Goal: Task Accomplishment & Management: Manage account settings

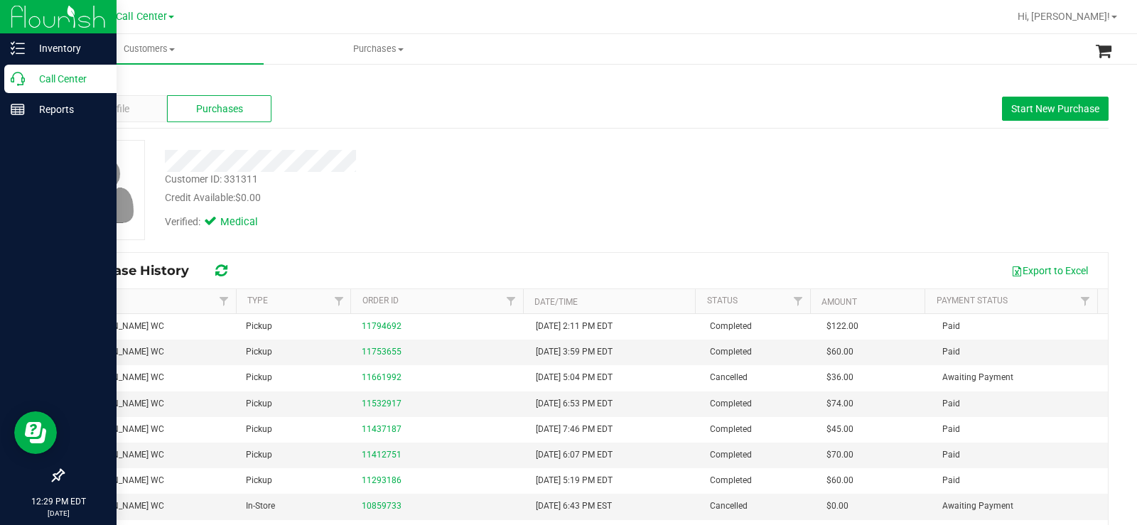
click at [35, 71] on p "Call Center" at bounding box center [67, 78] width 85 height 17
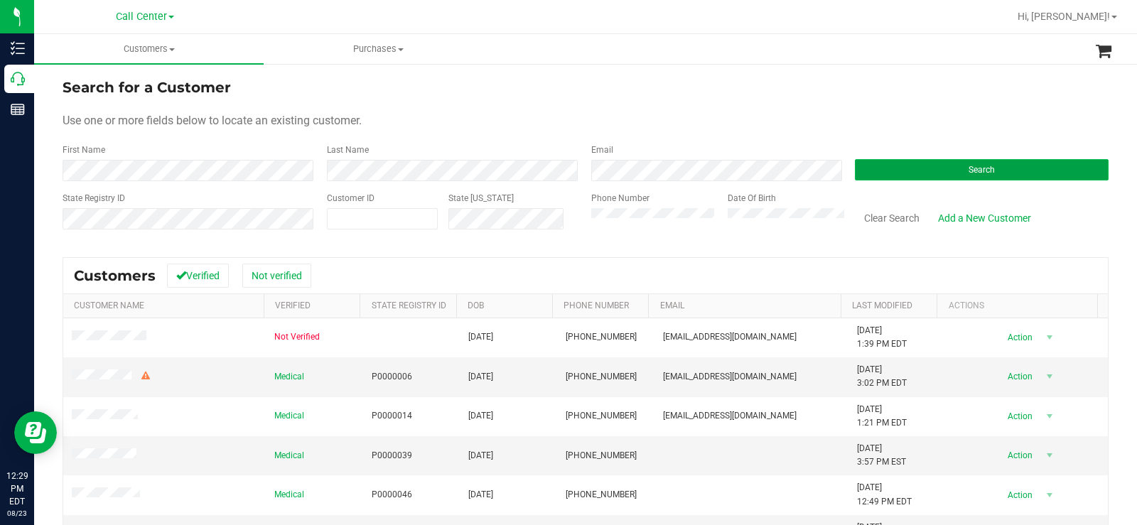
click at [889, 173] on button "Search" at bounding box center [982, 169] width 254 height 21
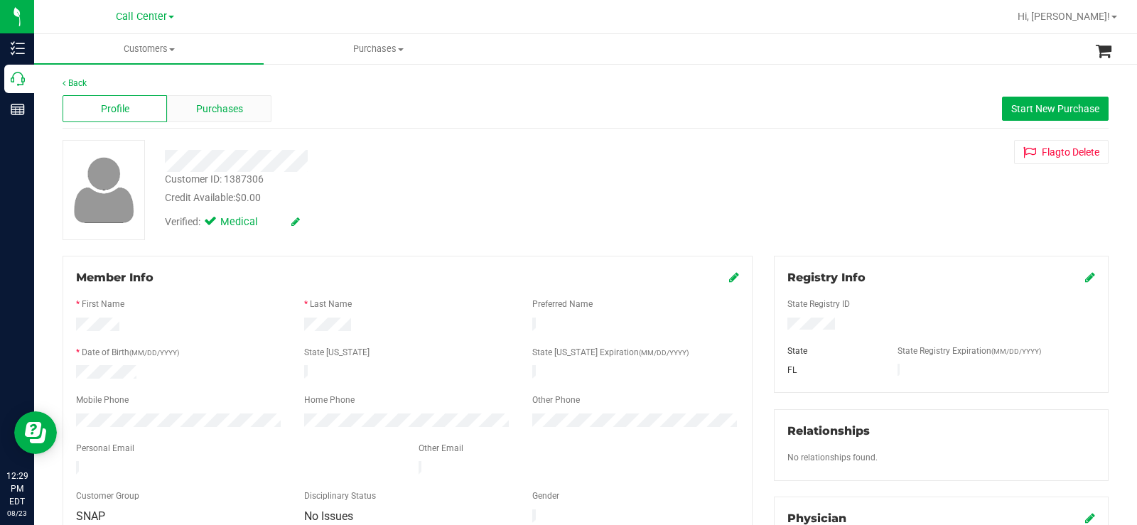
click at [215, 112] on span "Purchases" at bounding box center [219, 109] width 47 height 15
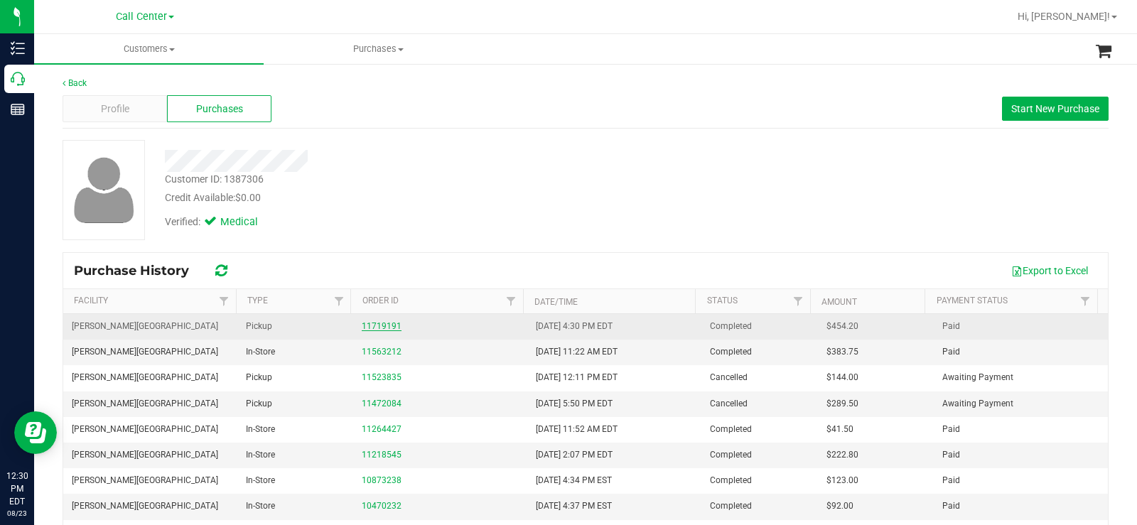
click at [377, 323] on link "11719191" at bounding box center [382, 326] width 40 height 10
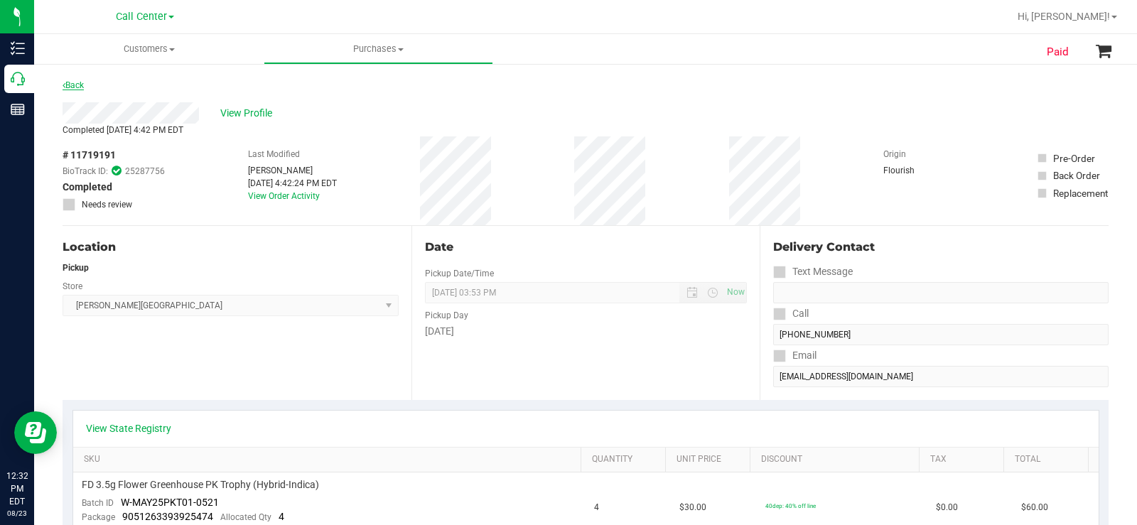
click at [77, 82] on link "Back" at bounding box center [73, 85] width 21 height 10
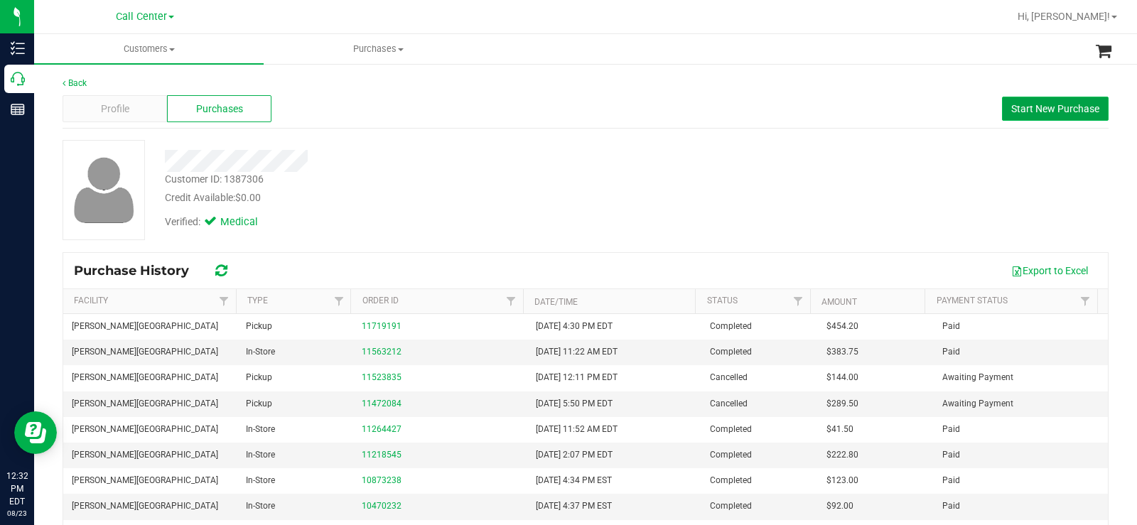
click at [1044, 113] on span "Start New Purchase" at bounding box center [1055, 108] width 88 height 11
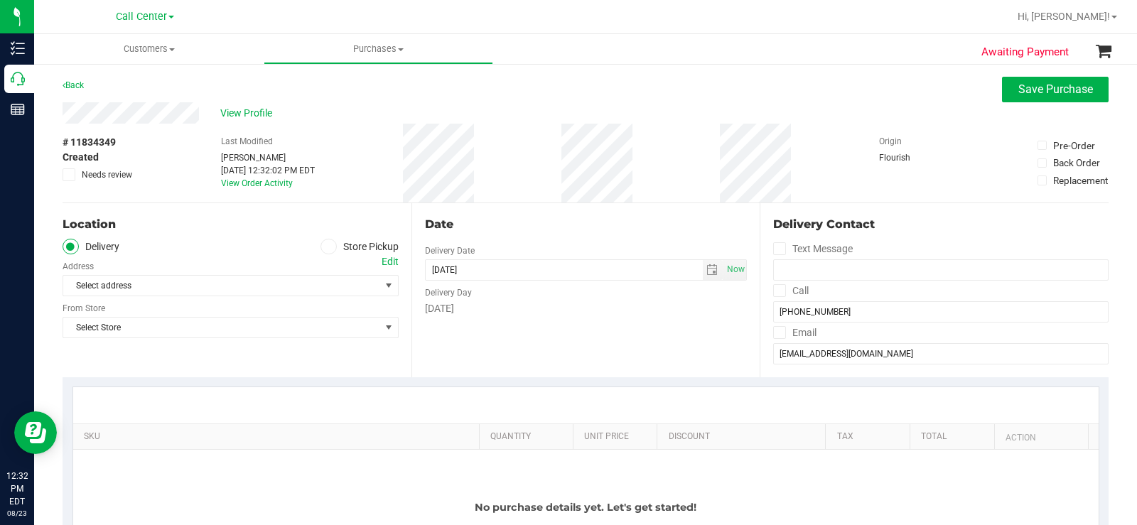
click at [324, 247] on icon at bounding box center [328, 247] width 9 height 0
click at [0, 0] on input "Store Pickup" at bounding box center [0, 0] width 0 height 0
click at [286, 293] on span "Select Store" at bounding box center [221, 286] width 317 height 20
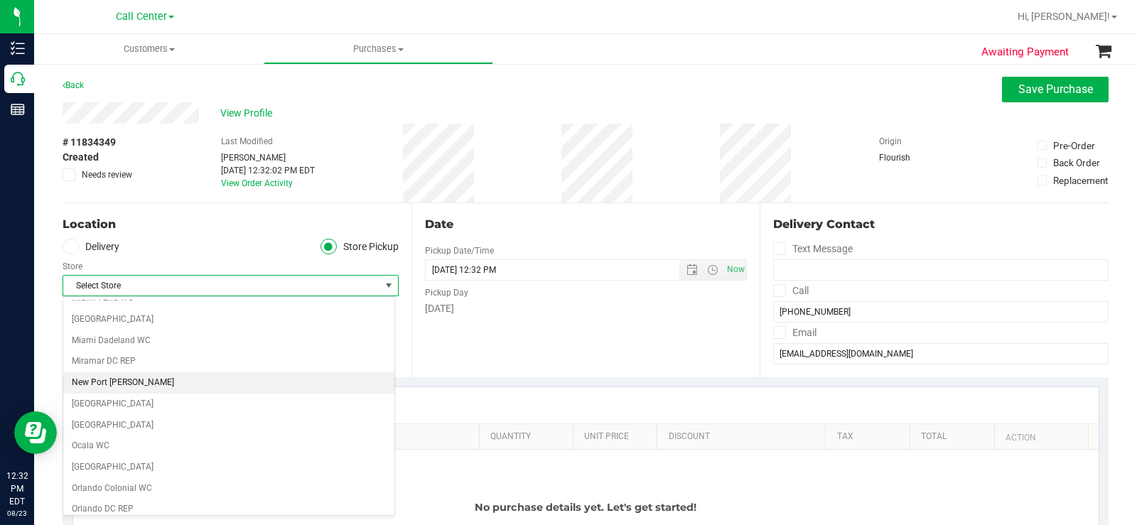
scroll to position [426, 0]
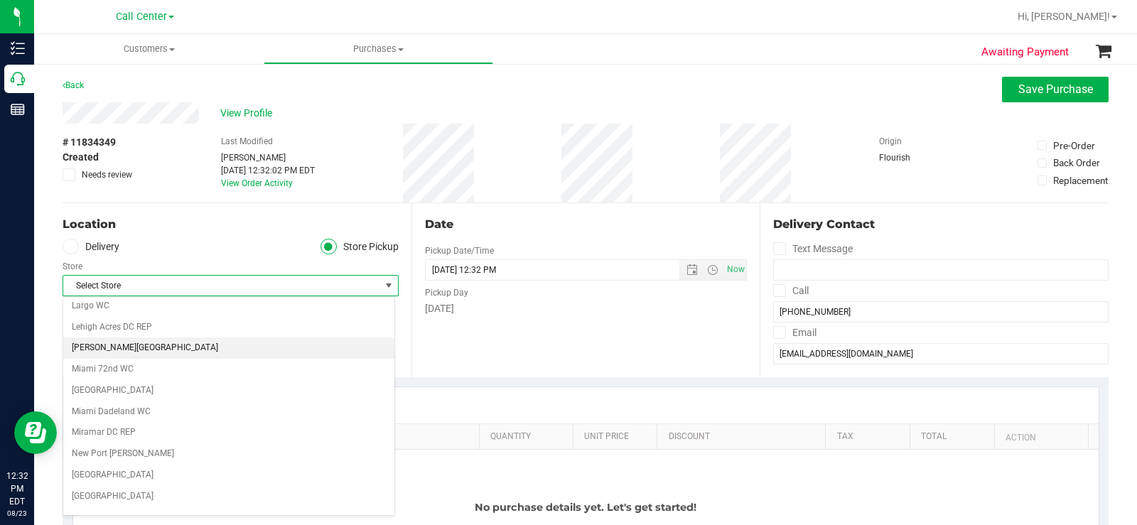
click at [140, 347] on li "[PERSON_NAME][GEOGRAPHIC_DATA]" at bounding box center [228, 347] width 331 height 21
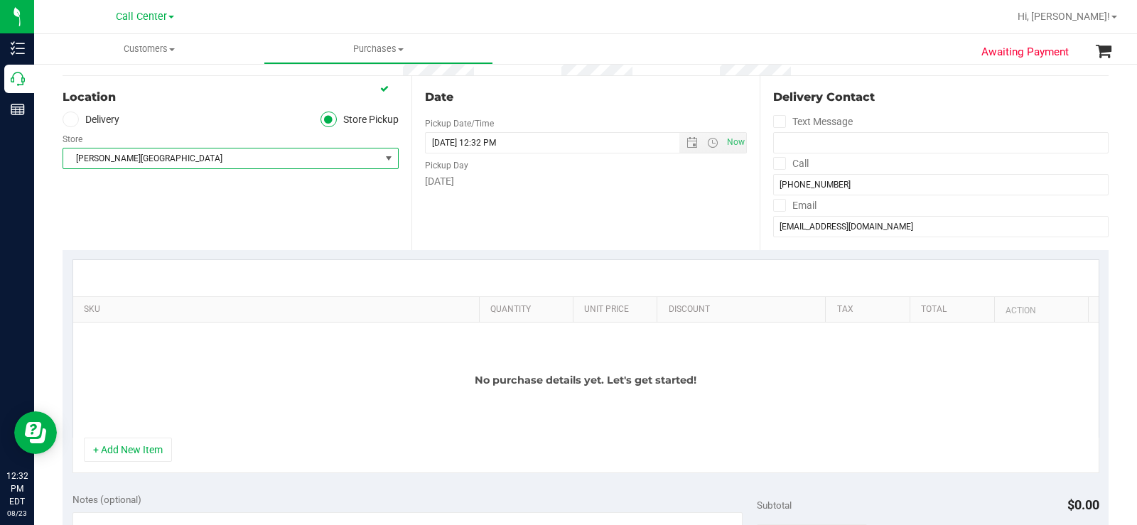
scroll to position [142, 0]
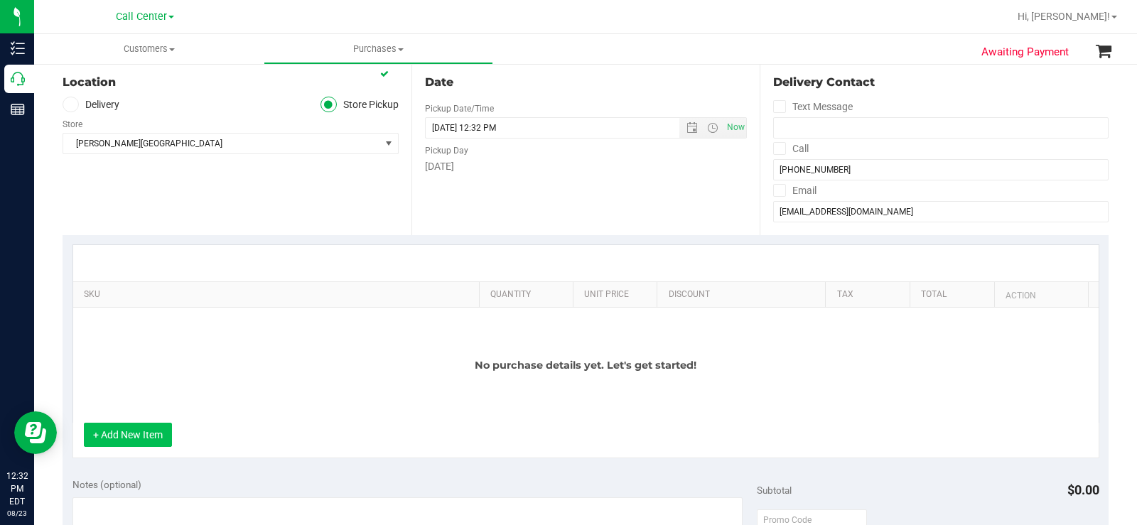
click at [124, 443] on button "+ Add New Item" at bounding box center [128, 435] width 88 height 24
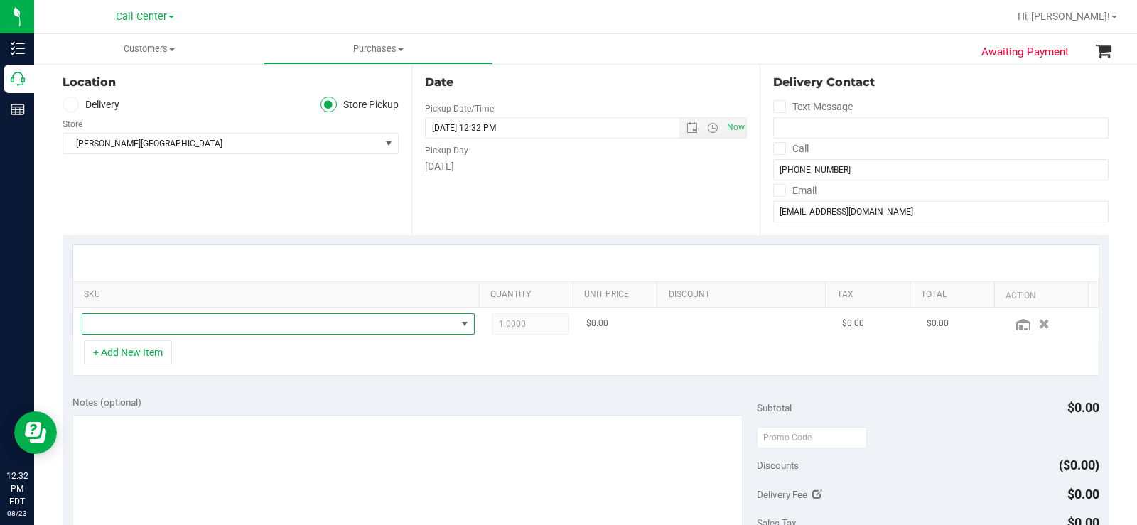
click at [271, 318] on span "NO DATA FOUND" at bounding box center [269, 324] width 374 height 20
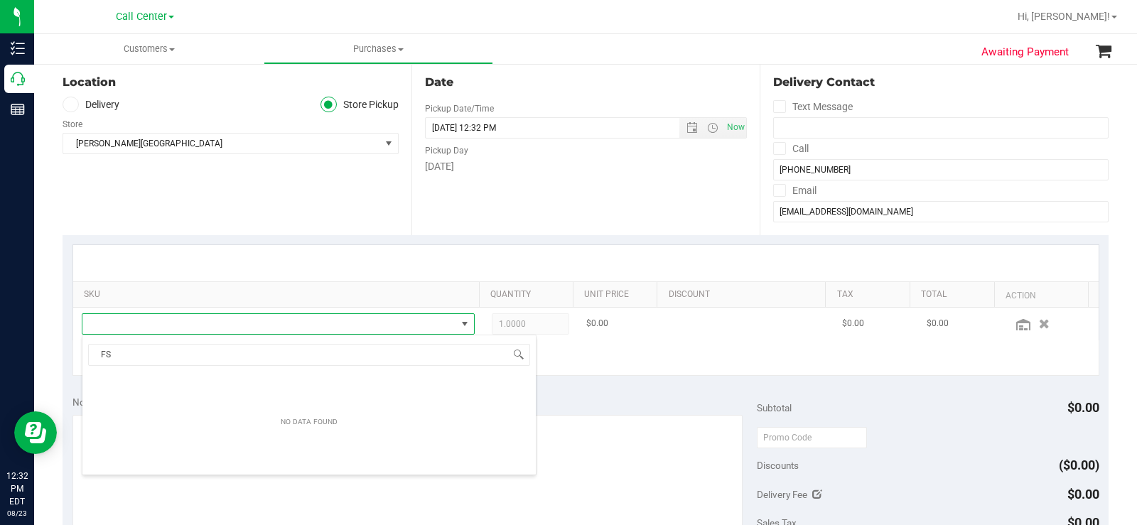
scroll to position [21, 380]
type input "FSO"
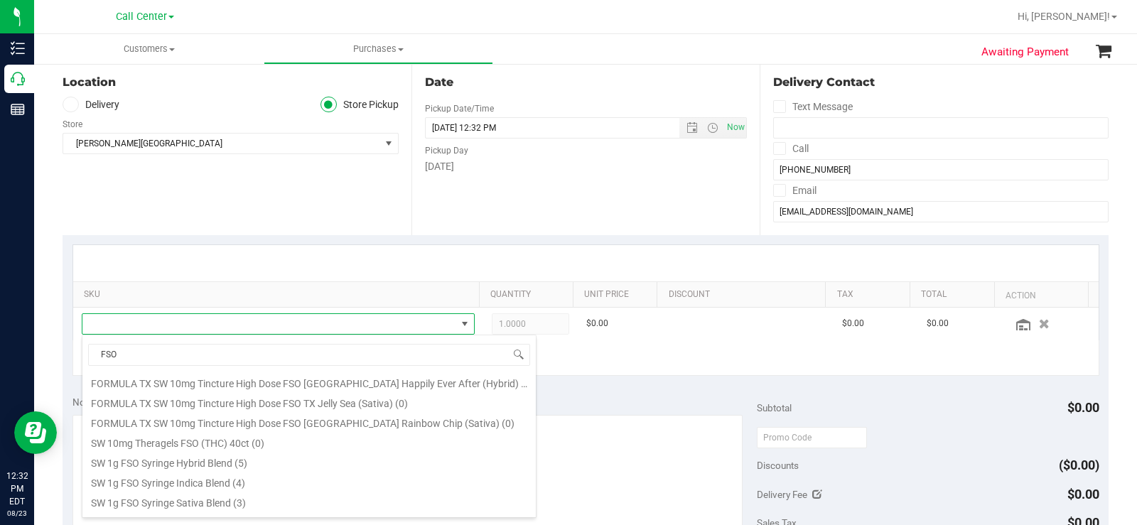
scroll to position [284, 0]
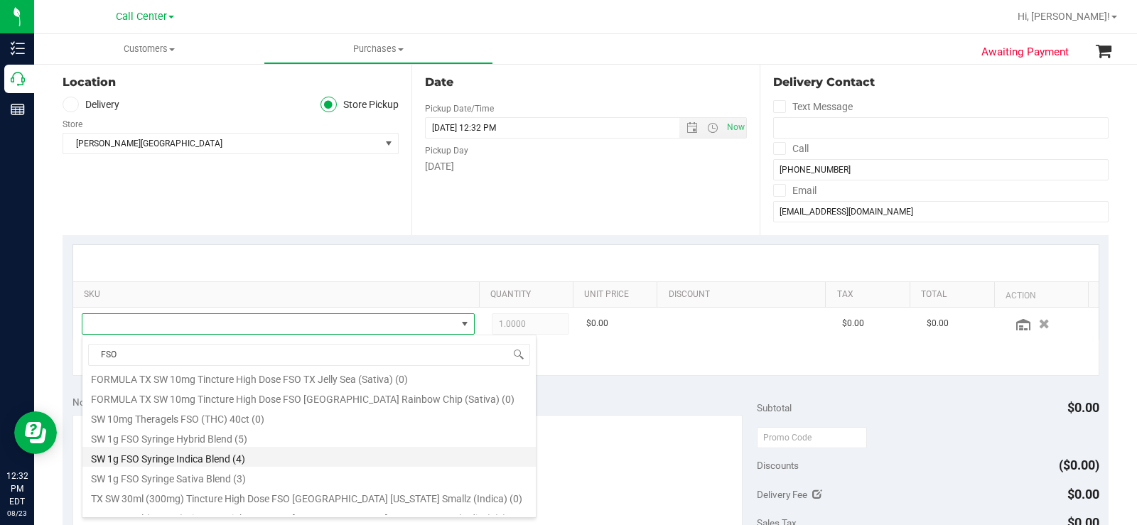
click at [245, 460] on li "SW 1g FSO Syringe Indica Blend (4)" at bounding box center [308, 457] width 453 height 20
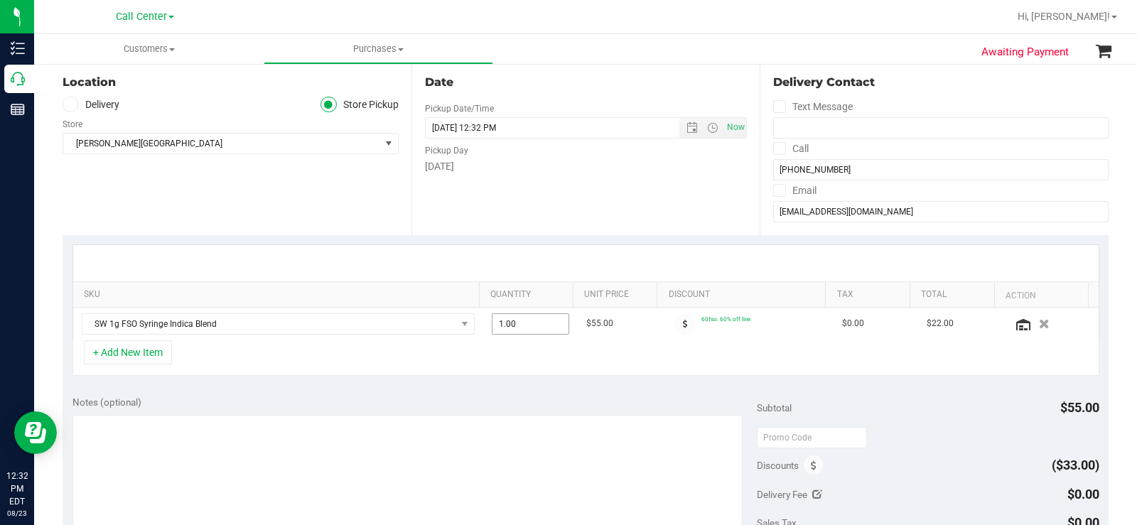
click at [531, 324] on span "1.00 1" at bounding box center [530, 323] width 77 height 21
click at [531, 324] on input "1" at bounding box center [530, 324] width 76 height 20
type input "4"
type input "4.00"
click at [629, 445] on textarea at bounding box center [407, 483] width 670 height 136
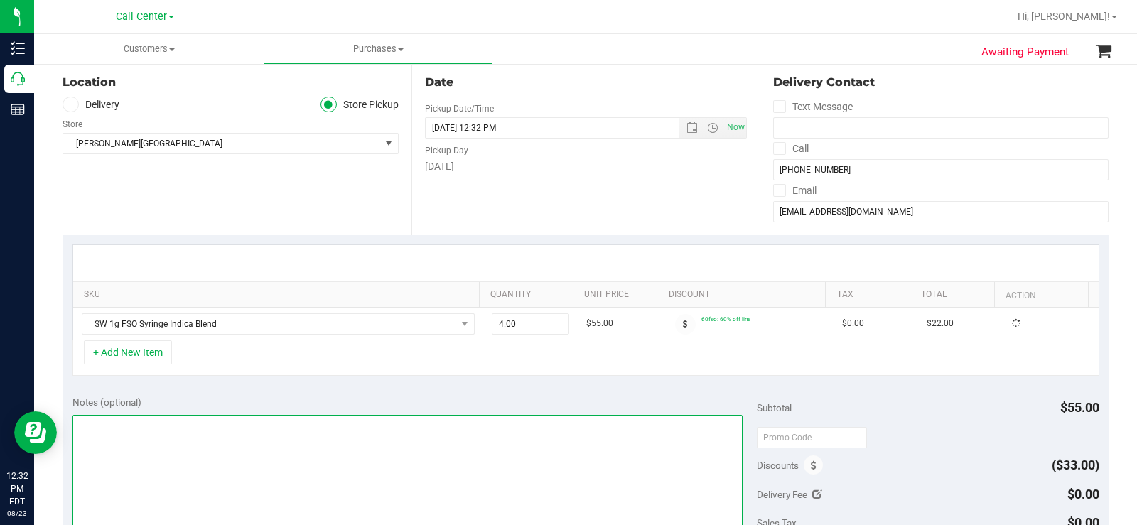
click at [262, 448] on textarea at bounding box center [407, 483] width 670 height 136
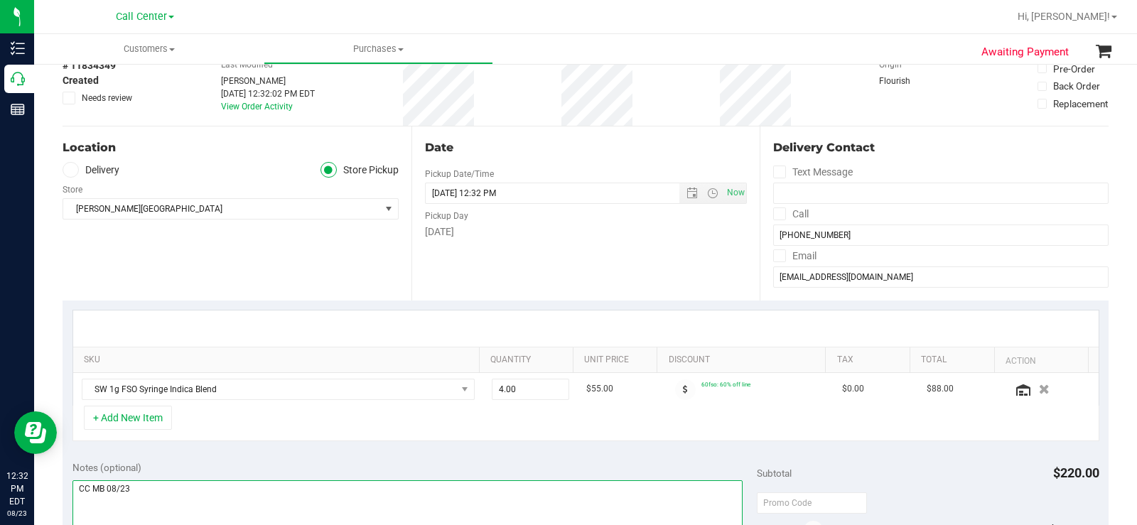
scroll to position [0, 0]
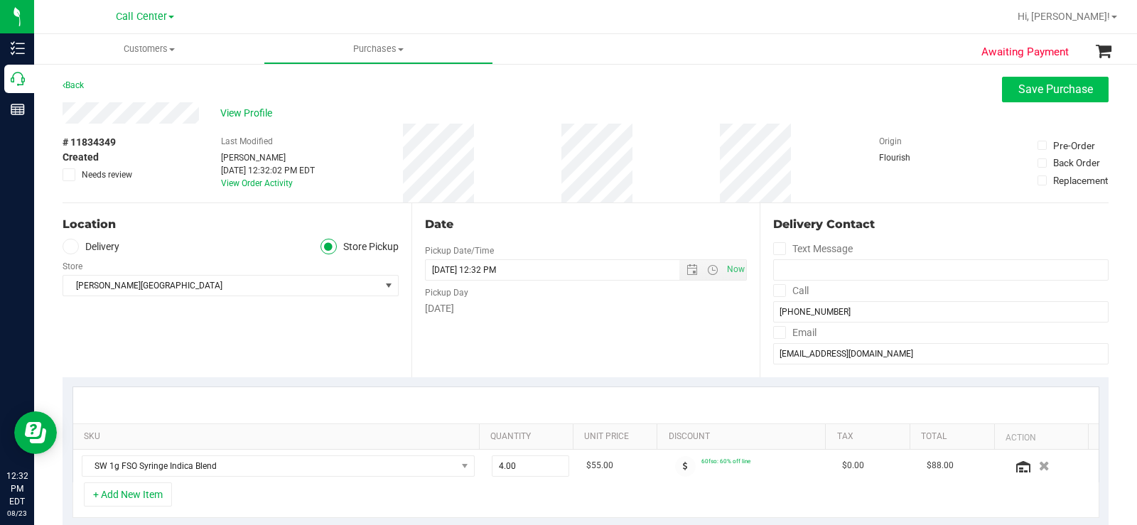
type textarea "CC MB 08/23"
click at [1038, 92] on span "Save Purchase" at bounding box center [1055, 88] width 75 height 13
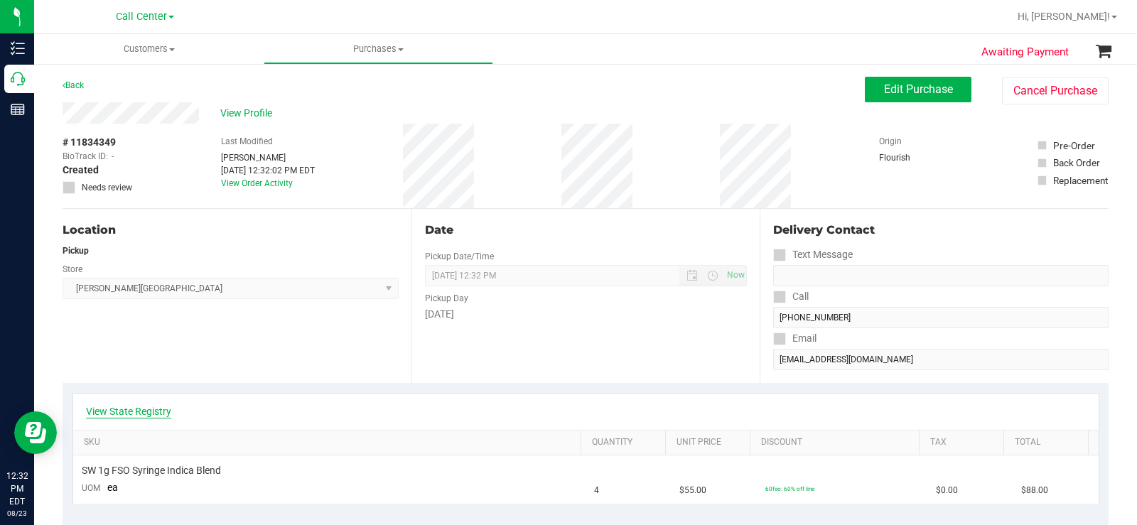
click at [145, 417] on link "View State Registry" at bounding box center [128, 411] width 85 height 14
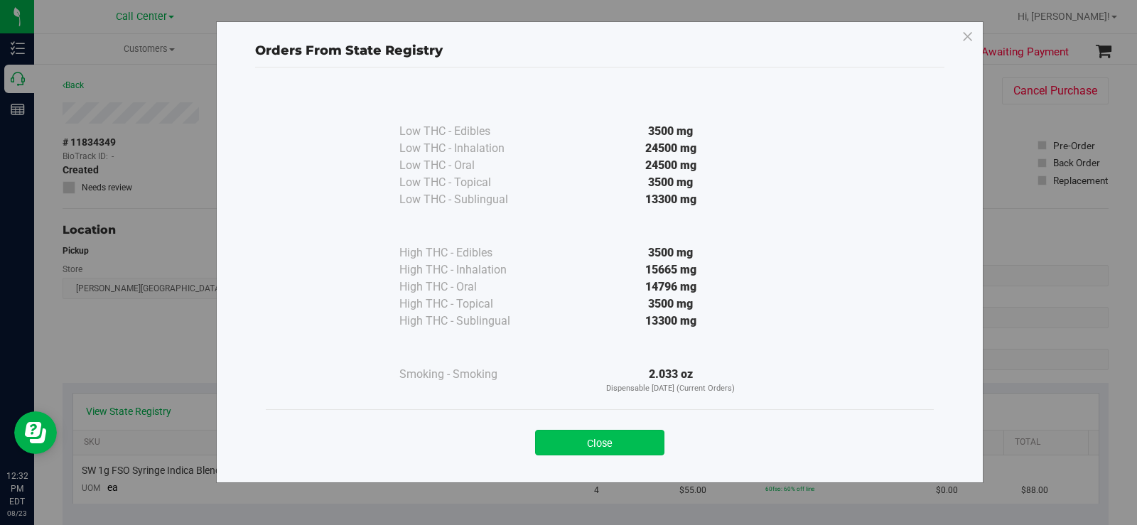
click at [646, 432] on button "Close" at bounding box center [599, 443] width 129 height 26
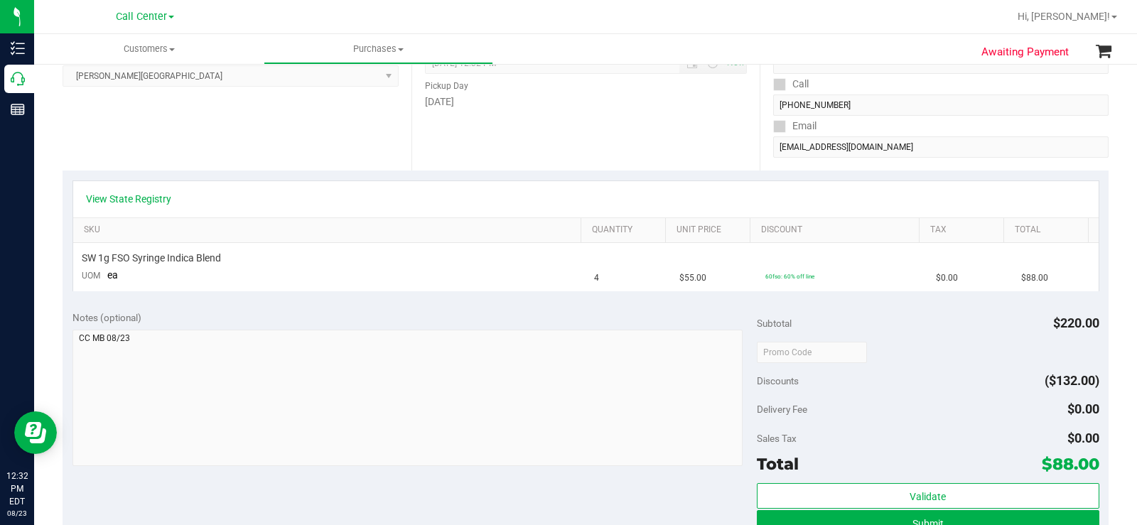
scroll to position [213, 0]
click at [200, 323] on div "Notes (optional)" at bounding box center [414, 317] width 684 height 14
drag, startPoint x: 1012, startPoint y: 454, endPoint x: 1085, endPoint y: 470, distance: 75.0
click at [1085, 470] on div "Total $88.00" at bounding box center [928, 463] width 342 height 26
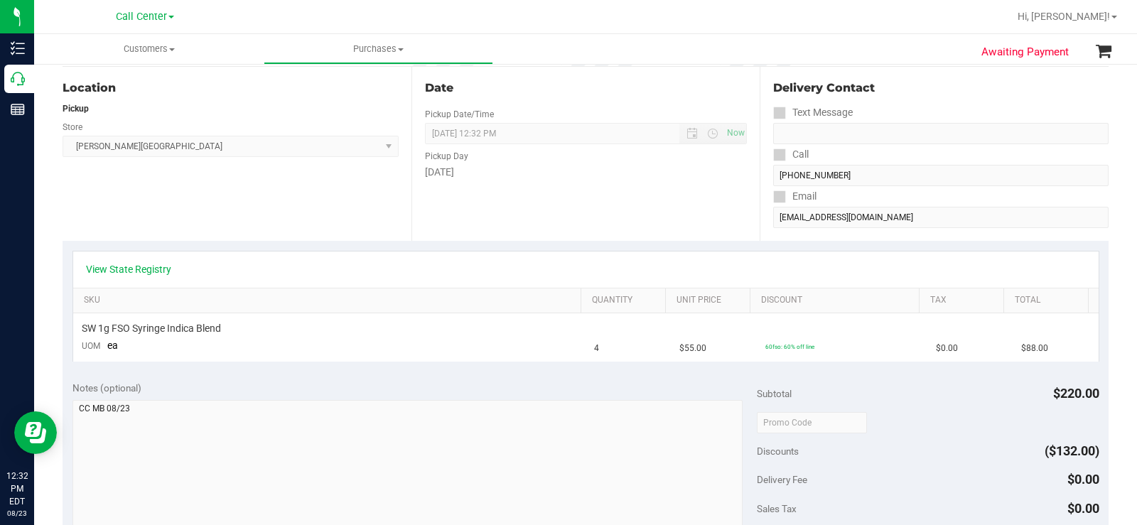
scroll to position [0, 0]
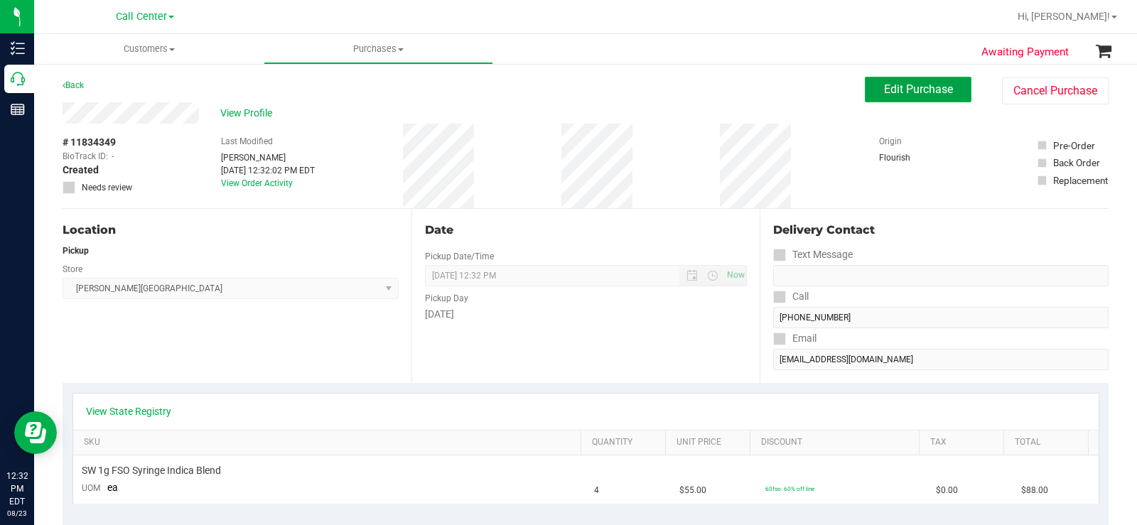
click at [936, 83] on span "Edit Purchase" at bounding box center [918, 88] width 69 height 13
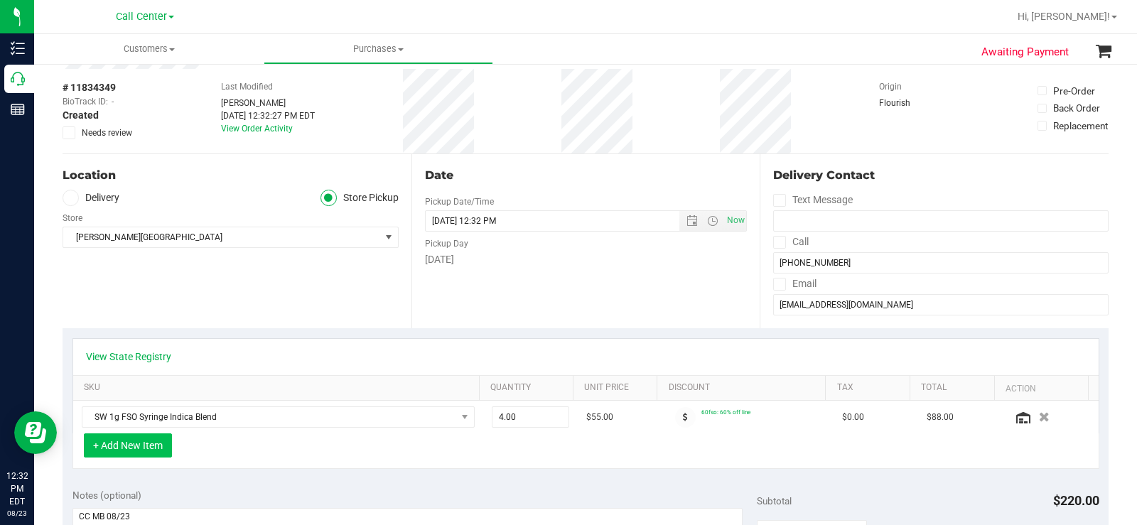
scroll to position [142, 0]
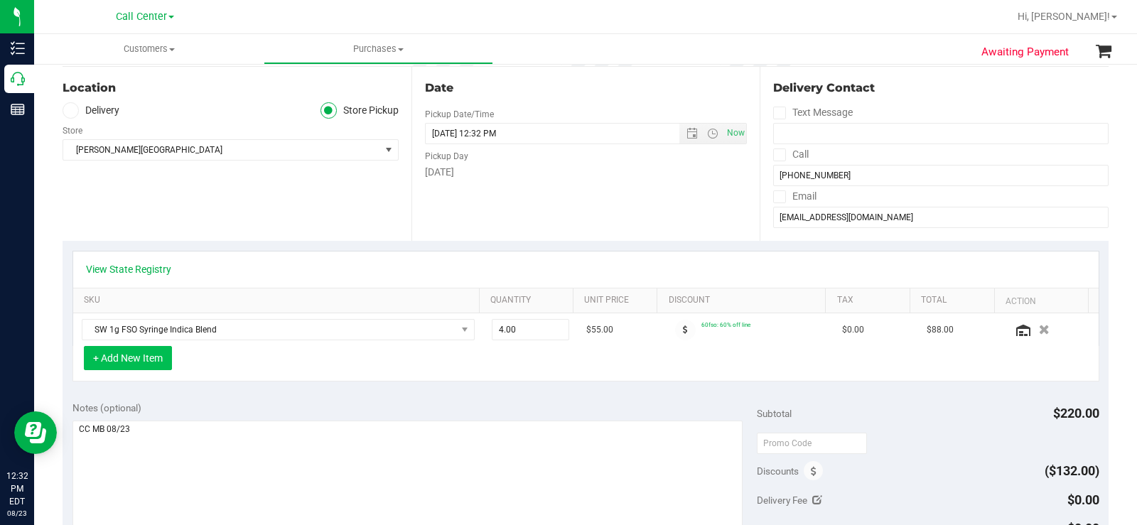
click at [154, 368] on button "+ Add New Item" at bounding box center [128, 358] width 88 height 24
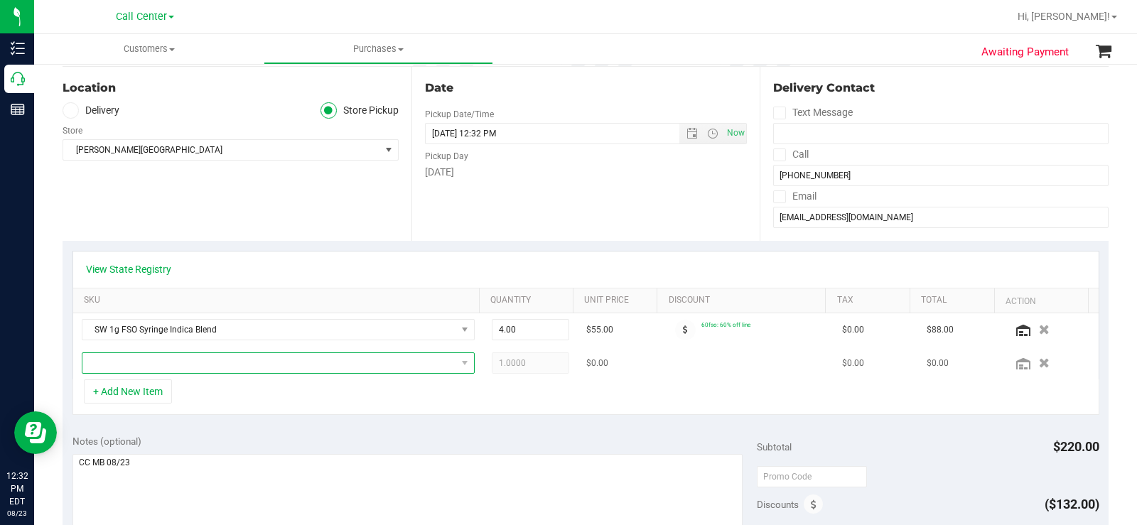
click at [160, 369] on span "NO DATA FOUND" at bounding box center [269, 363] width 374 height 20
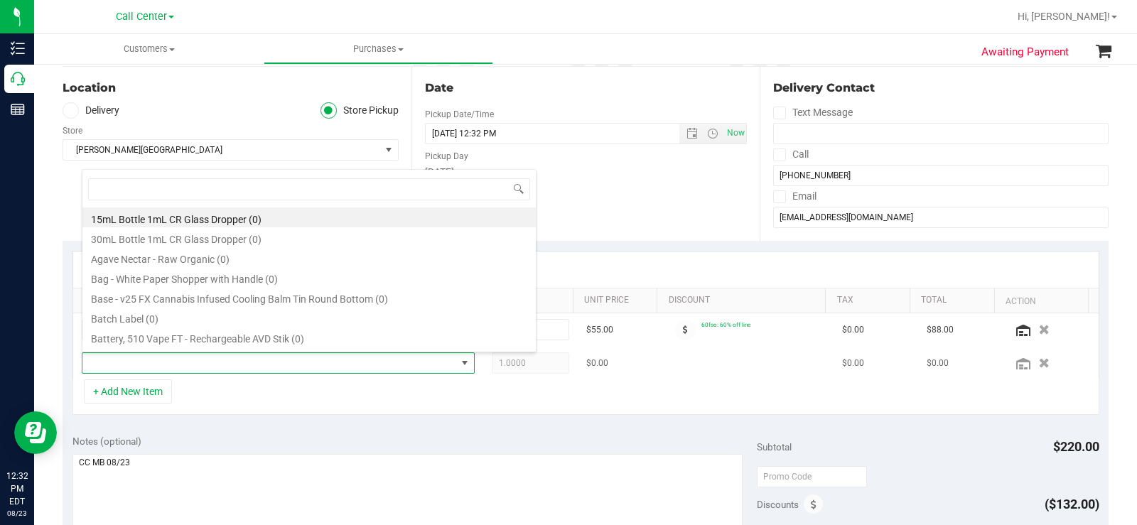
scroll to position [21, 380]
type input "FSO"
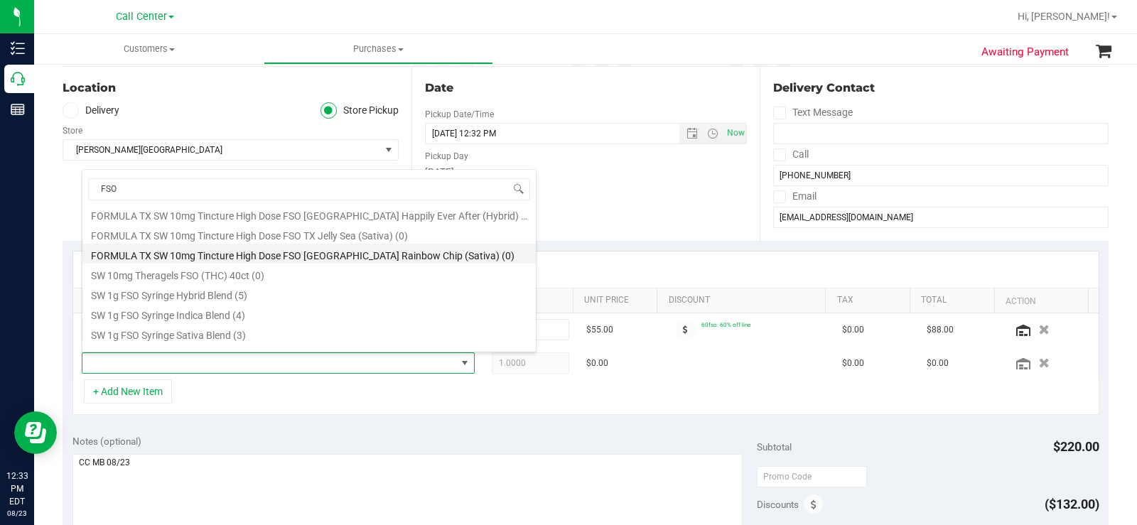
scroll to position [284, 0]
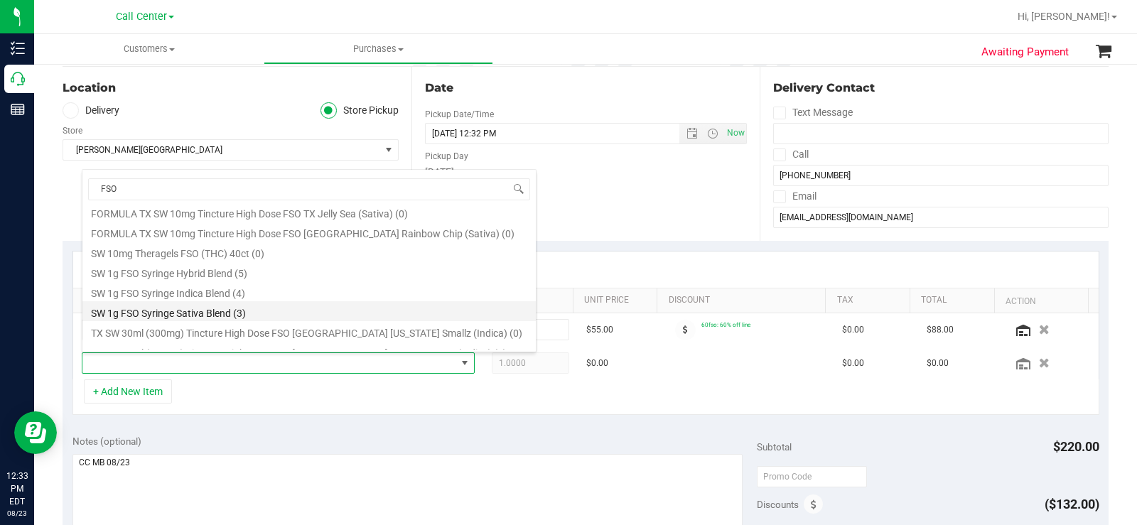
click at [271, 310] on li "SW 1g FSO Syringe Sativa Blend (3)" at bounding box center [308, 311] width 453 height 20
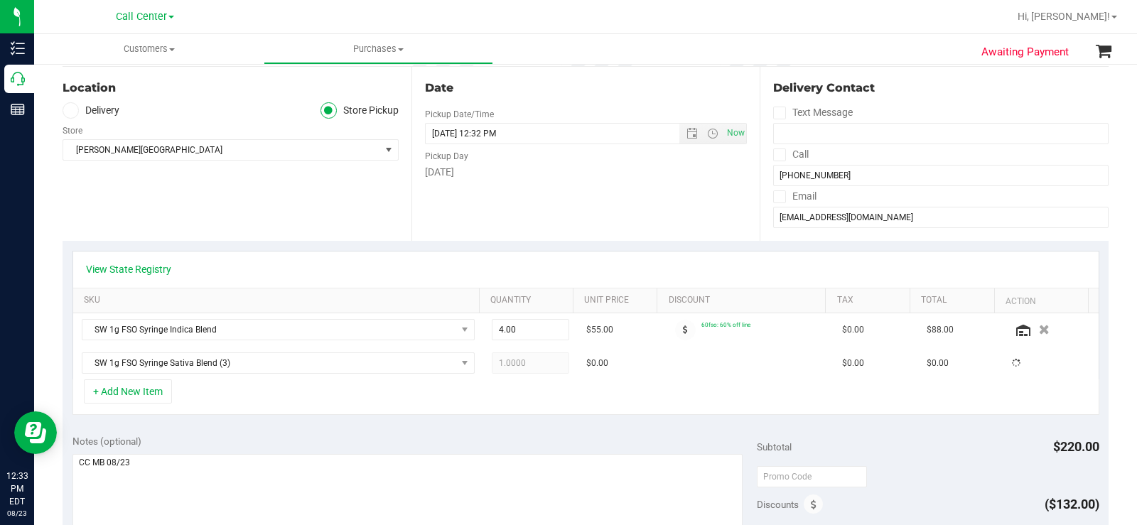
click at [571, 414] on div "+ Add New Item" at bounding box center [585, 397] width 1027 height 36
click at [115, 382] on button "+ Add New Item" at bounding box center [128, 391] width 88 height 24
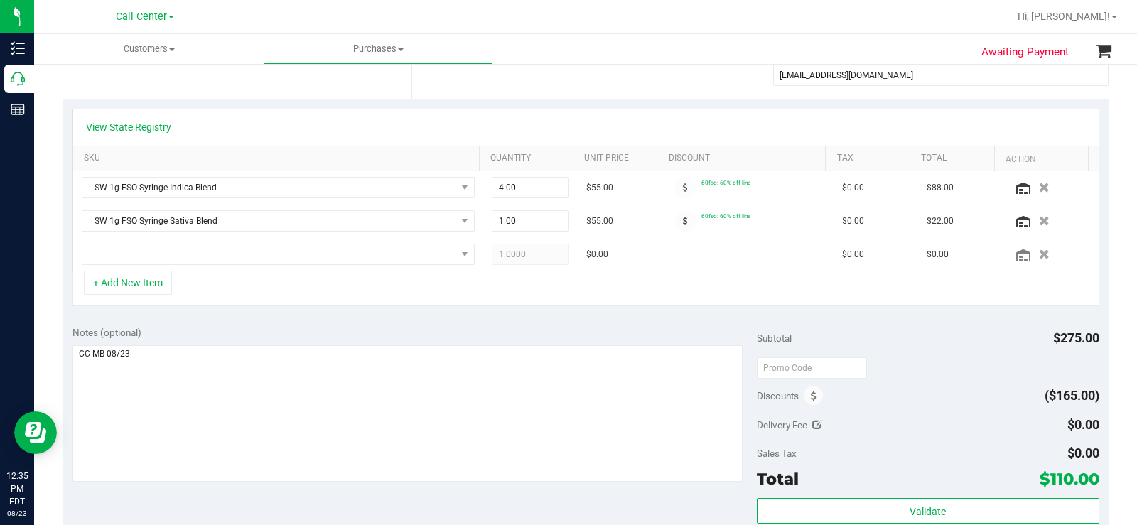
click at [659, 291] on div "+ Add New Item" at bounding box center [585, 289] width 1027 height 36
click at [608, 294] on div "+ Add New Item" at bounding box center [585, 289] width 1027 height 36
click at [1039, 257] on icon "button" at bounding box center [1045, 254] width 12 height 11
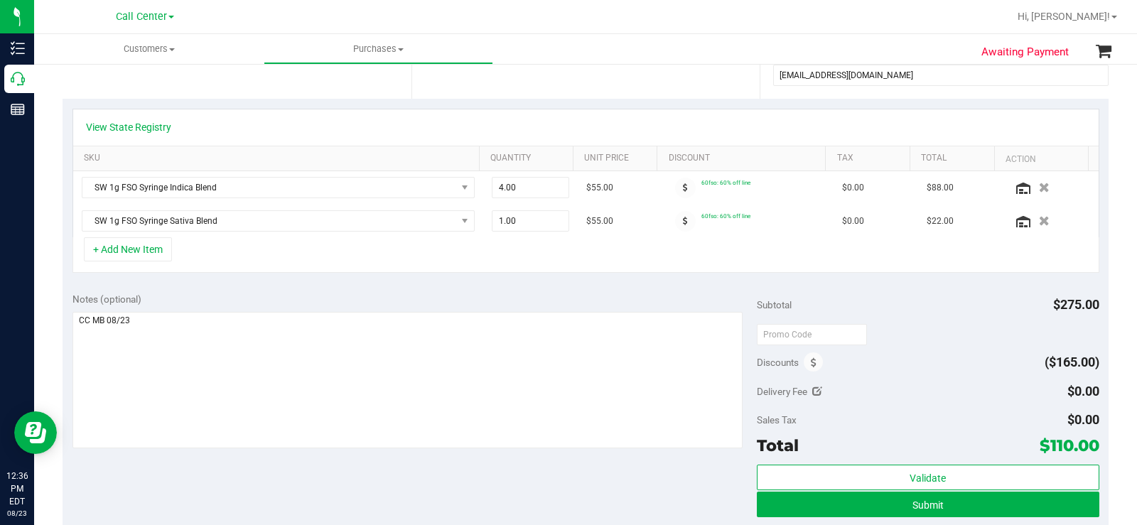
drag, startPoint x: 1018, startPoint y: 439, endPoint x: 1057, endPoint y: 448, distance: 40.0
click at [1086, 442] on div "Total $110.00" at bounding box center [928, 446] width 342 height 26
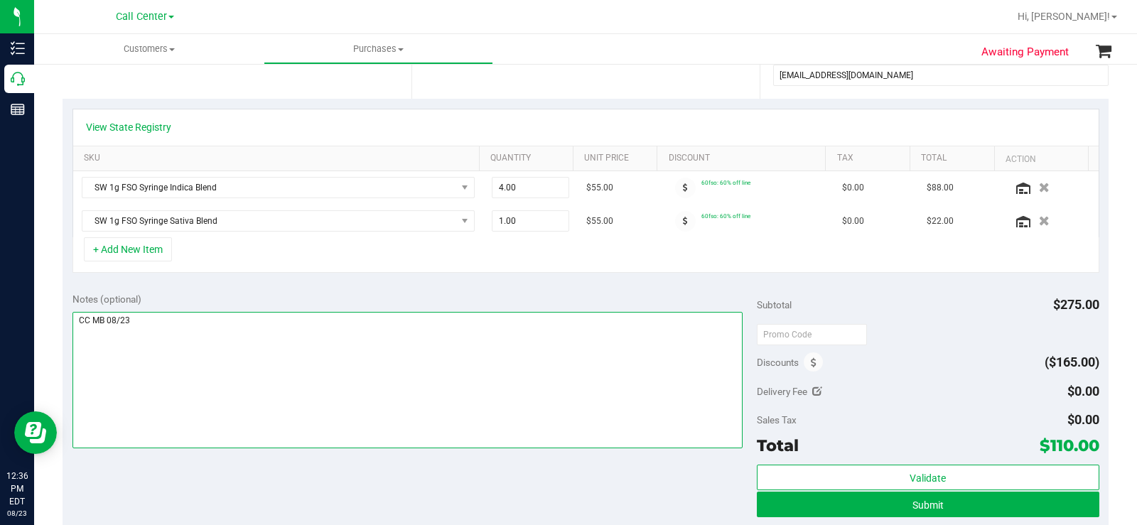
click at [472, 369] on textarea at bounding box center [407, 380] width 670 height 136
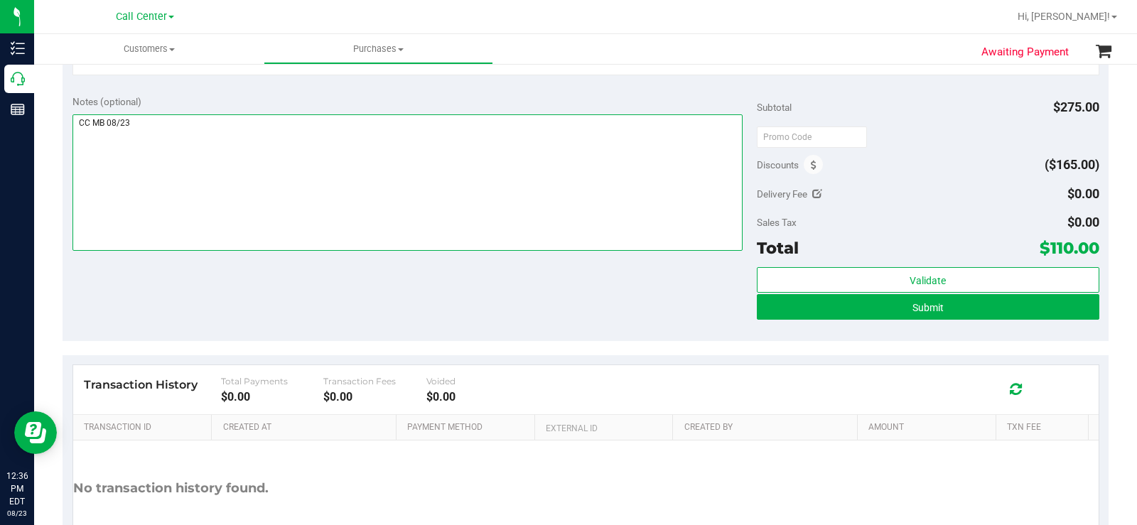
scroll to position [497, 0]
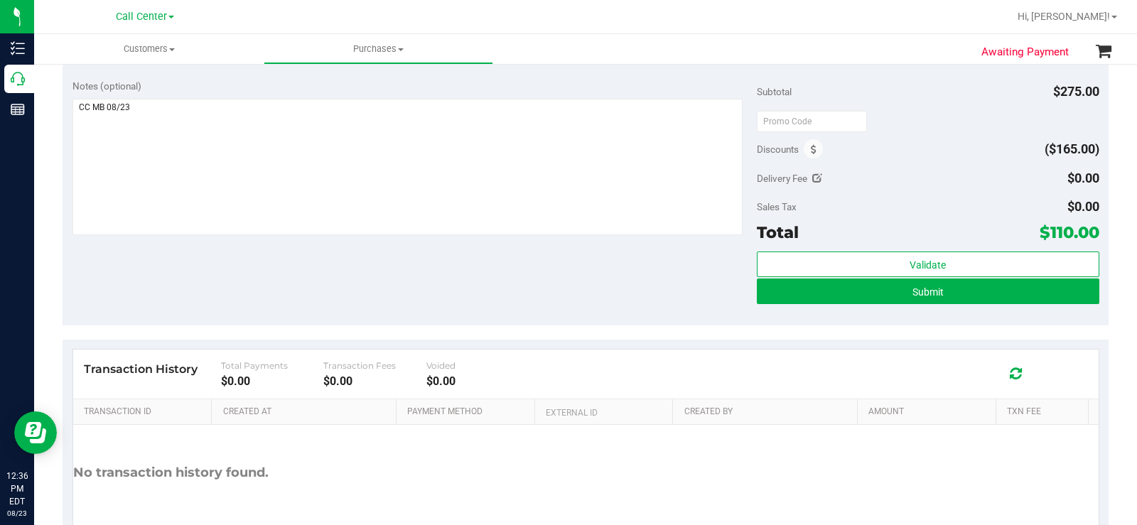
click at [481, 368] on div "Voided" at bounding box center [477, 365] width 103 height 11
click at [796, 298] on button "Submit" at bounding box center [928, 291] width 342 height 26
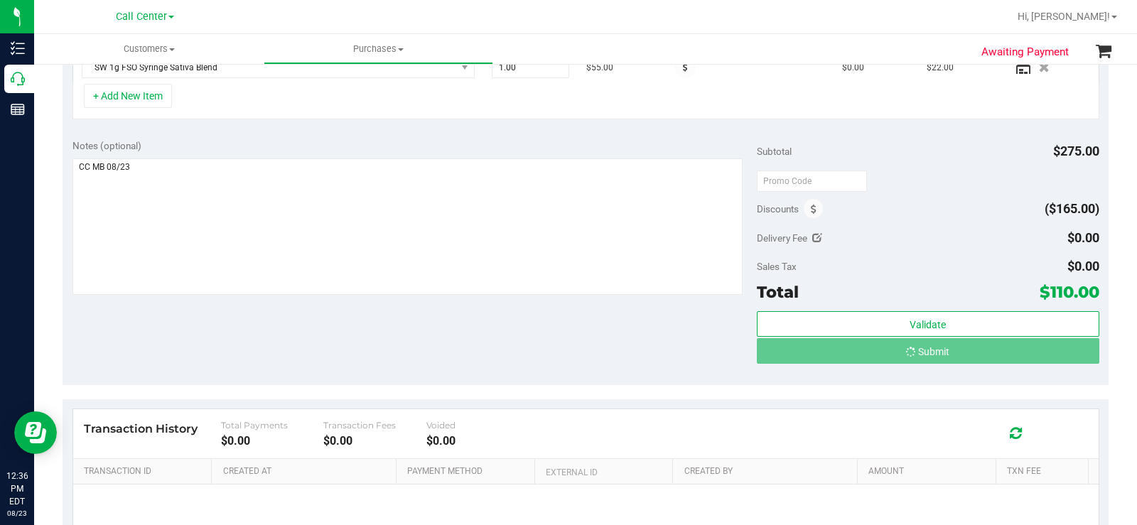
scroll to position [355, 0]
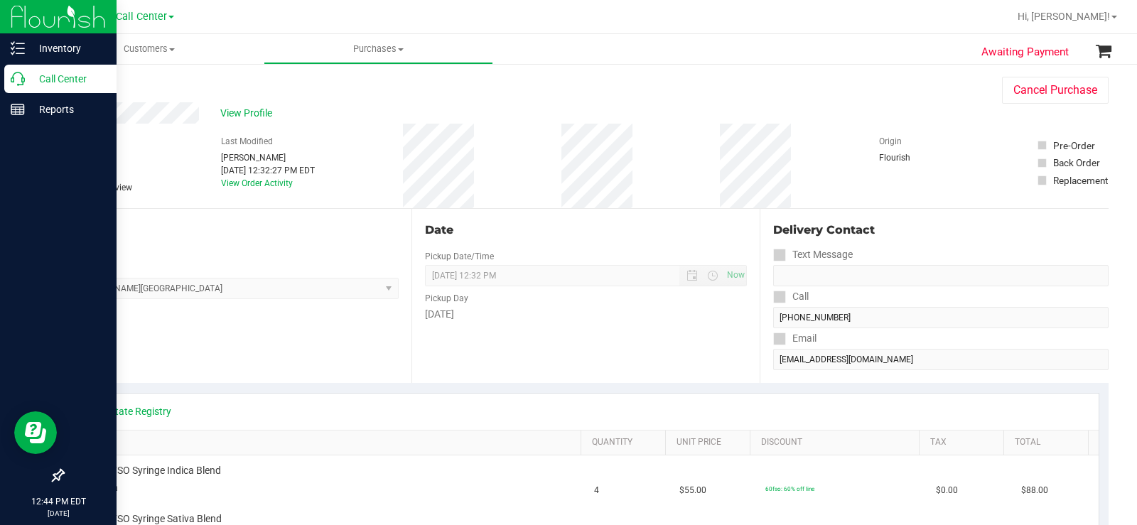
click at [16, 79] on icon at bounding box center [18, 79] width 14 height 14
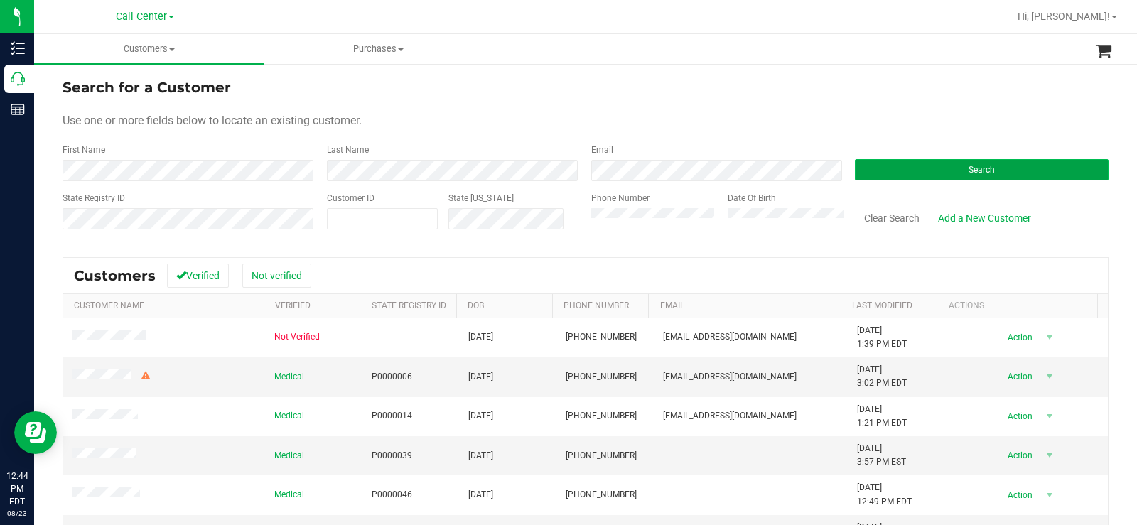
click at [938, 159] on button "Search" at bounding box center [982, 169] width 254 height 21
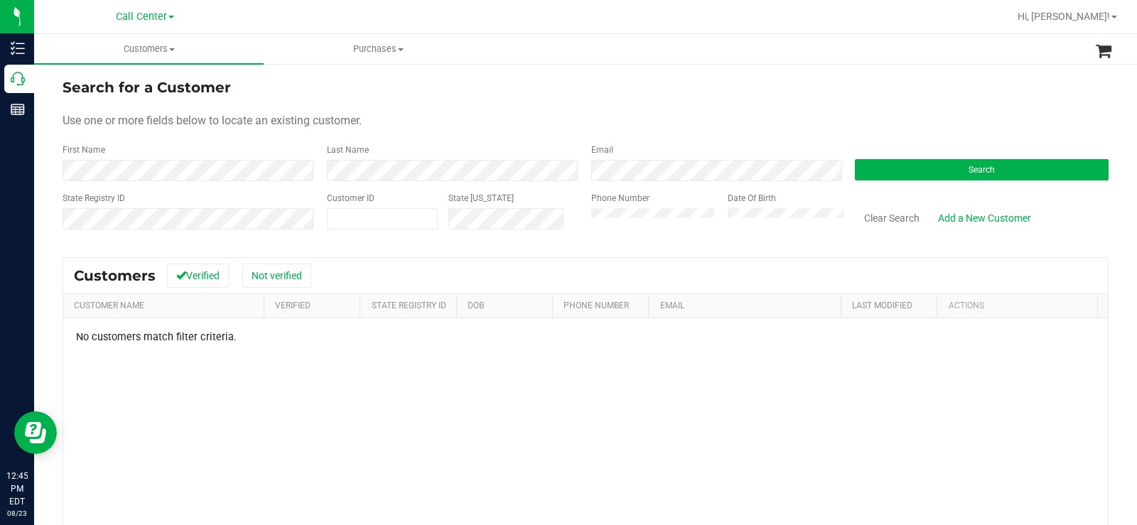
click at [559, 224] on div "State Registry ID Customer ID State ID Phone Number Date Of Birth Clear Search …" at bounding box center [586, 217] width 1046 height 50
click at [591, 237] on div "Phone Number" at bounding box center [654, 217] width 126 height 50
click at [380, 141] on form "Search for a Customer Use one or more fields below to locate an existing custom…" at bounding box center [586, 160] width 1046 height 166
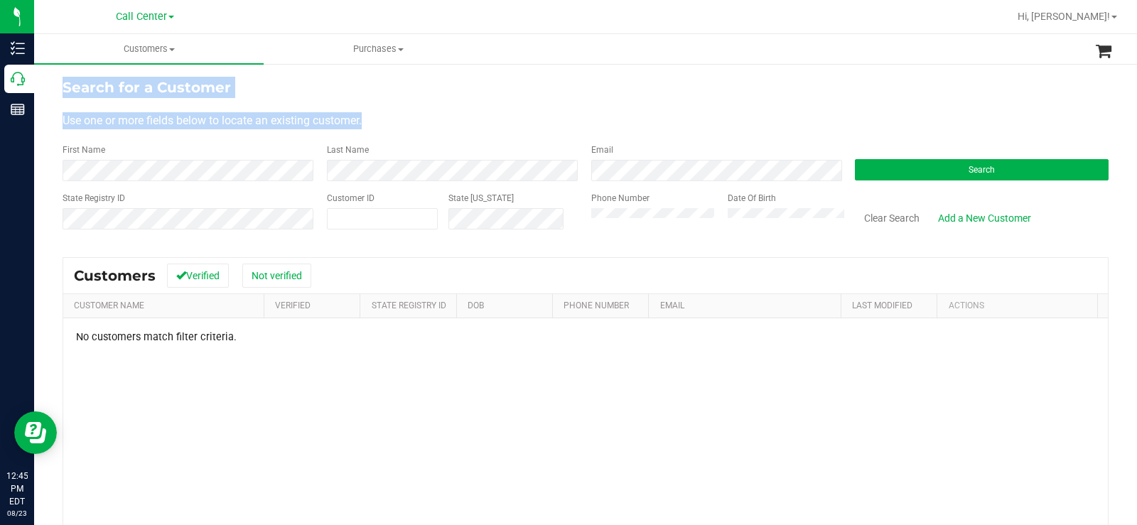
drag, startPoint x: 343, startPoint y: 121, endPoint x: 71, endPoint y: 75, distance: 276.0
click at [60, 75] on div "Search for a Customer Use one or more fields below to locate an existing custom…" at bounding box center [585, 380] width 1103 height 635
click at [421, 121] on div "Use one or more fields below to locate an existing customer." at bounding box center [586, 120] width 1046 height 17
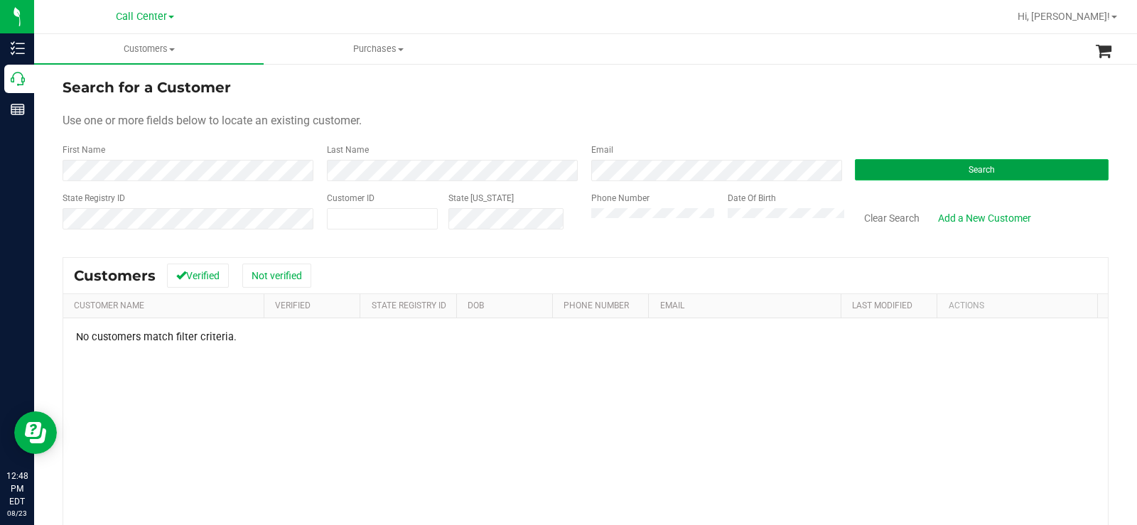
click at [1029, 161] on button "Search" at bounding box center [982, 169] width 254 height 21
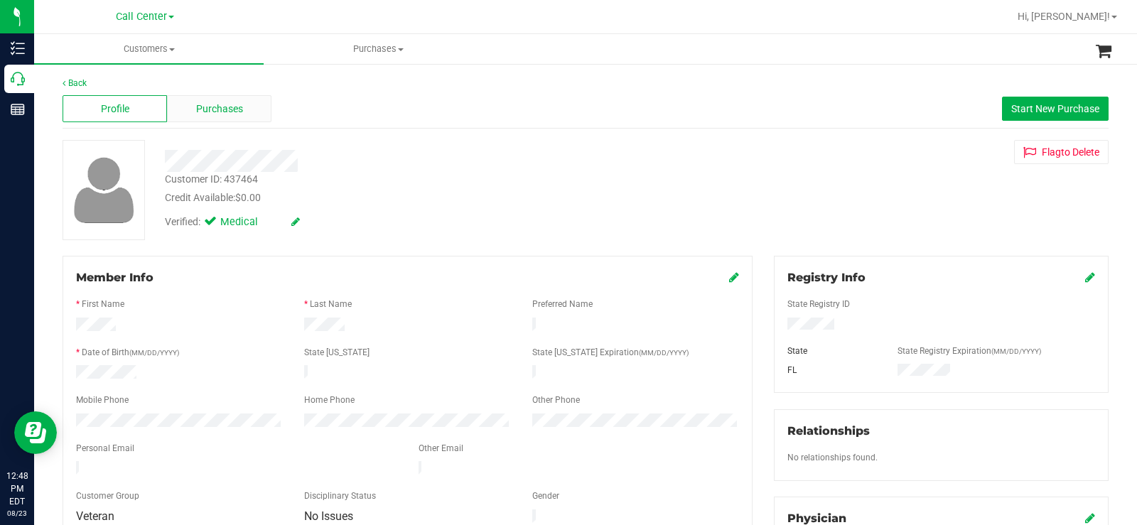
click at [220, 107] on span "Purchases" at bounding box center [219, 109] width 47 height 15
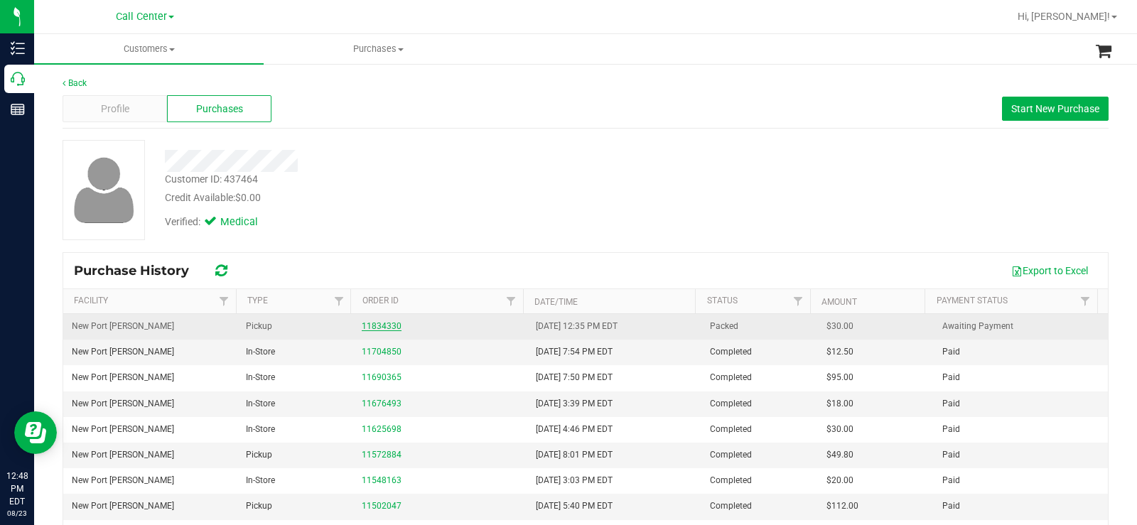
click at [378, 327] on link "11834330" at bounding box center [382, 326] width 40 height 10
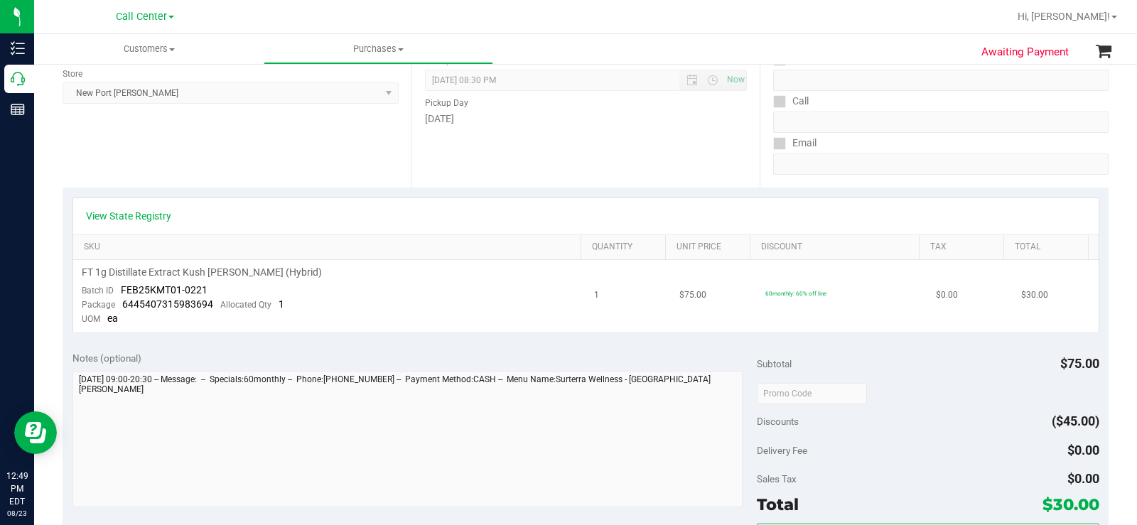
scroll to position [213, 0]
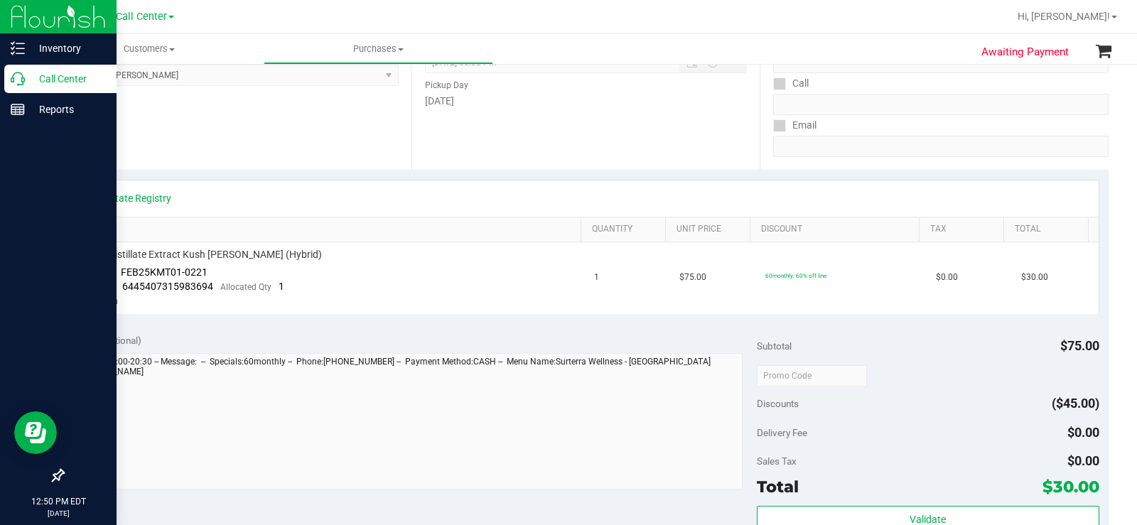
click at [24, 81] on icon at bounding box center [18, 79] width 14 height 14
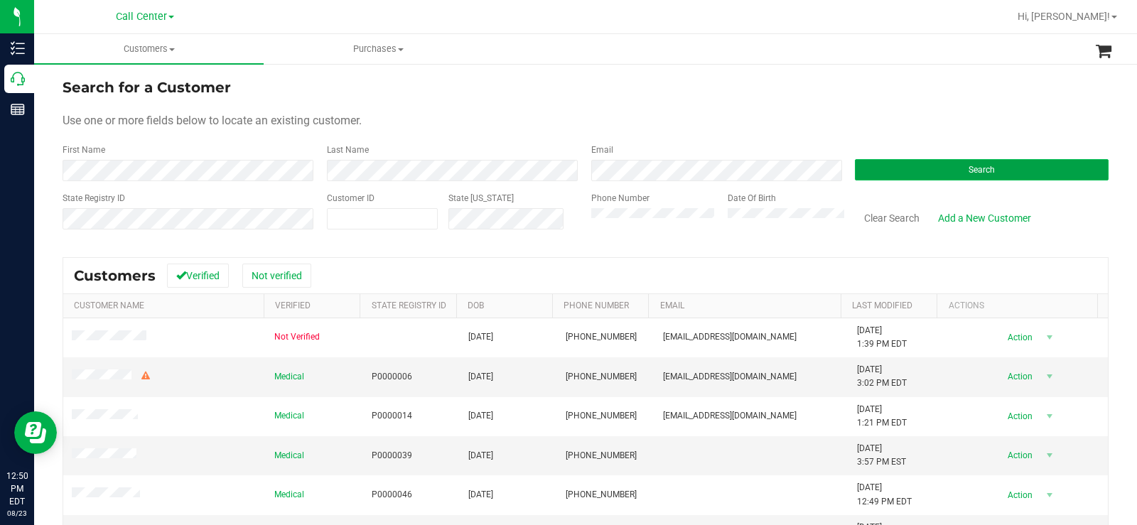
click at [1014, 169] on button "Search" at bounding box center [982, 169] width 254 height 21
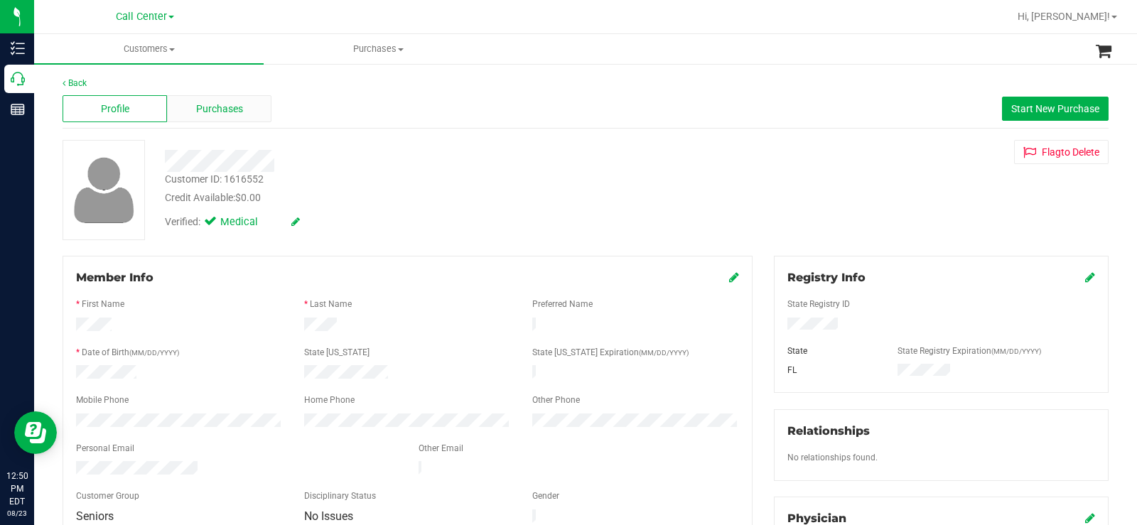
click at [209, 96] on div "Purchases" at bounding box center [219, 108] width 104 height 27
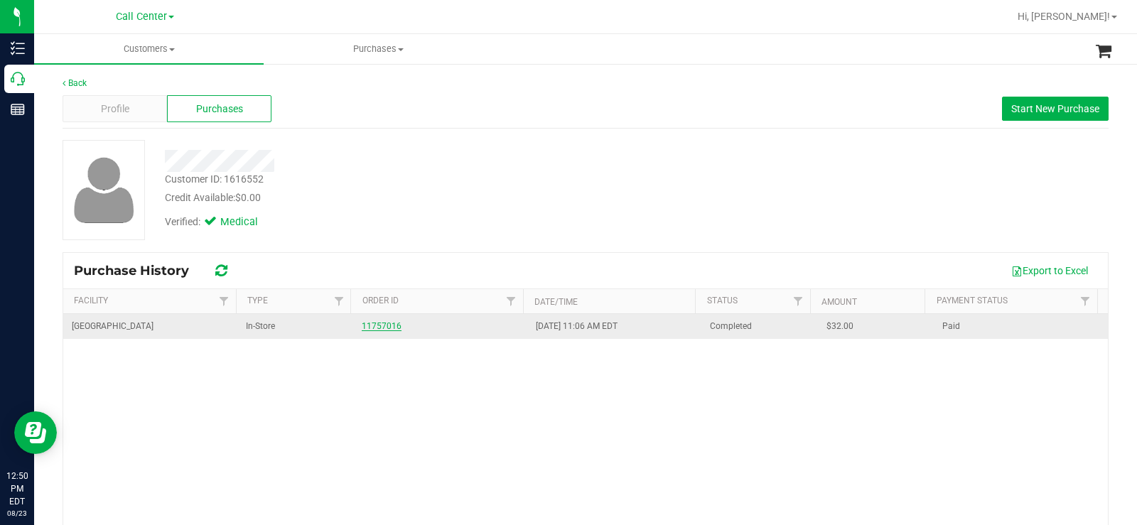
click at [380, 325] on link "11757016" at bounding box center [382, 326] width 40 height 10
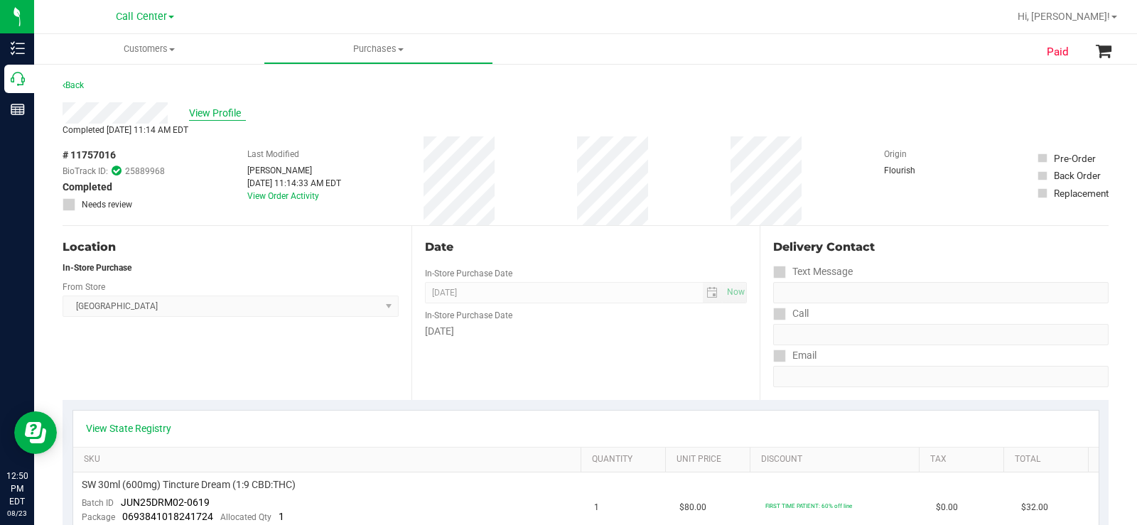
click at [227, 109] on span "View Profile" at bounding box center [217, 113] width 57 height 15
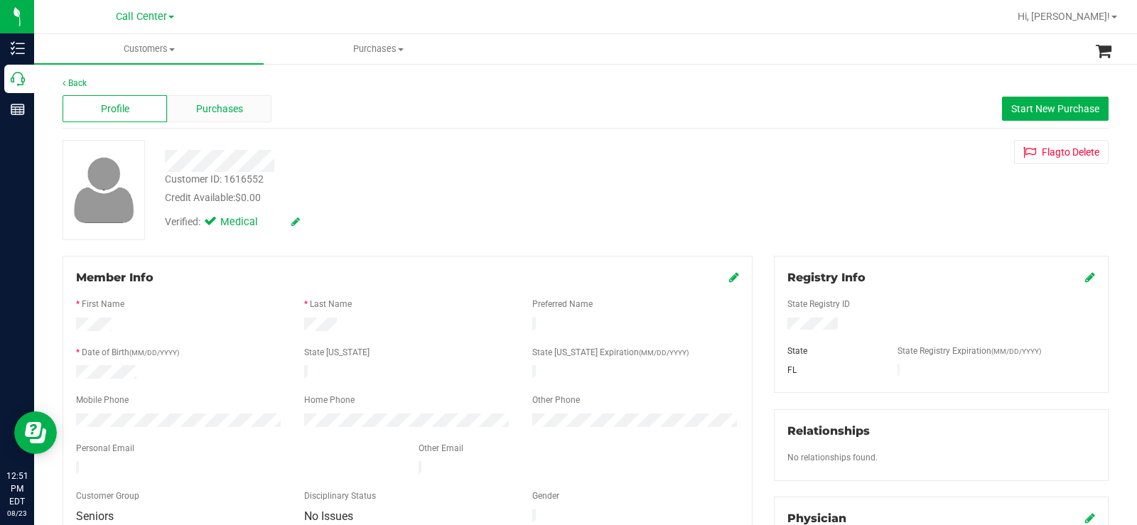
click at [241, 107] on span "Purchases" at bounding box center [219, 109] width 47 height 15
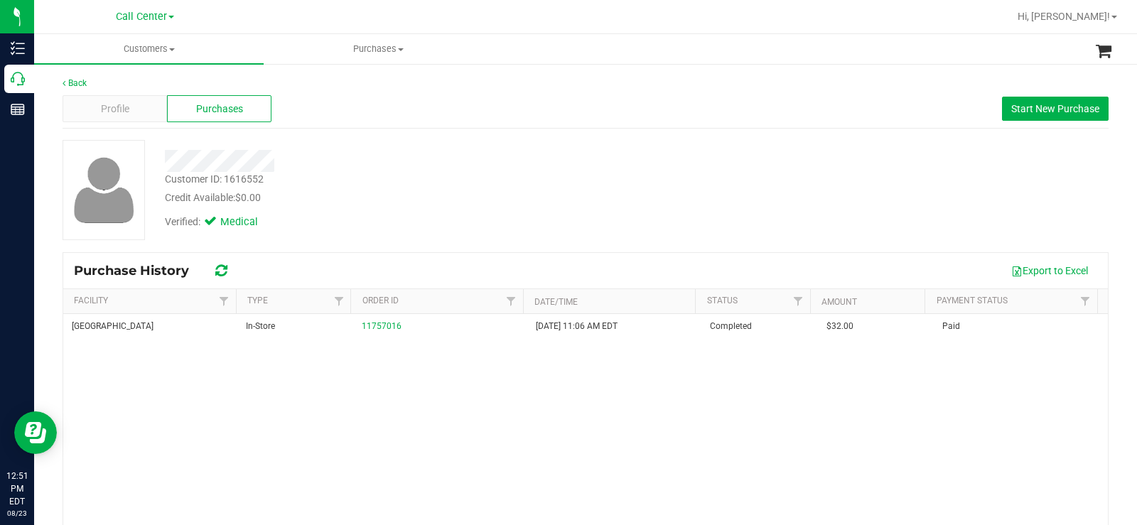
click at [476, 195] on div "Credit Available: $0.00" at bounding box center [421, 197] width 512 height 15
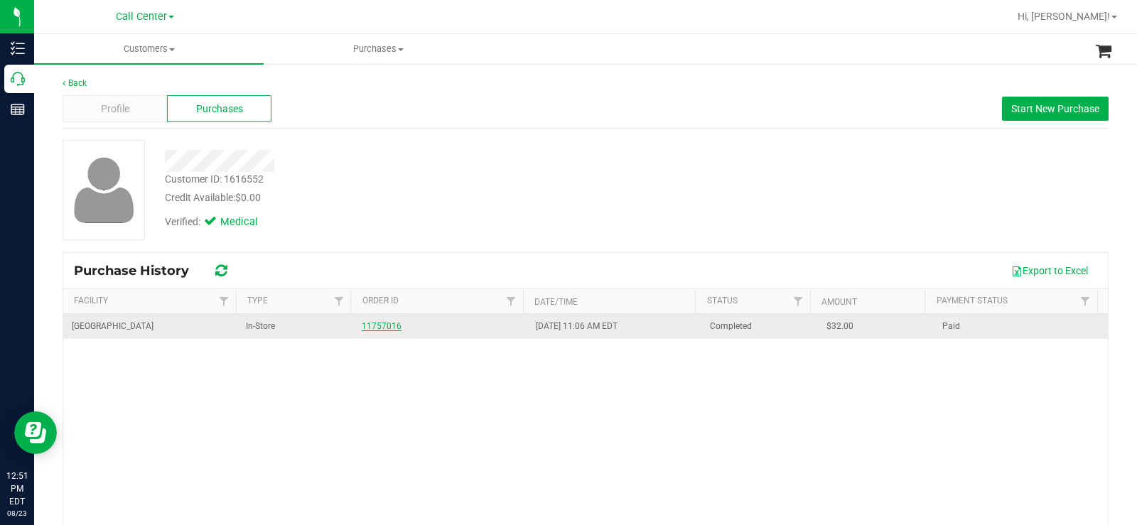
click at [374, 324] on link "11757016" at bounding box center [382, 326] width 40 height 10
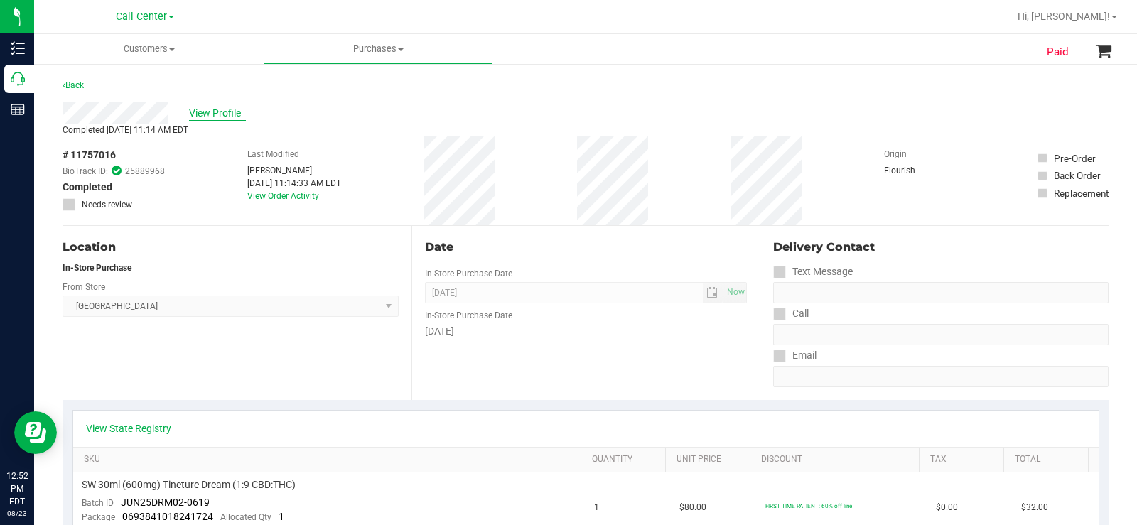
click at [230, 119] on span "View Profile" at bounding box center [217, 113] width 57 height 15
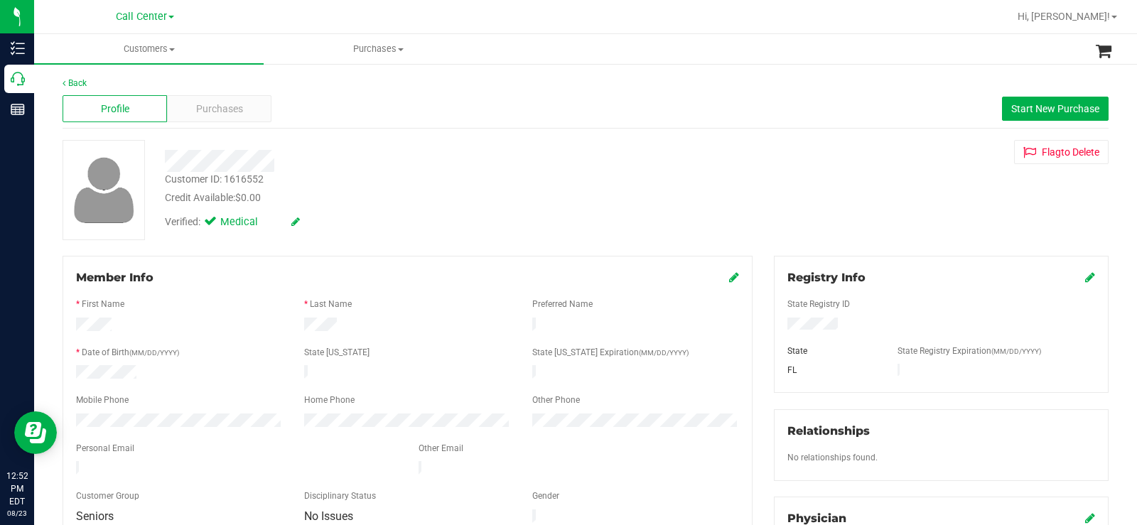
drag, startPoint x: 294, startPoint y: 163, endPoint x: 162, endPoint y: 167, distance: 132.2
click at [162, 167] on div at bounding box center [421, 161] width 534 height 22
click at [375, 186] on div "Customer ID: 1616552 Credit Available: $0.00" at bounding box center [421, 188] width 534 height 33
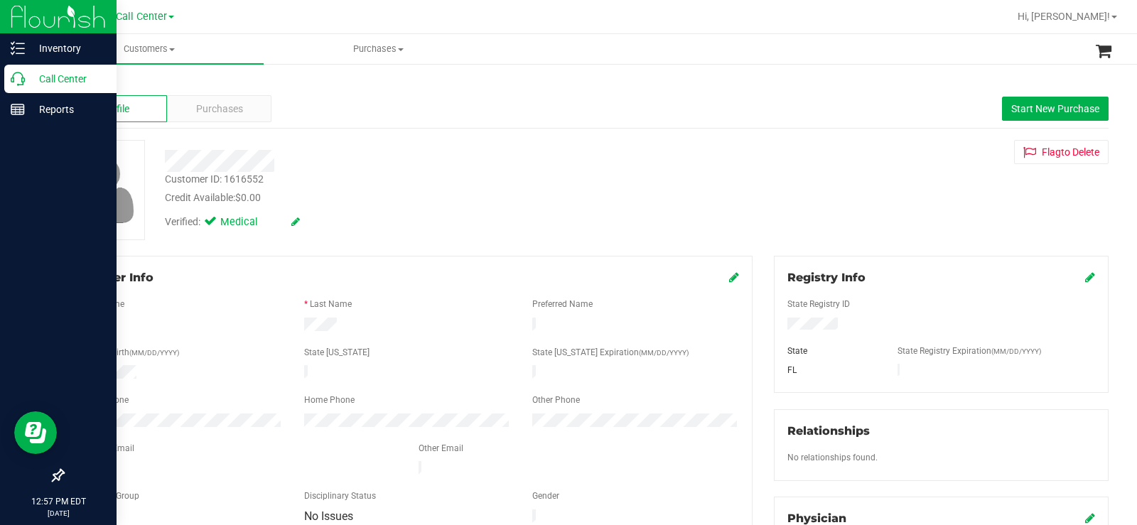
click at [28, 79] on p "Call Center" at bounding box center [67, 78] width 85 height 17
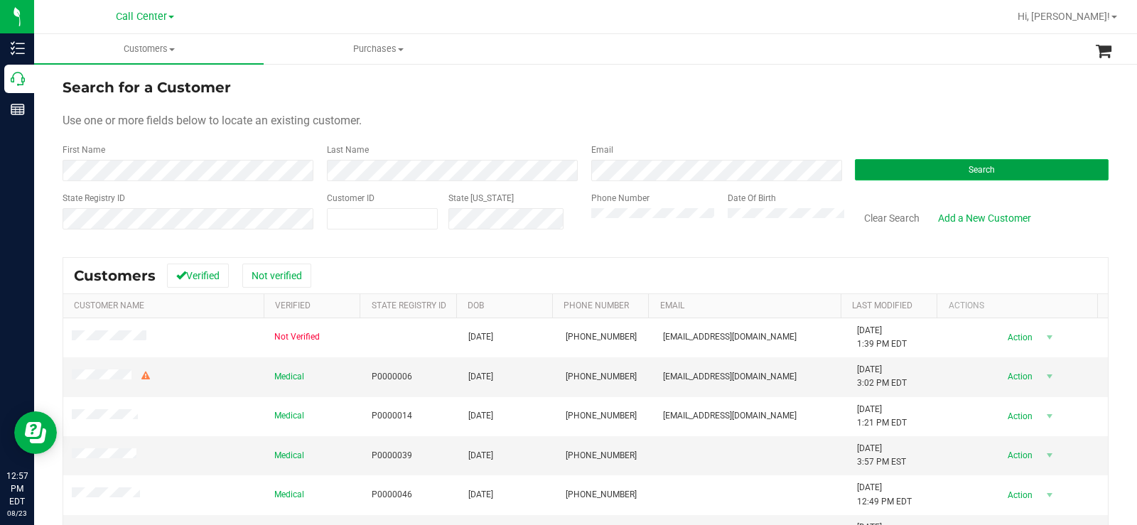
click at [880, 167] on button "Search" at bounding box center [982, 169] width 254 height 21
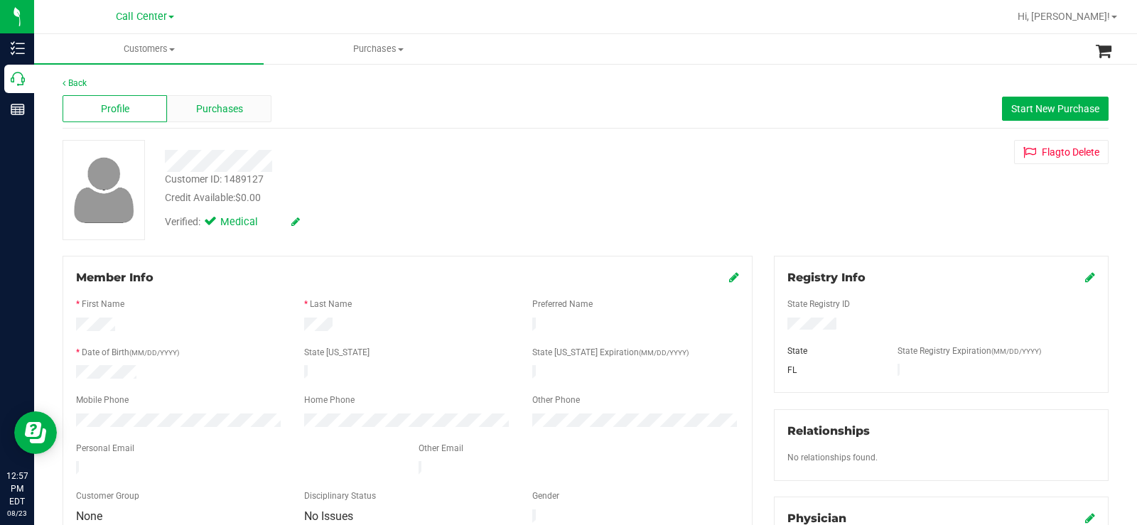
click at [239, 115] on span "Purchases" at bounding box center [219, 109] width 47 height 15
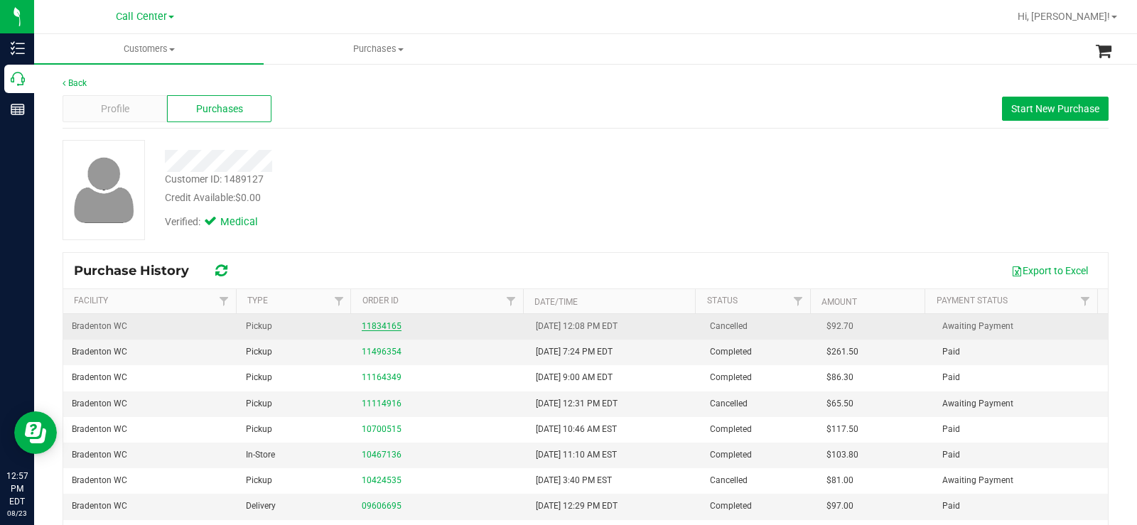
click at [362, 323] on link "11834165" at bounding box center [382, 326] width 40 height 10
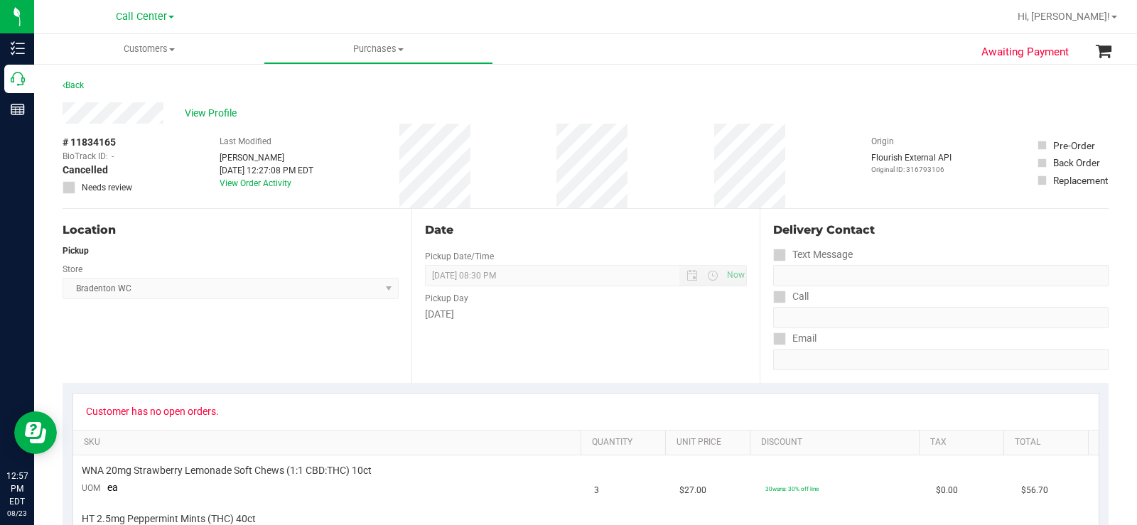
click at [549, 161] on div "# 11834165 BioTrack ID: - Cancelled Needs review Last Modified Ashlyn Williams …" at bounding box center [586, 166] width 1046 height 85
click at [266, 283] on span "Bradenton WC Select Store Bonita Springs WC Boynton Beach WC Bradenton WC Brand…" at bounding box center [231, 288] width 336 height 21
click at [212, 101] on div "Back" at bounding box center [586, 90] width 1046 height 26
click at [211, 109] on span "View Profile" at bounding box center [213, 113] width 57 height 15
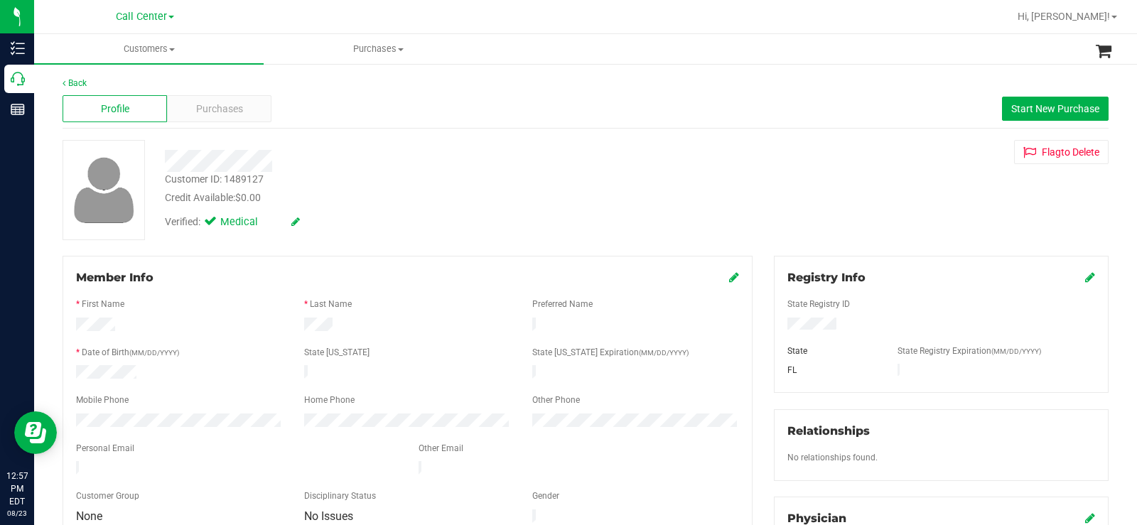
click at [153, 369] on div at bounding box center [179, 373] width 228 height 17
drag, startPoint x: 152, startPoint y: 369, endPoint x: 65, endPoint y: 371, distance: 86.7
click at [65, 371] on div at bounding box center [179, 373] width 228 height 17
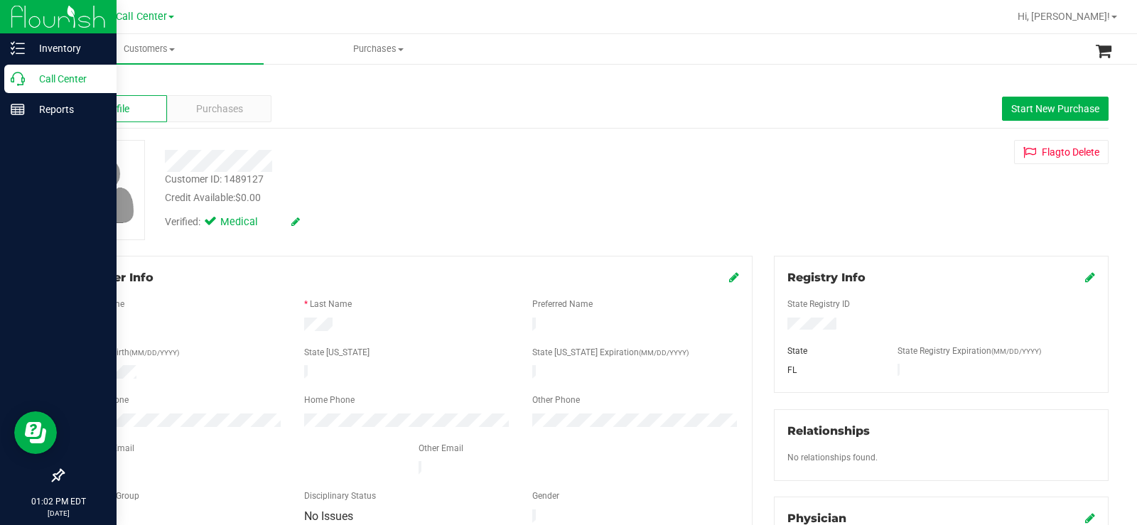
click at [16, 80] on icon at bounding box center [18, 79] width 14 height 14
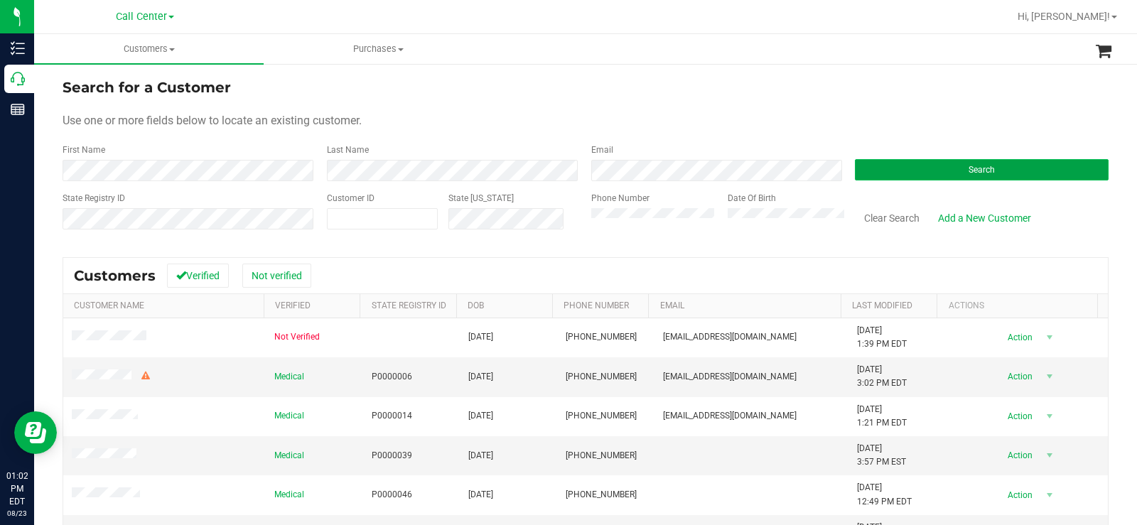
click at [904, 165] on button "Search" at bounding box center [982, 169] width 254 height 21
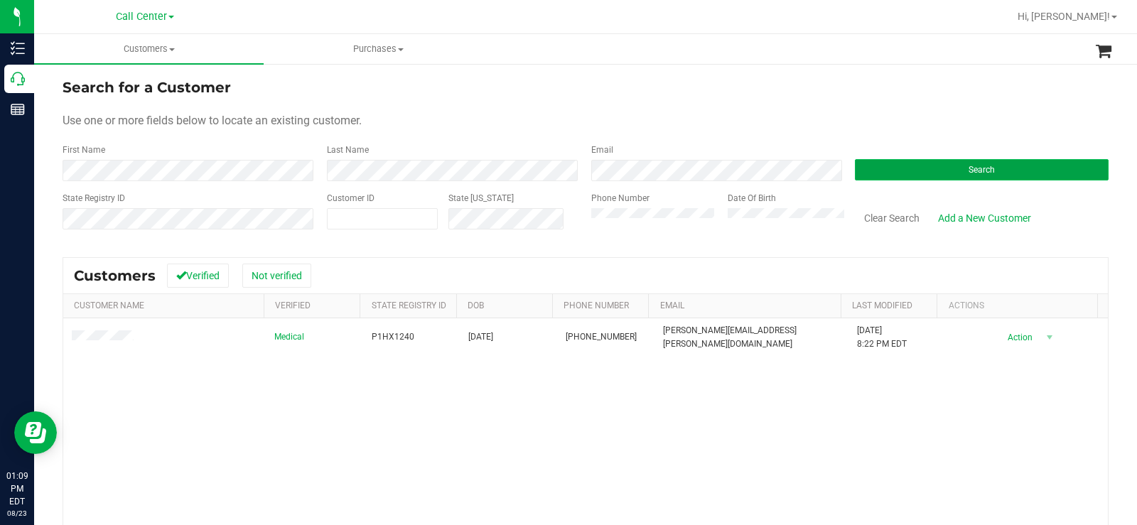
click at [968, 168] on span "Search" at bounding box center [981, 170] width 26 height 10
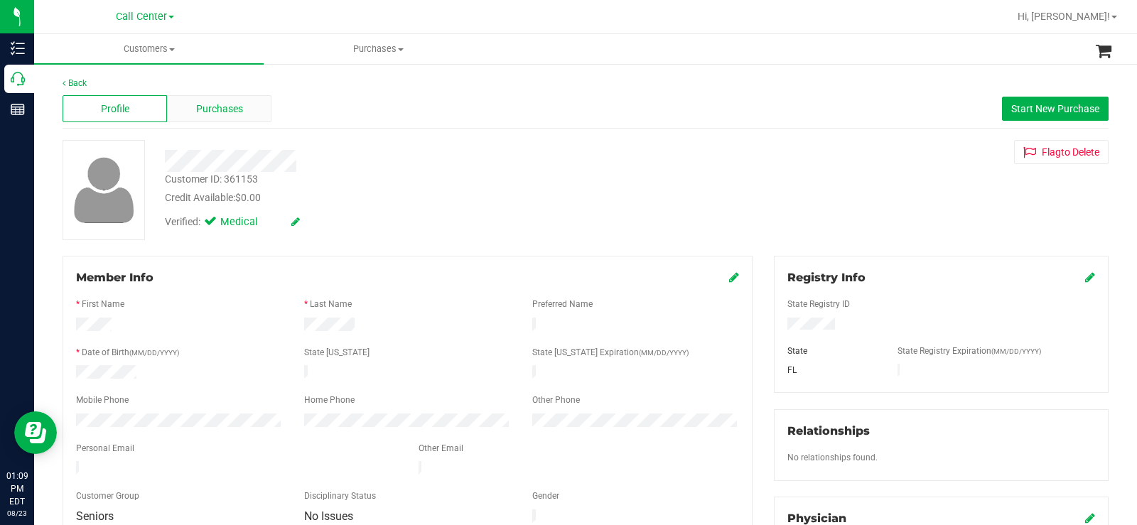
click at [224, 105] on span "Purchases" at bounding box center [219, 109] width 47 height 15
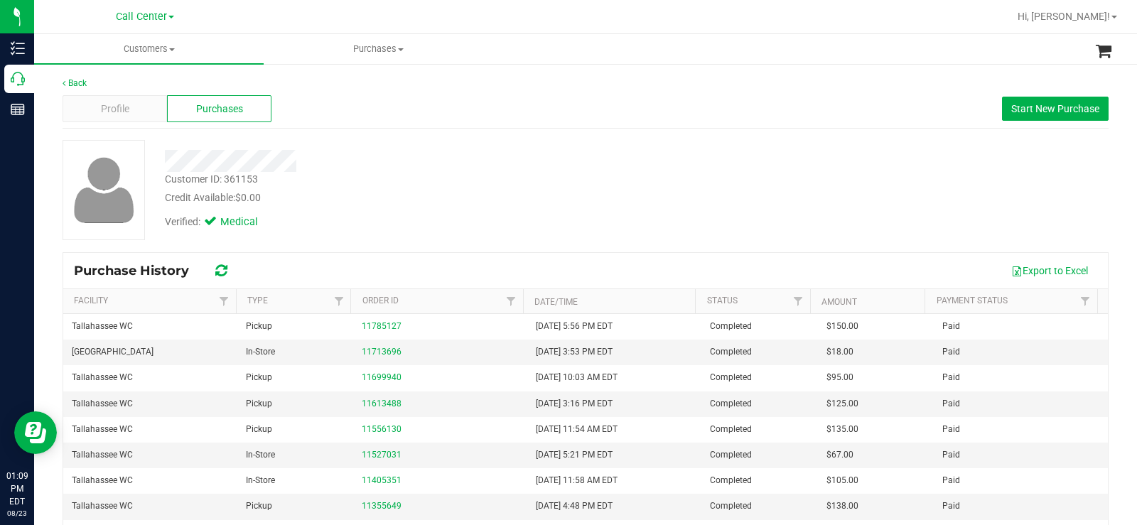
drag, startPoint x: 561, startPoint y: 141, endPoint x: 673, endPoint y: 141, distance: 113.0
click at [562, 141] on div at bounding box center [421, 156] width 534 height 32
click at [1022, 107] on span "Start New Purchase" at bounding box center [1055, 108] width 88 height 11
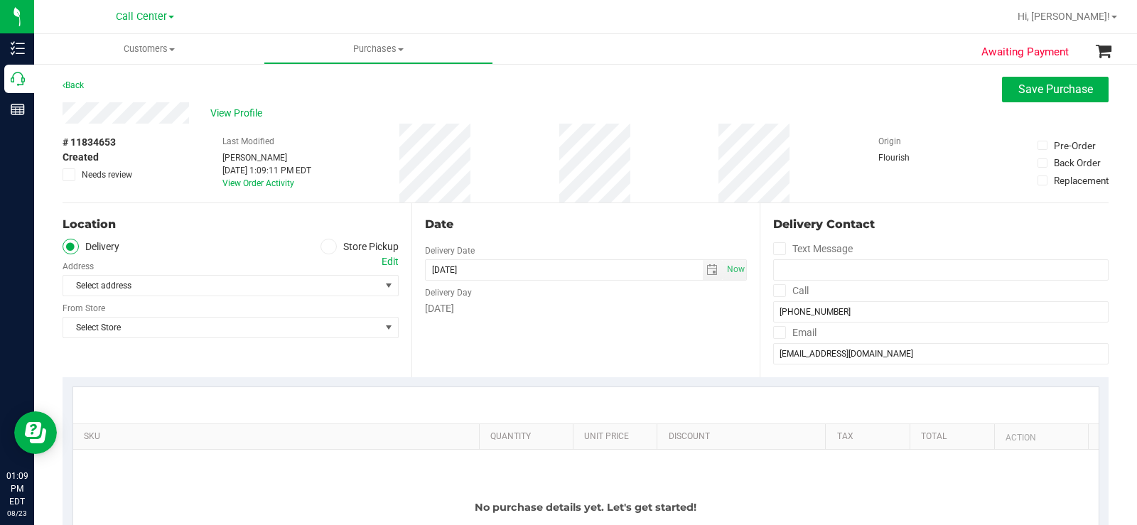
click at [327, 247] on icon at bounding box center [328, 247] width 9 height 0
click at [0, 0] on input "Store Pickup" at bounding box center [0, 0] width 0 height 0
click at [293, 283] on span "Select Store" at bounding box center [221, 286] width 317 height 20
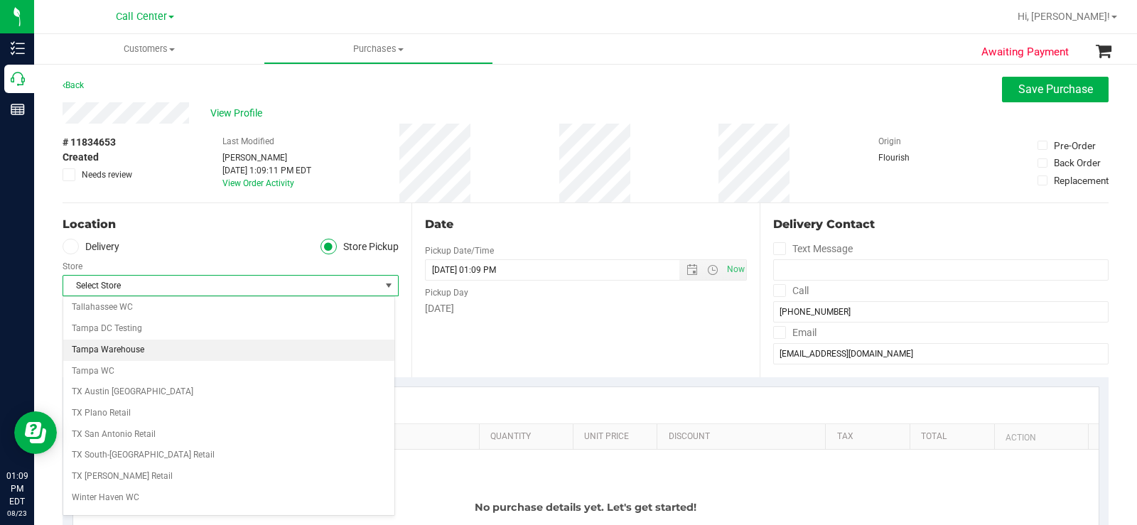
scroll to position [924, 0]
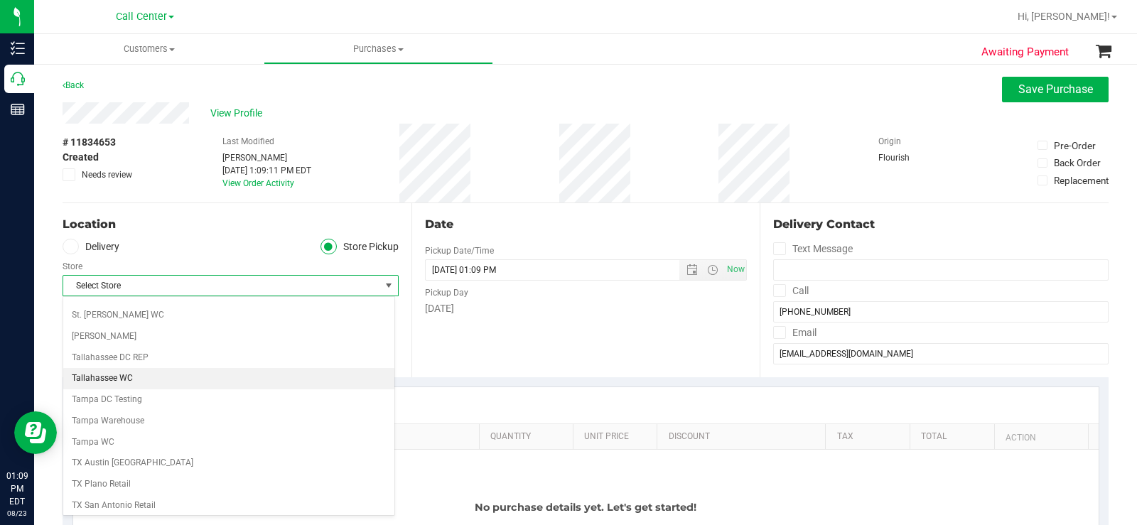
click at [163, 381] on li "Tallahassee WC" at bounding box center [228, 378] width 331 height 21
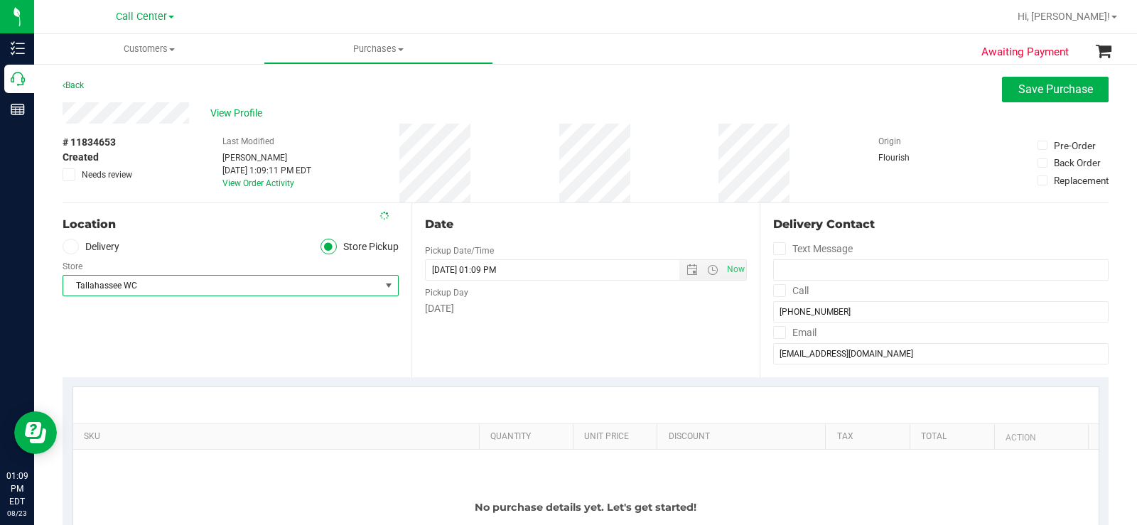
click at [419, 359] on div "Date Pickup Date/Time 08/23/2025 Now 08/23/2025 01:09 PM Now Pickup Day Saturday" at bounding box center [585, 290] width 349 height 174
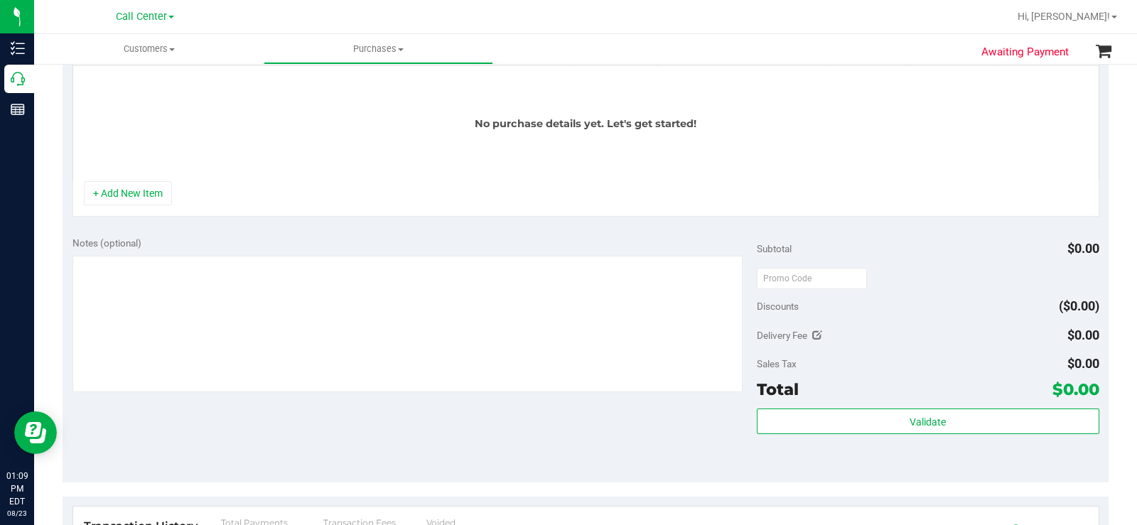
scroll to position [497, 0]
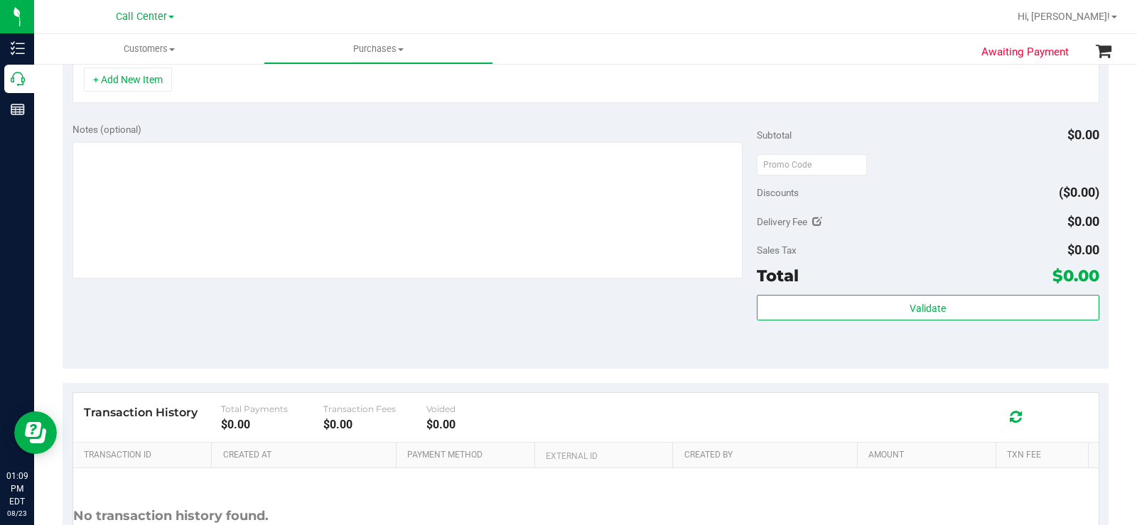
click at [410, 347] on div "Notes (optional) Subtotal $0.00 Discounts ($0.00) Delivery Fee $0.00 Sales Tax …" at bounding box center [586, 241] width 1046 height 256
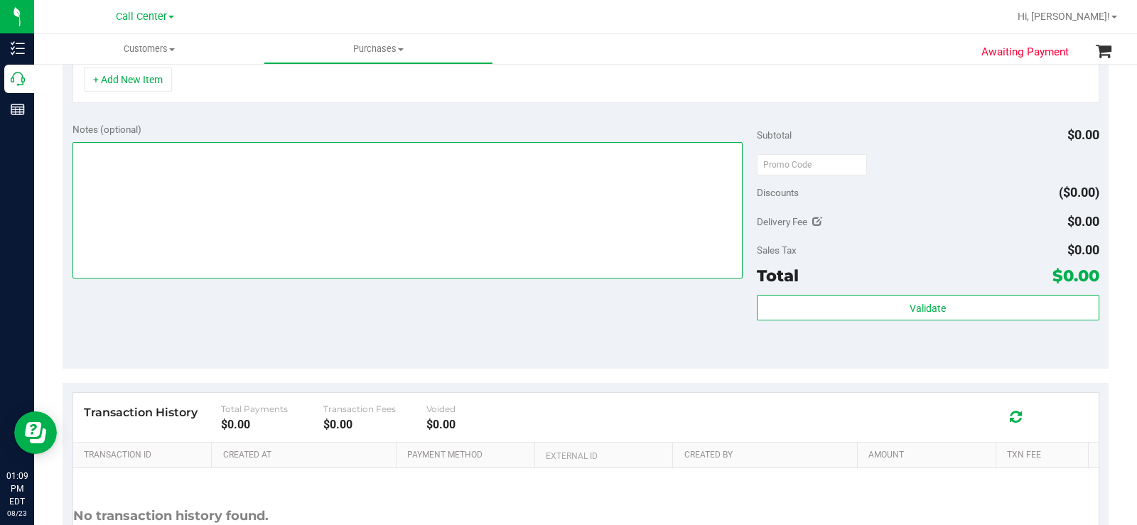
click at [446, 256] on textarea at bounding box center [407, 210] width 670 height 136
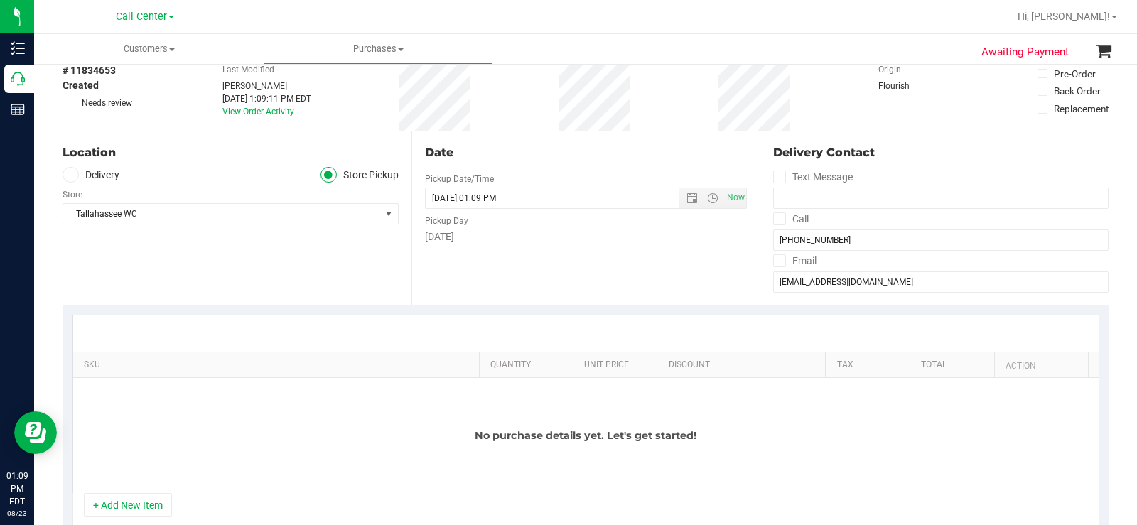
scroll to position [0, 0]
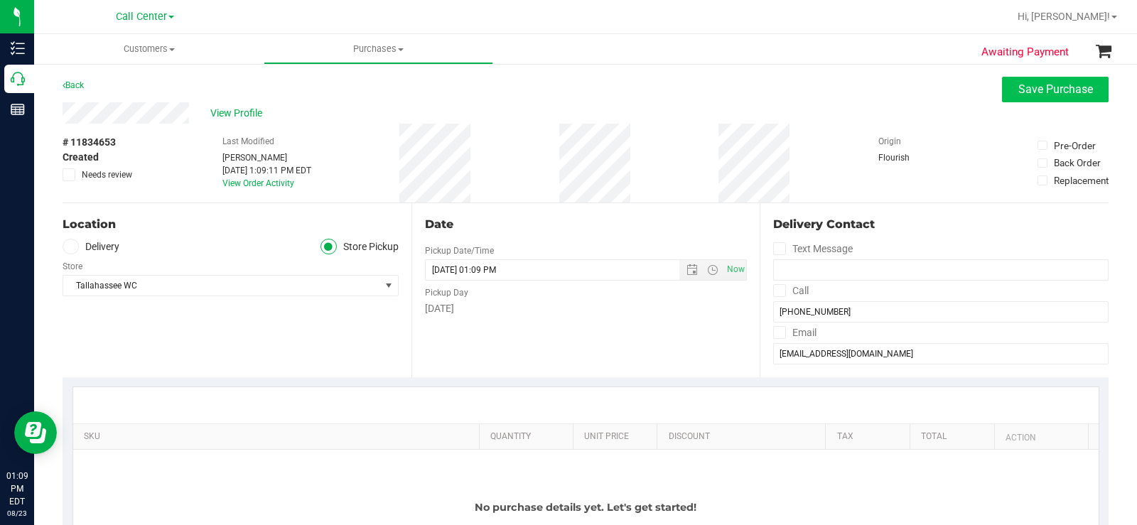
type textarea "CC MB 08/23"
click at [1037, 85] on span "Save Purchase" at bounding box center [1055, 88] width 75 height 13
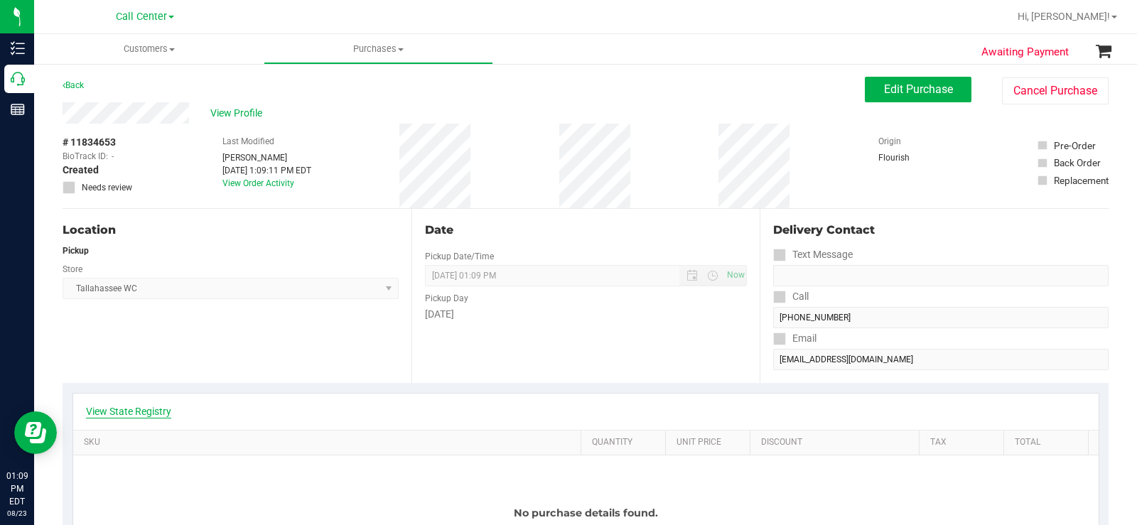
drag, startPoint x: 153, startPoint y: 400, endPoint x: 153, endPoint y: 408, distance: 8.6
click at [153, 404] on div "View State Registry" at bounding box center [585, 412] width 1025 height 36
click at [156, 411] on link "View State Registry" at bounding box center [128, 411] width 85 height 14
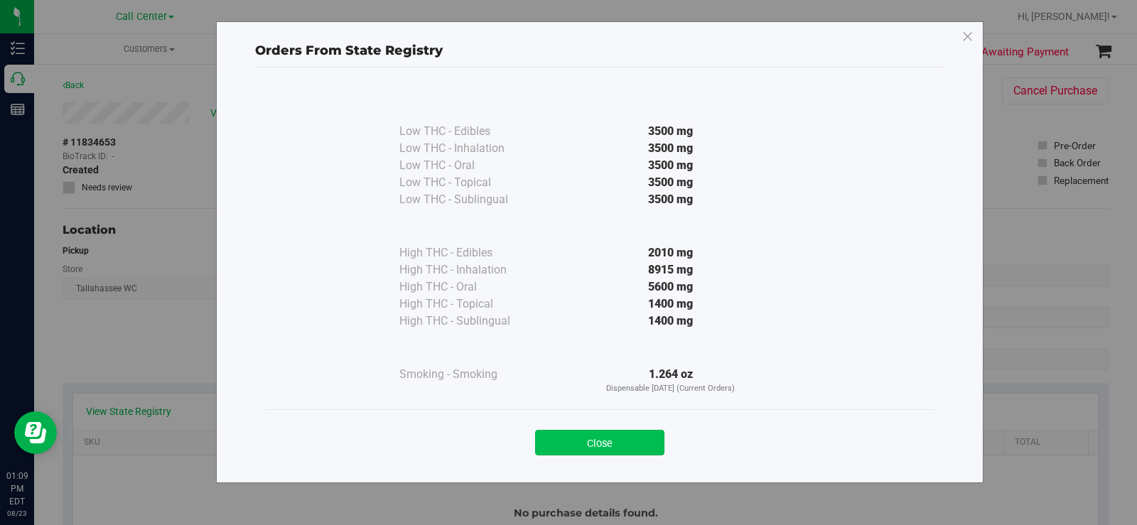
drag, startPoint x: 642, startPoint y: 417, endPoint x: 643, endPoint y: 431, distance: 14.2
click at [642, 423] on div "Close" at bounding box center [600, 438] width 668 height 58
drag, startPoint x: 643, startPoint y: 431, endPoint x: 831, endPoint y: 224, distance: 280.1
click at [646, 430] on button "Close" at bounding box center [599, 443] width 129 height 26
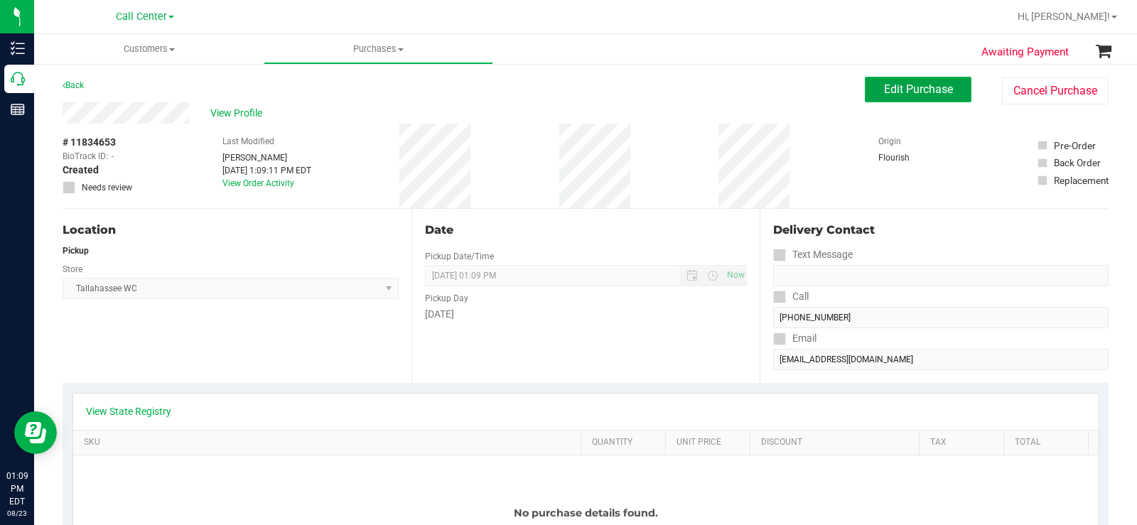
drag, startPoint x: 937, startPoint y: 98, endPoint x: 928, endPoint y: 99, distance: 9.3
click at [937, 97] on button "Edit Purchase" at bounding box center [918, 90] width 107 height 26
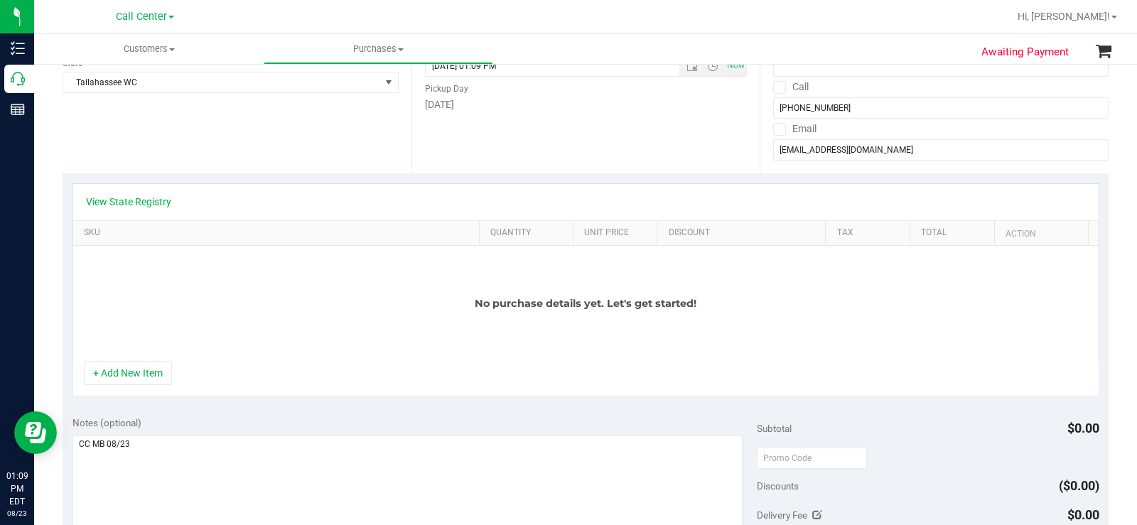
scroll to position [213, 0]
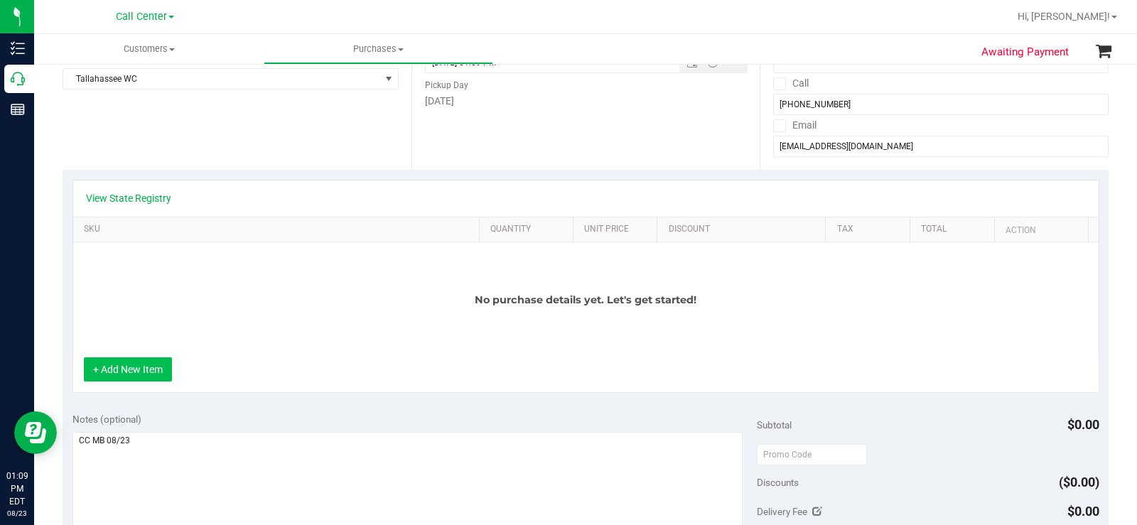
click at [138, 373] on button "+ Add New Item" at bounding box center [128, 369] width 88 height 24
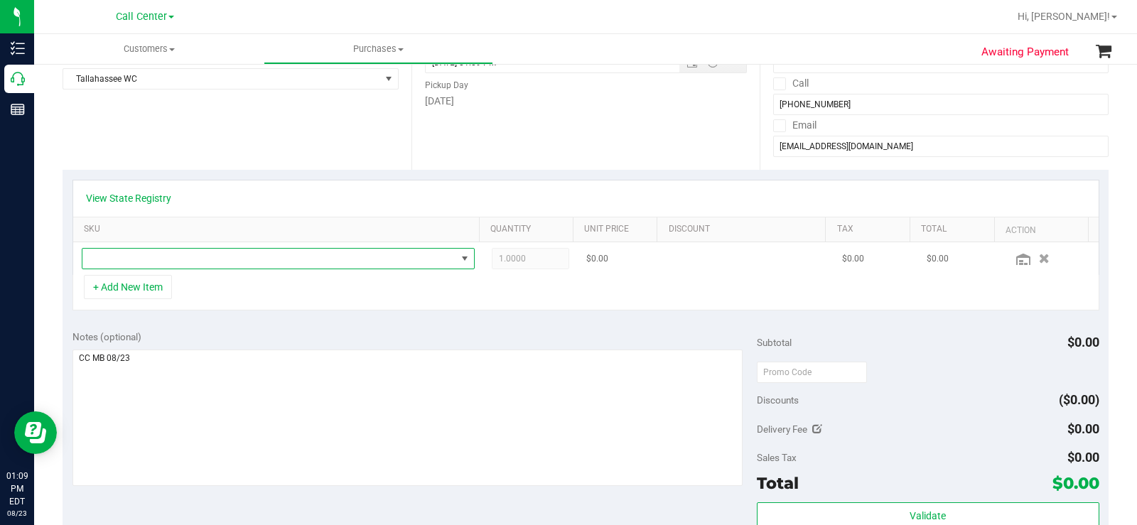
click at [233, 258] on span "NO DATA FOUND" at bounding box center [269, 259] width 374 height 20
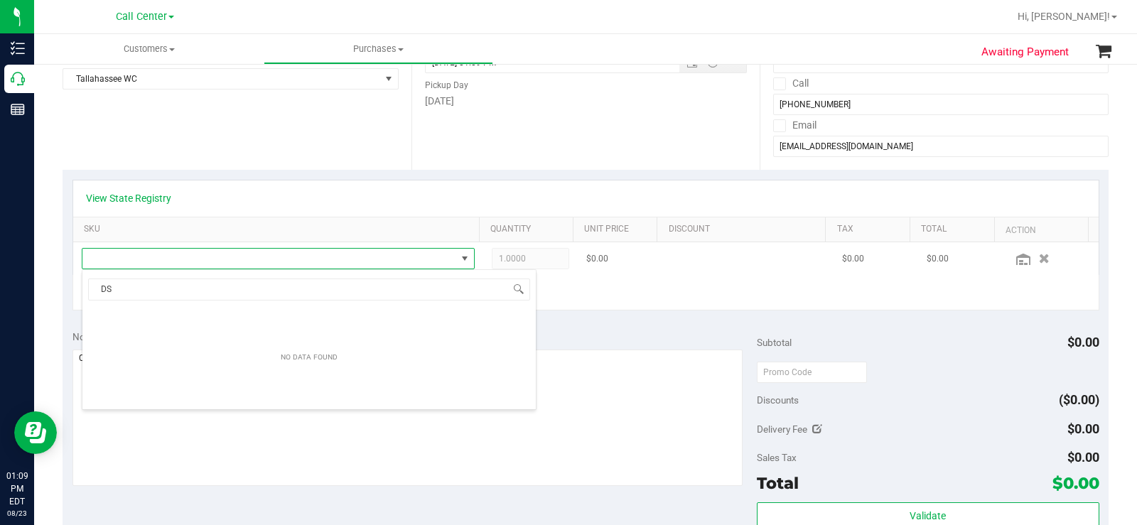
scroll to position [21, 380]
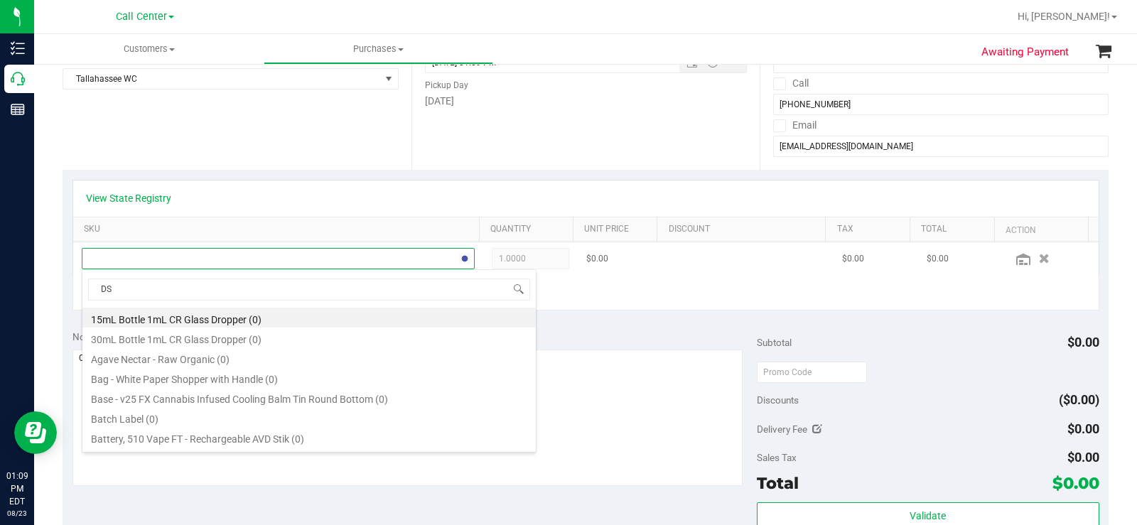
type input "DSC"
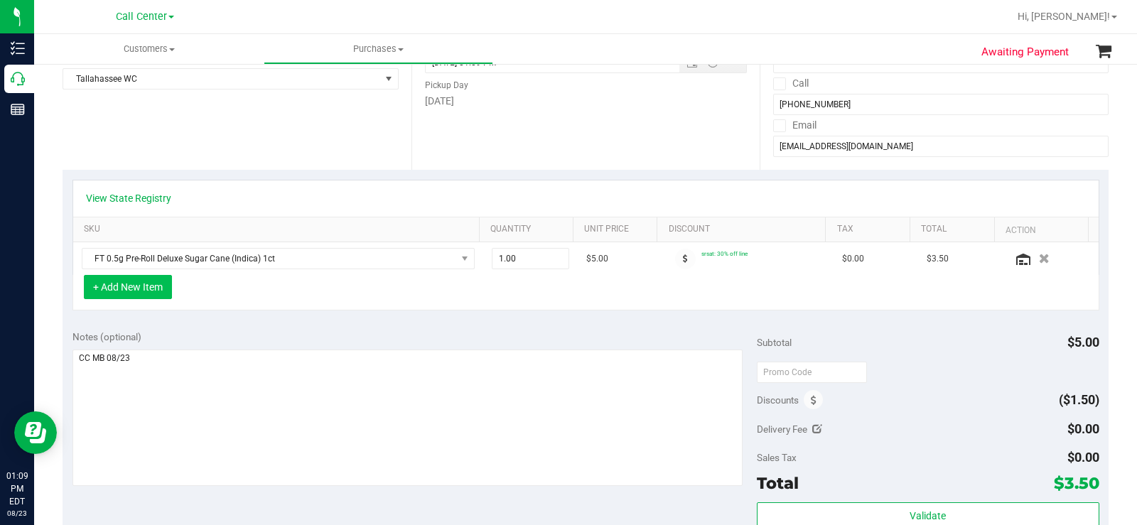
click at [137, 296] on button "+ Add New Item" at bounding box center [128, 287] width 88 height 24
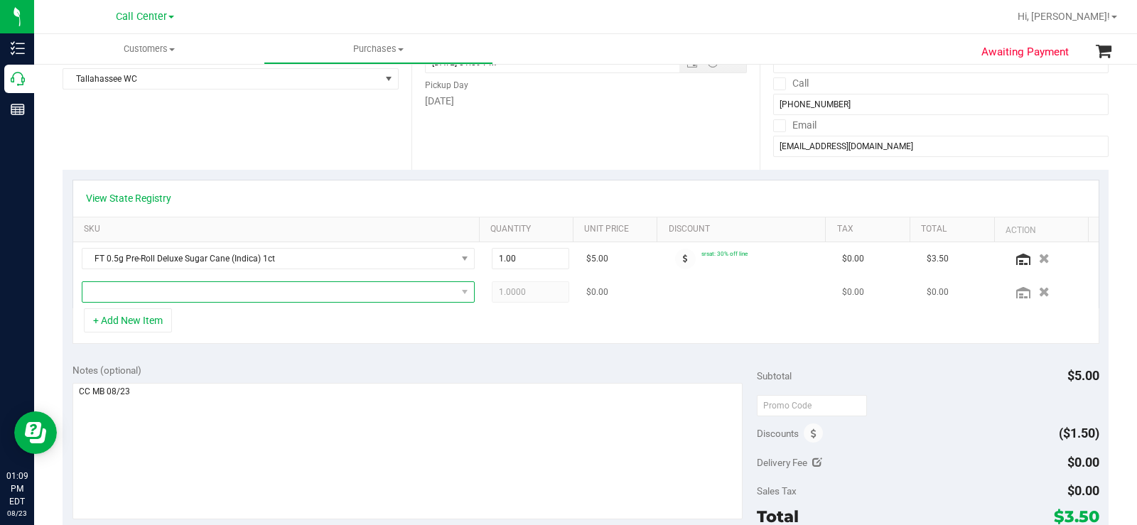
click at [172, 299] on span "NO DATA FOUND" at bounding box center [269, 292] width 374 height 20
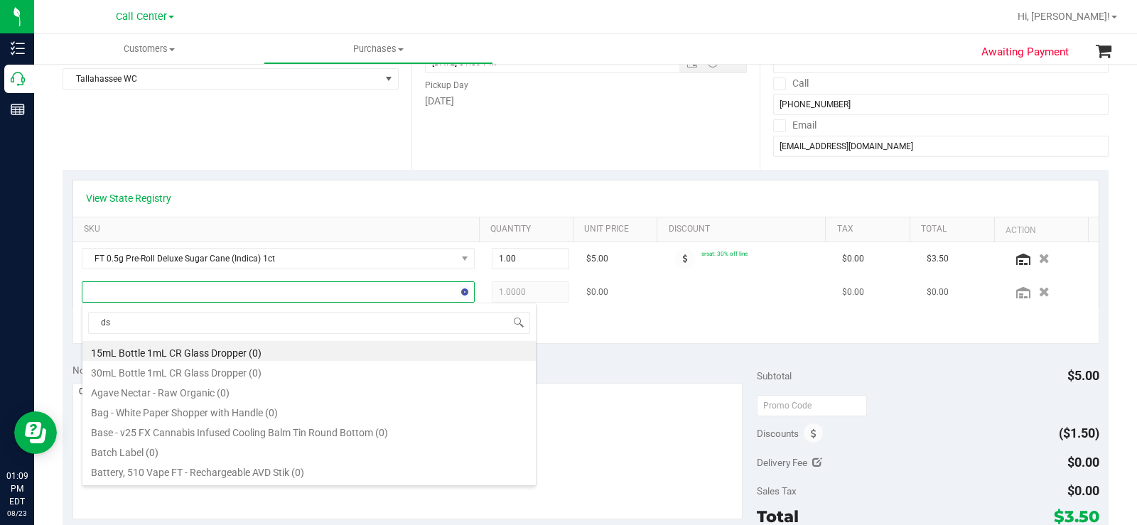
type input "dsc"
click at [1032, 257] on button "button" at bounding box center [1044, 258] width 24 height 15
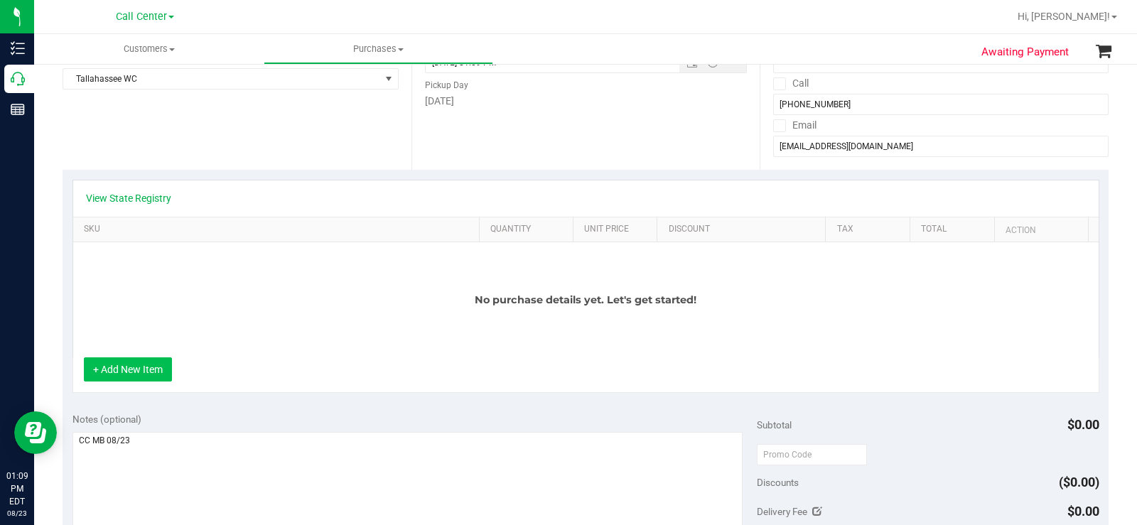
click at [151, 370] on button "+ Add New Item" at bounding box center [128, 369] width 88 height 24
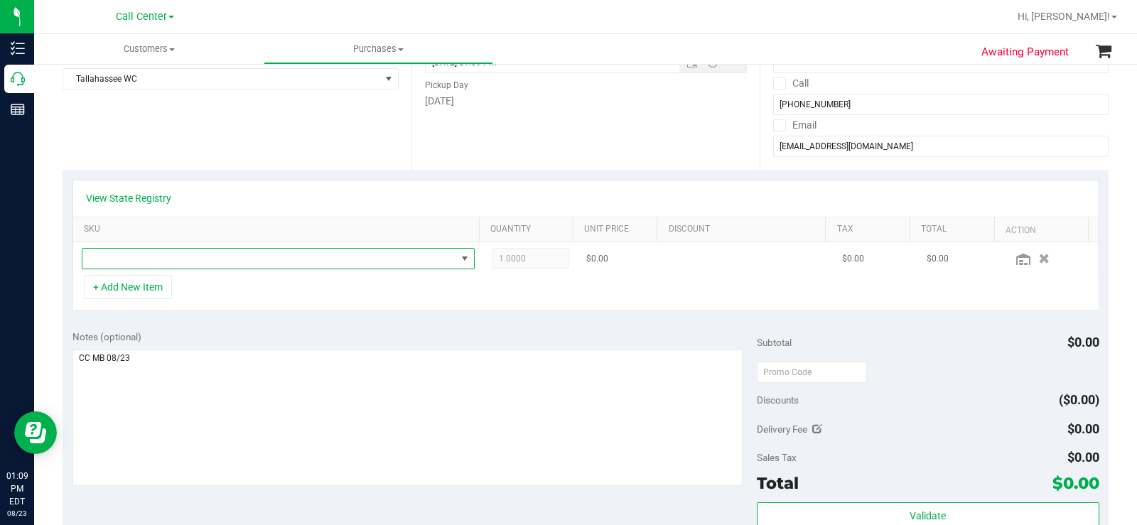
click at [234, 262] on span "NO DATA FOUND" at bounding box center [269, 259] width 374 height 20
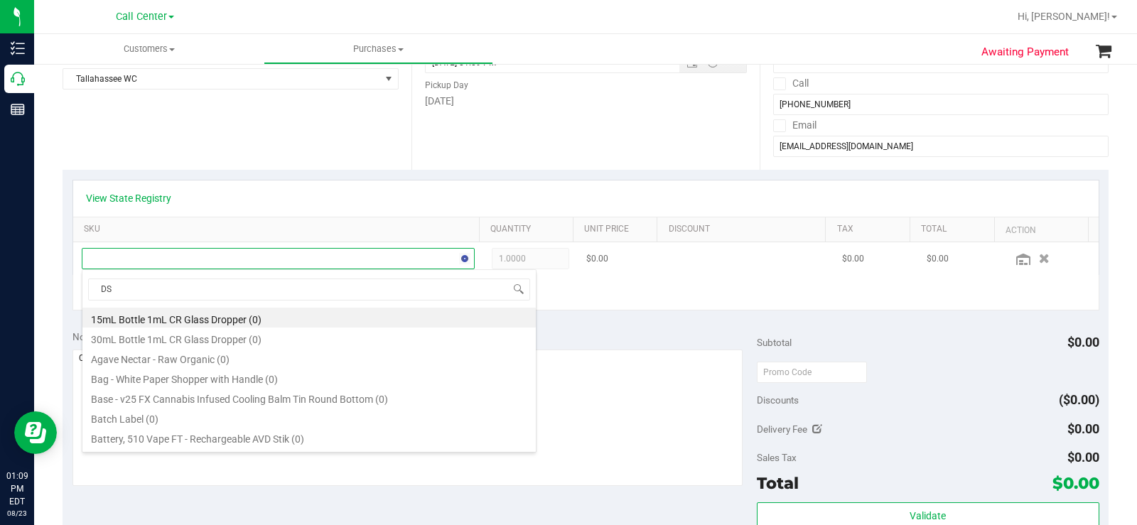
type input "DSC"
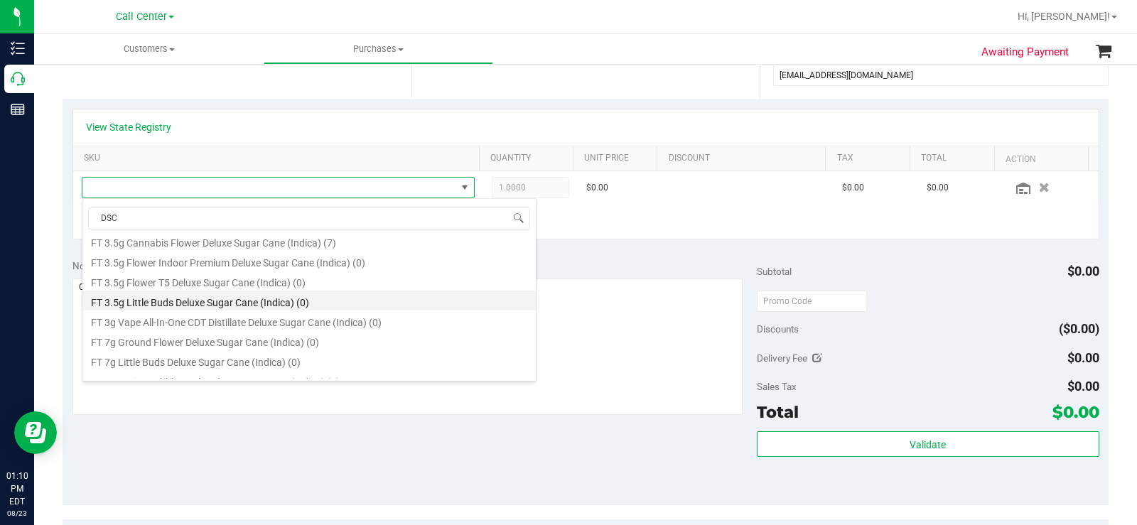
scroll to position [213, 0]
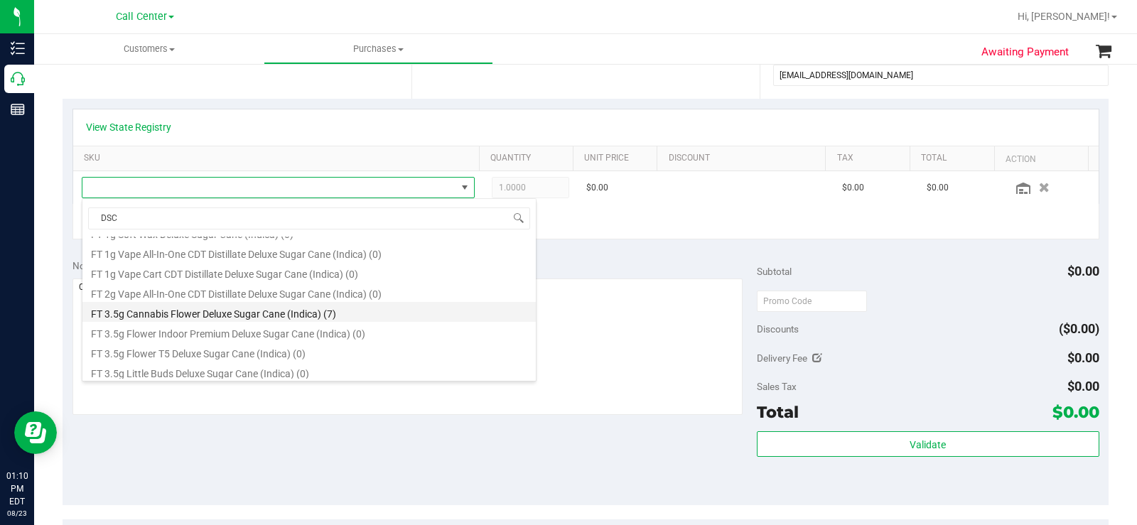
click at [316, 313] on li "FT 3.5g Cannabis Flower Deluxe Sugar Cane (Indica) (7)" at bounding box center [308, 312] width 453 height 20
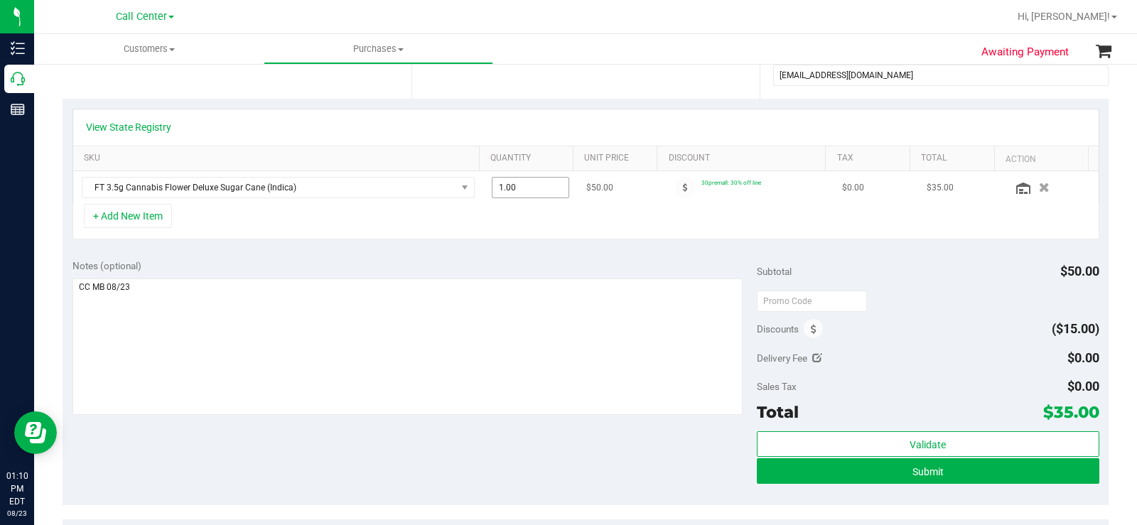
click at [534, 185] on span "1.00 1" at bounding box center [530, 187] width 77 height 21
click at [534, 185] on input "1" at bounding box center [530, 188] width 76 height 20
type input "3"
type input "3.00"
click at [634, 254] on div "Notes (optional) Subtotal $50.00 Discounts ($15.00) Delivery Fee $0.00 Sales Ta…" at bounding box center [586, 377] width 1046 height 256
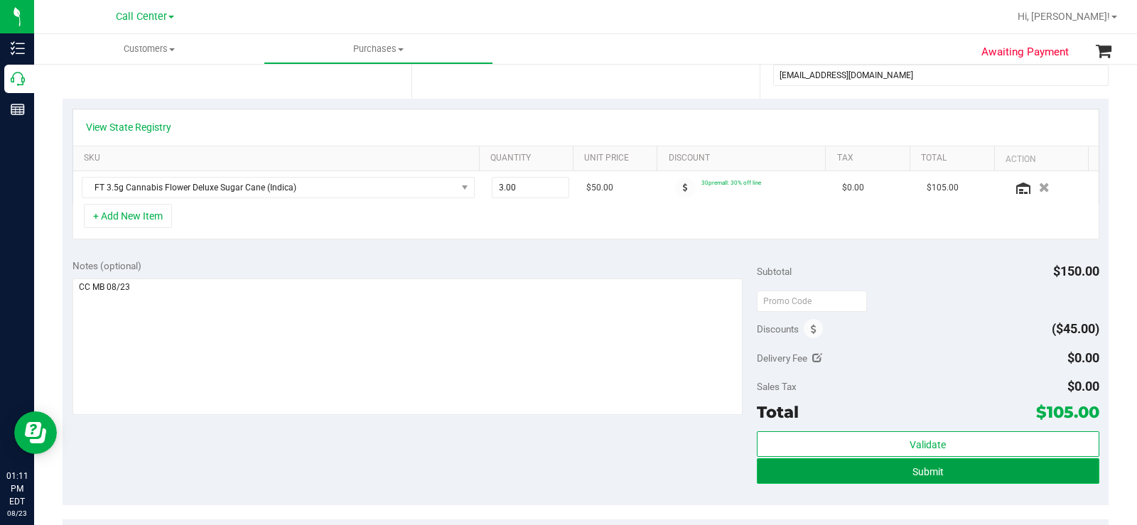
click at [844, 470] on button "Submit" at bounding box center [928, 471] width 342 height 26
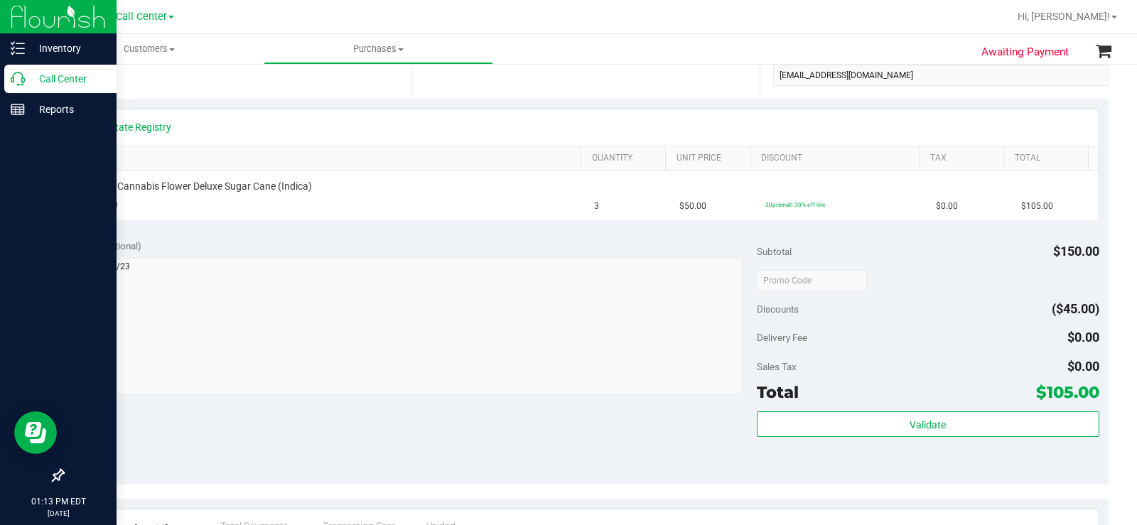
click at [29, 80] on p "Call Center" at bounding box center [67, 78] width 85 height 17
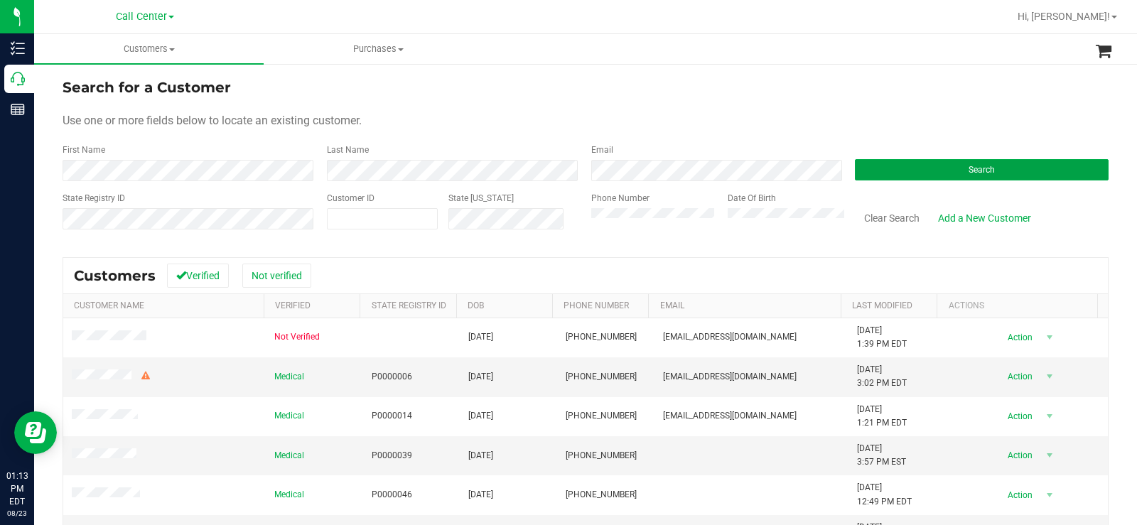
click at [958, 165] on button "Search" at bounding box center [982, 169] width 254 height 21
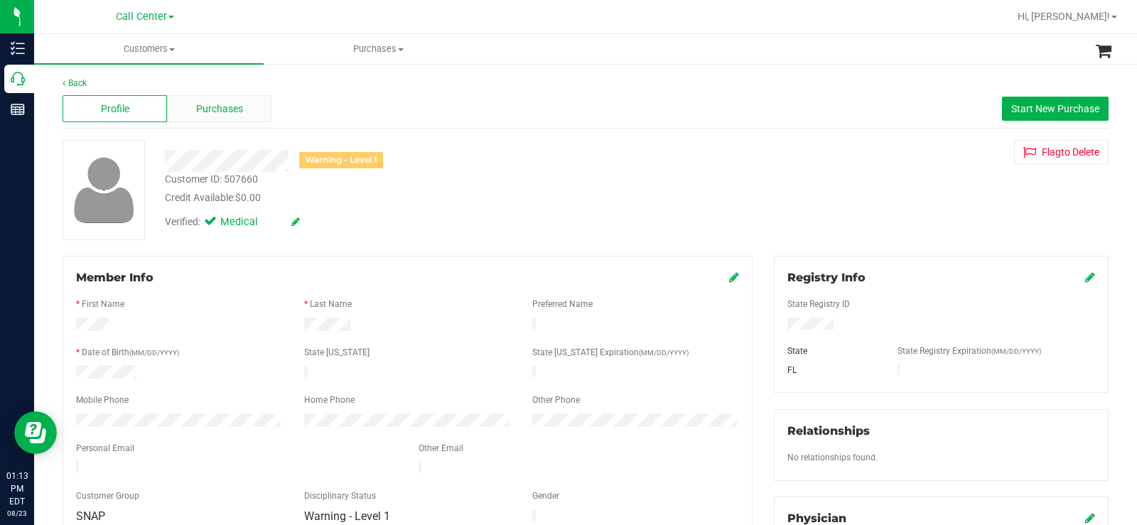
click at [226, 107] on span "Purchases" at bounding box center [219, 109] width 47 height 15
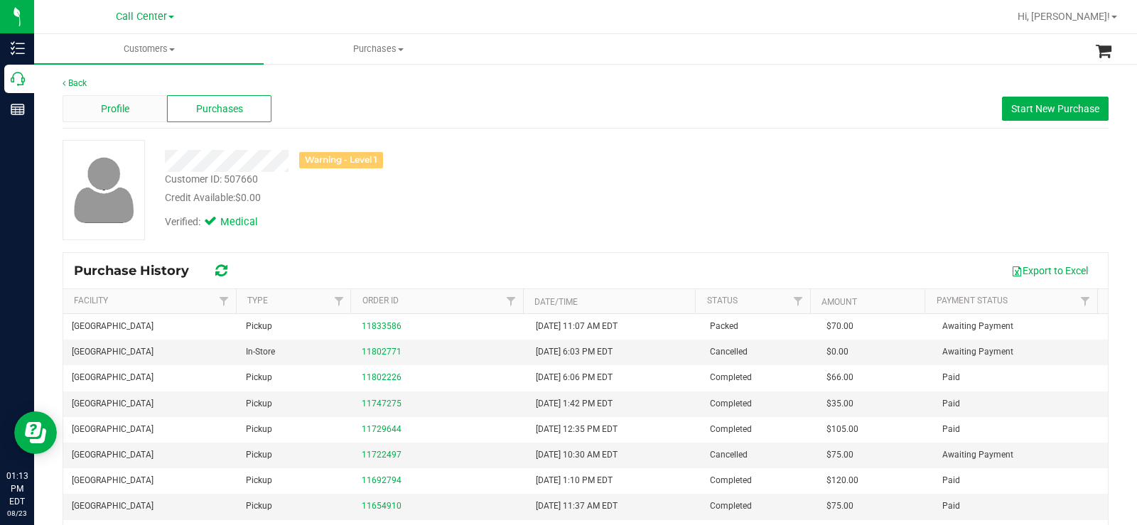
click at [131, 107] on div "Profile" at bounding box center [115, 108] width 104 height 27
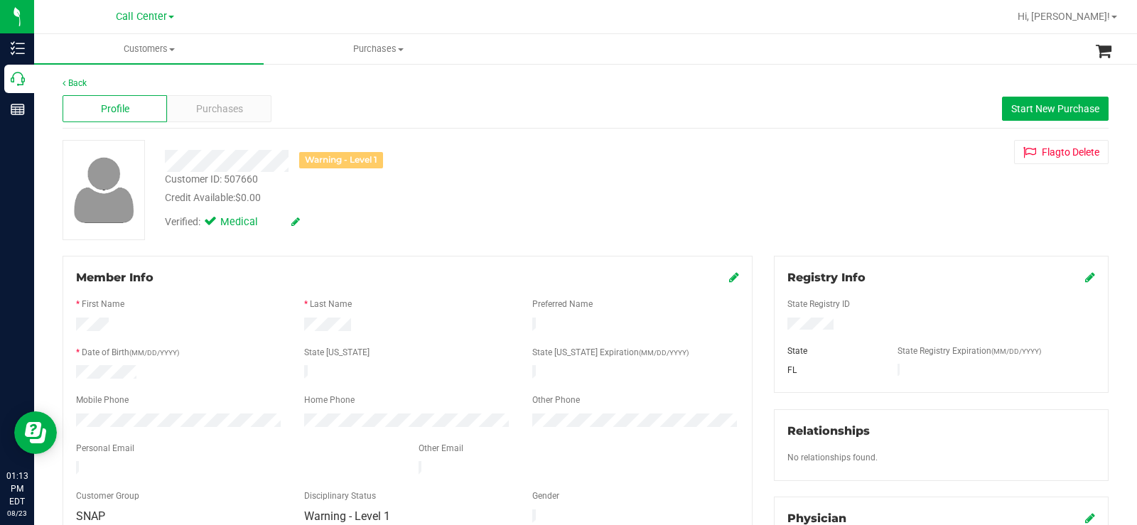
click at [298, 106] on div "Profile Purchases Start New Purchase" at bounding box center [586, 109] width 1046 height 39
click at [235, 110] on span "Purchases" at bounding box center [219, 109] width 47 height 15
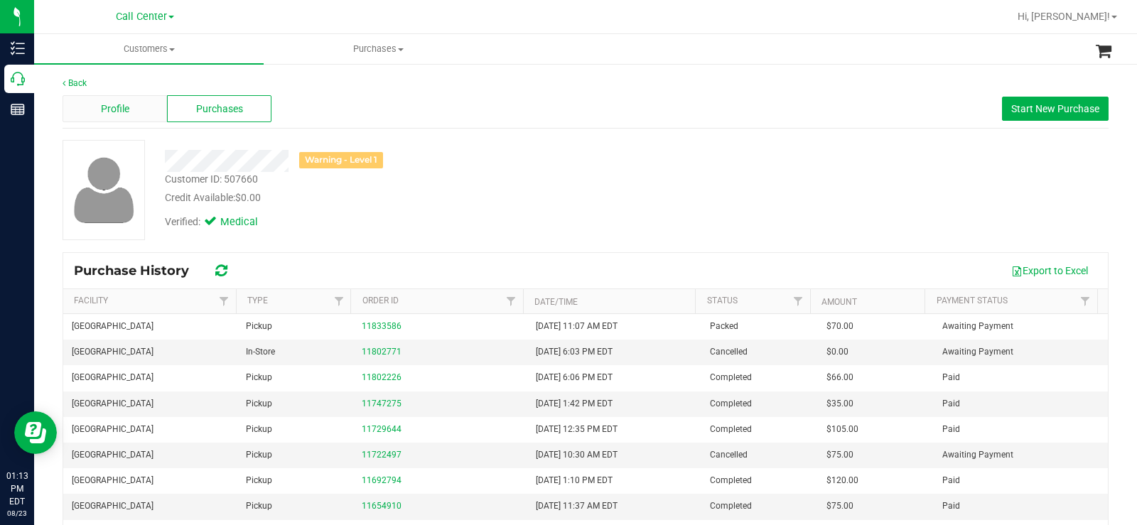
click at [127, 108] on span "Profile" at bounding box center [115, 109] width 28 height 15
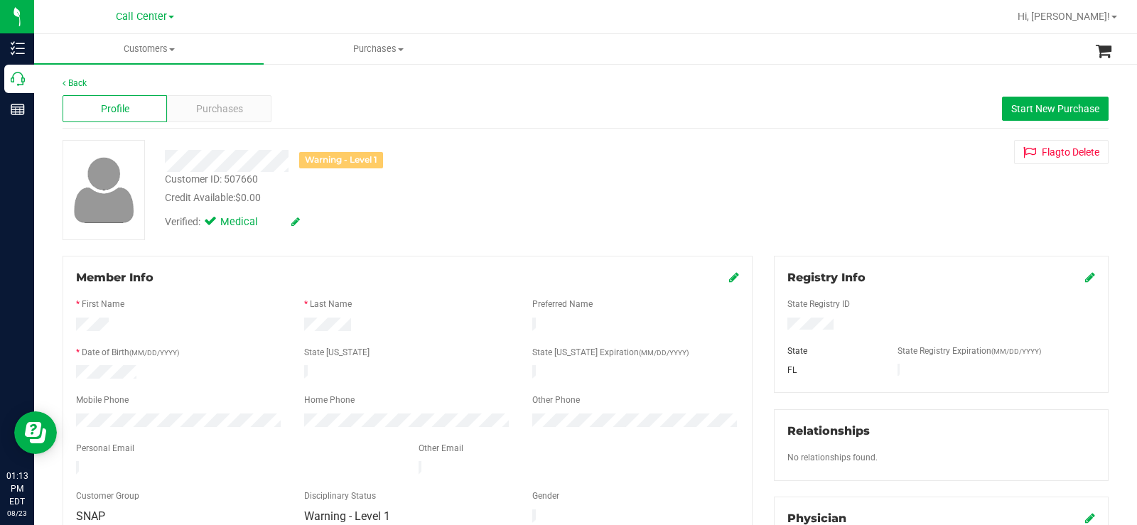
drag, startPoint x: 230, startPoint y: 462, endPoint x: 75, endPoint y: 463, distance: 154.9
click at [75, 463] on div at bounding box center [236, 469] width 342 height 17
click at [253, 102] on div "Purchases" at bounding box center [219, 108] width 104 height 27
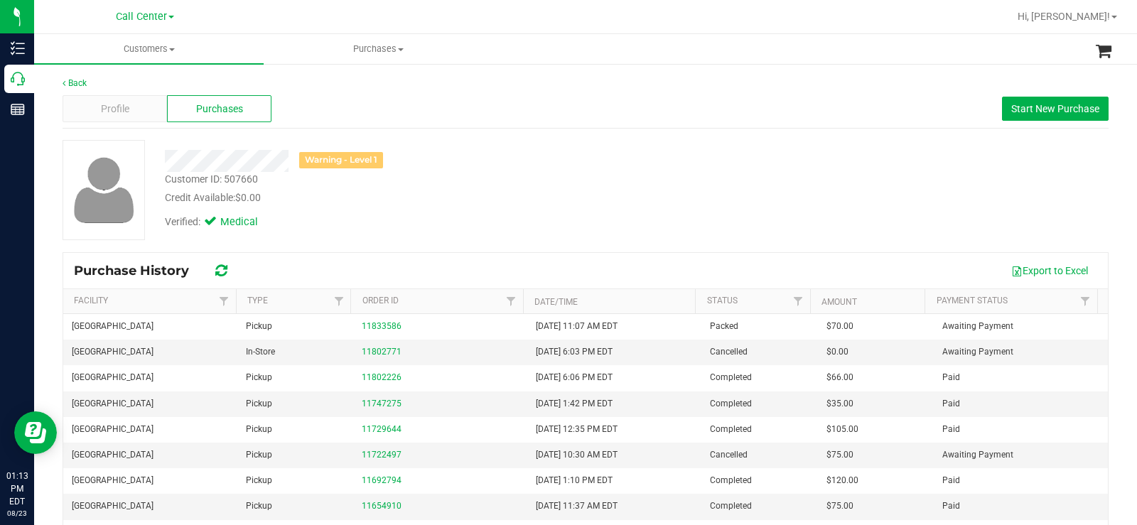
click at [617, 137] on div "Back Profile Purchases Start New Purchase Warning - Level 1 Customer ID: 507660…" at bounding box center [586, 355] width 1046 height 556
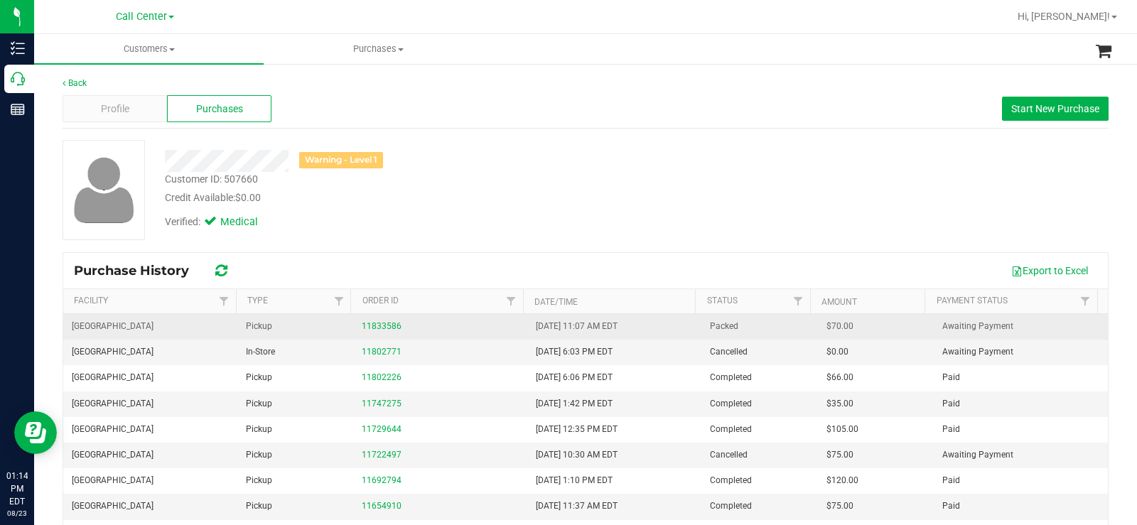
click at [394, 327] on div "11833586" at bounding box center [440, 326] width 157 height 13
click at [391, 330] on link "11833586" at bounding box center [382, 326] width 40 height 10
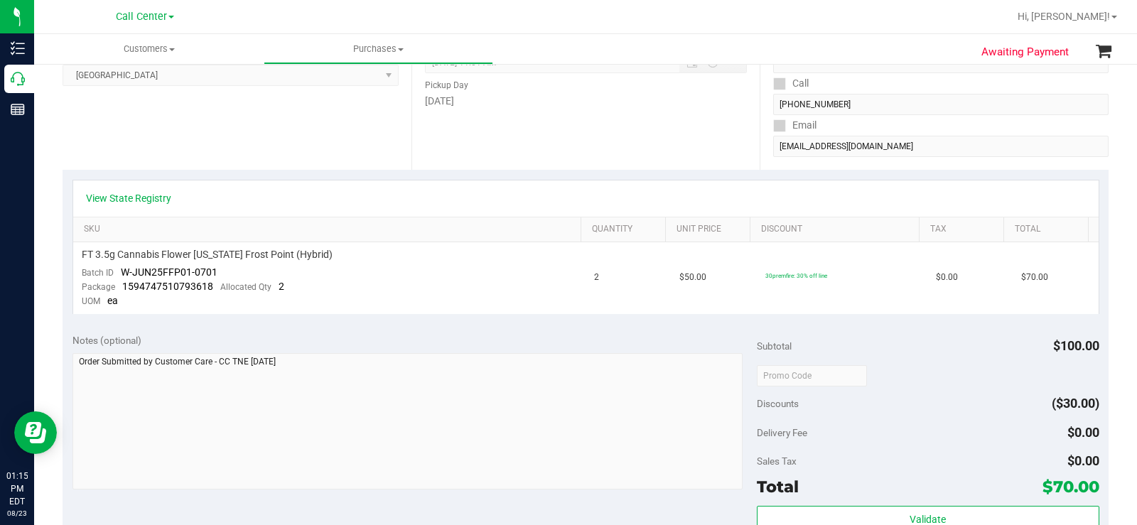
scroll to position [71, 0]
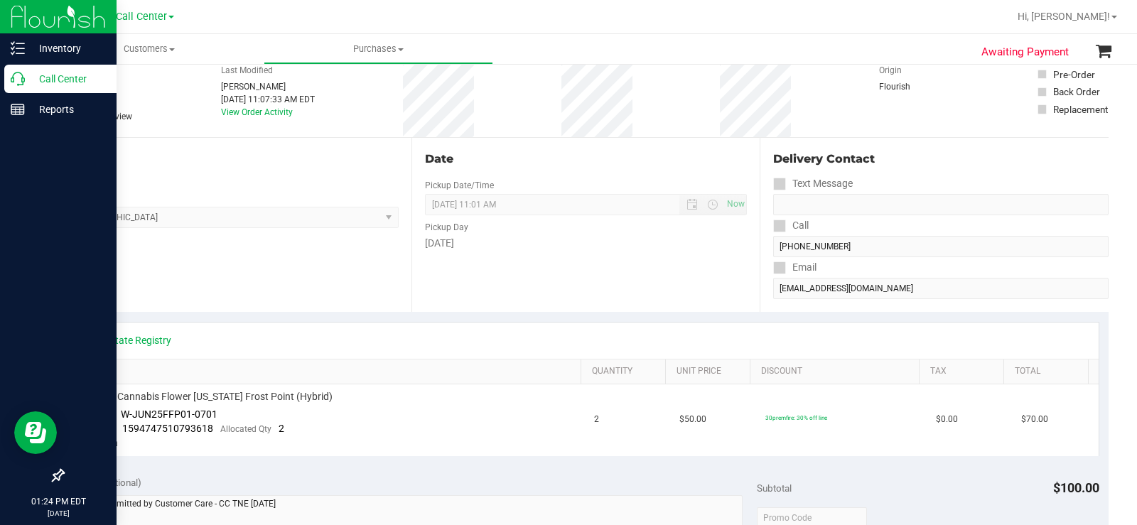
click at [21, 76] on icon at bounding box center [18, 79] width 14 height 14
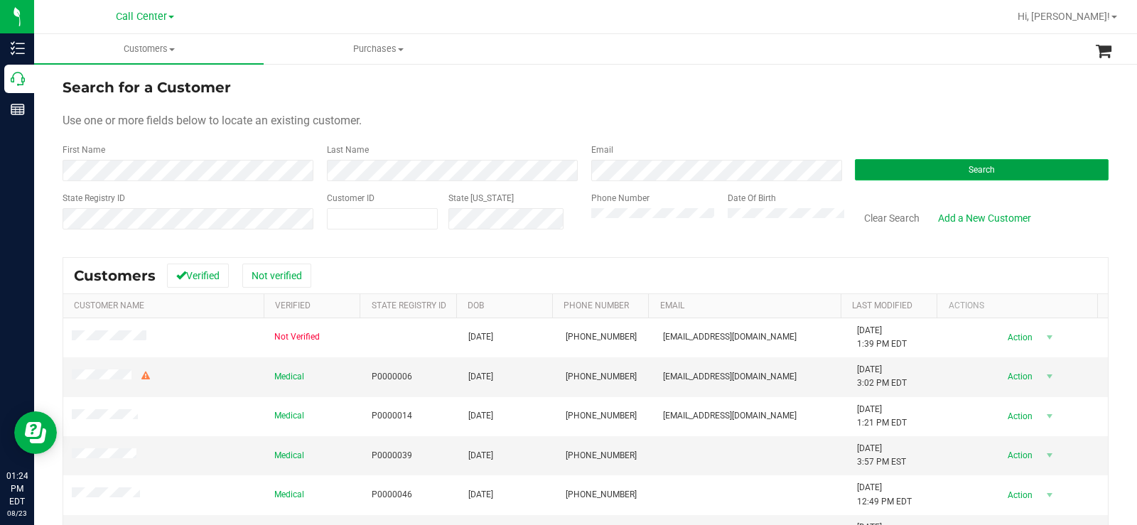
click at [924, 174] on button "Search" at bounding box center [982, 169] width 254 height 21
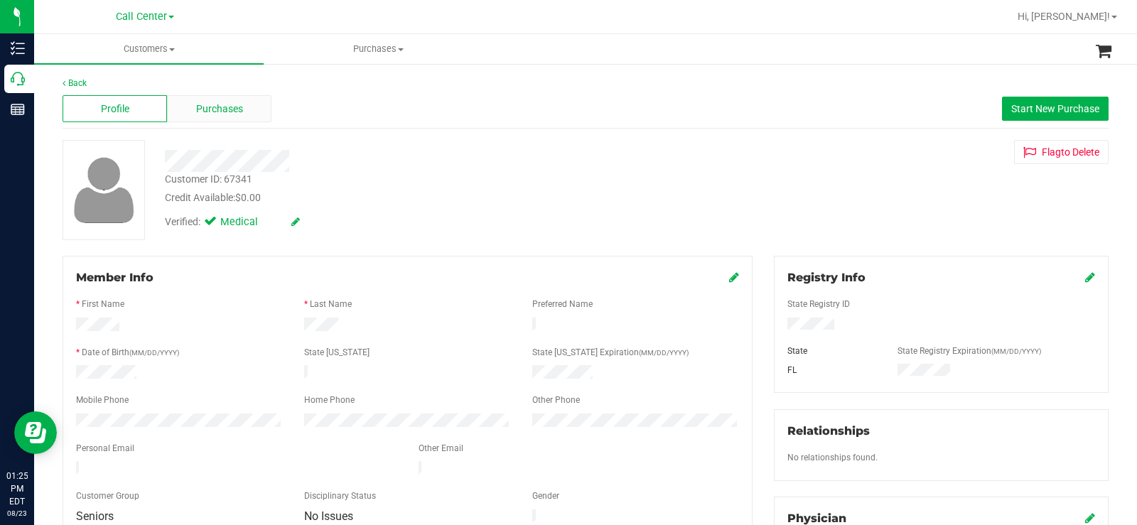
click at [265, 108] on div "Purchases" at bounding box center [219, 108] width 104 height 27
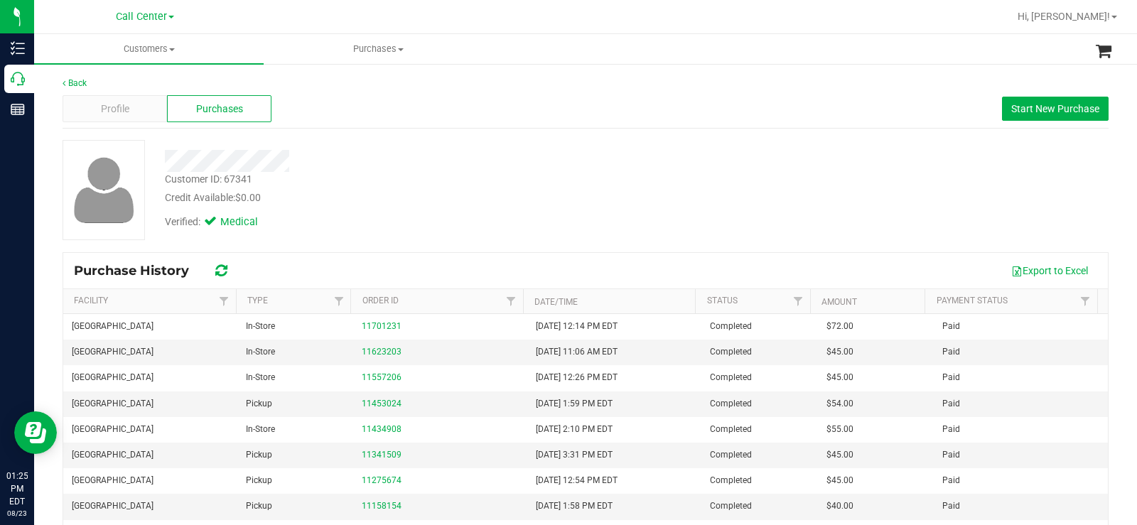
click at [595, 156] on div at bounding box center [421, 161] width 534 height 22
click at [1005, 117] on button "Start New Purchase" at bounding box center [1055, 109] width 107 height 24
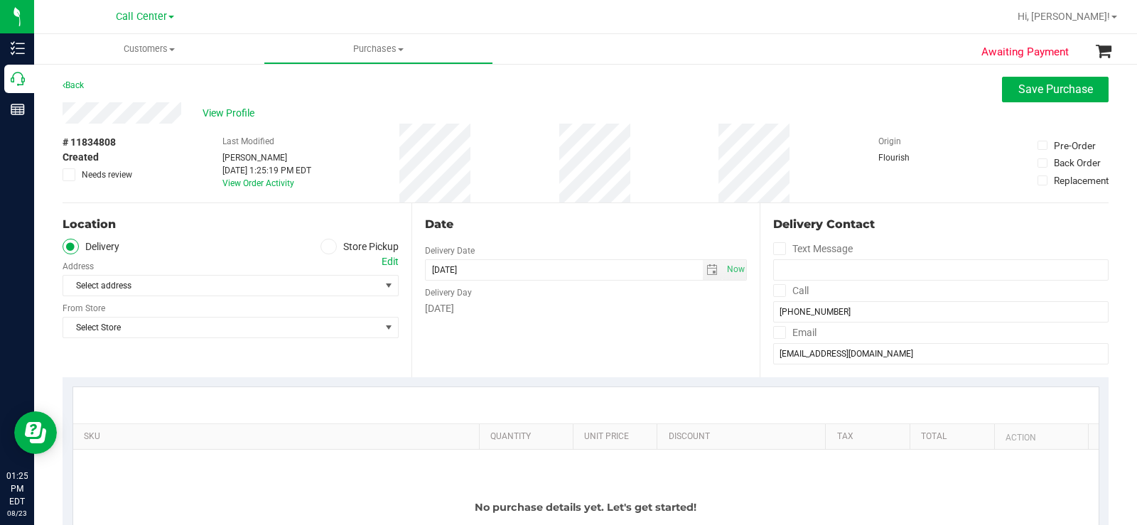
click at [310, 248] on ul "Delivery Store Pickup" at bounding box center [231, 247] width 336 height 16
click at [328, 247] on icon at bounding box center [328, 247] width 9 height 0
click at [0, 0] on input "Store Pickup" at bounding box center [0, 0] width 0 height 0
click at [301, 291] on span "Select Store" at bounding box center [221, 286] width 317 height 20
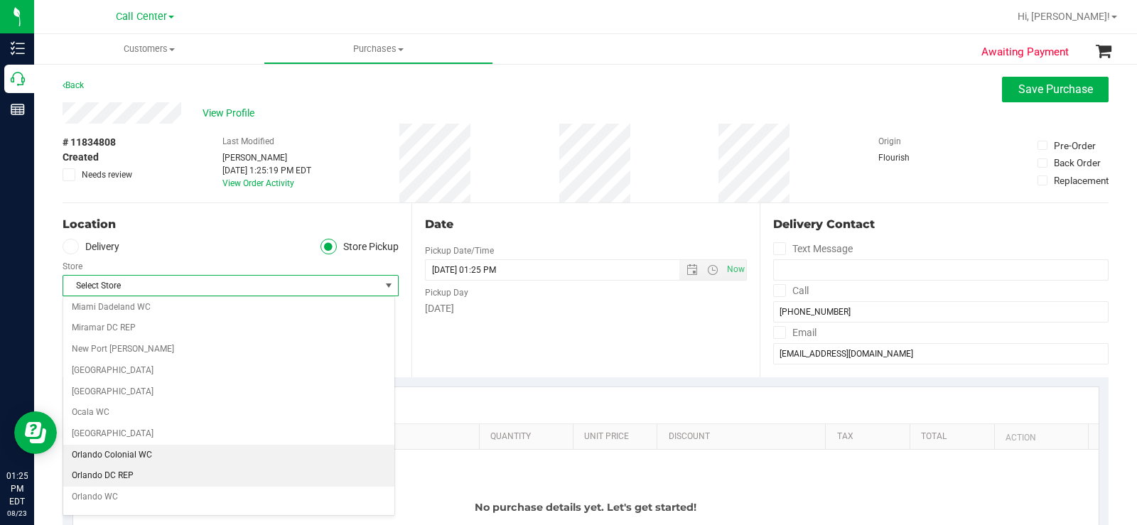
scroll to position [464, 0]
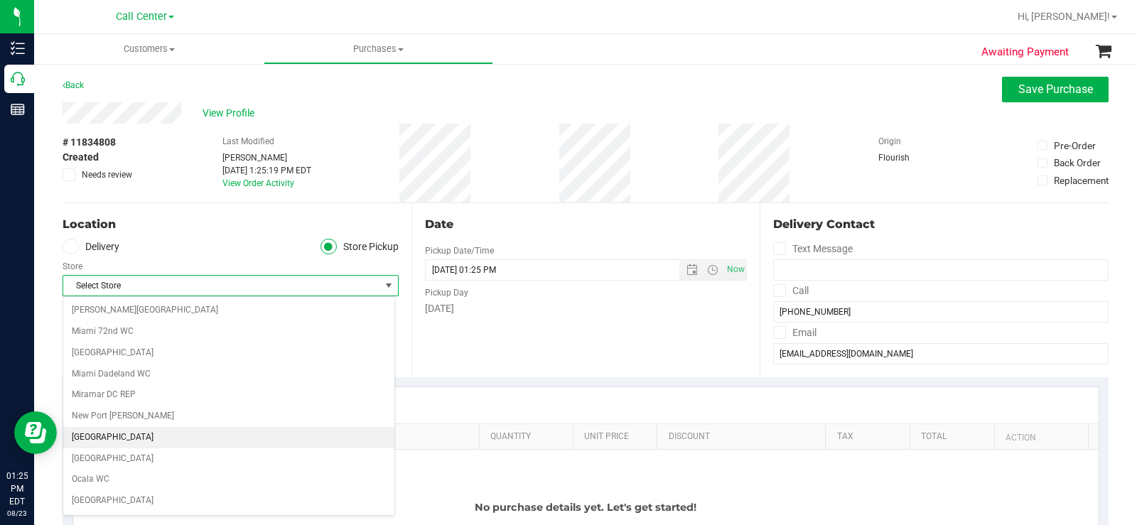
click at [219, 439] on li "[GEOGRAPHIC_DATA]" at bounding box center [228, 437] width 331 height 21
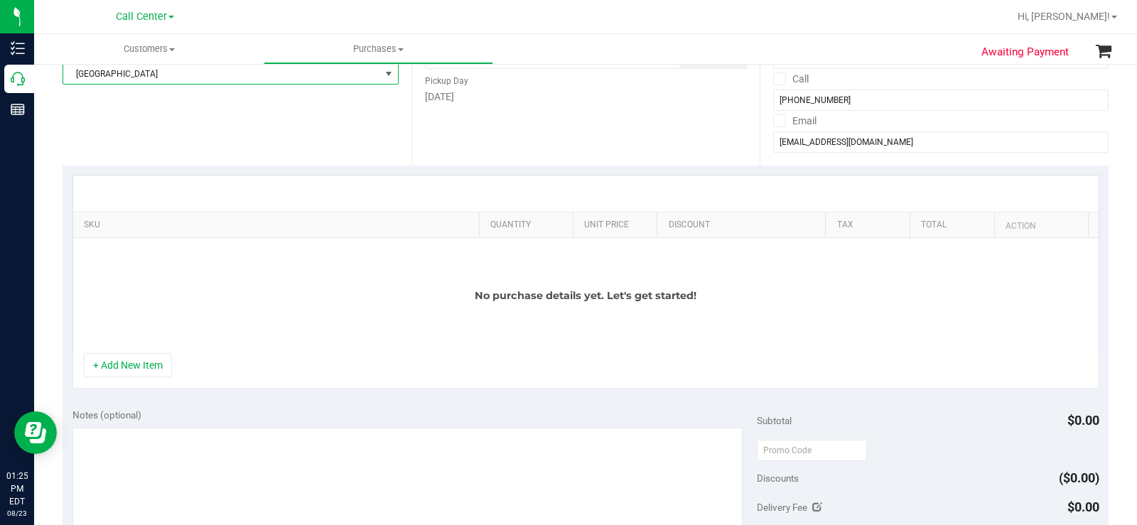
scroll to position [213, 0]
click at [162, 350] on div "No purchase details yet. Let's get started!" at bounding box center [585, 294] width 1025 height 115
click at [153, 365] on button "+ Add New Item" at bounding box center [128, 364] width 88 height 24
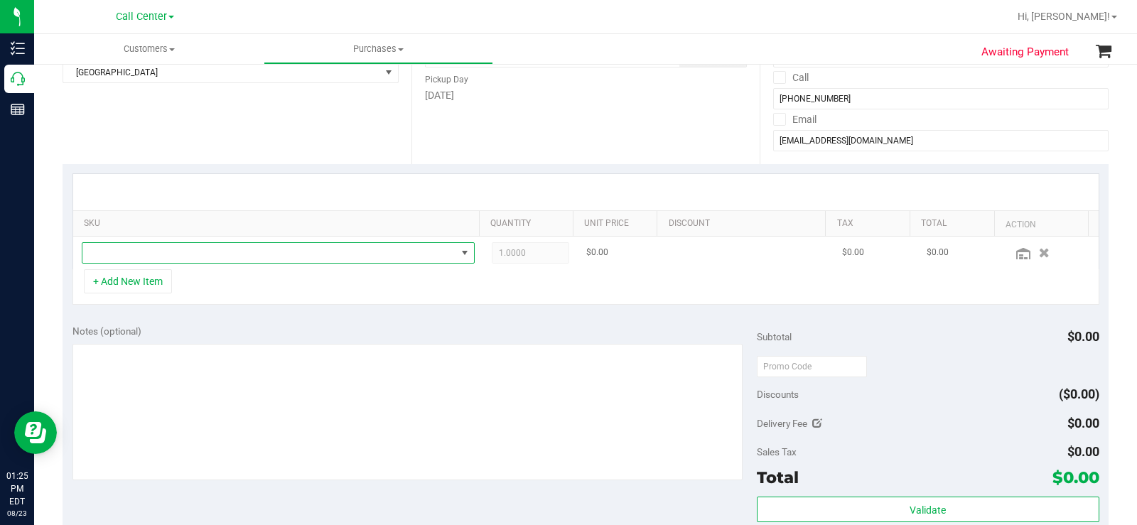
click at [259, 255] on span "NO DATA FOUND" at bounding box center [269, 253] width 374 height 20
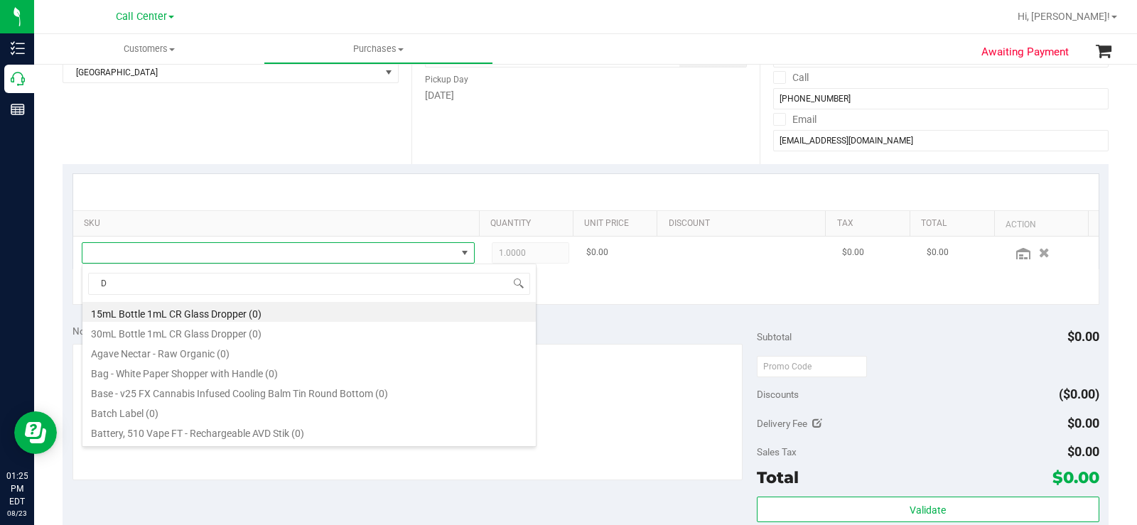
scroll to position [21, 380]
type input "DSD"
click at [300, 315] on li "FT 0.5g Vape Cart Distillate Dosi-Do (Indica) (11)" at bounding box center [308, 312] width 453 height 20
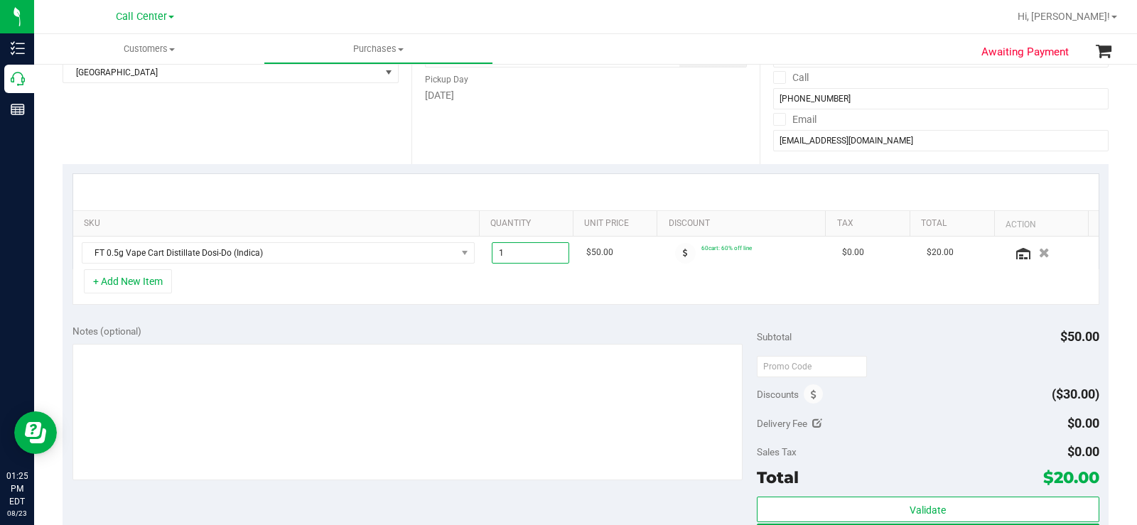
click at [551, 255] on span "1.00 1" at bounding box center [530, 252] width 77 height 21
click at [551, 255] on input "1" at bounding box center [530, 253] width 76 height 20
click at [658, 336] on div "Notes (optional)" at bounding box center [414, 331] width 684 height 14
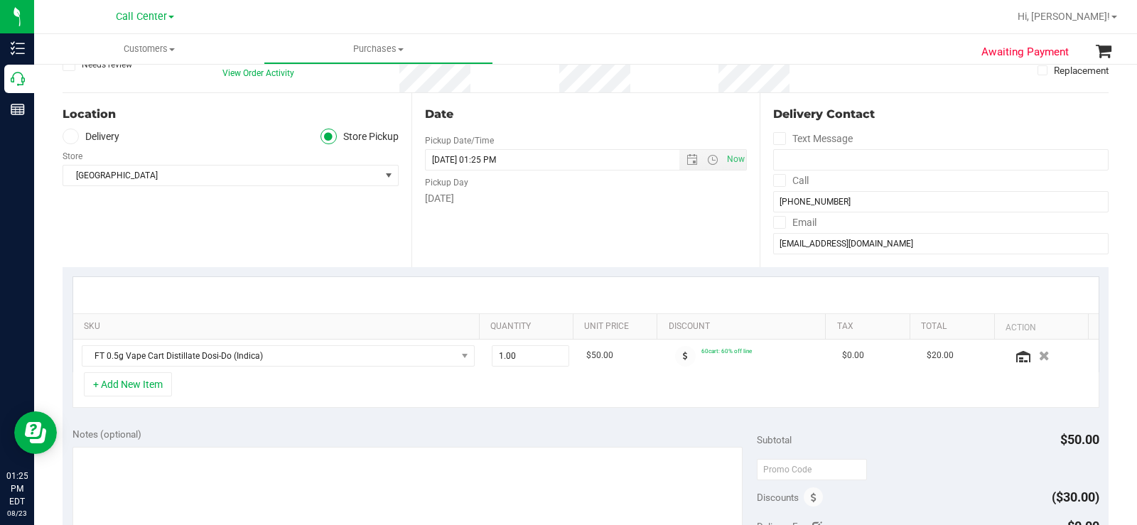
scroll to position [0, 0]
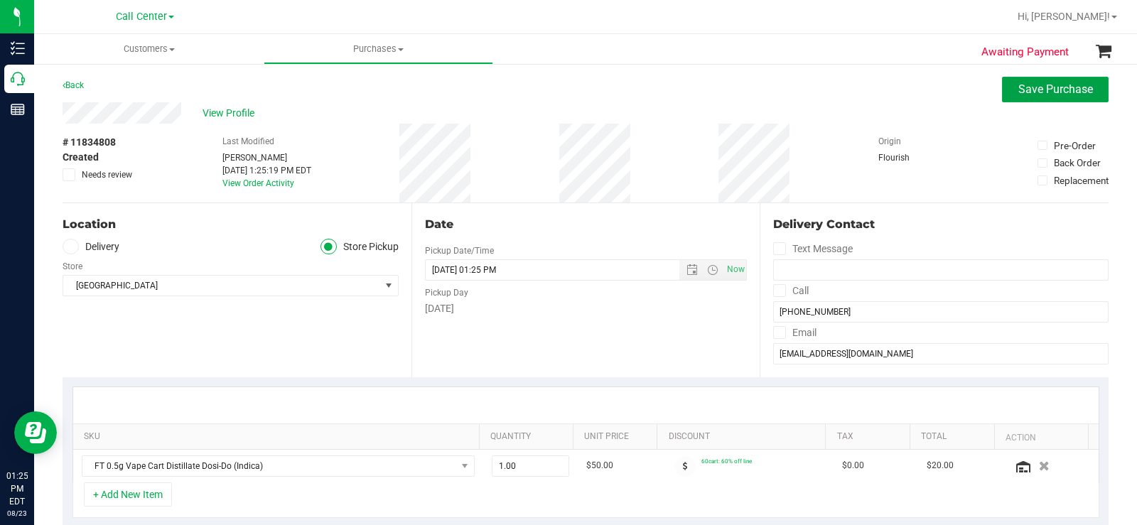
drag, startPoint x: 1046, startPoint y: 92, endPoint x: 548, endPoint y: 206, distance: 511.5
click at [1045, 92] on span "Save Purchase" at bounding box center [1055, 88] width 75 height 13
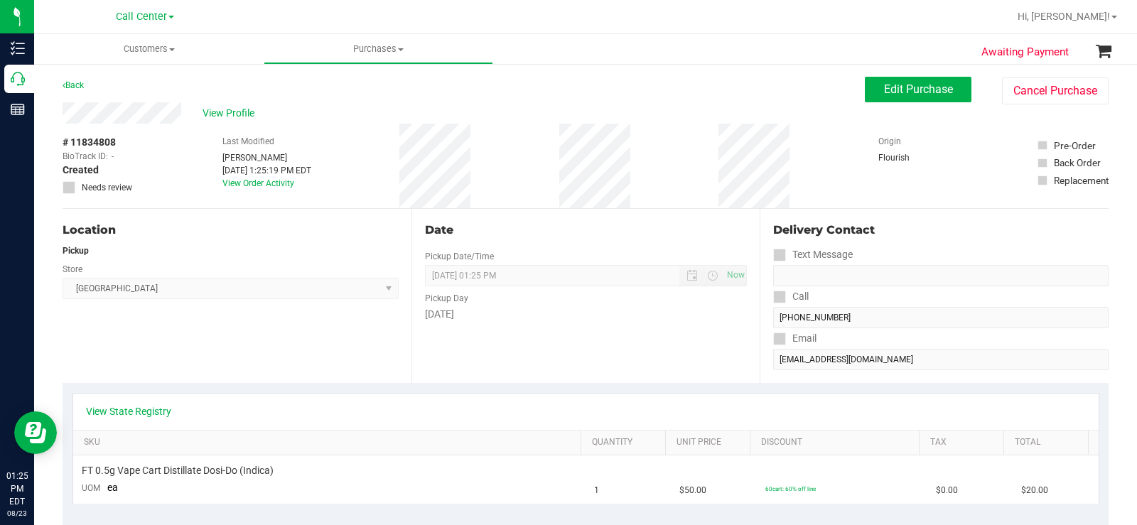
click at [107, 412] on link "View State Registry" at bounding box center [128, 411] width 85 height 14
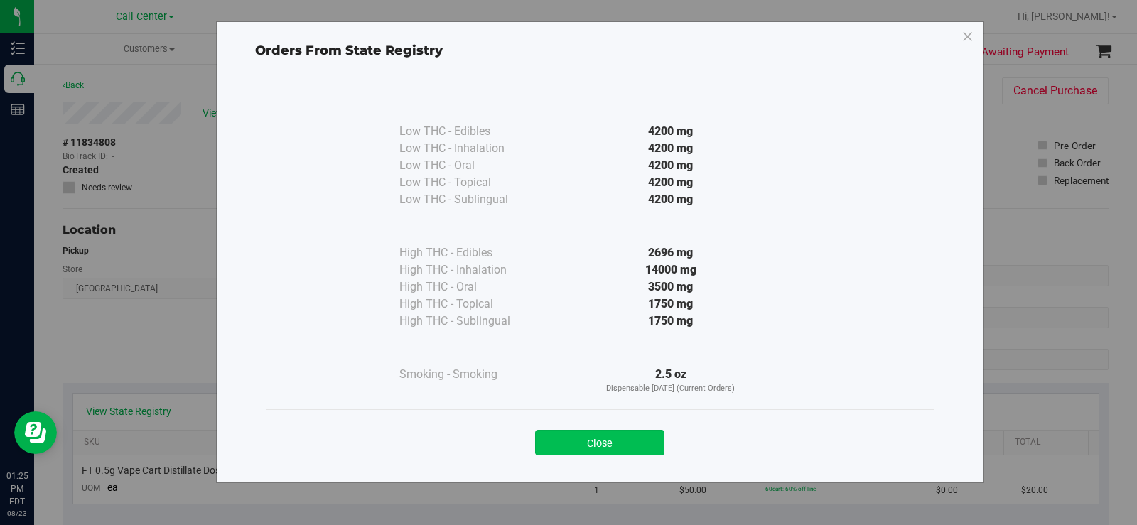
click at [615, 452] on button "Close" at bounding box center [599, 443] width 129 height 26
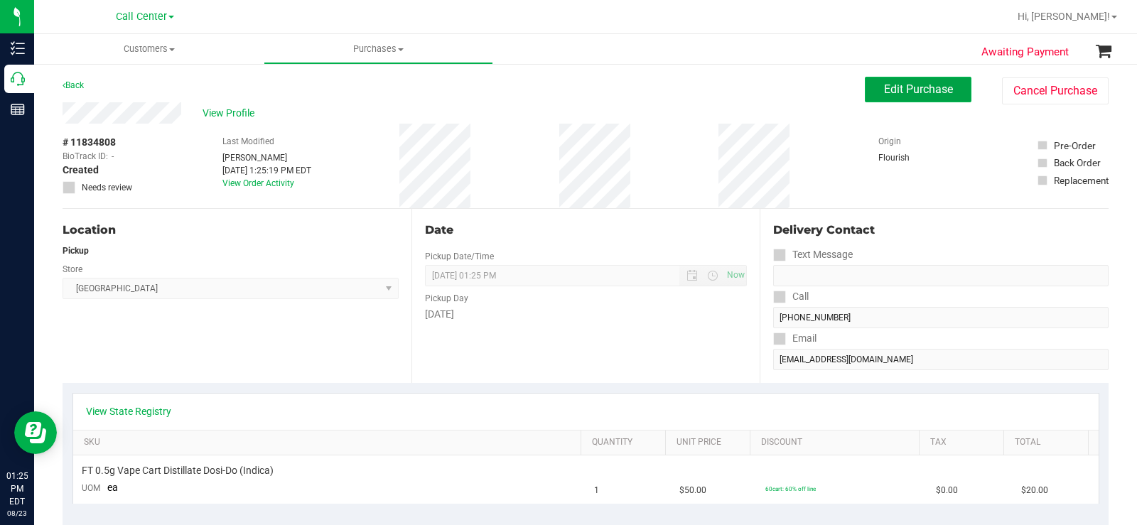
click at [924, 97] on button "Edit Purchase" at bounding box center [918, 90] width 107 height 26
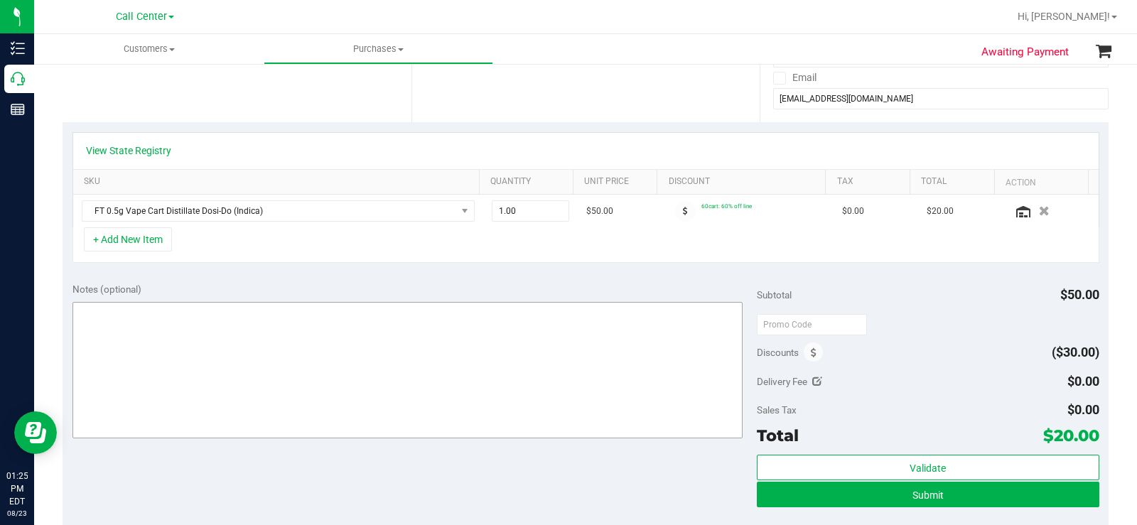
scroll to position [284, 0]
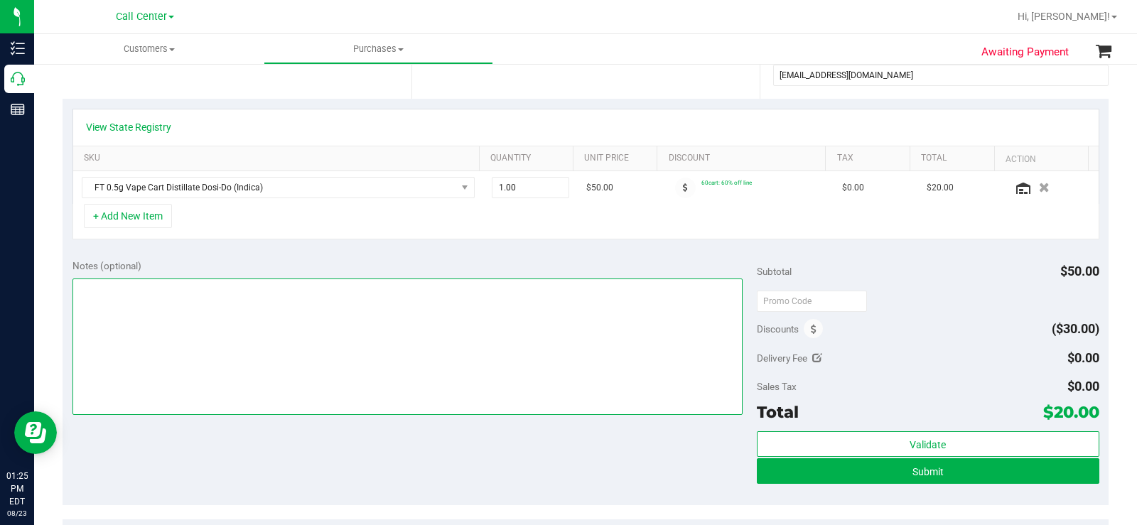
click at [310, 326] on textarea at bounding box center [407, 346] width 670 height 136
click at [341, 303] on textarea at bounding box center [407, 346] width 670 height 136
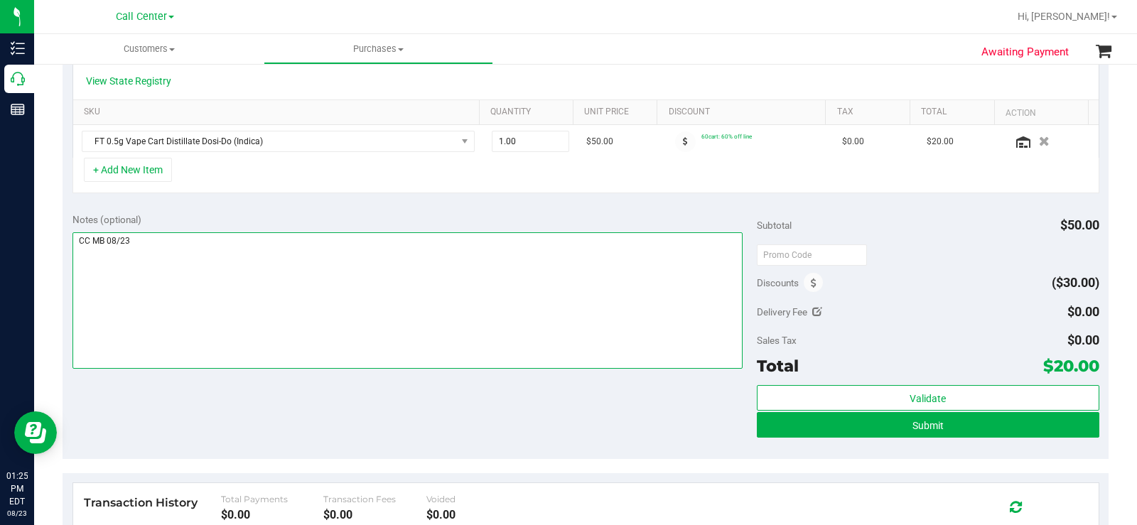
scroll to position [355, 0]
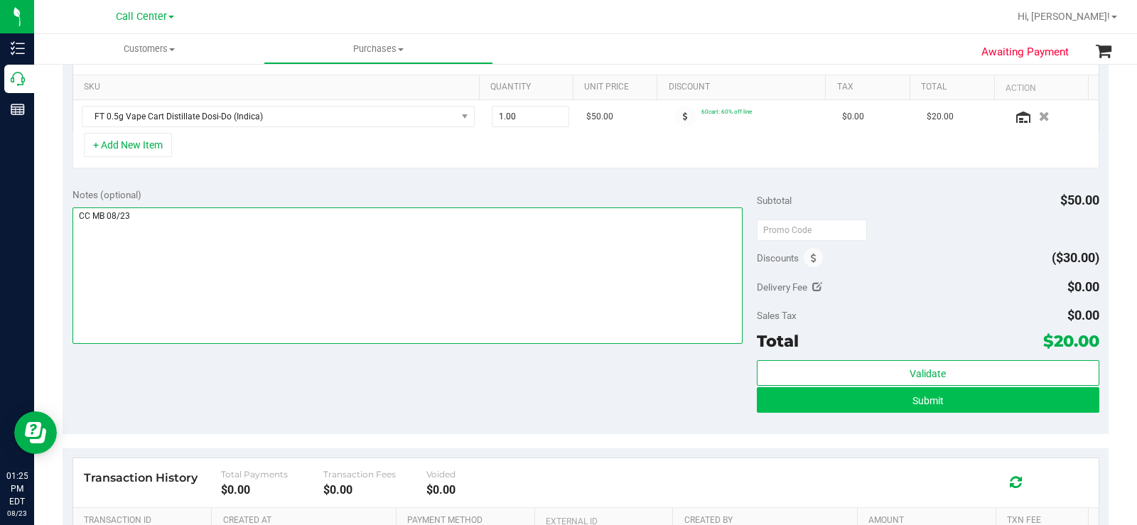
type textarea "CC MB 08/23"
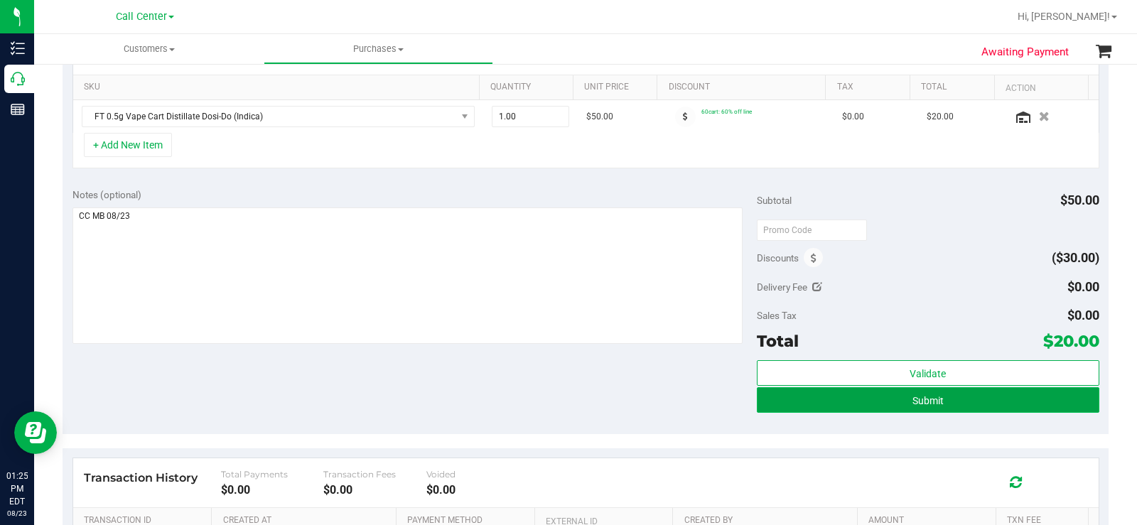
click at [799, 396] on button "Submit" at bounding box center [928, 400] width 342 height 26
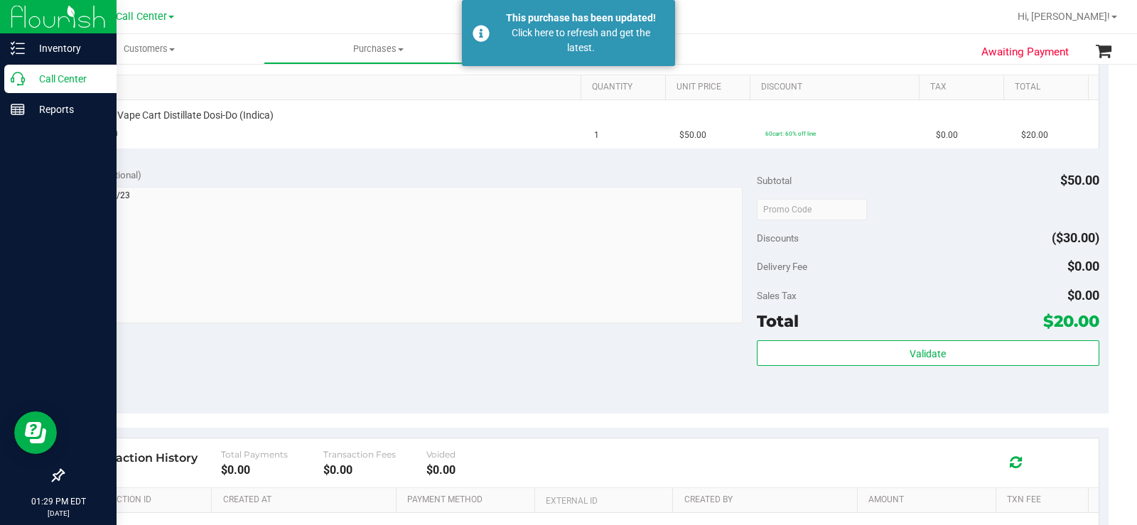
click at [31, 78] on p "Call Center" at bounding box center [67, 78] width 85 height 17
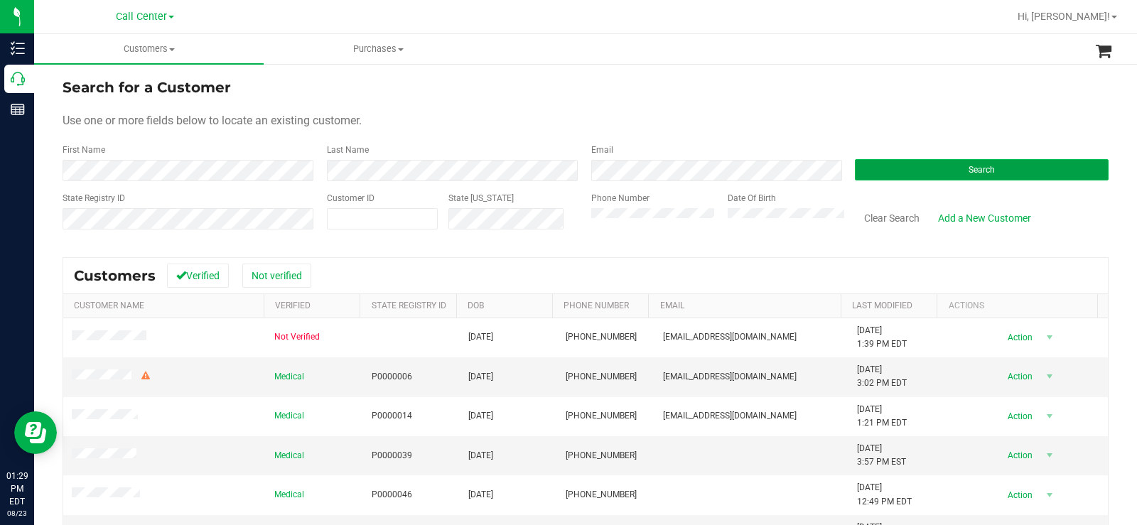
click at [902, 173] on button "Search" at bounding box center [982, 169] width 254 height 21
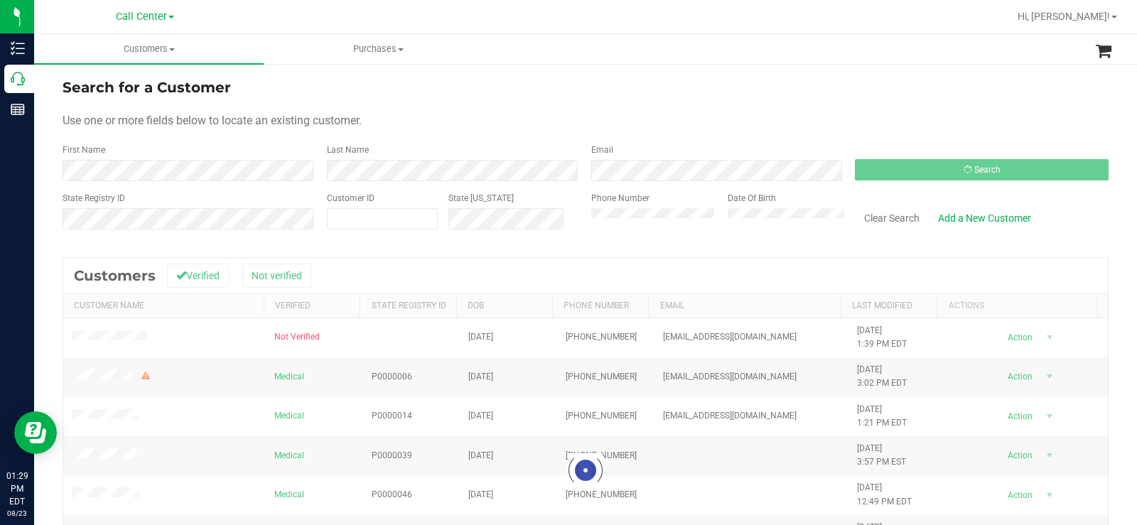
click at [555, 209] on div "State Registry ID Customer ID State ID Phone Number Date Of Birth Clear Search …" at bounding box center [586, 217] width 1046 height 50
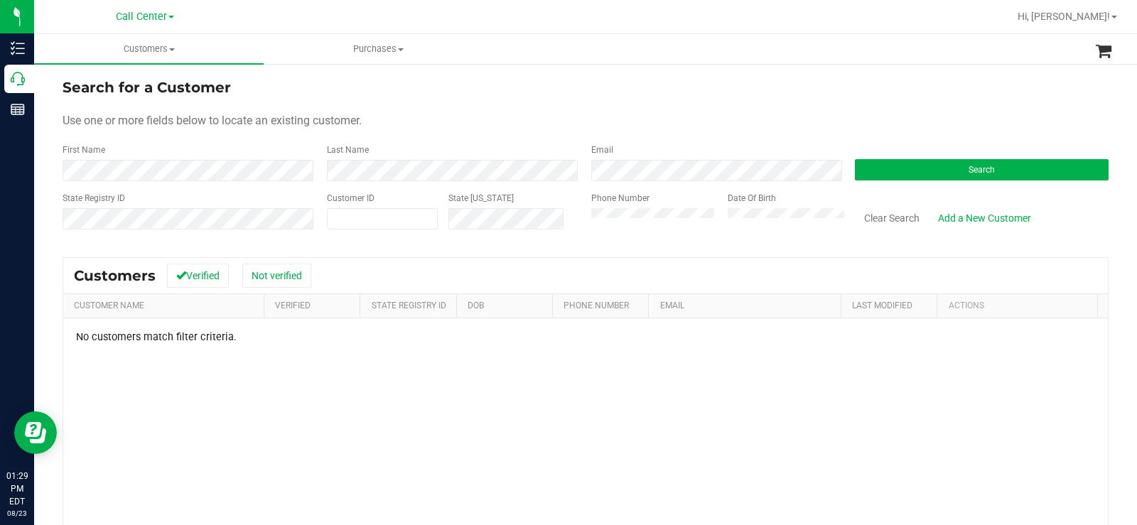
click at [513, 131] on form "Search for a Customer Use one or more fields below to locate an existing custom…" at bounding box center [586, 160] width 1046 height 166
drag, startPoint x: 919, startPoint y: 170, endPoint x: 887, endPoint y: 165, distance: 33.1
click at [919, 169] on button "Search" at bounding box center [982, 169] width 254 height 21
click at [942, 170] on button "Search" at bounding box center [982, 169] width 254 height 21
click at [580, 226] on div "Phone Number Date Of Birth" at bounding box center [712, 217] width 264 height 50
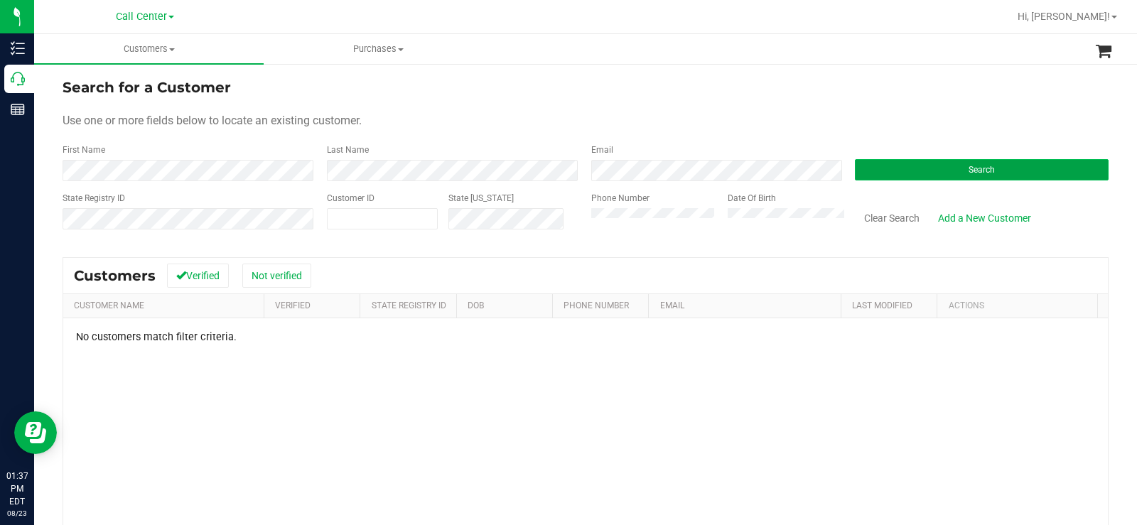
click at [981, 164] on button "Search" at bounding box center [982, 169] width 254 height 21
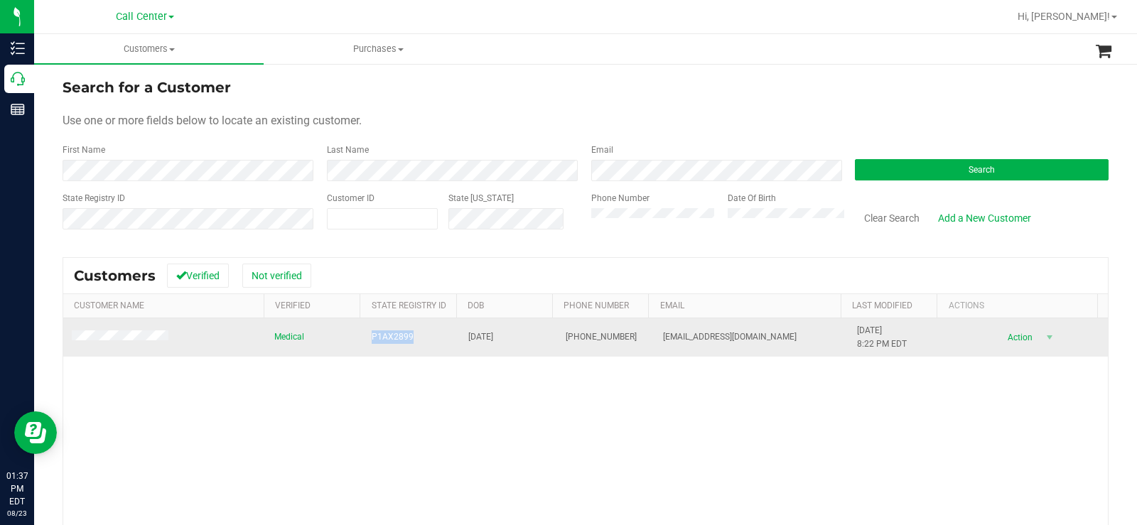
drag, startPoint x: 433, startPoint y: 343, endPoint x: 365, endPoint y: 342, distance: 67.5
click at [365, 342] on td "P1AX2899" at bounding box center [411, 337] width 97 height 38
copy span "P1AX2899"
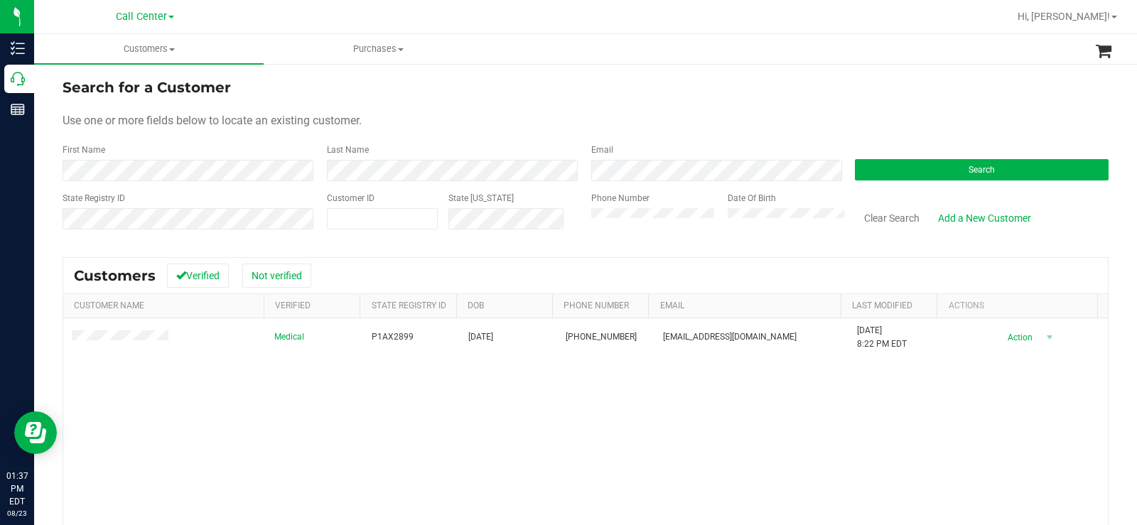
click at [237, 381] on div "Medical P1AX2899 11/24/2003 (786) 929-9991 jonathanlamboy1124@gmail.com 5/9/202…" at bounding box center [585, 483] width 1044 height 331
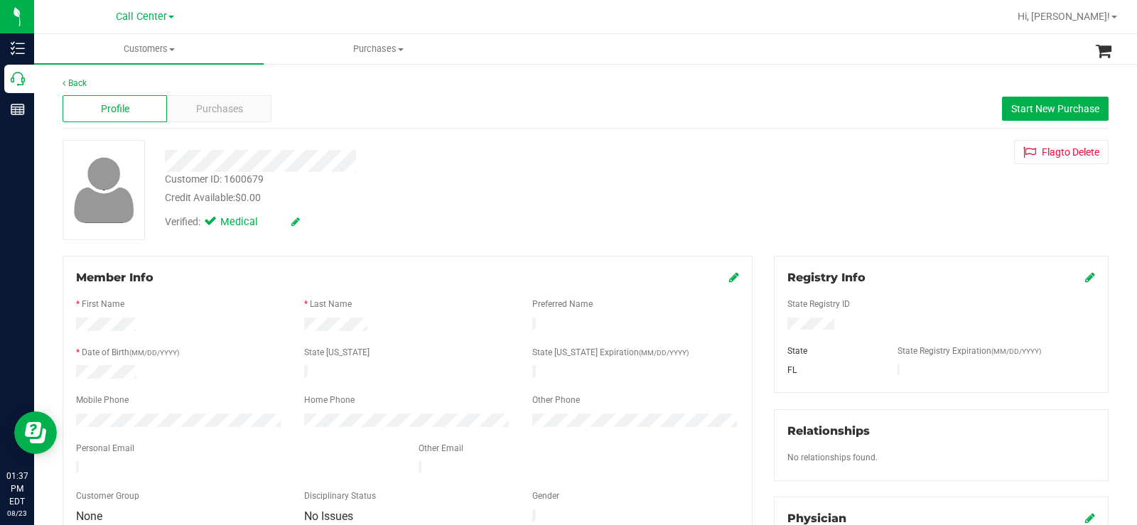
drag, startPoint x: 370, startPoint y: 323, endPoint x: 296, endPoint y: 324, distance: 73.9
click at [296, 324] on div at bounding box center [407, 326] width 228 height 17
drag, startPoint x: 144, startPoint y: 367, endPoint x: 70, endPoint y: 371, distance: 74.0
click at [70, 371] on div at bounding box center [179, 373] width 228 height 17
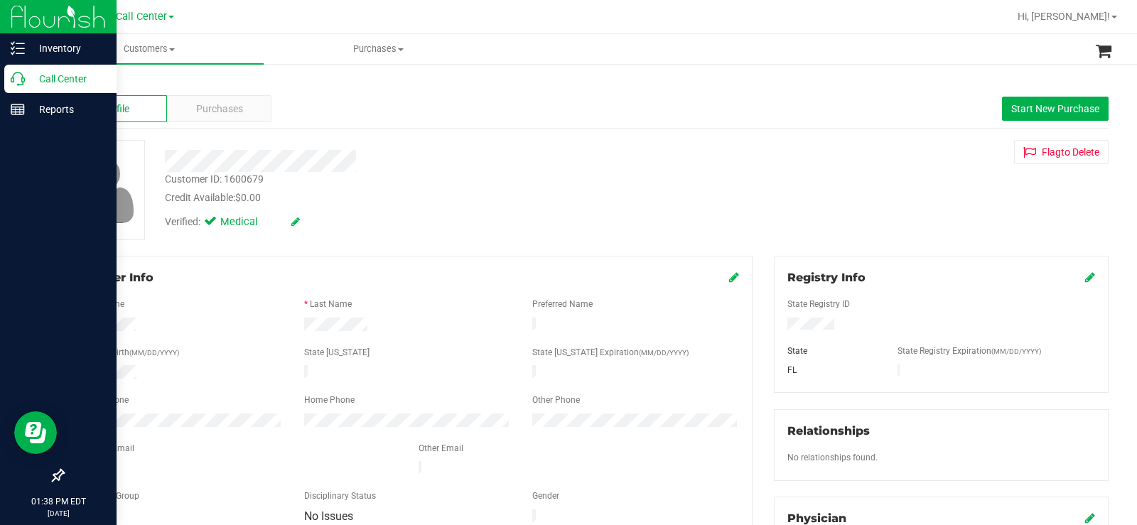
click at [16, 78] on icon at bounding box center [18, 79] width 14 height 14
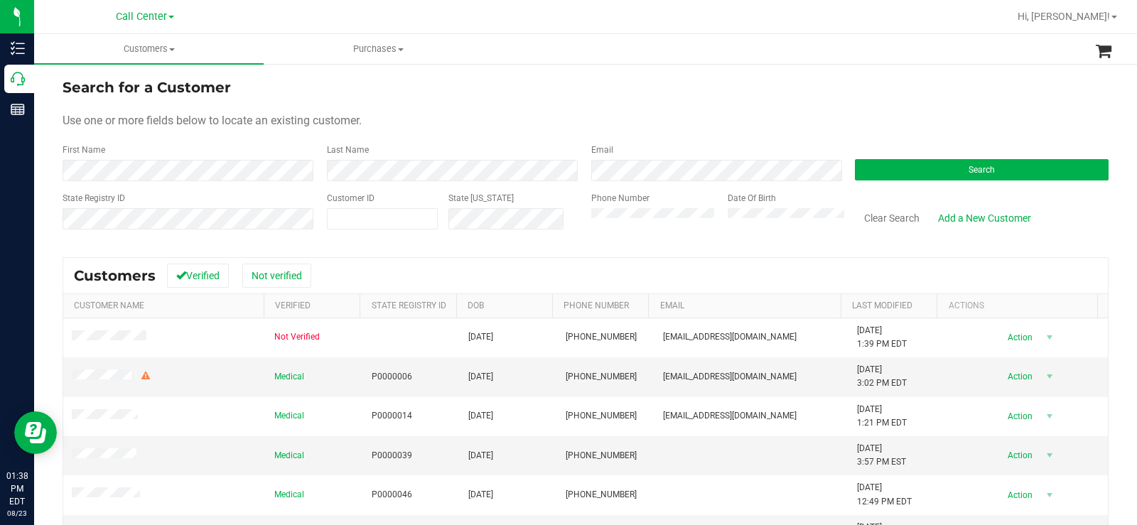
click at [959, 185] on form "Search for a Customer Use one or more fields below to locate an existing custom…" at bounding box center [586, 160] width 1046 height 166
click at [956, 178] on button "Search" at bounding box center [982, 169] width 254 height 21
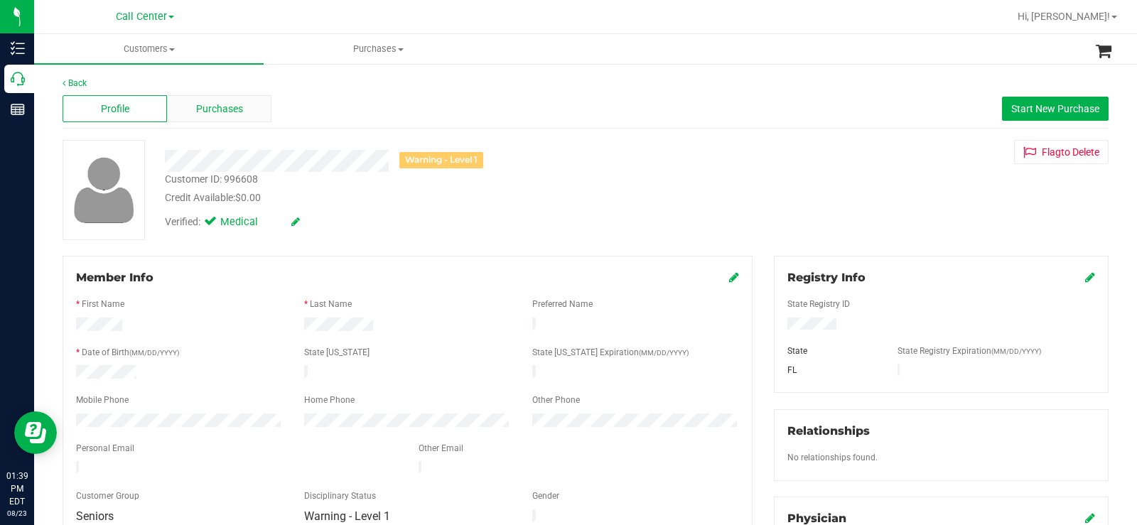
click at [228, 112] on span "Purchases" at bounding box center [219, 109] width 47 height 15
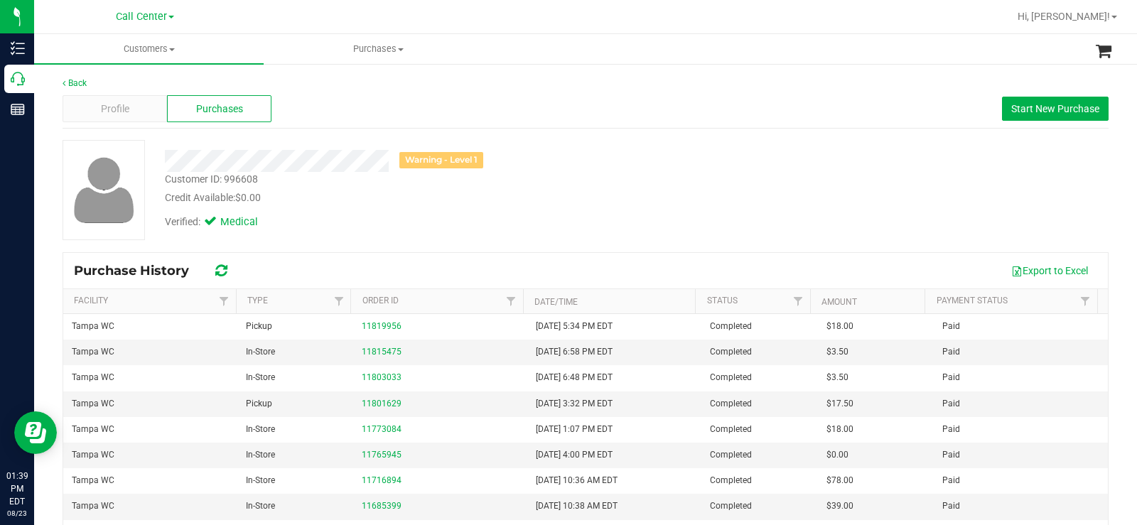
drag, startPoint x: 592, startPoint y: 242, endPoint x: 325, endPoint y: 193, distance: 272.3
click at [590, 242] on div "Warning - Level 1 Customer ID: 996608 Credit Available: $0.00 Verified: Medical" at bounding box center [586, 196] width 1046 height 112
click at [99, 100] on div "Profile" at bounding box center [115, 108] width 104 height 27
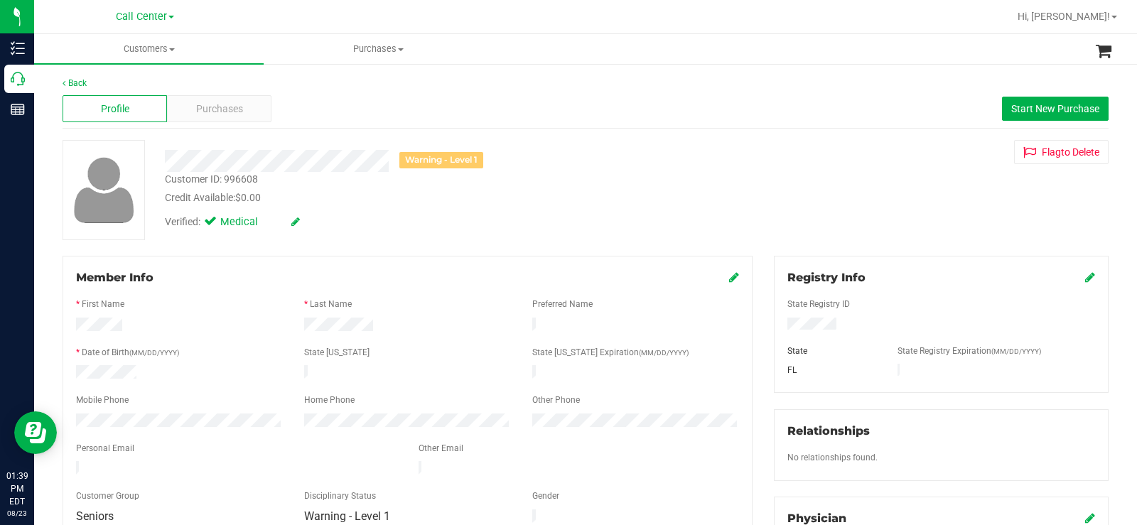
drag, startPoint x: 844, startPoint y: 324, endPoint x: 779, endPoint y: 325, distance: 64.7
click at [779, 325] on div at bounding box center [940, 326] width 329 height 16
click at [408, 220] on div "Verified: Medical" at bounding box center [421, 220] width 534 height 31
click at [239, 112] on span "Purchases" at bounding box center [219, 109] width 47 height 15
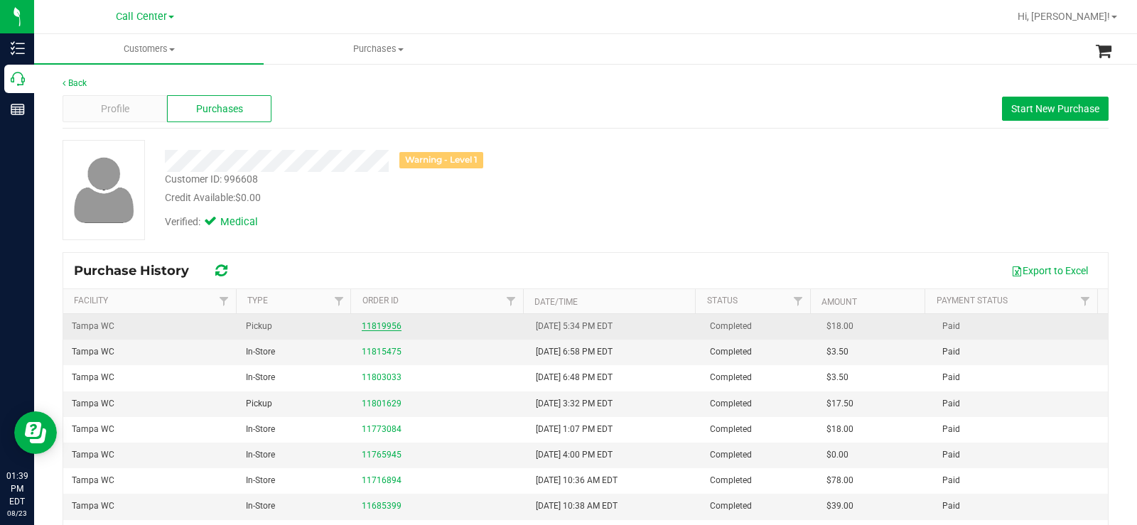
click at [372, 324] on link "11819956" at bounding box center [382, 326] width 40 height 10
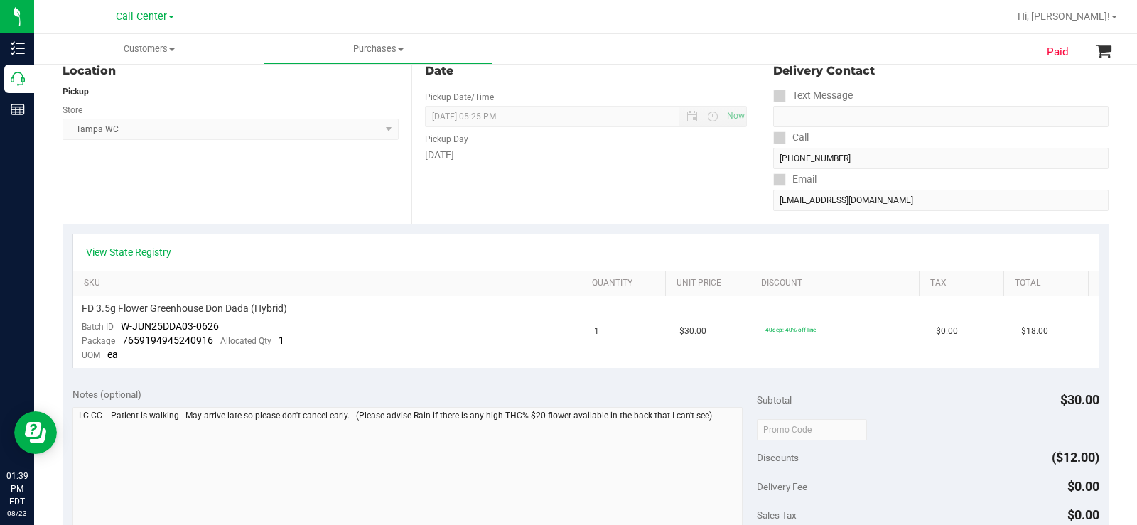
scroll to position [213, 0]
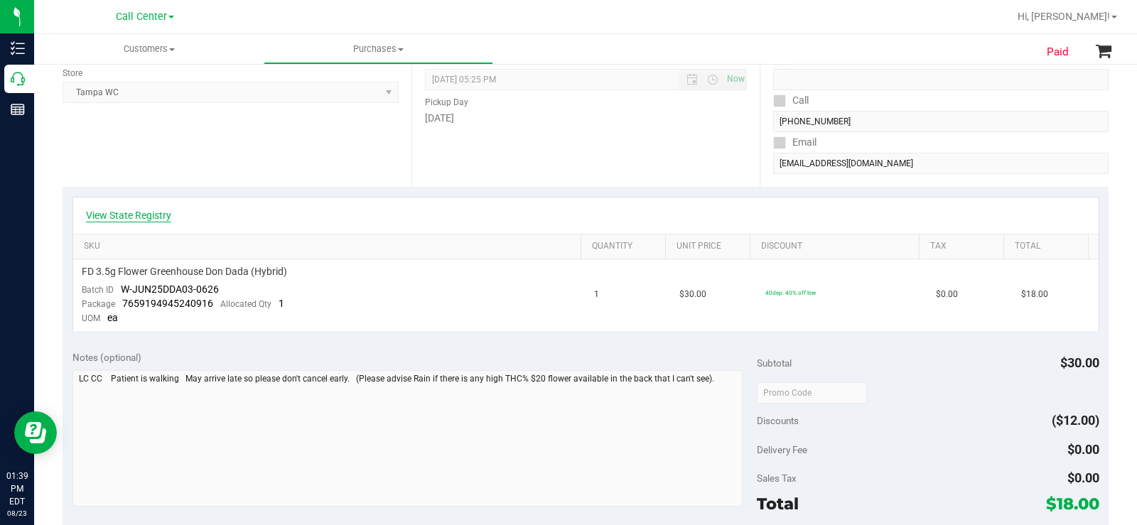
click at [160, 217] on link "View State Registry" at bounding box center [128, 215] width 85 height 14
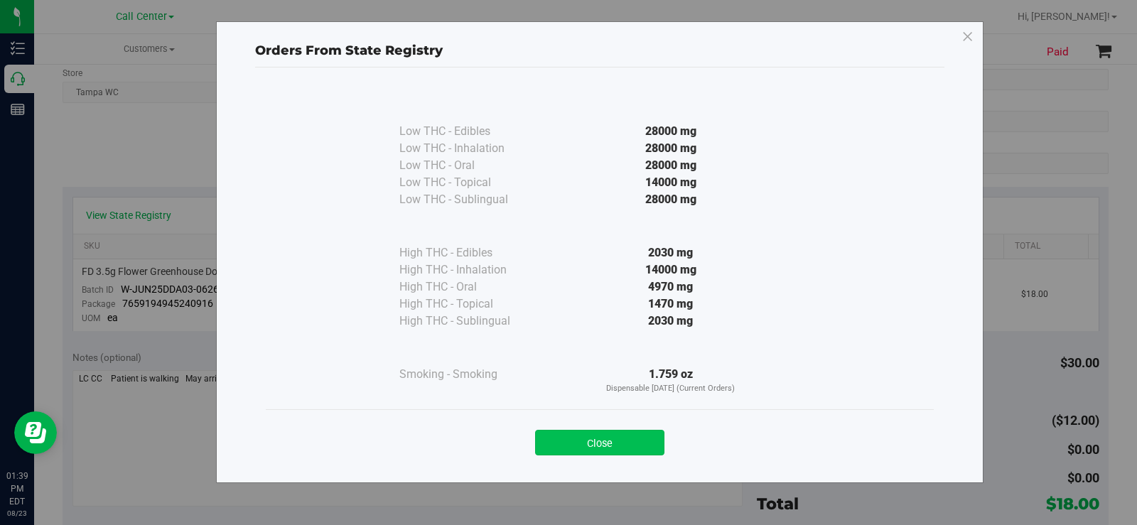
click at [613, 440] on button "Close" at bounding box center [599, 443] width 129 height 26
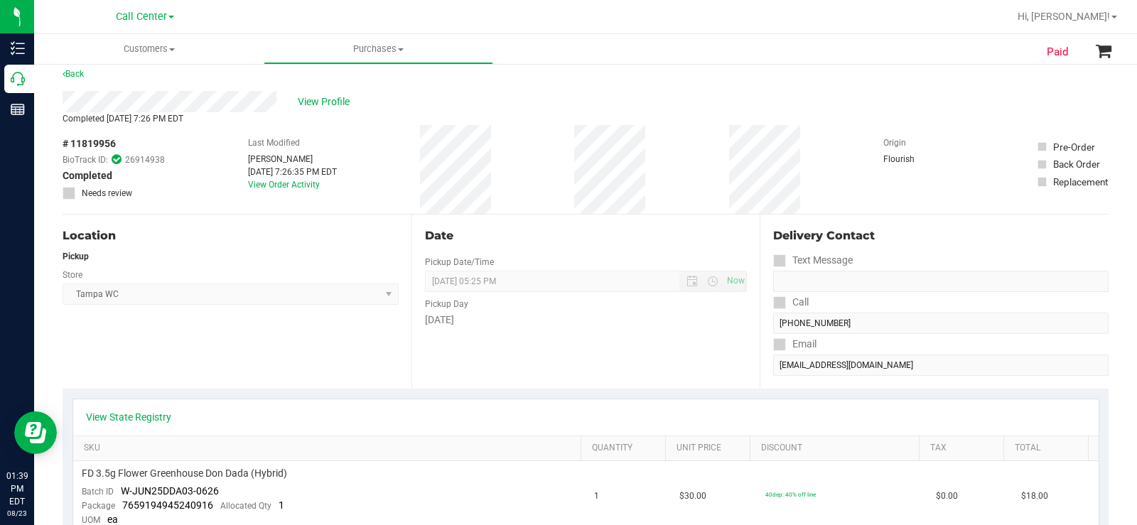
scroll to position [0, 0]
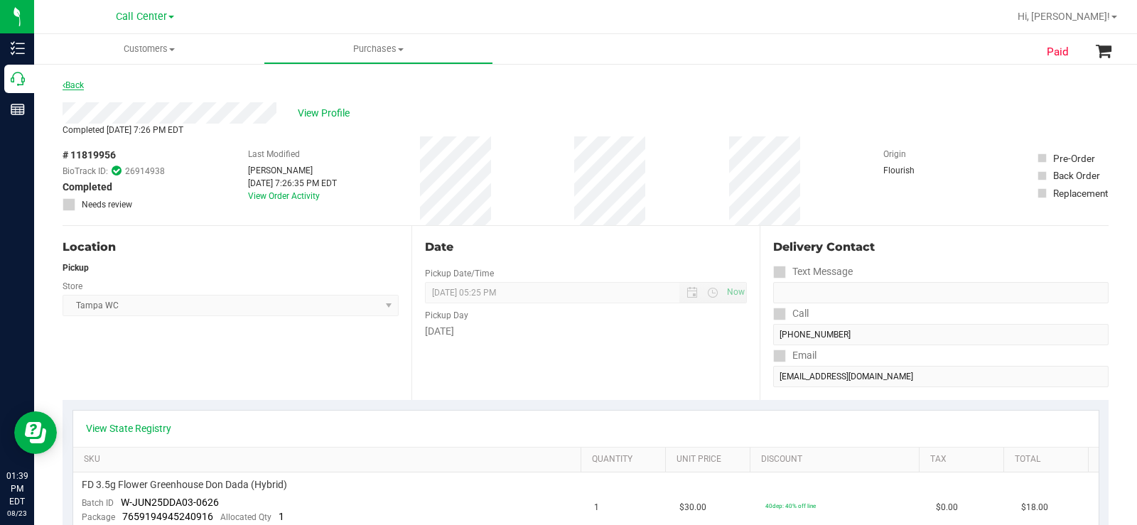
click at [77, 85] on link "Back" at bounding box center [73, 85] width 21 height 10
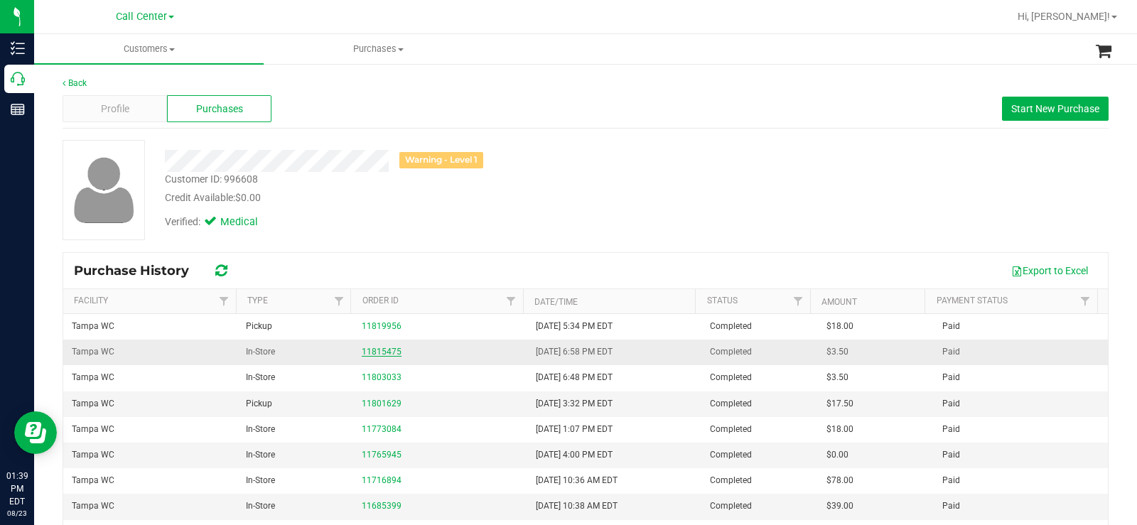
click at [372, 350] on link "11815475" at bounding box center [382, 352] width 40 height 10
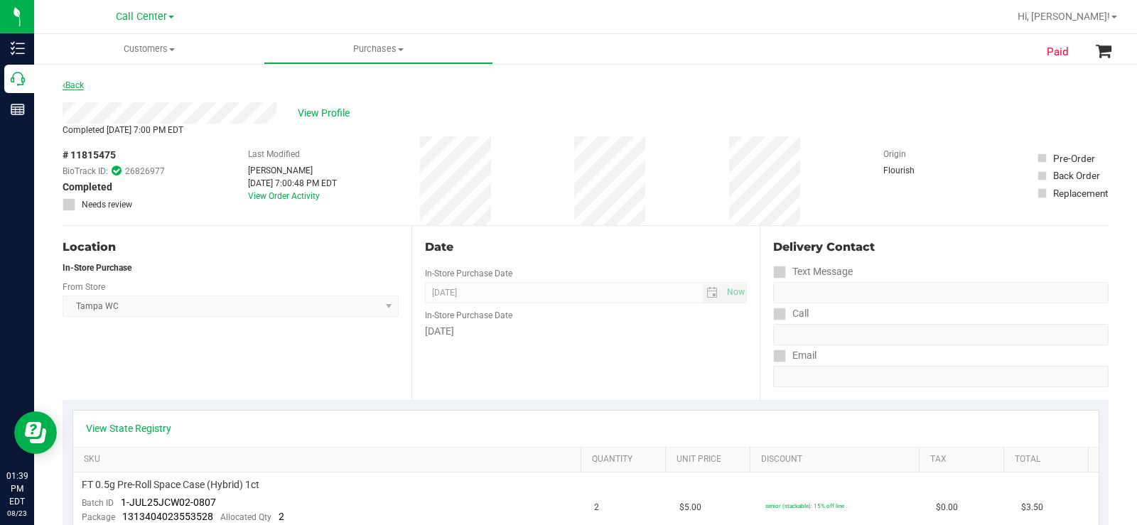
click at [75, 82] on link "Back" at bounding box center [73, 85] width 21 height 10
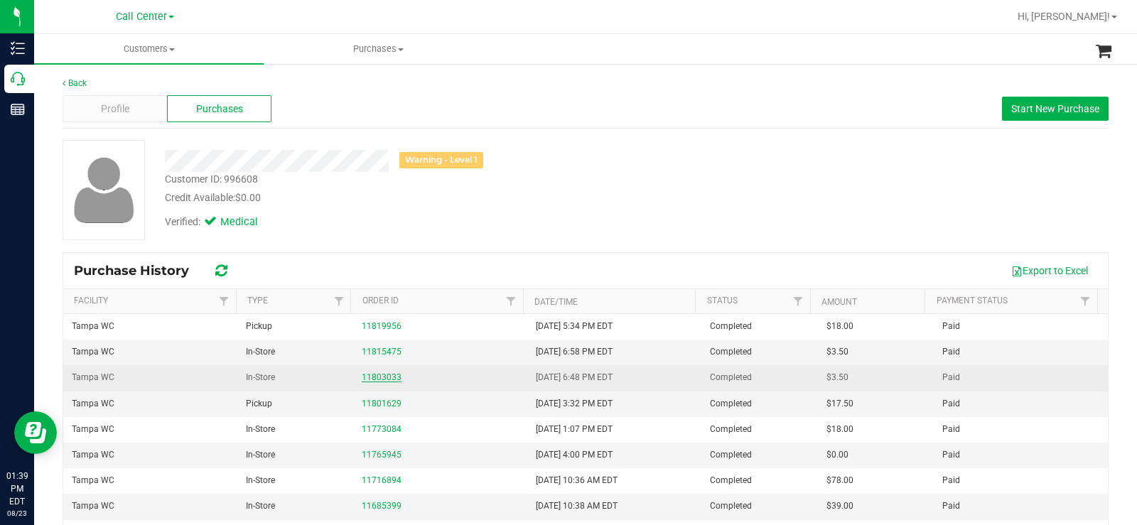
click at [376, 378] on link "11803033" at bounding box center [382, 377] width 40 height 10
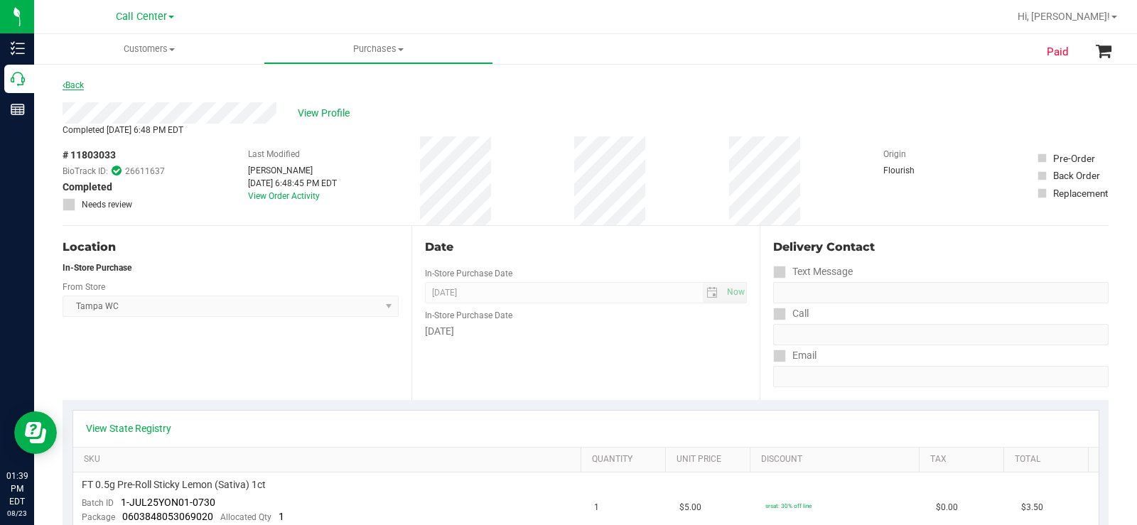
click at [79, 83] on link "Back" at bounding box center [73, 85] width 21 height 10
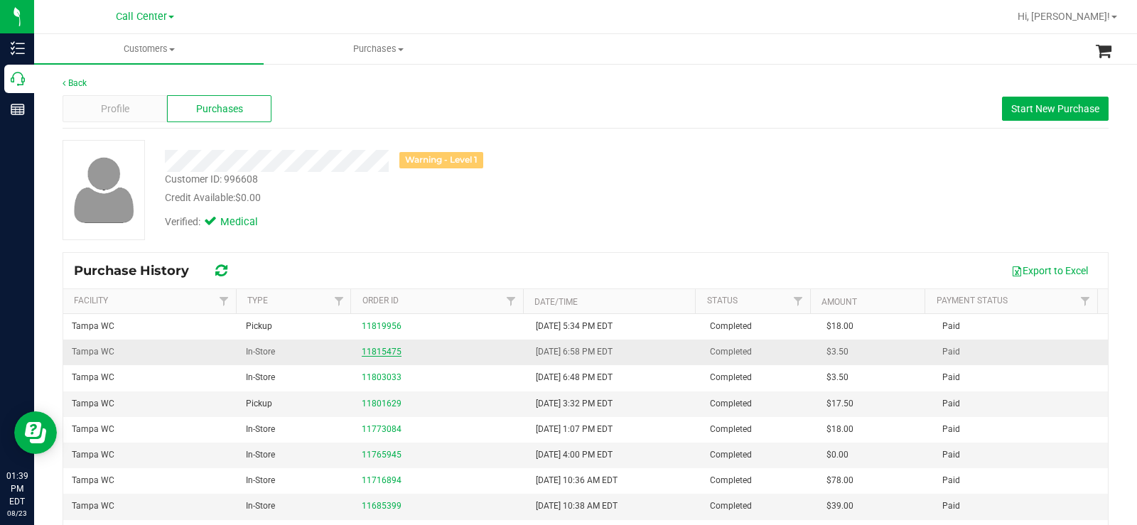
click at [372, 348] on link "11815475" at bounding box center [382, 352] width 40 height 10
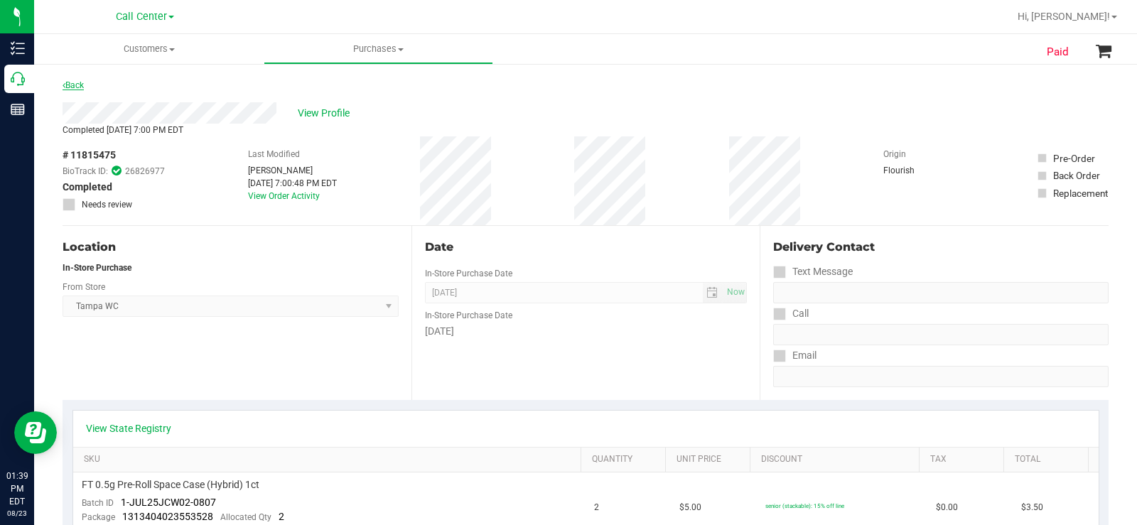
click at [78, 86] on link "Back" at bounding box center [73, 85] width 21 height 10
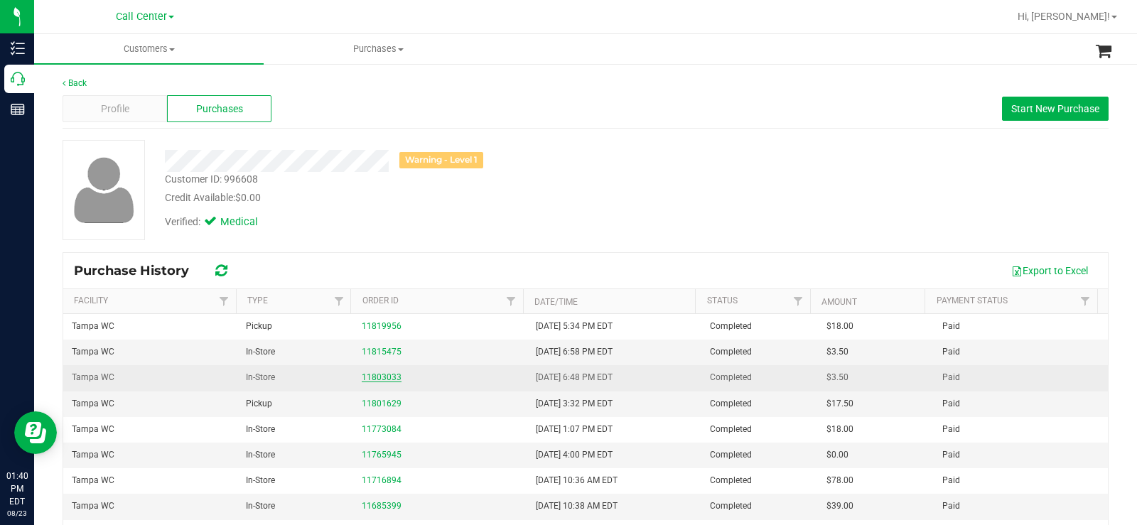
click at [382, 379] on link "11803033" at bounding box center [382, 377] width 40 height 10
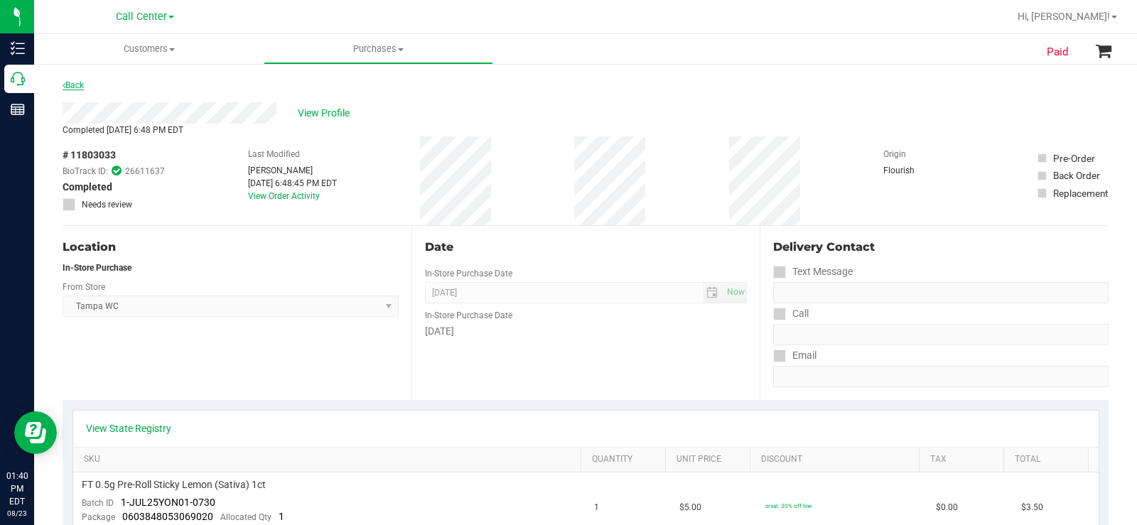
click at [82, 82] on link "Back" at bounding box center [73, 85] width 21 height 10
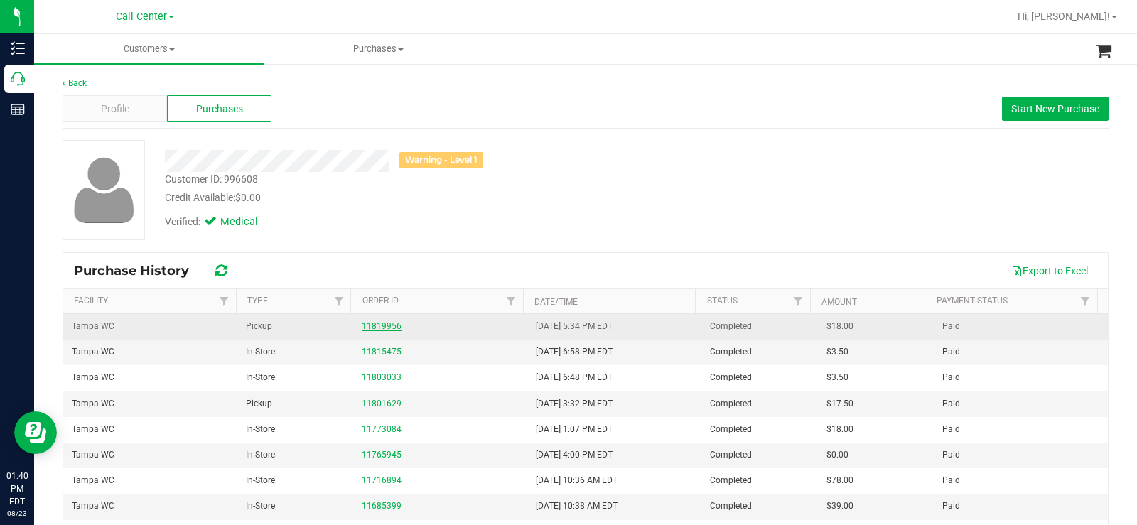
click at [386, 322] on link "11819956" at bounding box center [382, 326] width 40 height 10
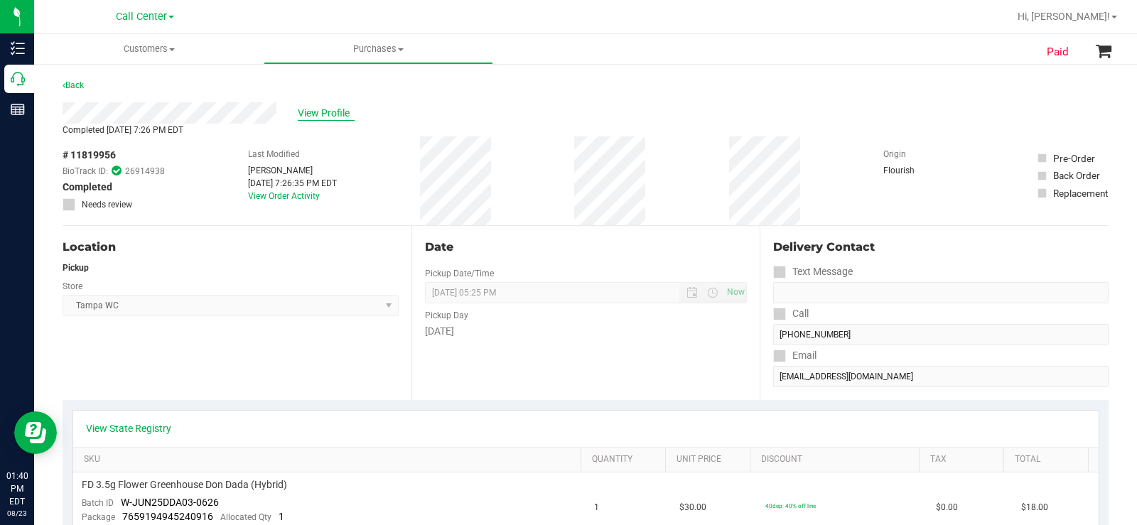
click at [308, 112] on span "View Profile" at bounding box center [326, 113] width 57 height 15
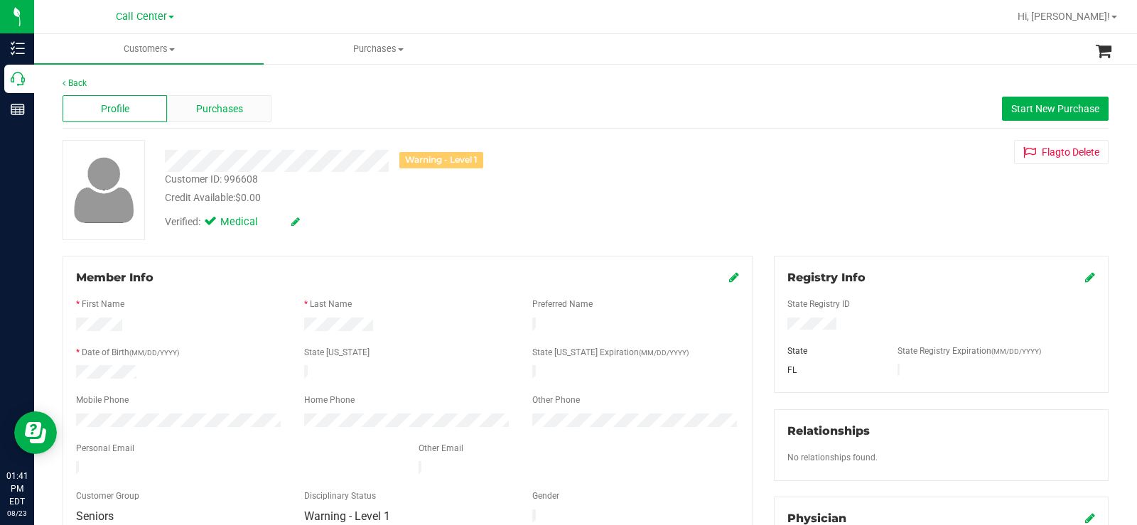
click at [220, 112] on span "Purchases" at bounding box center [219, 109] width 47 height 15
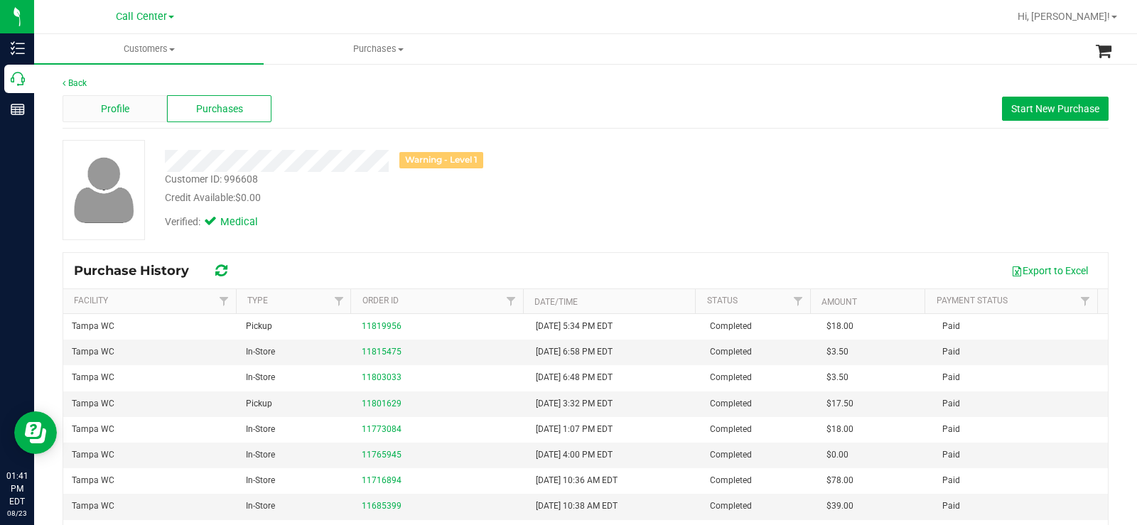
click at [116, 109] on span "Profile" at bounding box center [115, 109] width 28 height 15
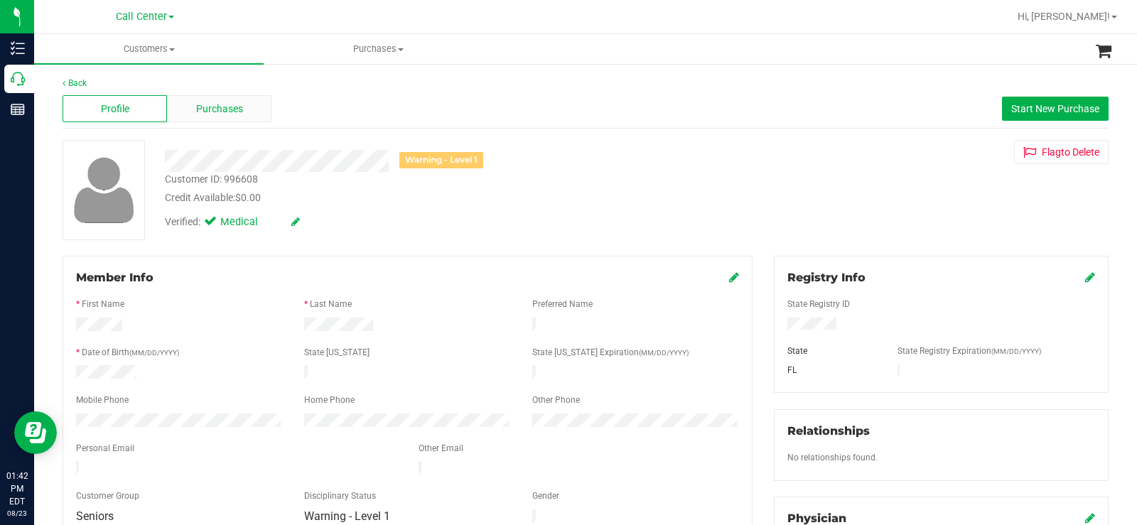
click at [227, 109] on span "Purchases" at bounding box center [219, 109] width 47 height 15
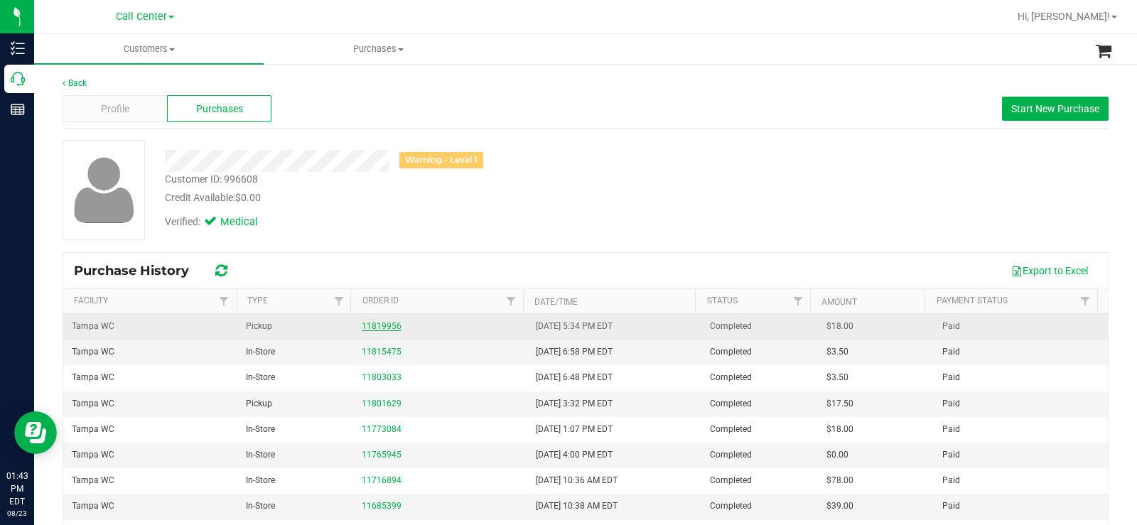
click at [384, 330] on link "11819956" at bounding box center [382, 326] width 40 height 10
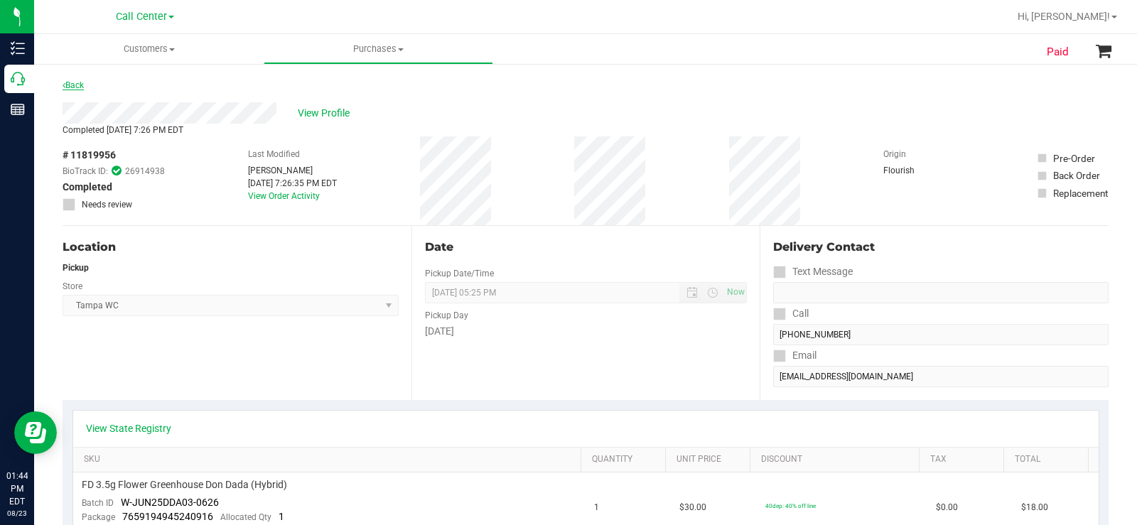
click at [80, 80] on link "Back" at bounding box center [73, 85] width 21 height 10
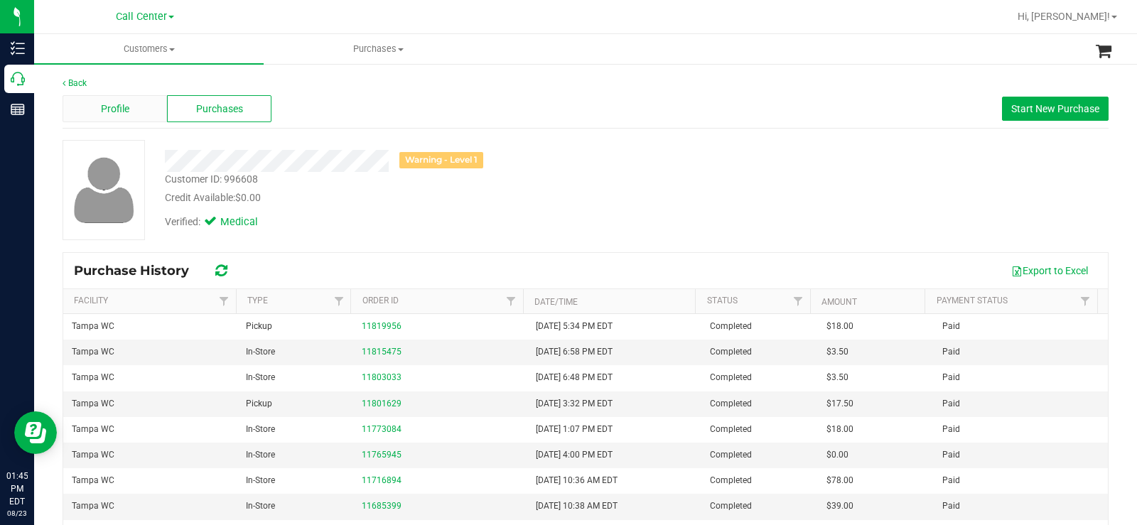
click at [140, 103] on div "Profile" at bounding box center [115, 108] width 104 height 27
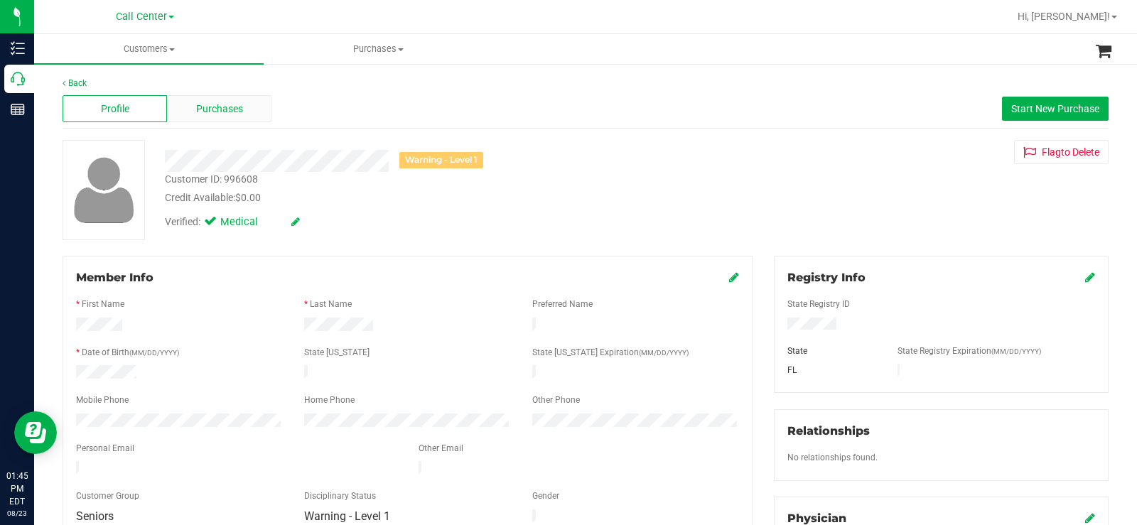
click at [249, 112] on div "Purchases" at bounding box center [219, 108] width 104 height 27
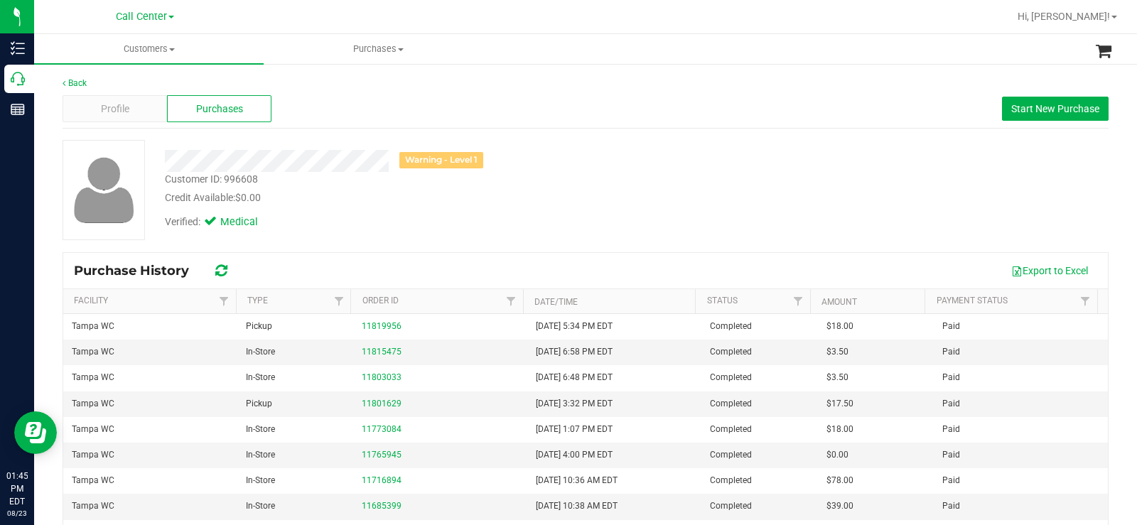
click at [406, 118] on div "Profile Purchases Start New Purchase" at bounding box center [586, 109] width 1046 height 39
click at [139, 104] on div "Profile" at bounding box center [115, 108] width 104 height 27
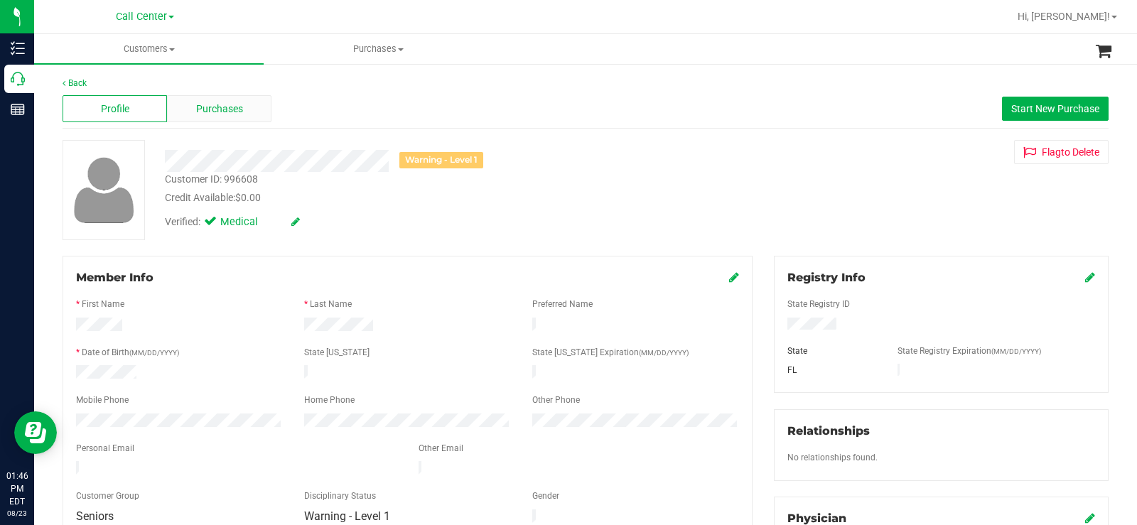
click at [235, 109] on span "Purchases" at bounding box center [219, 109] width 47 height 15
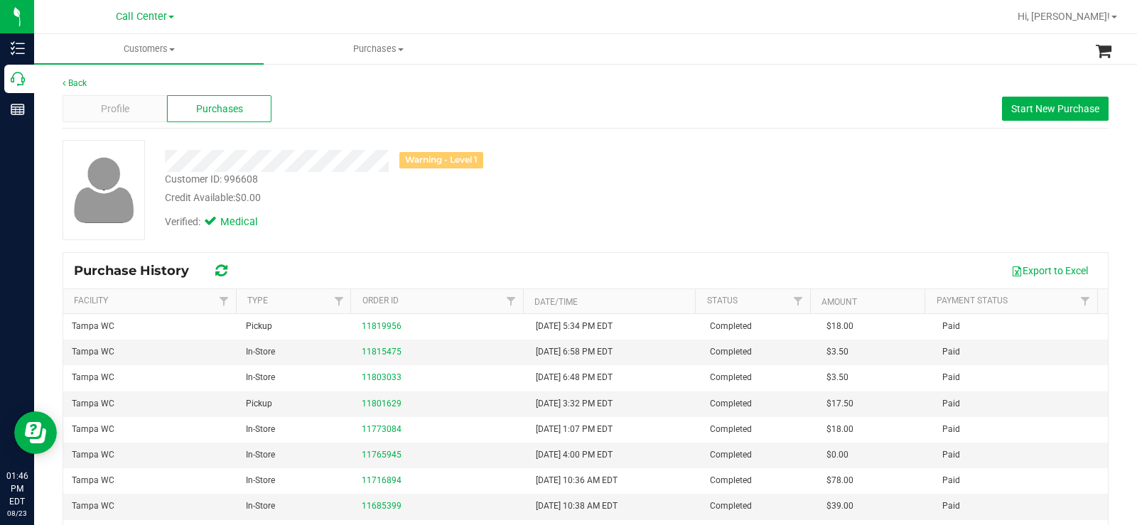
click at [632, 193] on div "Credit Available: $0.00" at bounding box center [421, 197] width 512 height 15
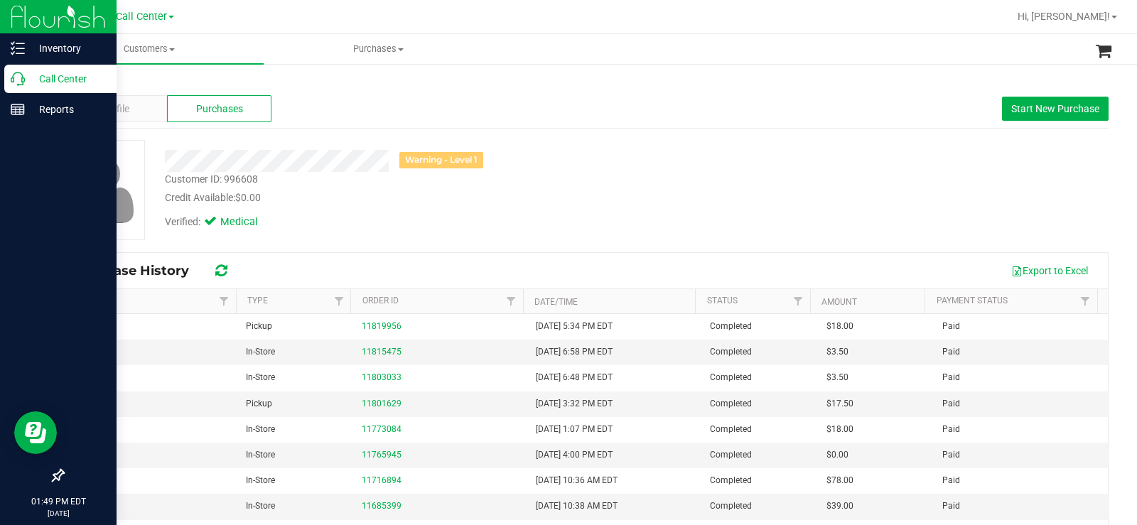
click at [18, 76] on icon at bounding box center [18, 79] width 14 height 14
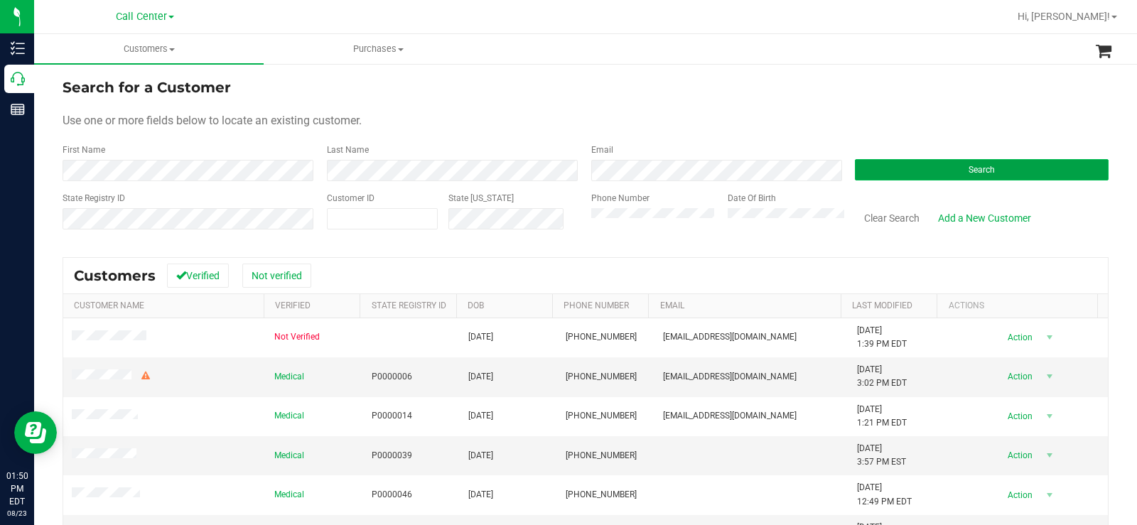
click at [894, 168] on button "Search" at bounding box center [982, 169] width 254 height 21
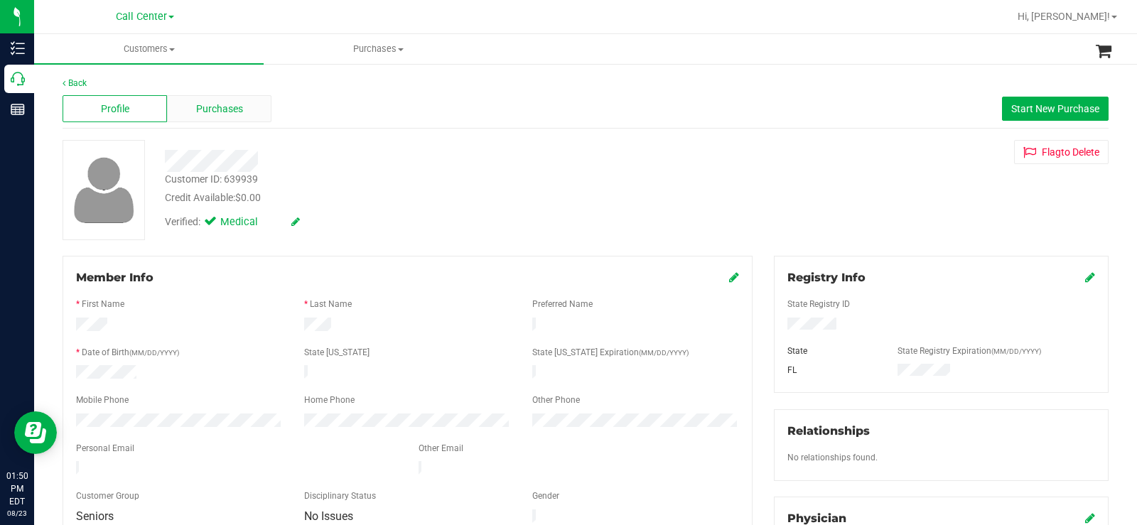
click at [258, 110] on div "Purchases" at bounding box center [219, 108] width 104 height 27
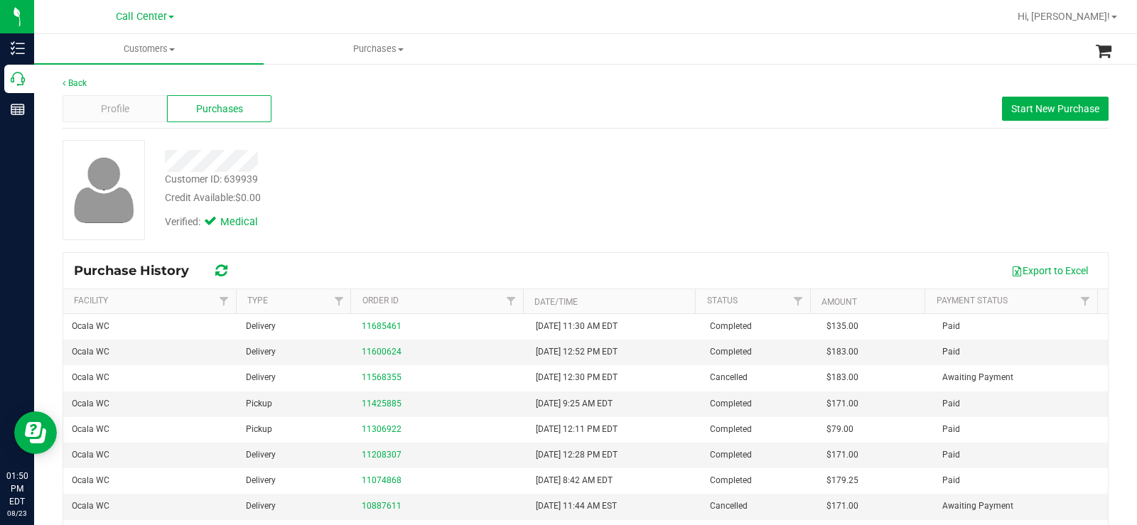
drag, startPoint x: 477, startPoint y: 144, endPoint x: 382, endPoint y: 3, distance: 170.0
click at [476, 142] on div at bounding box center [421, 156] width 534 height 32
click at [141, 109] on div "Profile" at bounding box center [115, 108] width 104 height 27
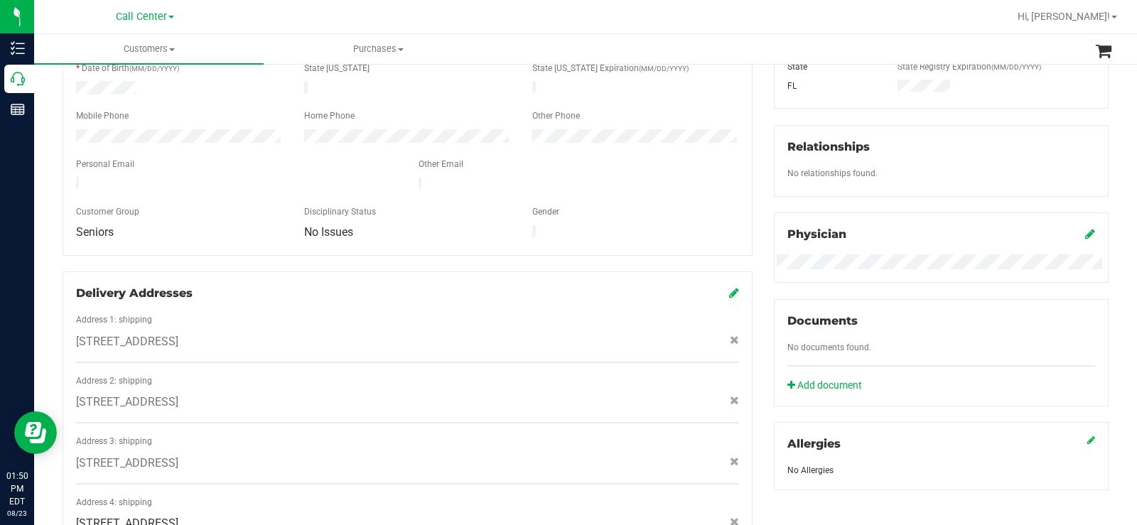
scroll to position [355, 0]
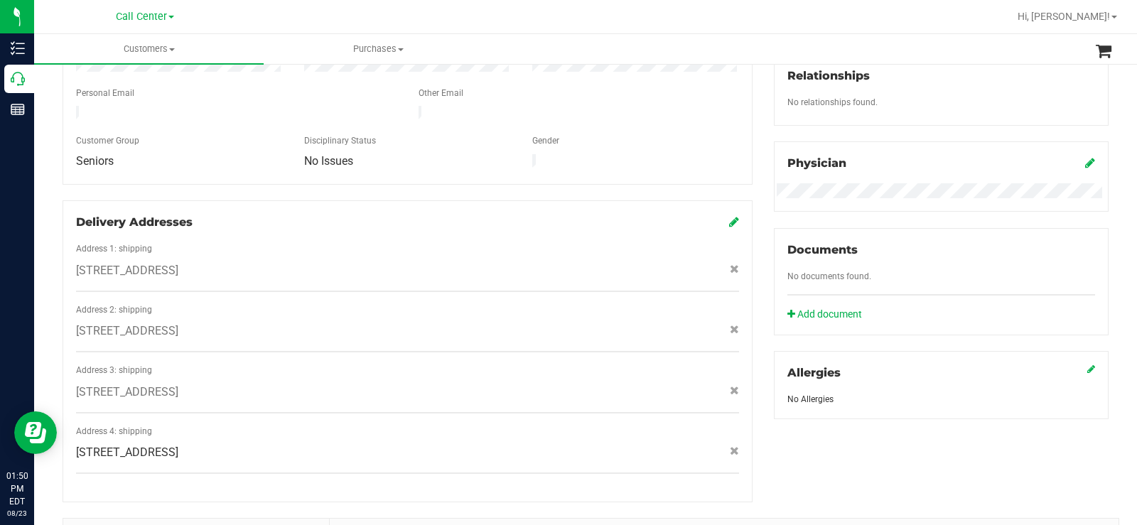
copy span "3151 NW 44th Ave , Ocala , FL 34482"
drag, startPoint x: 271, startPoint y: 254, endPoint x: 260, endPoint y: 261, distance: 12.8
click at [260, 262] on div "3151 NW 44th Ave , Ocala , FL 34482" at bounding box center [407, 270] width 684 height 17
click at [300, 323] on div "3151 NW 44th Ave , Lot 40, Ocala , FL 34482" at bounding box center [407, 331] width 684 height 17
drag, startPoint x: 303, startPoint y: 318, endPoint x: 295, endPoint y: 322, distance: 8.6
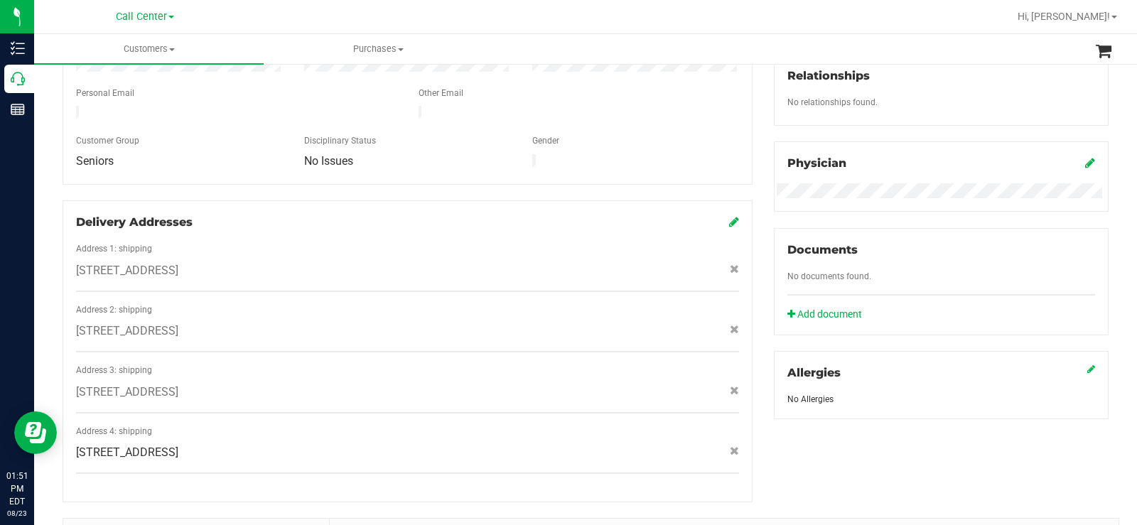
click at [295, 323] on div "3151 NW 44th Ave , Lot 40, Ocala , FL 34482" at bounding box center [407, 331] width 684 height 17
copy span "3151 NW 44th Ave , Lot 40, Ocala , FL 3448"
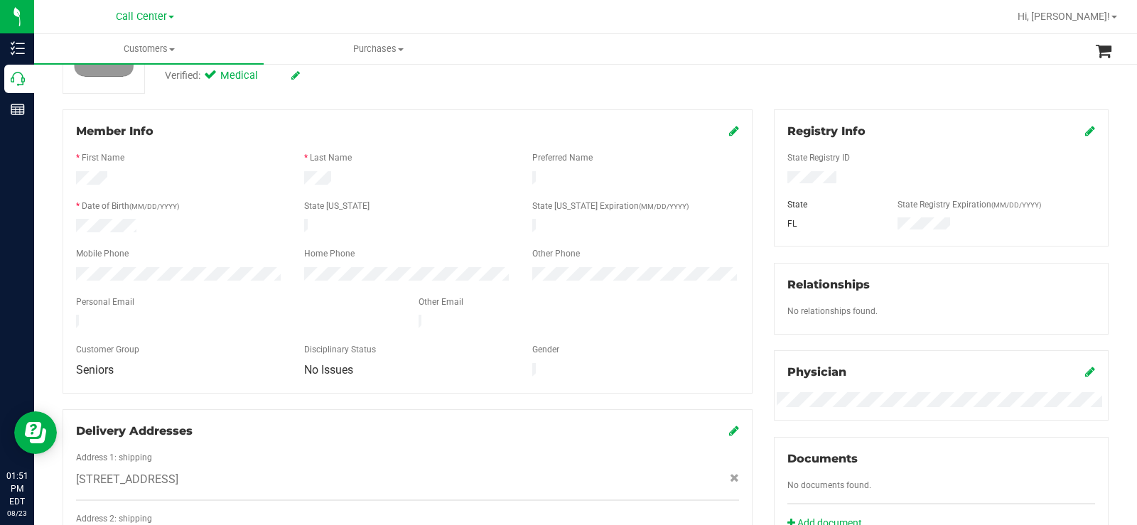
scroll to position [0, 0]
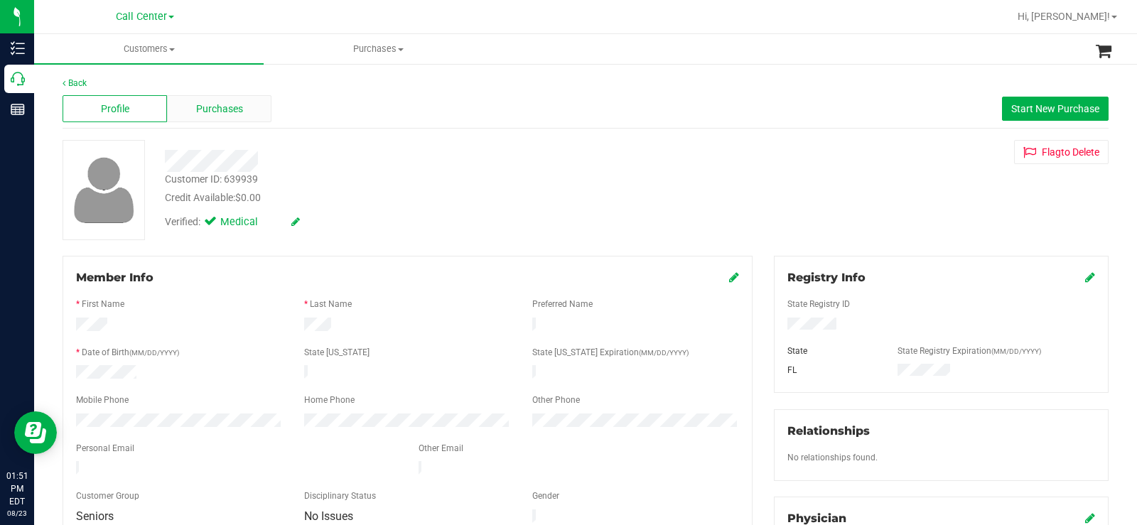
click at [235, 114] on span "Purchases" at bounding box center [219, 109] width 47 height 15
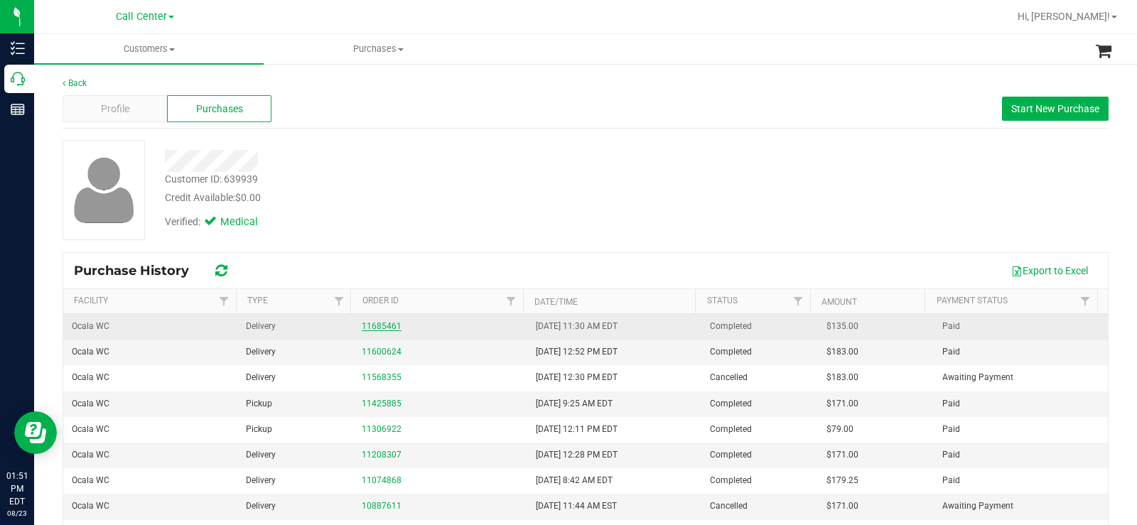
click at [383, 325] on link "11685461" at bounding box center [382, 326] width 40 height 10
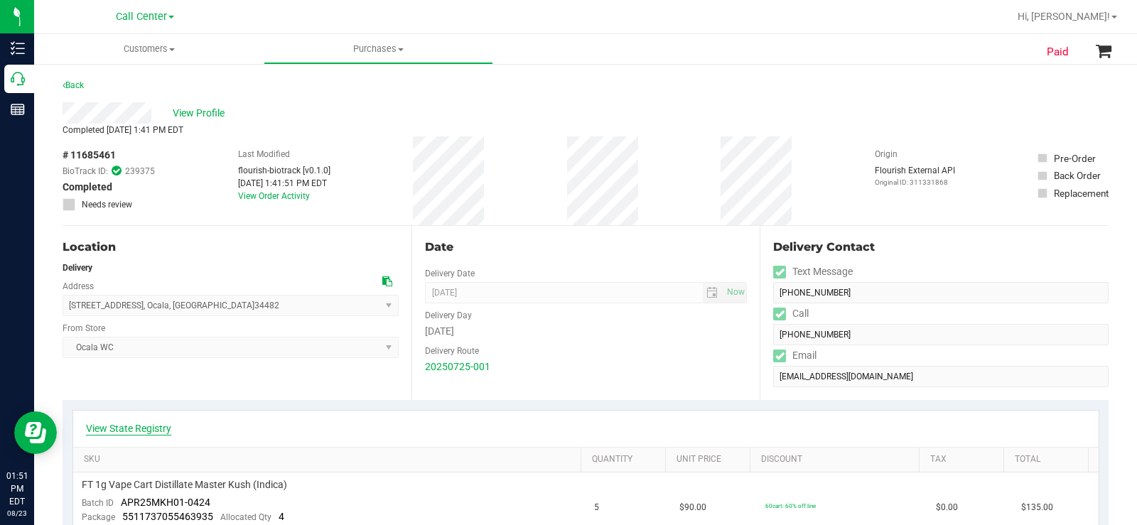
click at [143, 426] on link "View State Registry" at bounding box center [128, 428] width 85 height 14
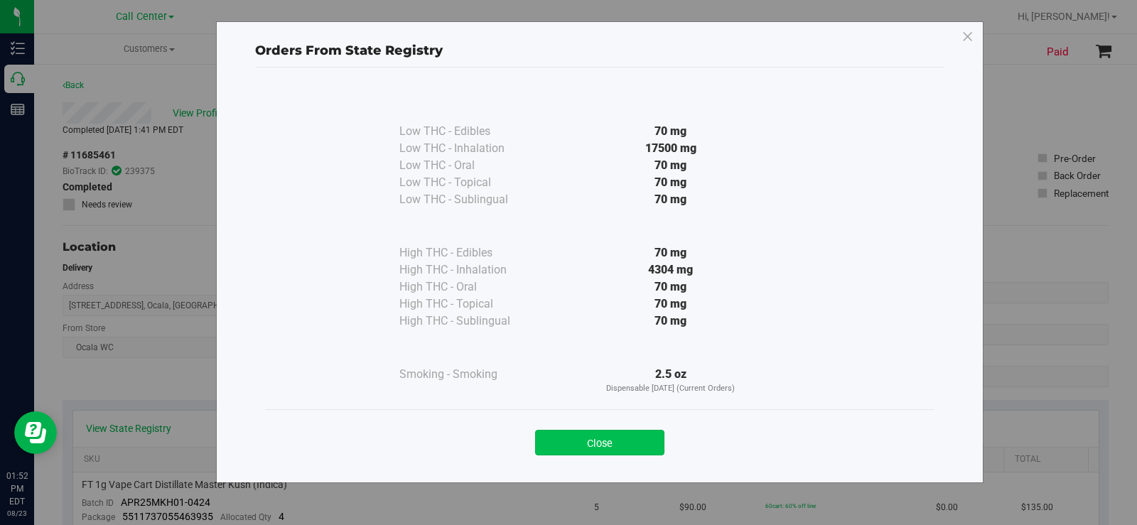
click at [642, 438] on button "Close" at bounding box center [599, 443] width 129 height 26
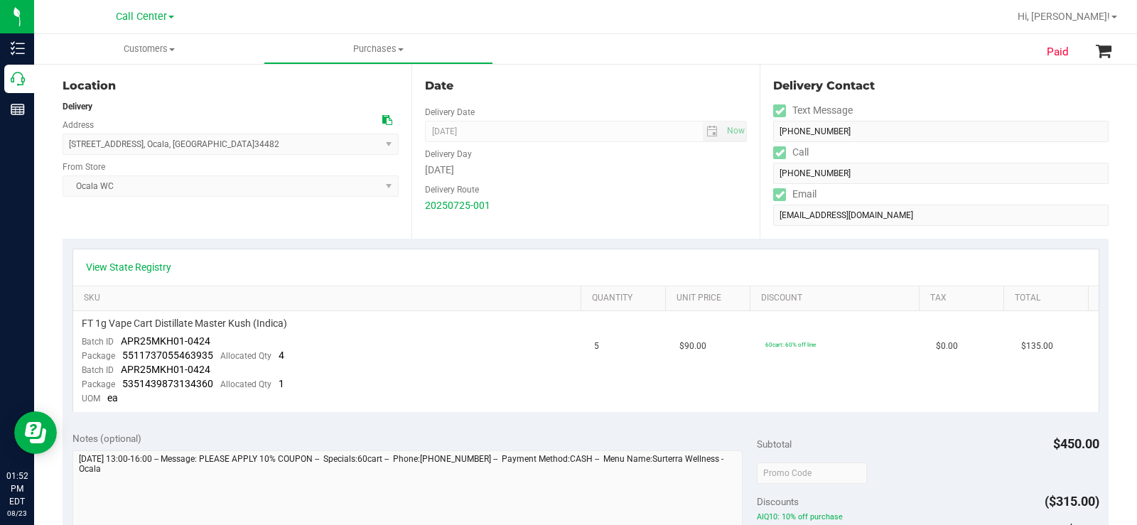
scroll to position [142, 0]
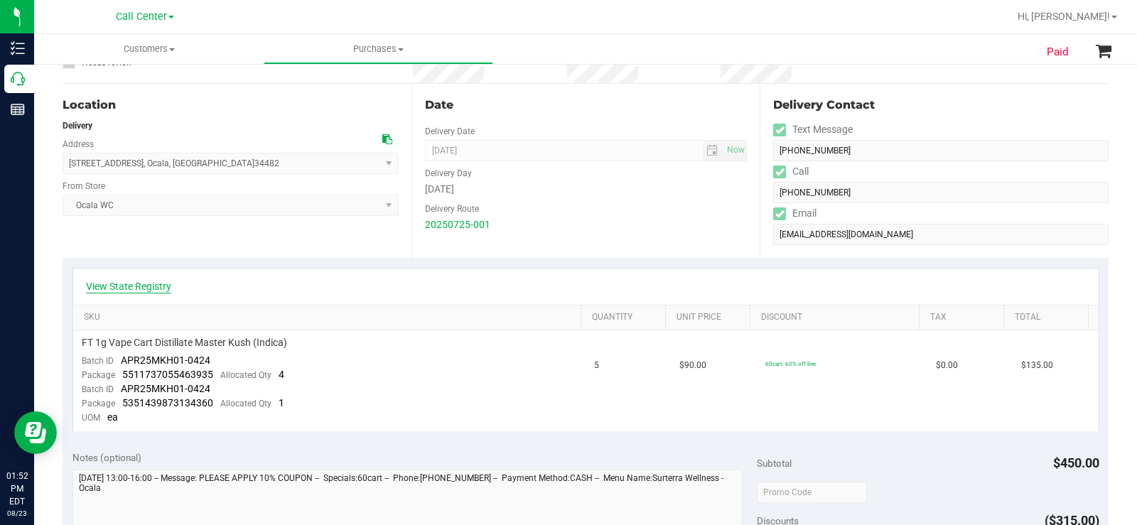
click at [141, 289] on link "View State Registry" at bounding box center [128, 286] width 85 height 14
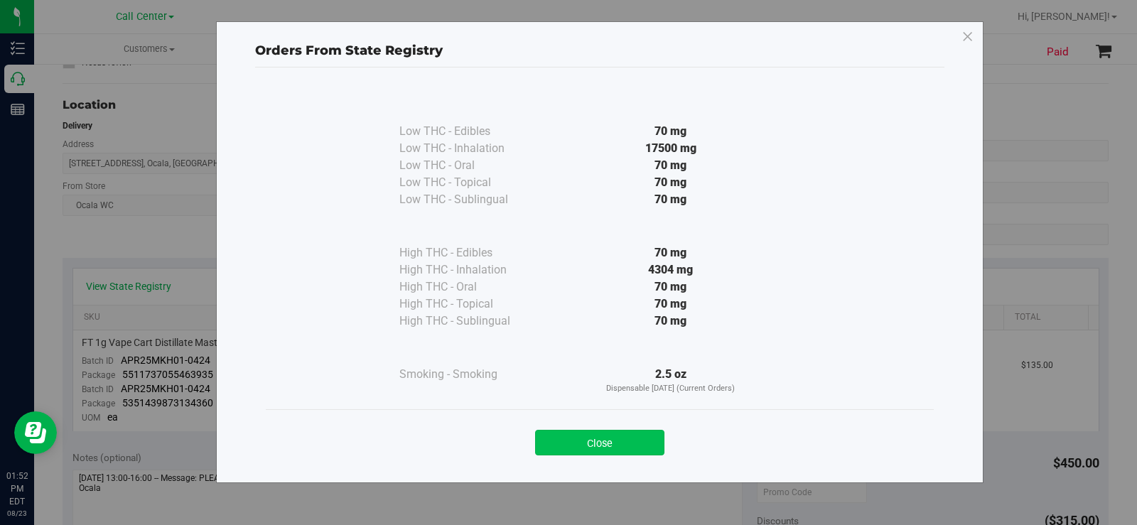
click at [634, 443] on button "Close" at bounding box center [599, 443] width 129 height 26
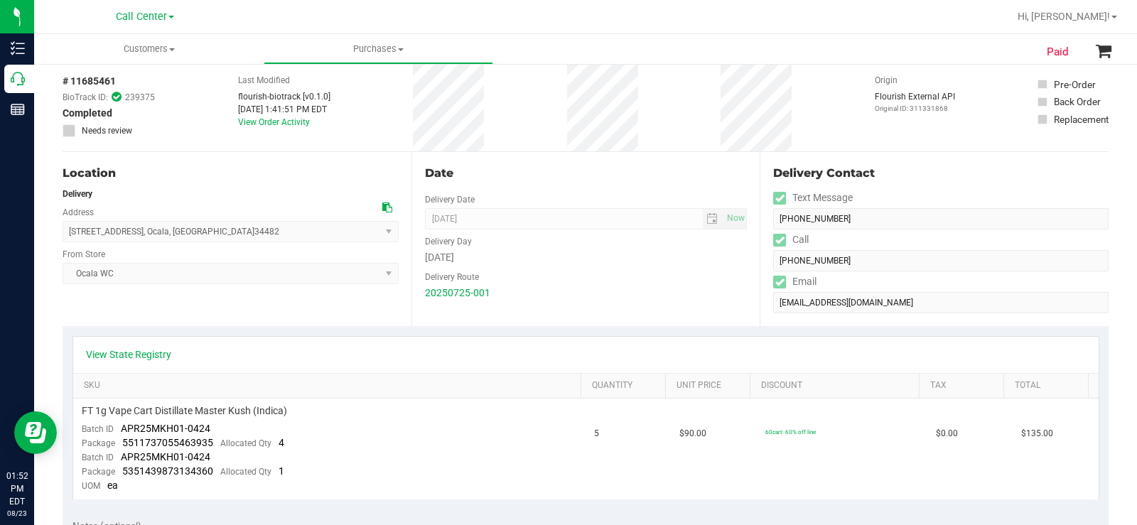
scroll to position [0, 0]
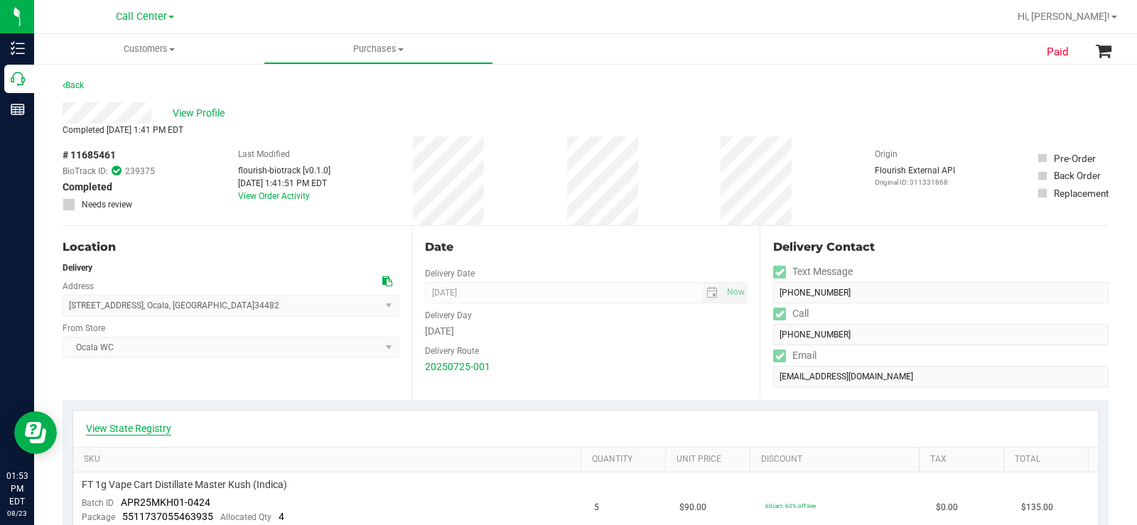
click at [159, 432] on link "View State Registry" at bounding box center [128, 428] width 85 height 14
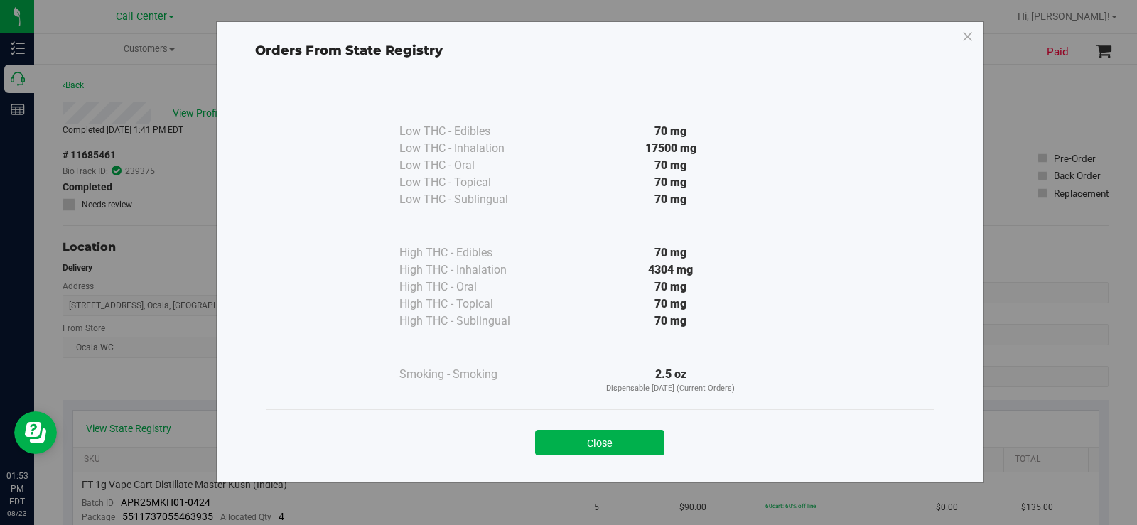
drag, startPoint x: 656, startPoint y: 248, endPoint x: 691, endPoint y: 250, distance: 35.6
click at [691, 250] on div "70 mg" at bounding box center [670, 252] width 259 height 17
click at [729, 386] on p "Dispensable Today (Current Orders)" at bounding box center [670, 389] width 259 height 12
click at [640, 447] on button "Close" at bounding box center [599, 443] width 129 height 26
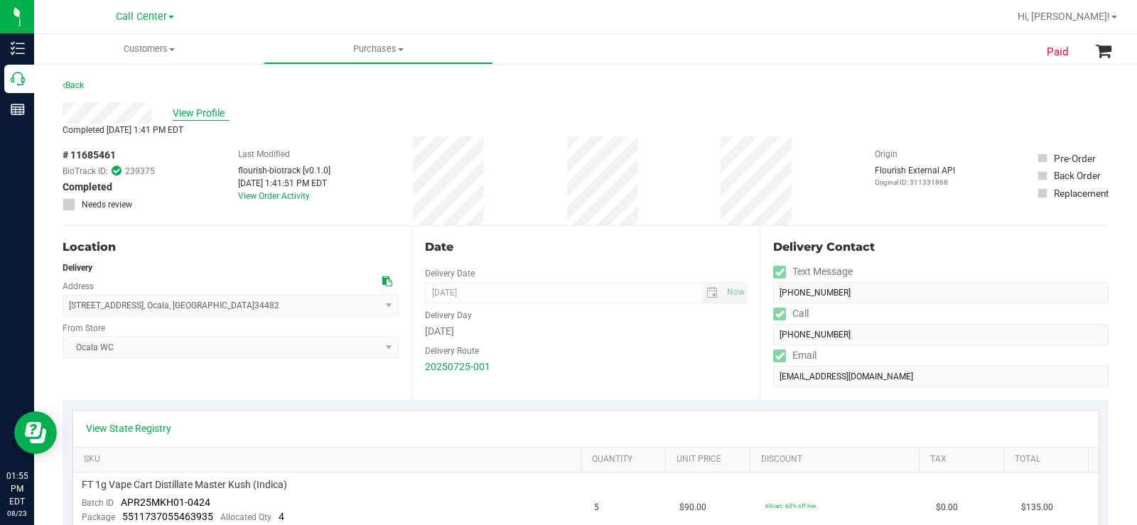
click at [202, 117] on span "View Profile" at bounding box center [201, 113] width 57 height 15
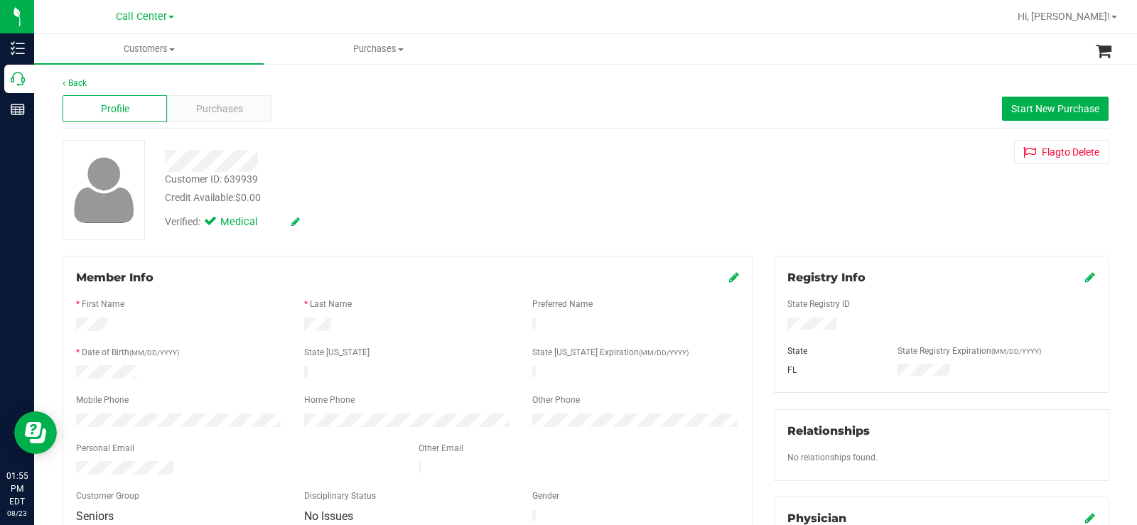
drag, startPoint x: 339, startPoint y: 330, endPoint x: 62, endPoint y: 318, distance: 277.3
click at [156, 369] on div at bounding box center [179, 373] width 228 height 17
click at [72, 418] on div at bounding box center [179, 421] width 228 height 17
drag, startPoint x: 842, startPoint y: 327, endPoint x: 762, endPoint y: 331, distance: 79.7
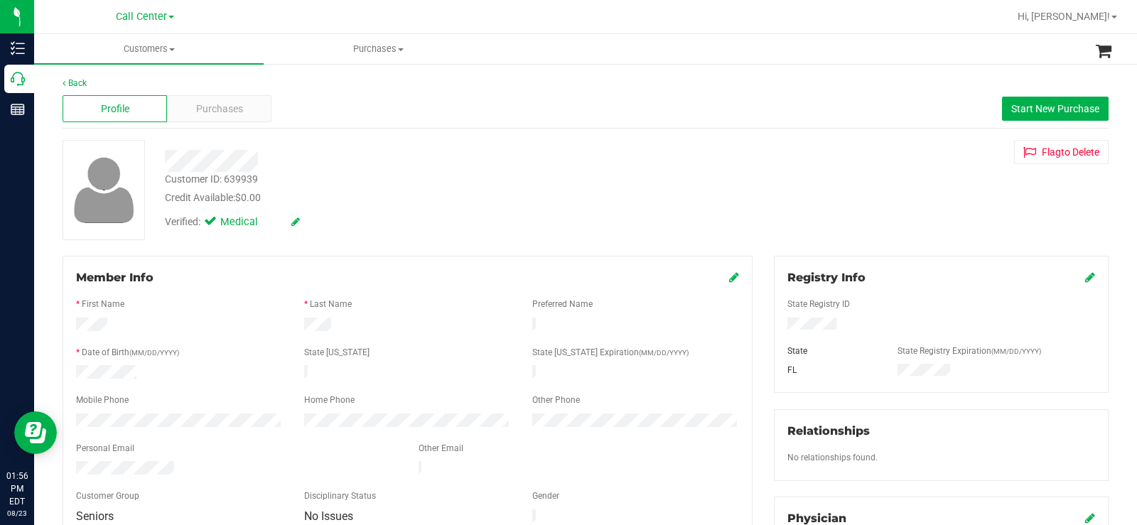
click at [763, 331] on div "Registry Info State Registry ID State State Registry Expiration (MM/DD/YYYY) FL…" at bounding box center [941, 515] width 356 height 519
drag, startPoint x: 137, startPoint y: 369, endPoint x: 128, endPoint y: 120, distance: 248.8
click at [73, 368] on div at bounding box center [179, 373] width 228 height 17
drag, startPoint x: 220, startPoint y: 426, endPoint x: 200, endPoint y: 467, distance: 44.8
click at [217, 433] on div at bounding box center [407, 436] width 663 height 11
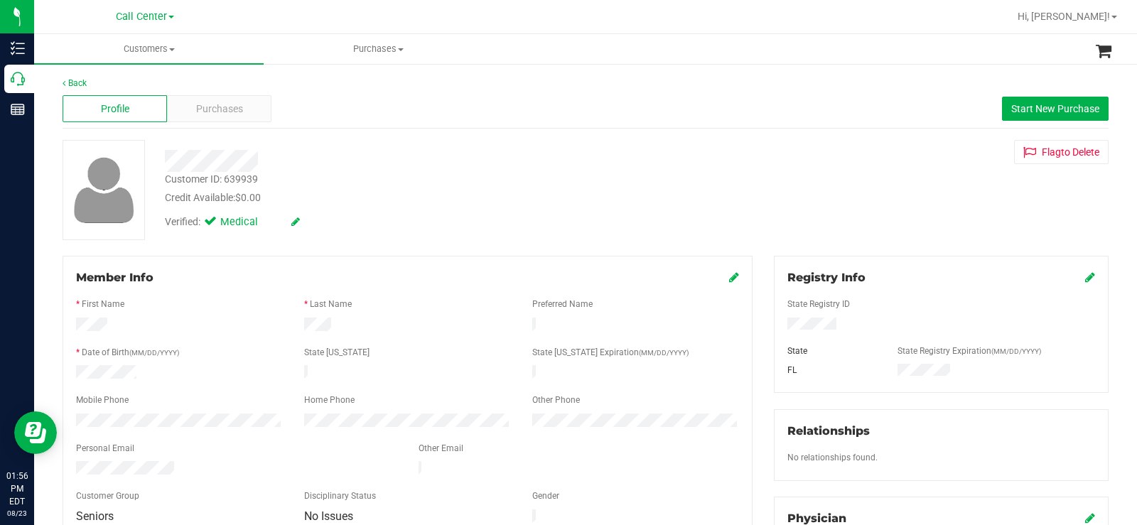
drag, startPoint x: 188, startPoint y: 466, endPoint x: 59, endPoint y: 463, distance: 128.6
click at [244, 104] on div "Purchases" at bounding box center [219, 108] width 104 height 27
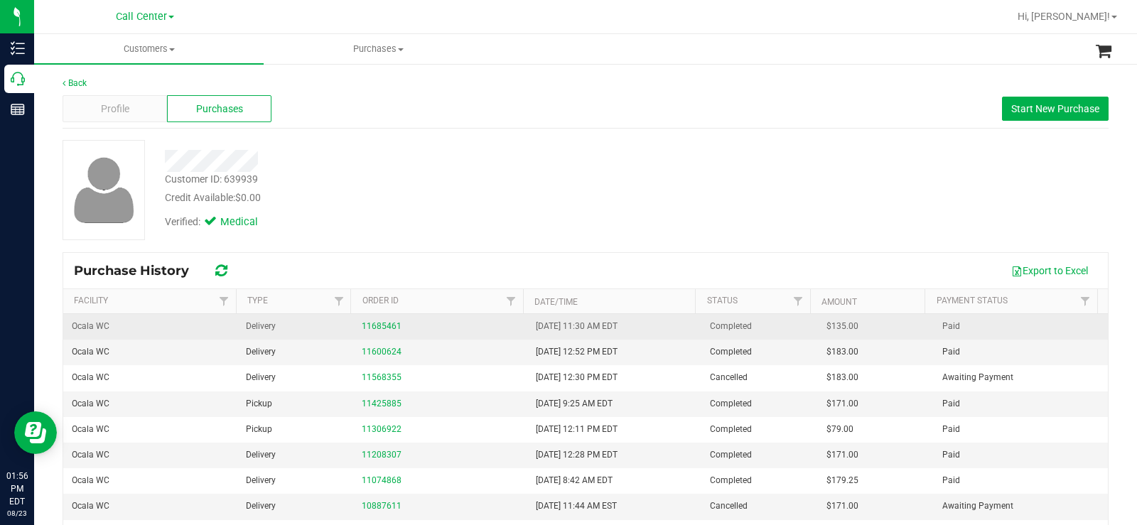
click at [376, 320] on div "11685461" at bounding box center [440, 326] width 157 height 13
click at [377, 323] on link "11685461" at bounding box center [382, 326] width 40 height 10
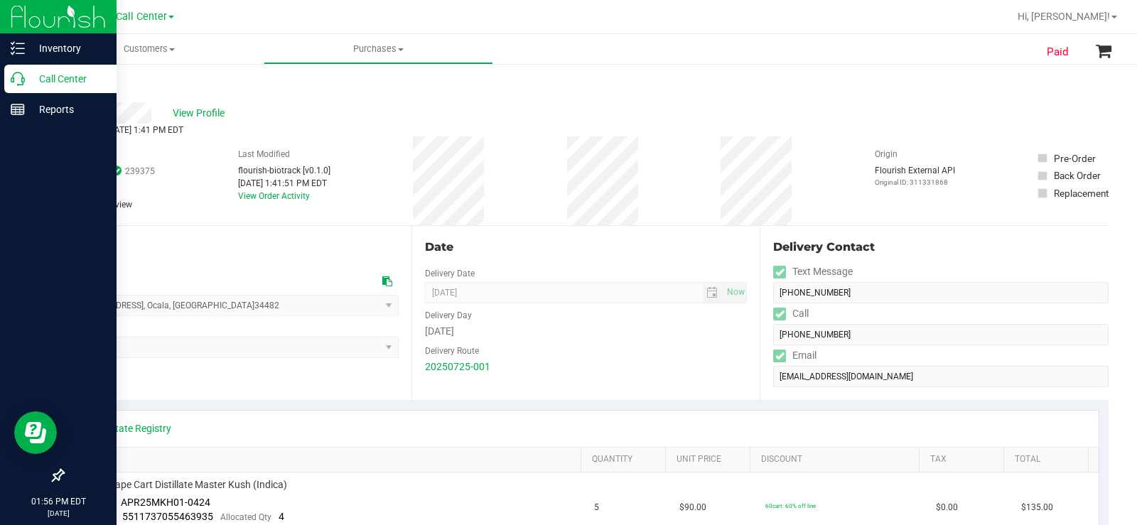
click at [33, 82] on p "Call Center" at bounding box center [67, 78] width 85 height 17
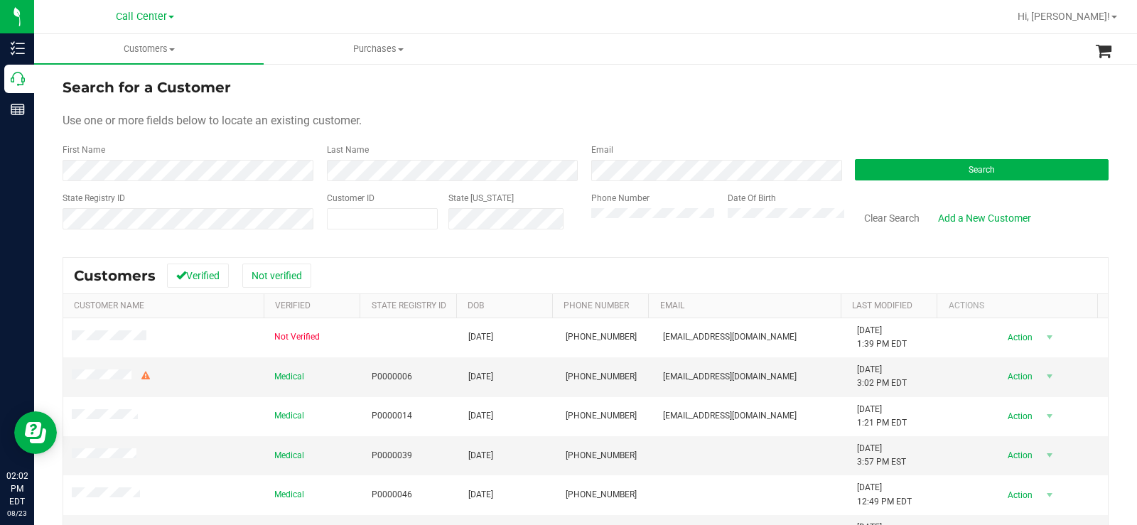
drag, startPoint x: 585, startPoint y: 111, endPoint x: 914, endPoint y: 150, distance: 331.2
click at [596, 109] on form "Search for a Customer Use one or more fields below to locate an existing custom…" at bounding box center [586, 160] width 1046 height 166
click at [968, 173] on span "Search" at bounding box center [981, 170] width 26 height 10
click at [595, 155] on label "Email" at bounding box center [602, 150] width 22 height 13
click at [647, 146] on div "Email" at bounding box center [712, 163] width 264 height 38
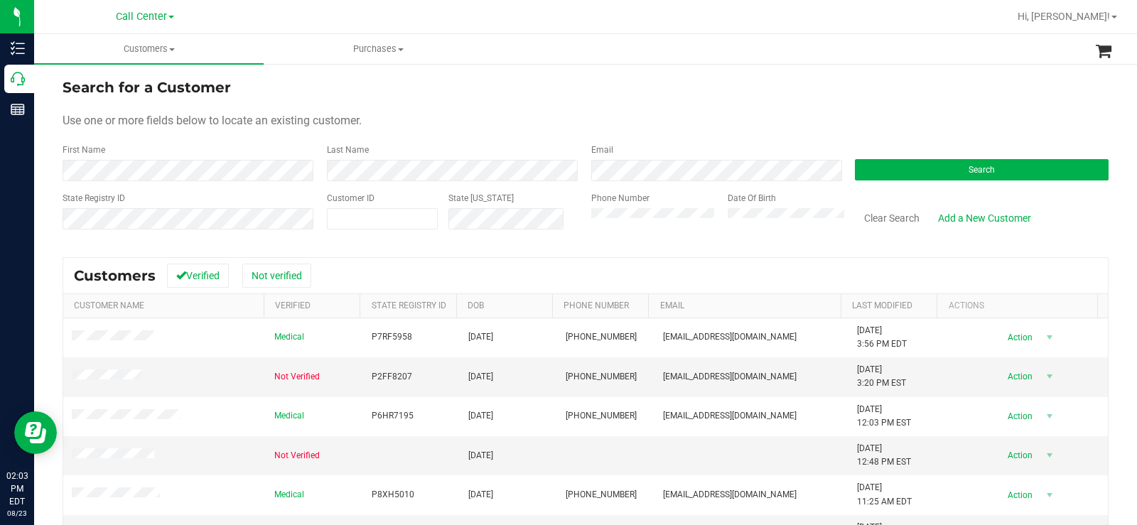
drag, startPoint x: 629, startPoint y: 148, endPoint x: 580, endPoint y: 148, distance: 49.0
click at [580, 148] on div "Email" at bounding box center [712, 163] width 264 height 38
drag, startPoint x: 696, startPoint y: 114, endPoint x: 1009, endPoint y: 113, distance: 313.3
click at [708, 114] on div "Use one or more fields below to locate an existing customer." at bounding box center [586, 120] width 1046 height 17
drag, startPoint x: 970, startPoint y: 174, endPoint x: 893, endPoint y: 207, distance: 84.3
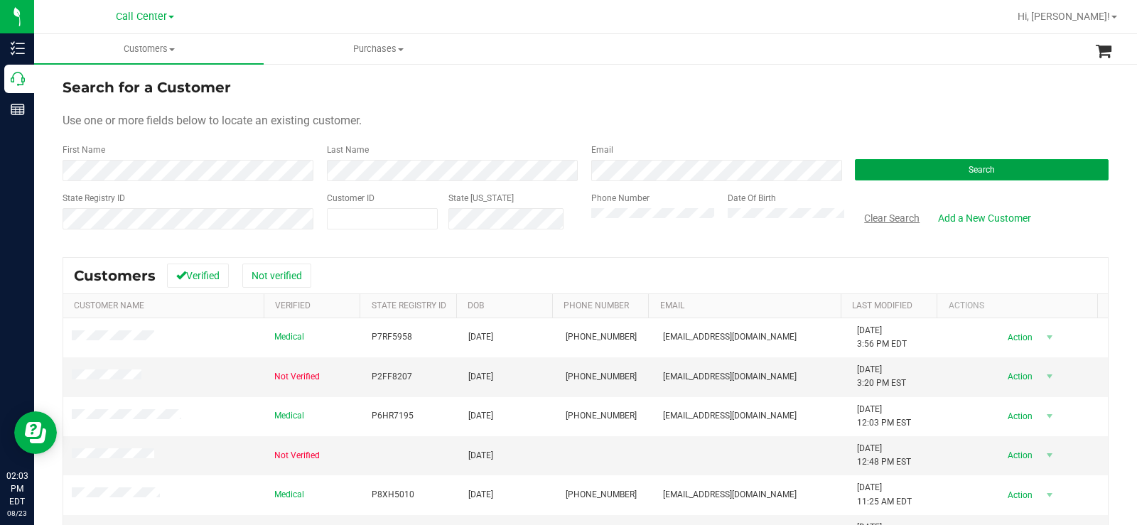
click at [893, 207] on form "Search for a Customer Use one or more fields below to locate an existing custom…" at bounding box center [586, 160] width 1046 height 166
click at [935, 168] on button "Search" at bounding box center [982, 169] width 254 height 21
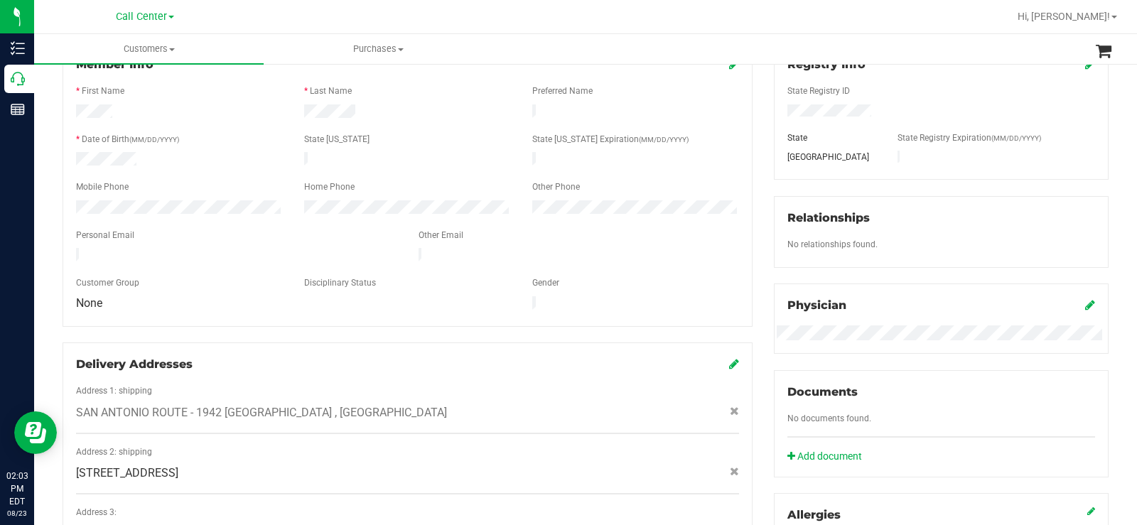
scroll to position [426, 0]
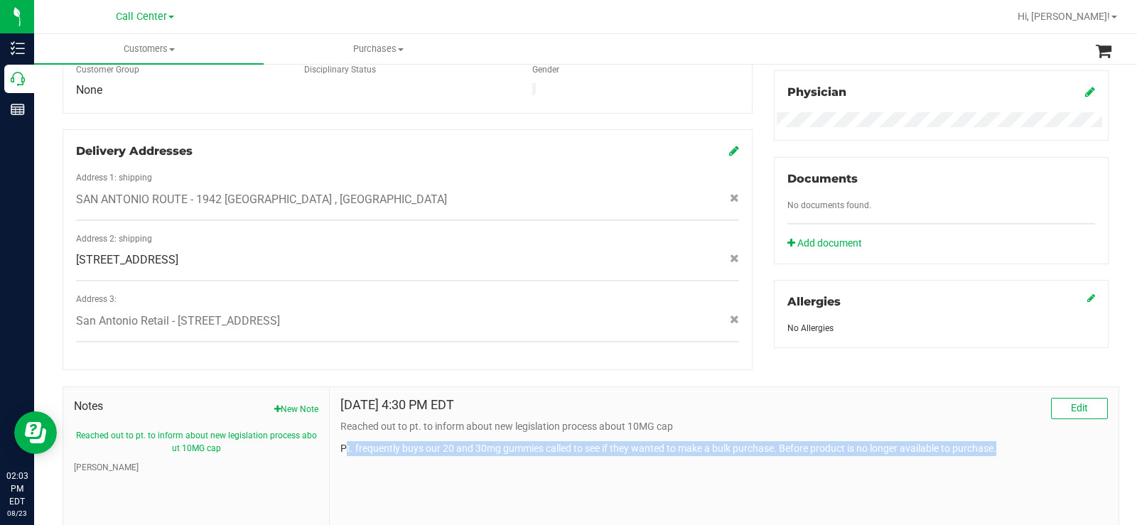
drag, startPoint x: 342, startPoint y: 433, endPoint x: 1002, endPoint y: 431, distance: 660.0
click at [1002, 441] on p "Pt. frequently buys our 20 and 30mg gummies called to see if they wanted to mak…" at bounding box center [723, 448] width 767 height 15
click at [1010, 441] on p "Pt. frequently buys our 20 and 30mg gummies called to see if they wanted to mak…" at bounding box center [723, 448] width 767 height 15
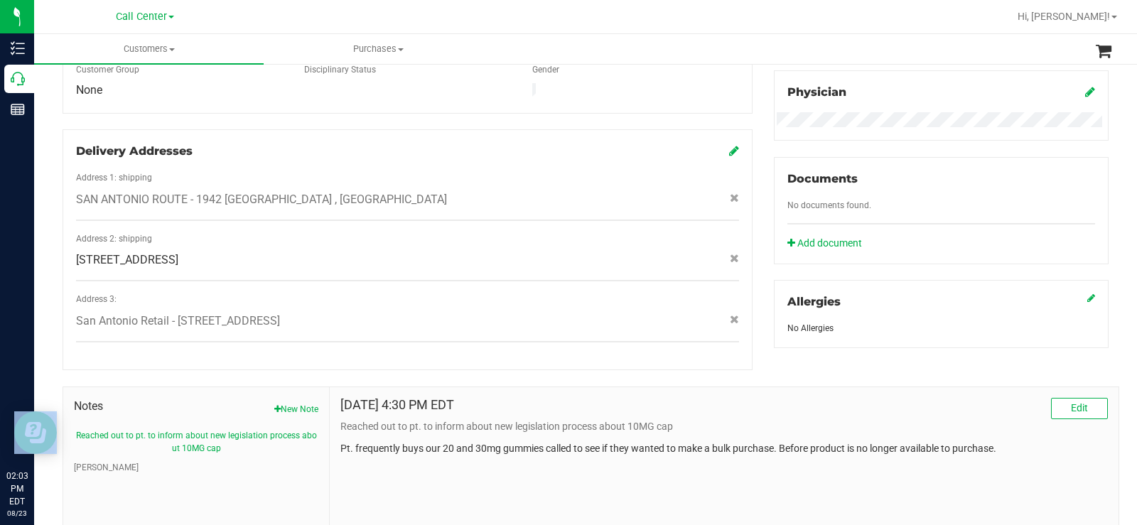
click at [1010, 441] on p "Pt. frequently buys our 20 and 30mg gummies called to see if they wanted to mak…" at bounding box center [723, 448] width 767 height 15
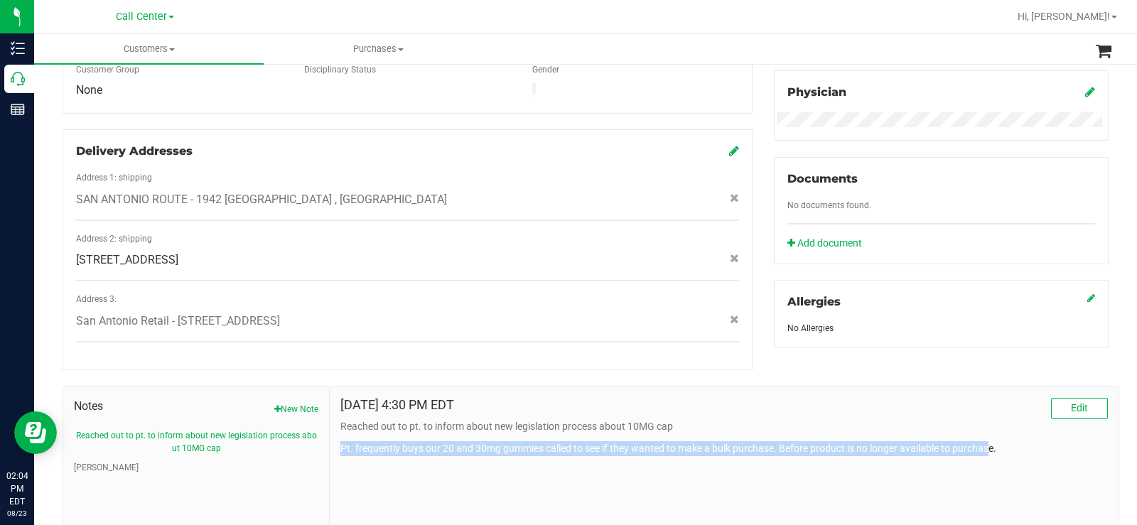
drag, startPoint x: 984, startPoint y: 440, endPoint x: 339, endPoint y: 467, distance: 645.6
click at [339, 467] on div "Aug 22, 2025 4:30 PM EDT Edit Reached out to pt. to inform about new legislatio…" at bounding box center [724, 482] width 789 height 190
click at [400, 467] on div "Aug 22, 2025 4:30 PM EDT Edit Reached out to pt. to inform about new legislatio…" at bounding box center [724, 482] width 789 height 190
drag, startPoint x: 350, startPoint y: 434, endPoint x: 1006, endPoint y: 437, distance: 656.4
click at [1006, 441] on p "Pt. frequently buys our 20 and 30mg gummies called to see if they wanted to mak…" at bounding box center [723, 448] width 767 height 15
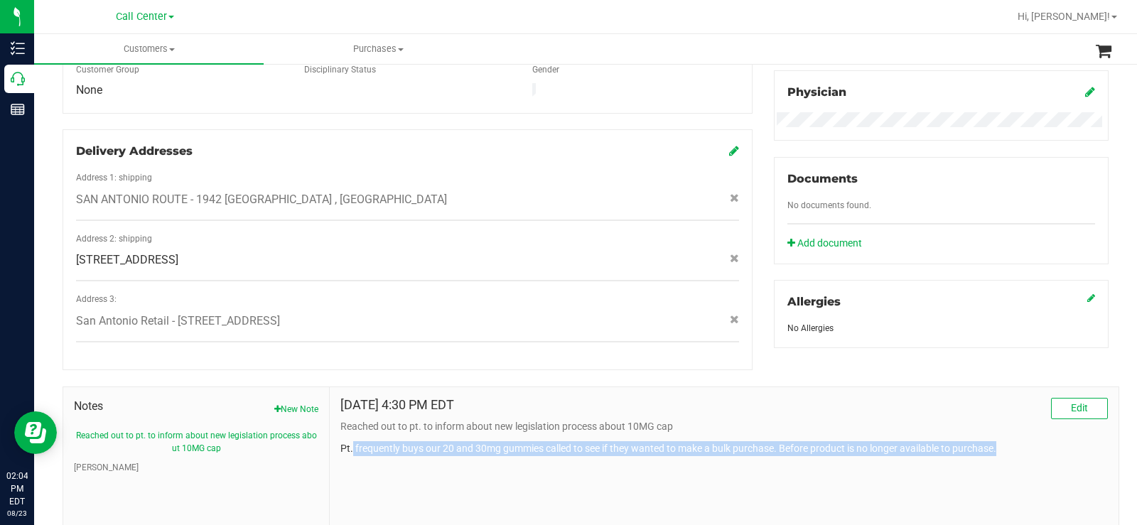
click at [1007, 441] on p "Pt. frequently buys our 20 and 30mg gummies called to see if they wanted to mak…" at bounding box center [723, 448] width 767 height 15
drag, startPoint x: 1007, startPoint y: 436, endPoint x: 334, endPoint y: 453, distance: 673.0
click at [334, 453] on div "Aug 22, 2025 4:30 PM EDT Edit Reached out to pt. to inform about new legislatio…" at bounding box center [724, 482] width 789 height 190
click at [392, 453] on div "Aug 22, 2025 4:30 PM EDT Edit Reached out to pt. to inform about new legislatio…" at bounding box center [724, 482] width 789 height 190
drag, startPoint x: 333, startPoint y: 431, endPoint x: 1002, endPoint y: 438, distance: 669.3
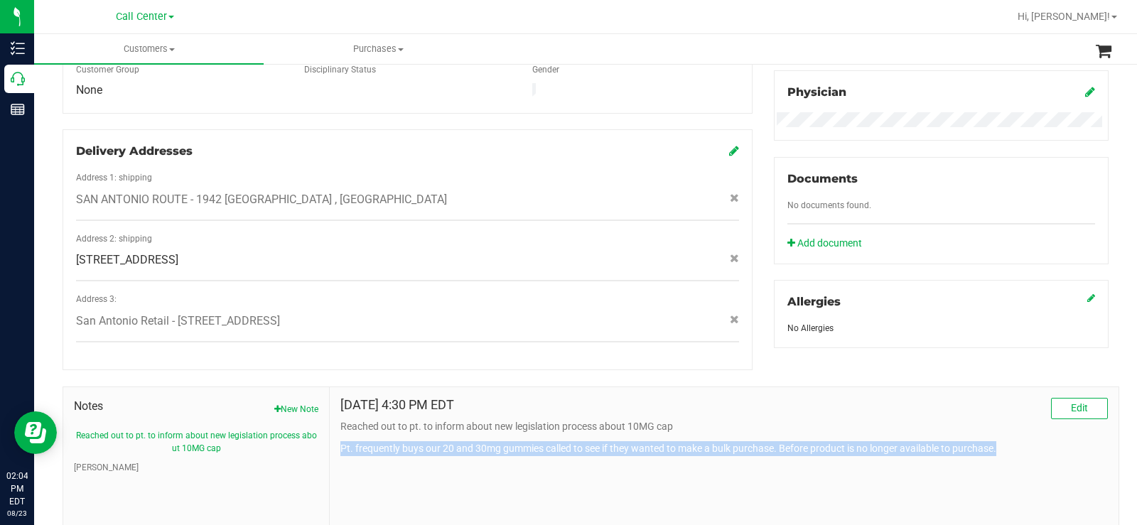
click at [1002, 438] on div "Aug 22, 2025 4:30 PM EDT Edit Reached out to pt. to inform about new legislatio…" at bounding box center [724, 482] width 789 height 190
click at [1029, 441] on p "Pt. frequently buys our 20 and 30mg gummies called to see if they wanted to mak…" at bounding box center [723, 448] width 767 height 15
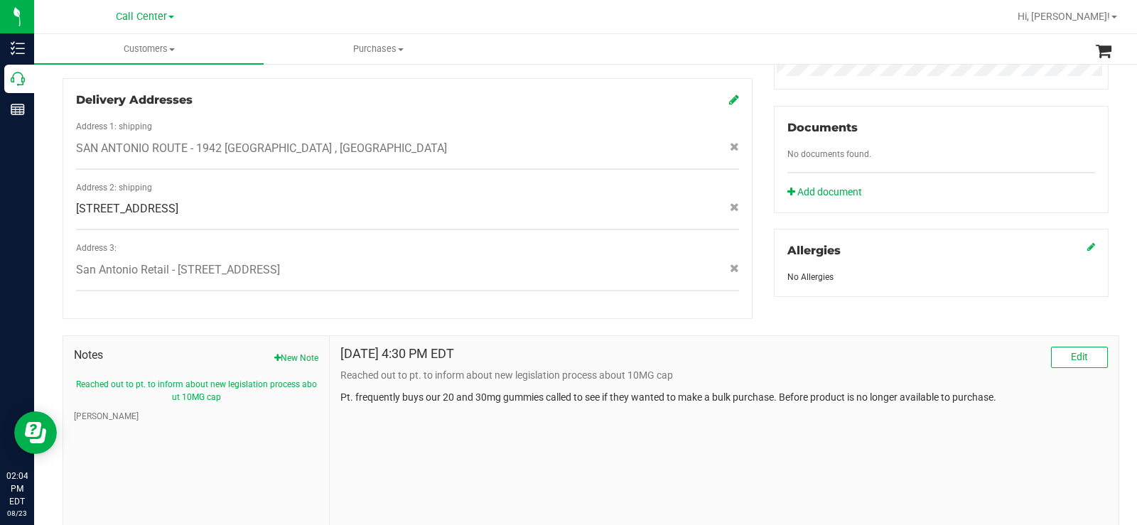
scroll to position [497, 0]
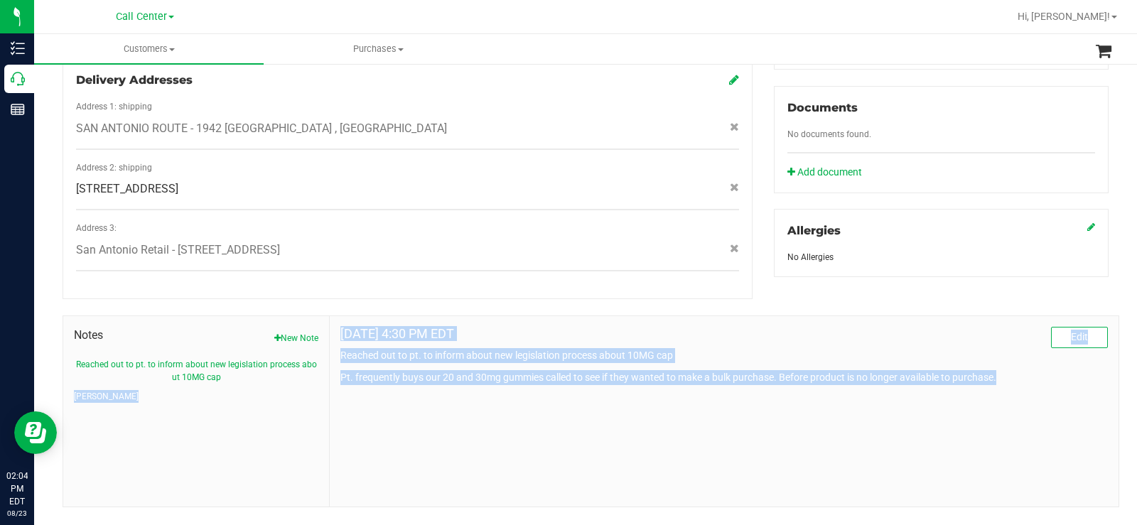
drag, startPoint x: 326, startPoint y: 355, endPoint x: 1011, endPoint y: 360, distance: 684.9
click at [1011, 360] on div "Notes New Note Reached out to pt. to inform about new legislation process about…" at bounding box center [591, 411] width 1056 height 192
click at [997, 370] on p "Pt. frequently buys our 20 and 30mg gummies called to see if they wanted to mak…" at bounding box center [723, 377] width 767 height 15
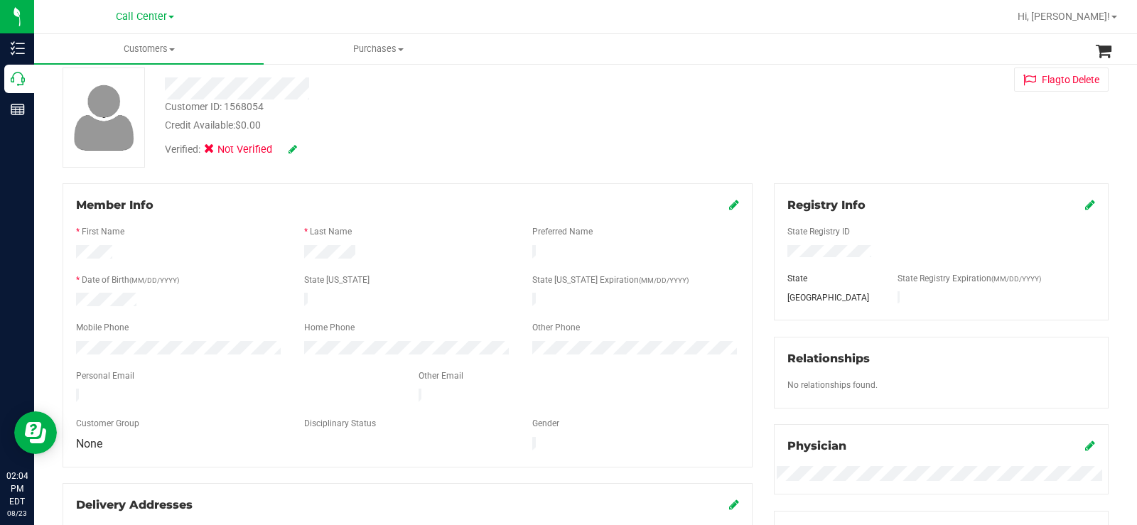
scroll to position [0, 0]
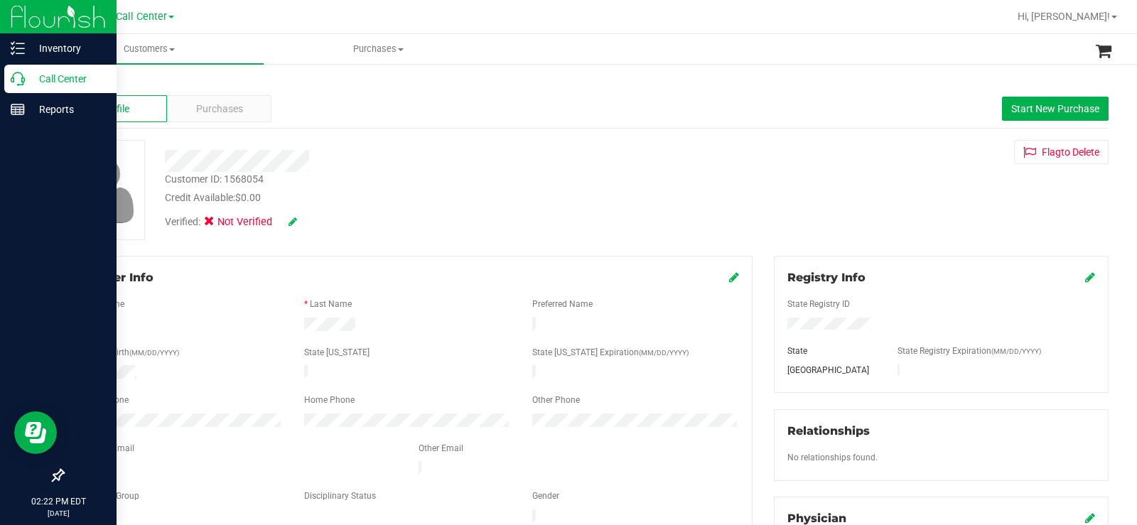
click at [17, 73] on icon at bounding box center [18, 79] width 14 height 14
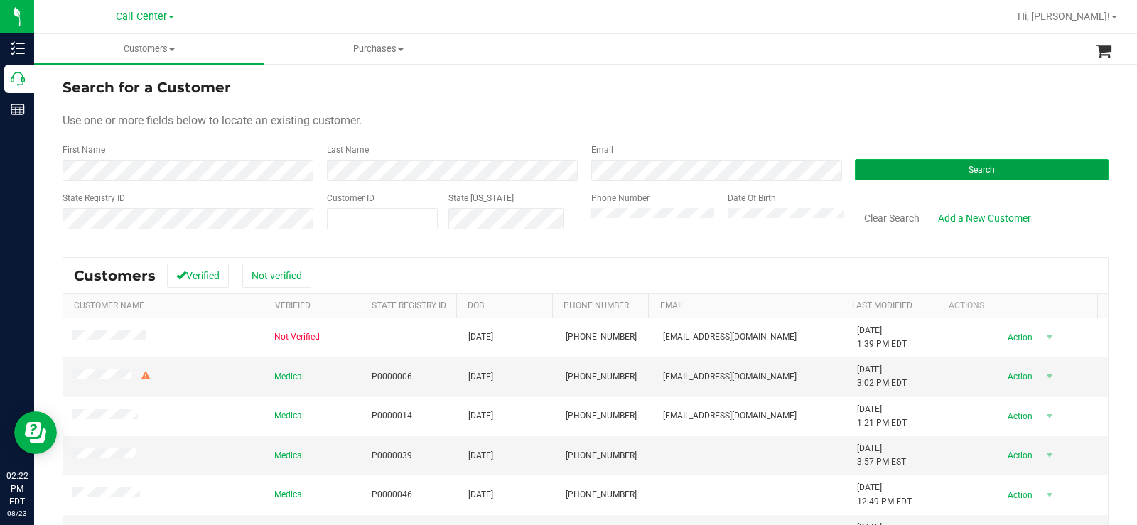
click at [942, 168] on button "Search" at bounding box center [982, 169] width 254 height 21
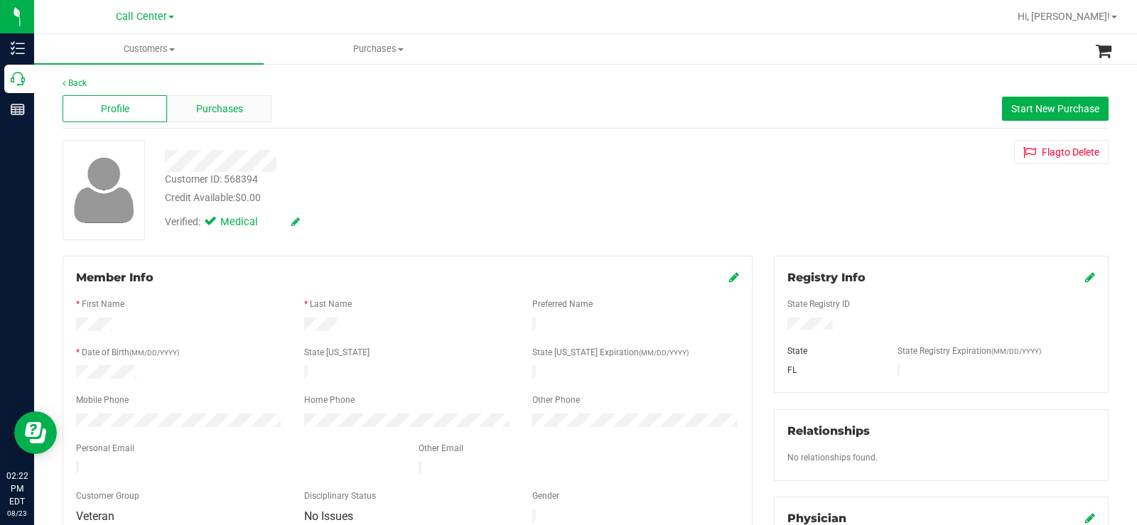
click at [245, 103] on div "Purchases" at bounding box center [219, 108] width 104 height 27
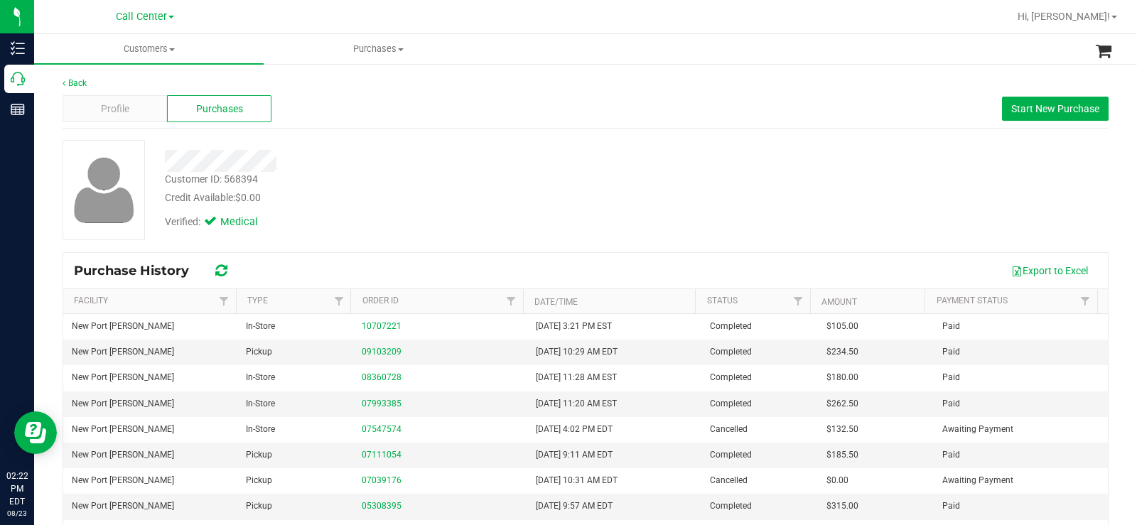
click at [472, 134] on div "Back Profile Purchases Start New Purchase Customer ID: 568394 Credit Available:…" at bounding box center [586, 355] width 1046 height 556
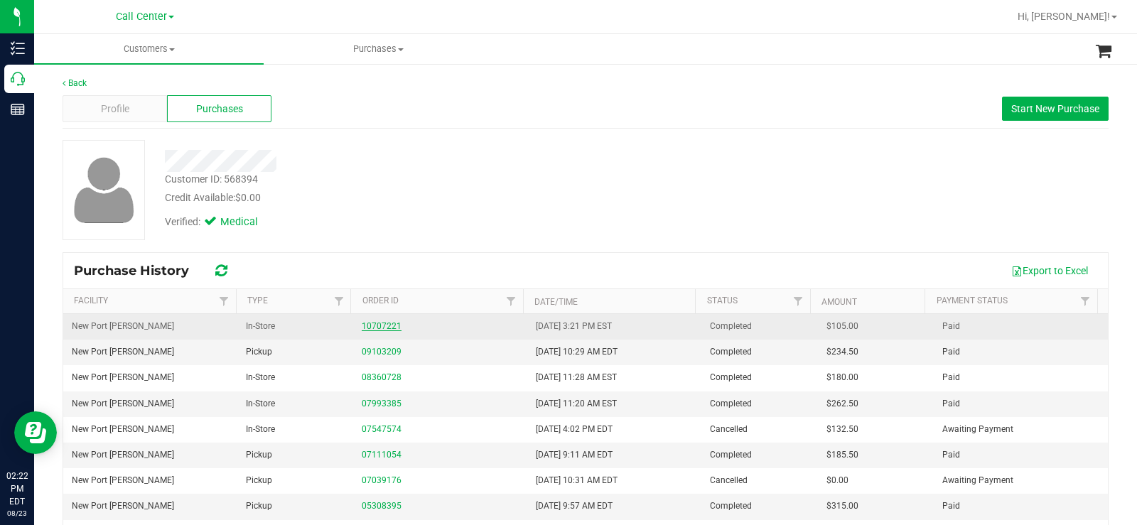
click at [377, 325] on link "10707221" at bounding box center [382, 326] width 40 height 10
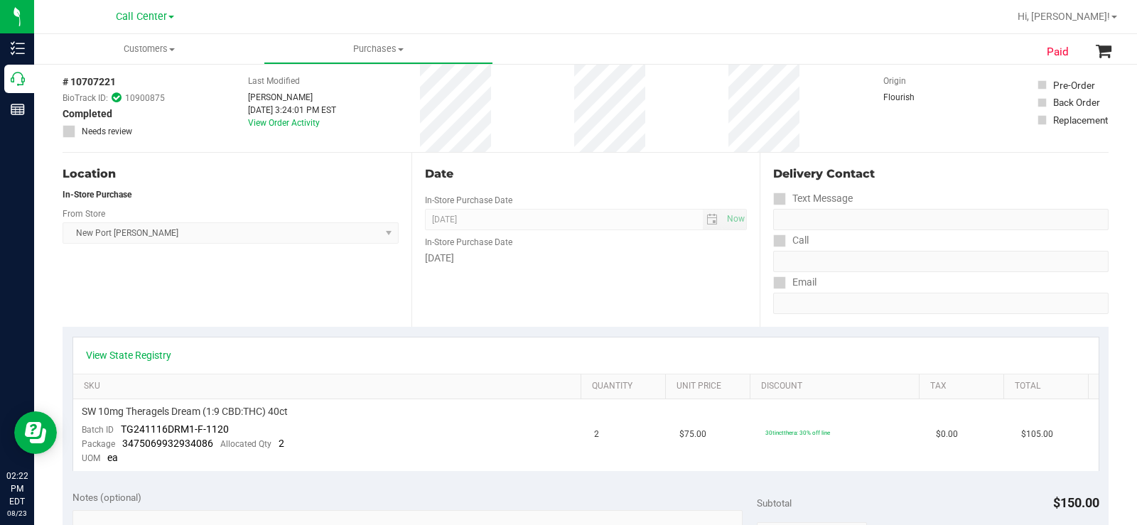
scroll to position [142, 0]
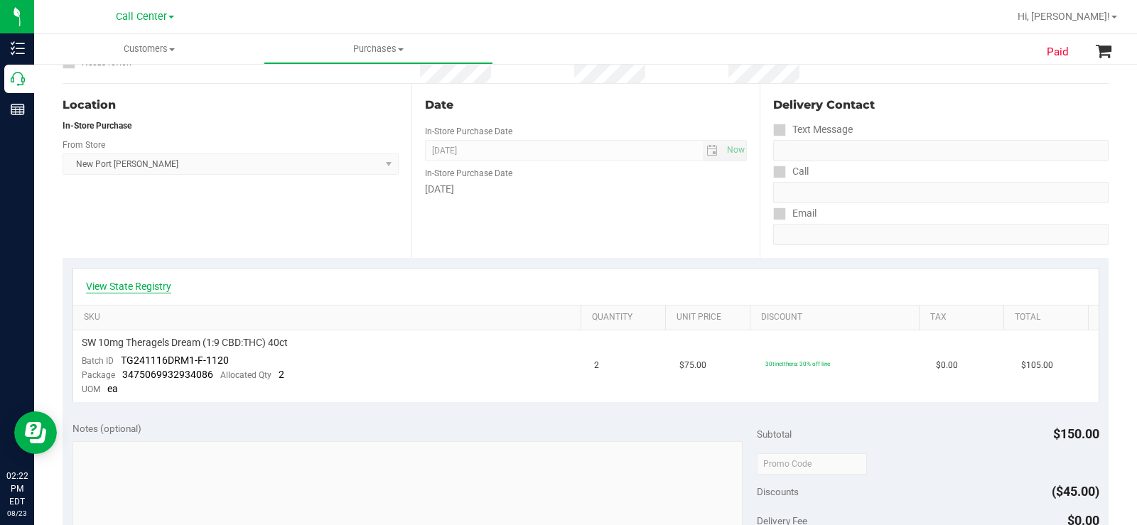
click at [146, 281] on link "View State Registry" at bounding box center [128, 286] width 85 height 14
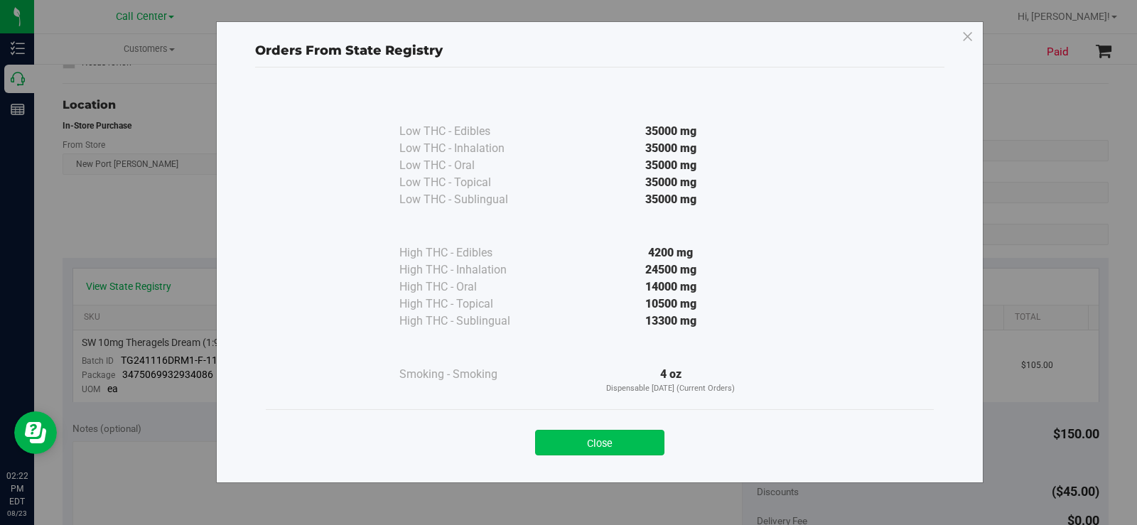
click at [583, 450] on button "Close" at bounding box center [599, 443] width 129 height 26
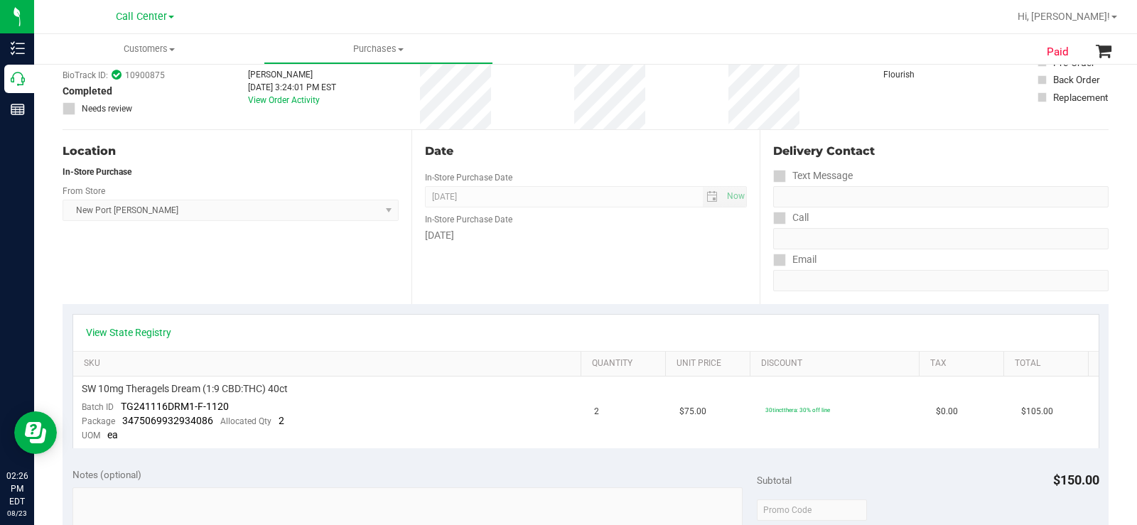
scroll to position [71, 0]
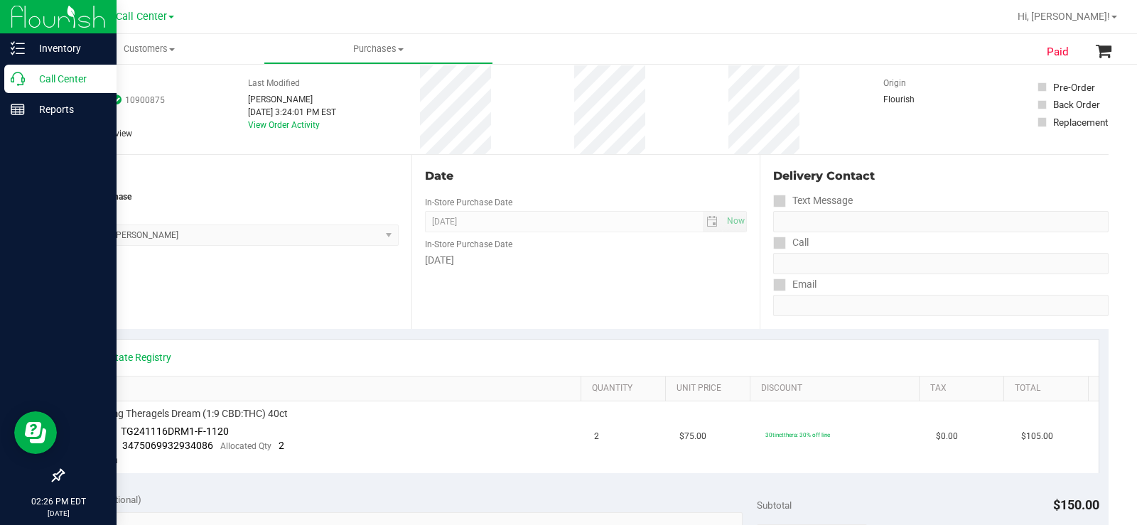
click at [26, 80] on p "Call Center" at bounding box center [67, 78] width 85 height 17
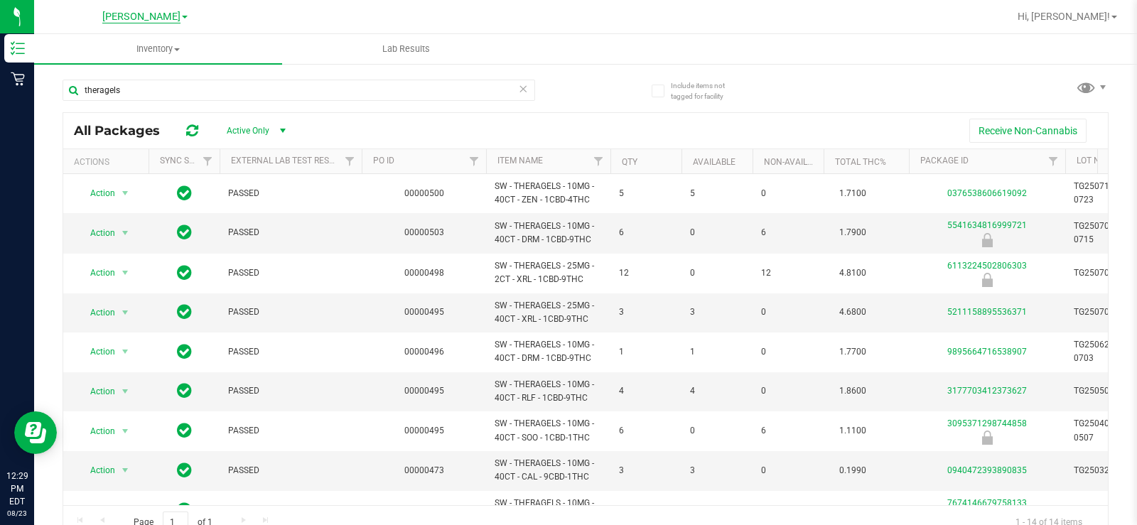
click at [163, 13] on span "[PERSON_NAME]" at bounding box center [141, 17] width 78 height 13
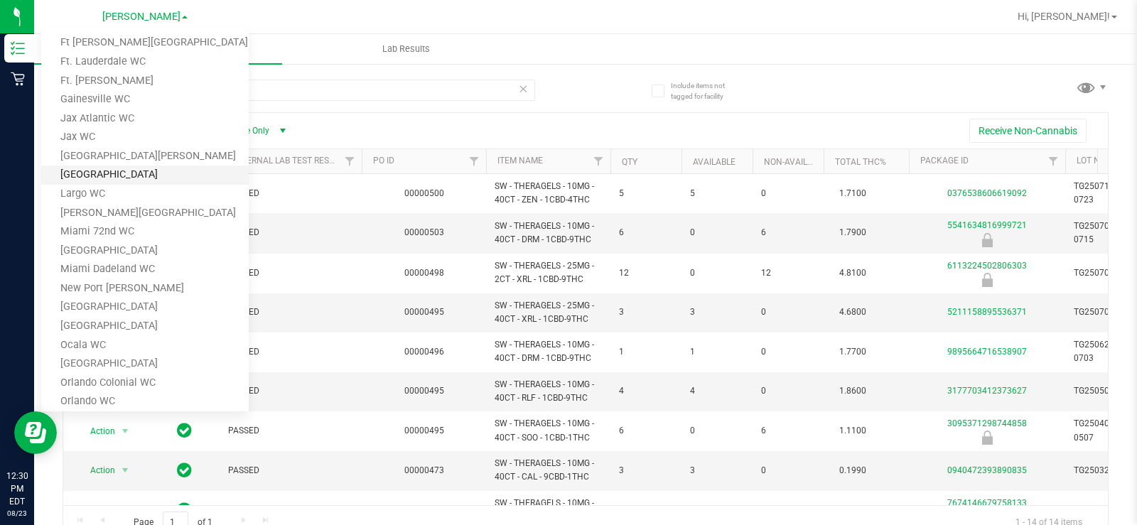
scroll to position [213, 0]
click at [166, 212] on link "[PERSON_NAME][GEOGRAPHIC_DATA]" at bounding box center [144, 214] width 207 height 19
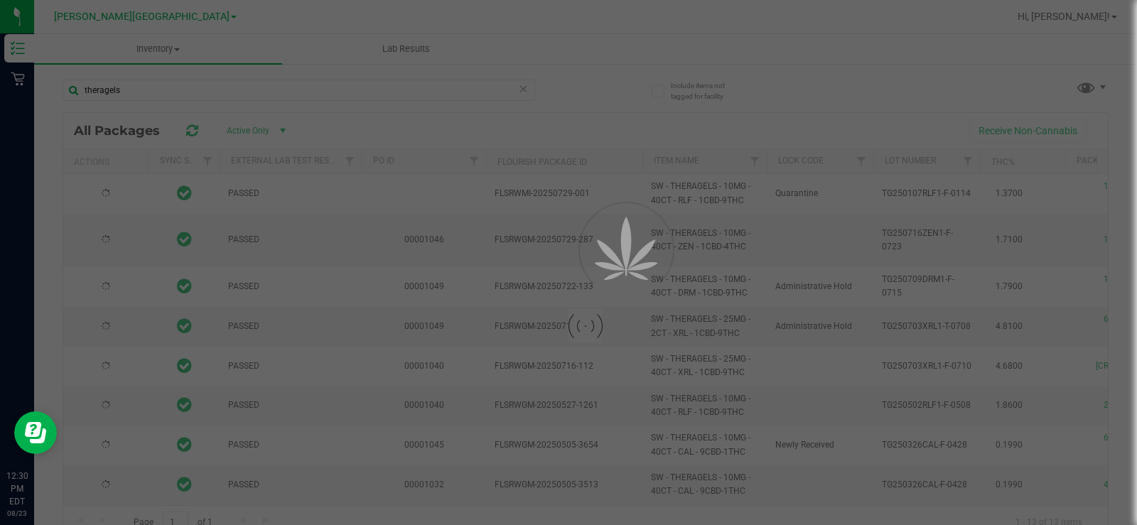
click at [337, 91] on div at bounding box center [568, 262] width 1137 height 525
click at [337, 91] on input "theragels" at bounding box center [299, 90] width 472 height 21
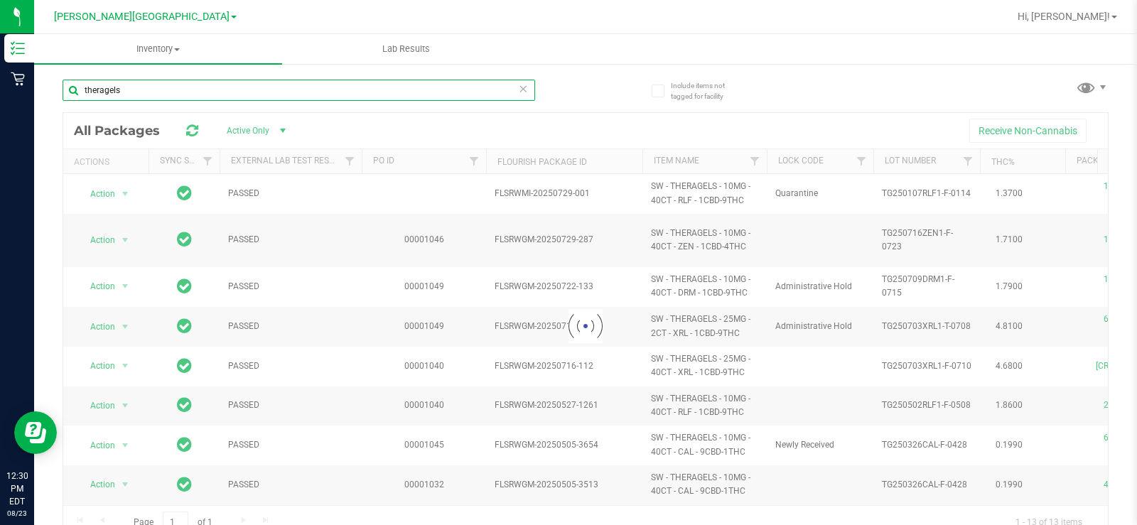
click at [337, 91] on input "theragels" at bounding box center [299, 90] width 472 height 21
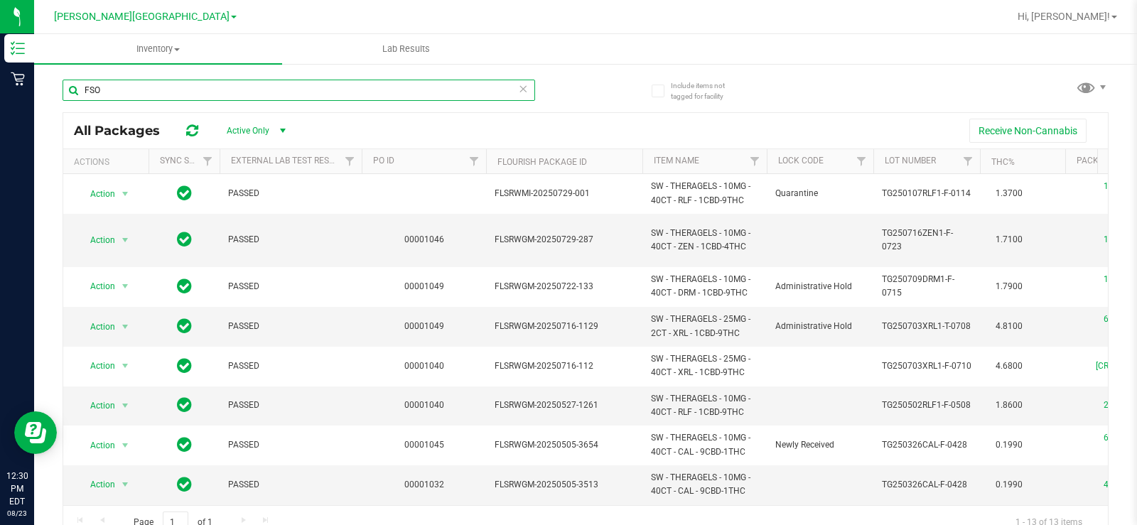
type input "FSO"
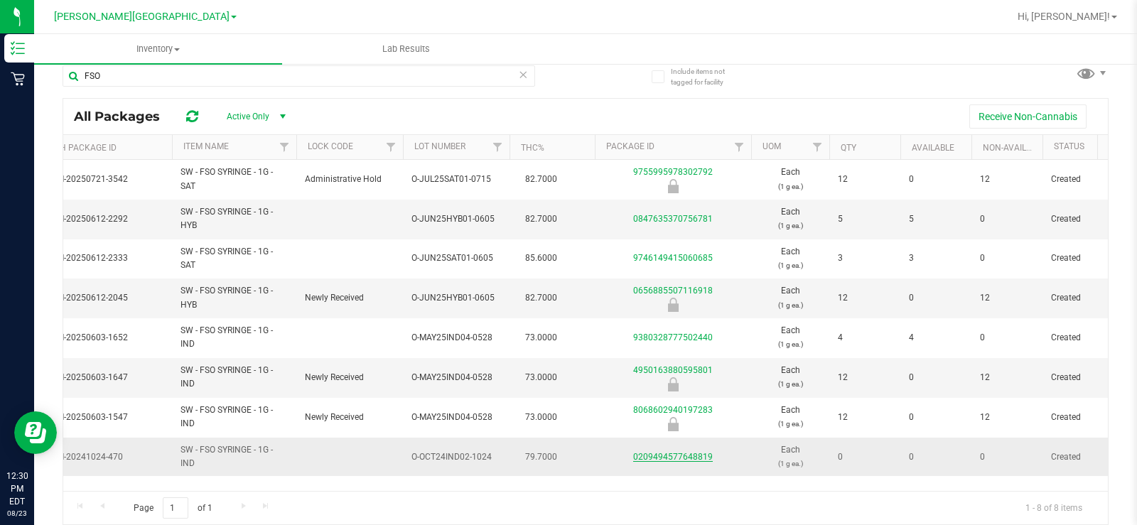
click at [700, 454] on link "0209494577648819" at bounding box center [673, 457] width 80 height 10
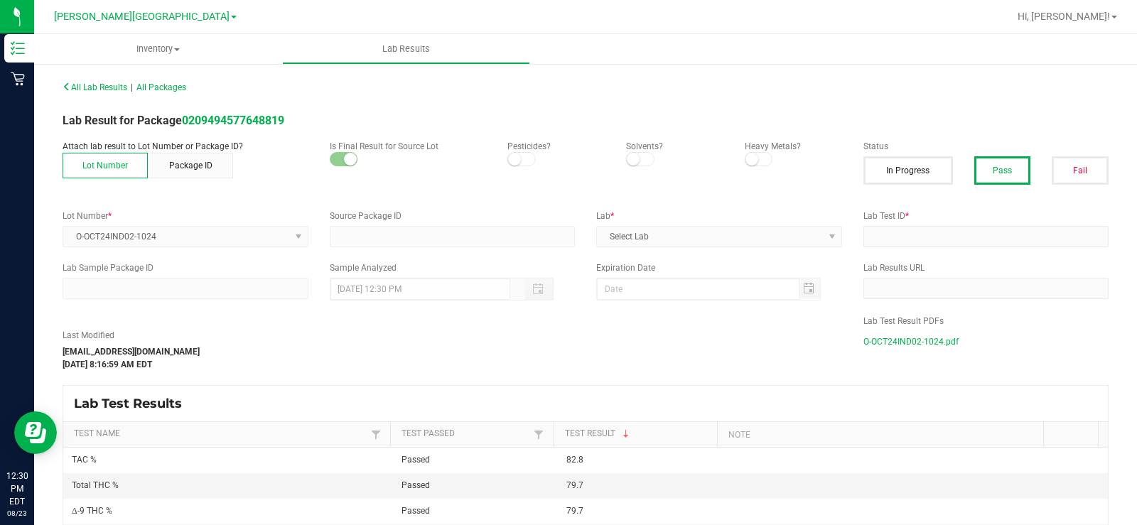
type input "0209494577648819"
type input "2410CBR0135-011"
type input "10/30/2024 8:16 AM"
click at [929, 342] on span "O-OCT24IND02-1024.pdf" at bounding box center [910, 341] width 95 height 21
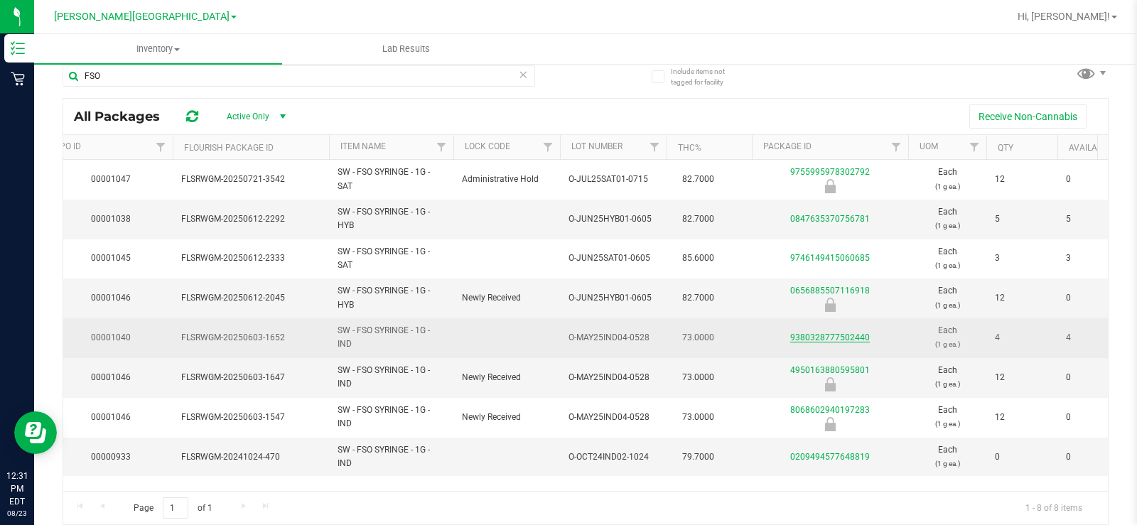
click at [832, 336] on link "9380328777502440" at bounding box center [830, 337] width 80 height 10
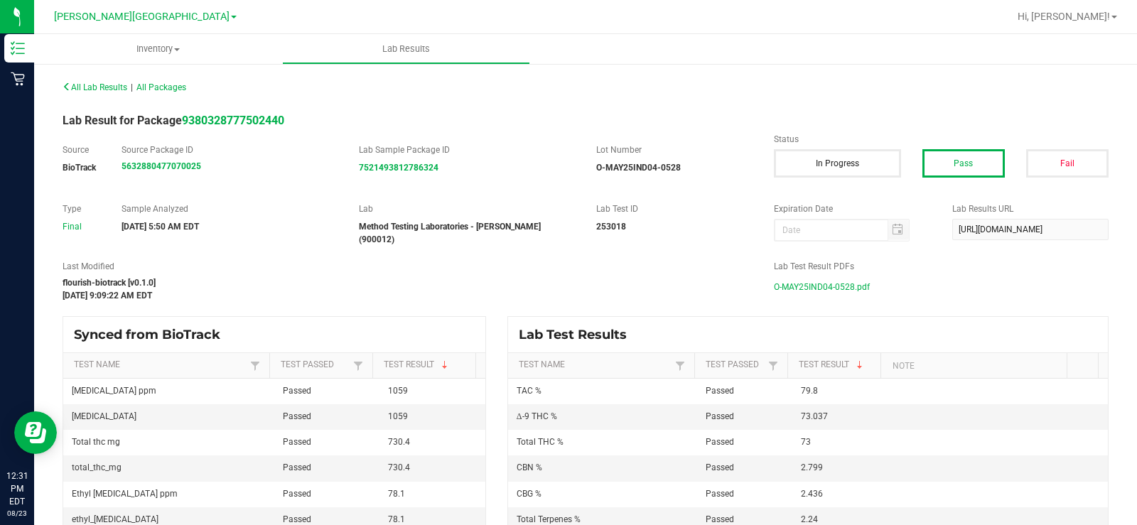
click at [794, 279] on span "O-MAY25IND04-0528.pdf" at bounding box center [822, 286] width 96 height 21
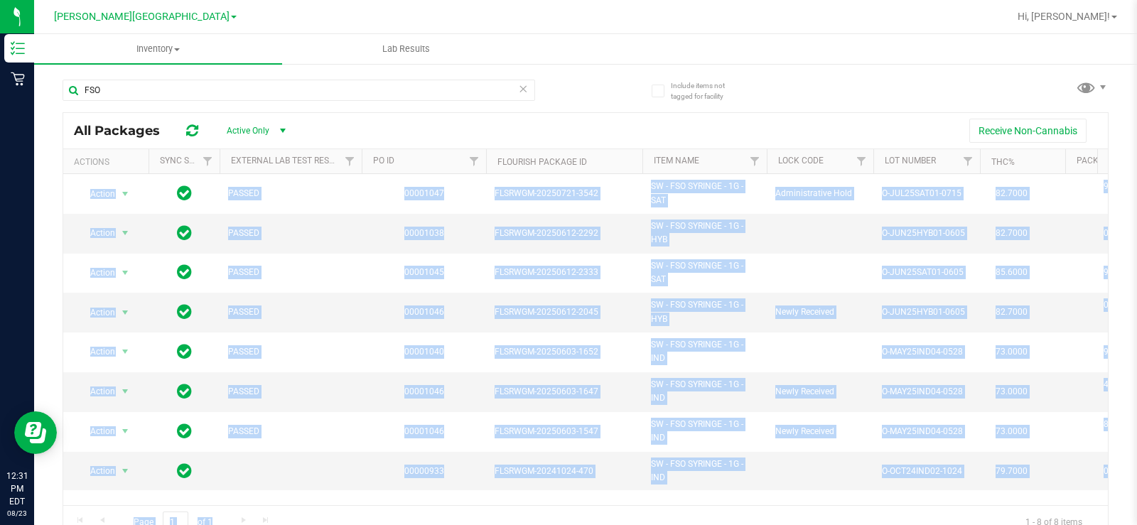
drag, startPoint x: 368, startPoint y: 504, endPoint x: 385, endPoint y: 503, distance: 17.1
click at [385, 503] on div "All Packages Active Only Active Only Lab Samples Locked All External Internal R…" at bounding box center [586, 326] width 1046 height 428
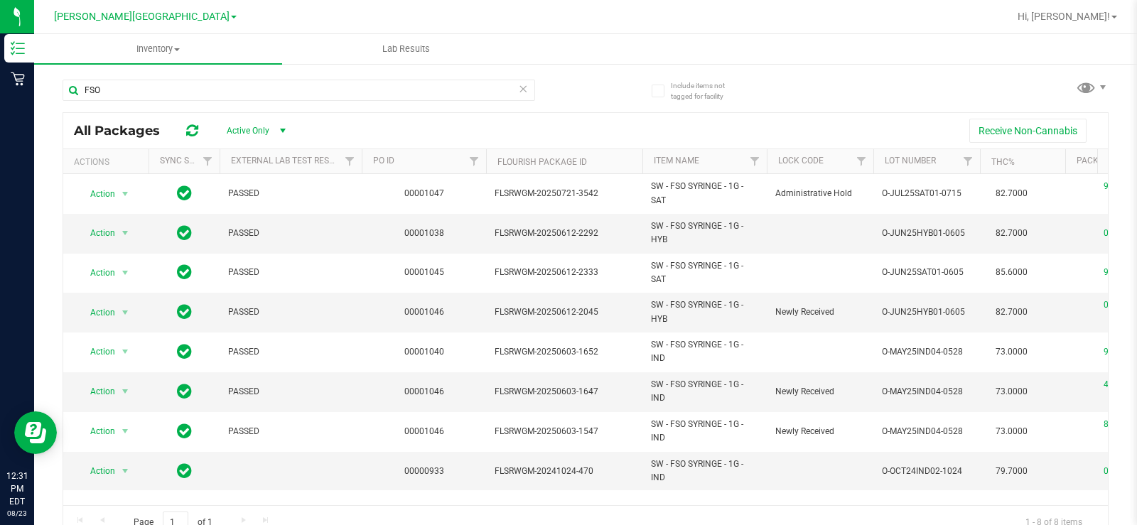
click at [808, 90] on div "FSO All Packages Active Only Active Only Lab Samples Locked All External Intern…" at bounding box center [586, 302] width 1046 height 473
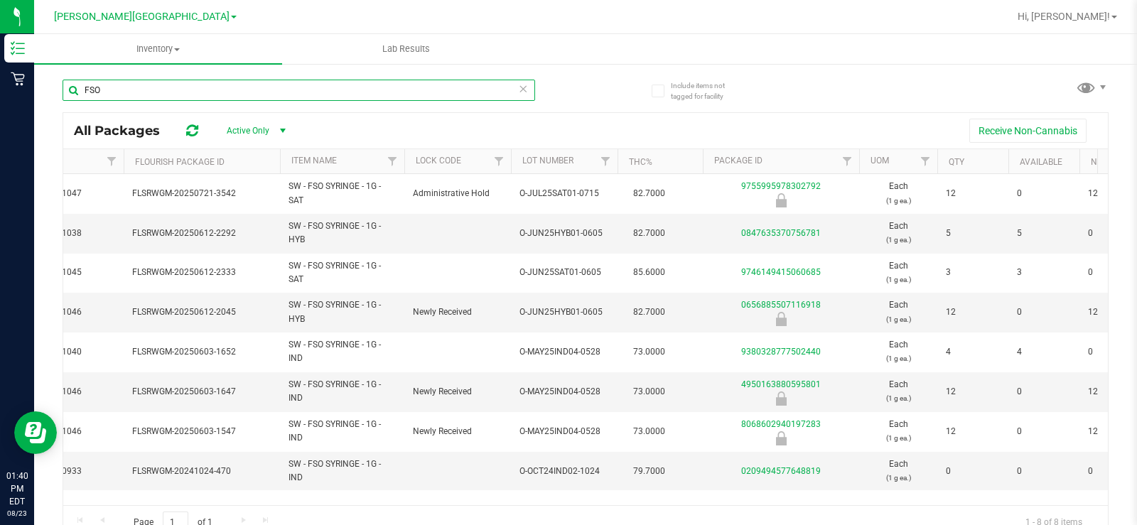
click at [113, 92] on input "FSO" at bounding box center [299, 90] width 472 height 21
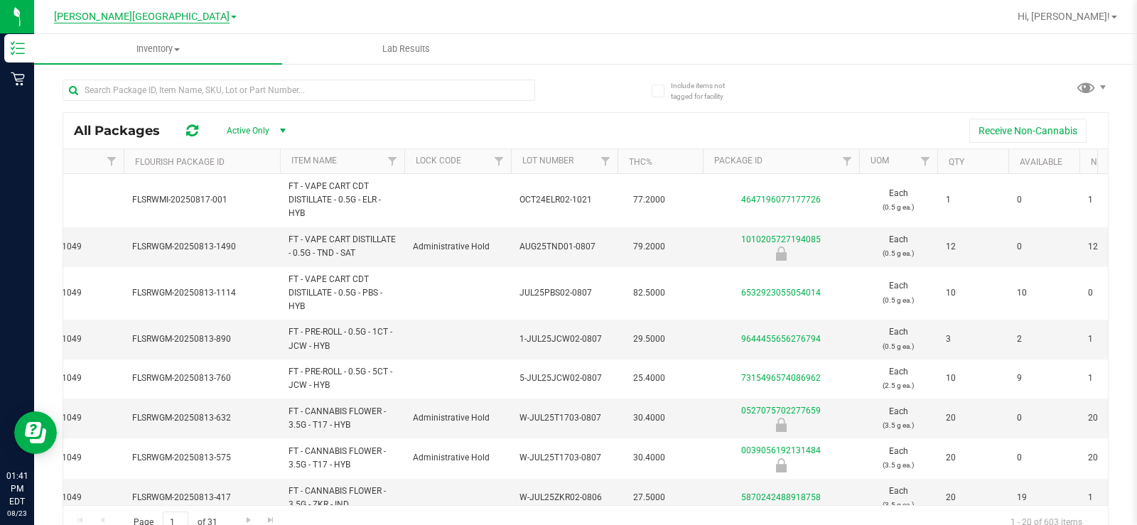
click at [151, 20] on span "[PERSON_NAME][GEOGRAPHIC_DATA]" at bounding box center [141, 17] width 175 height 13
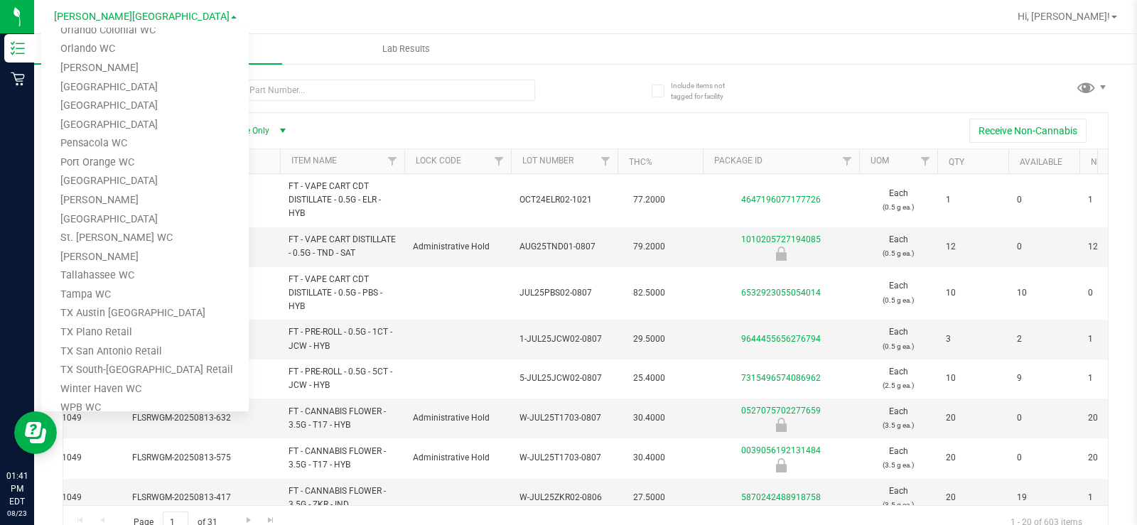
scroll to position [568, 0]
click at [156, 295] on link "Tampa WC" at bounding box center [144, 293] width 207 height 19
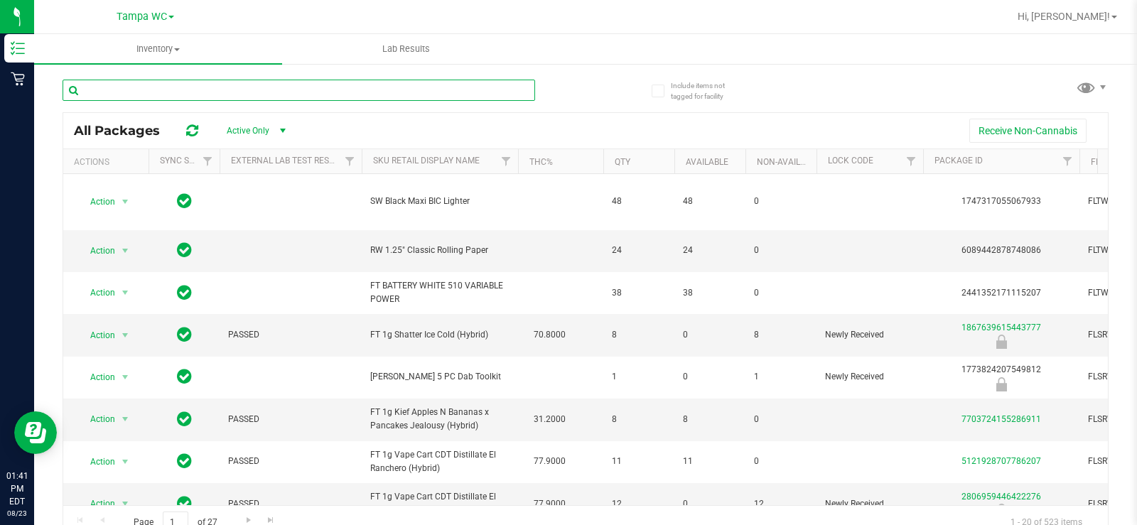
click at [316, 85] on input "text" at bounding box center [299, 90] width 472 height 21
type input "DDA"
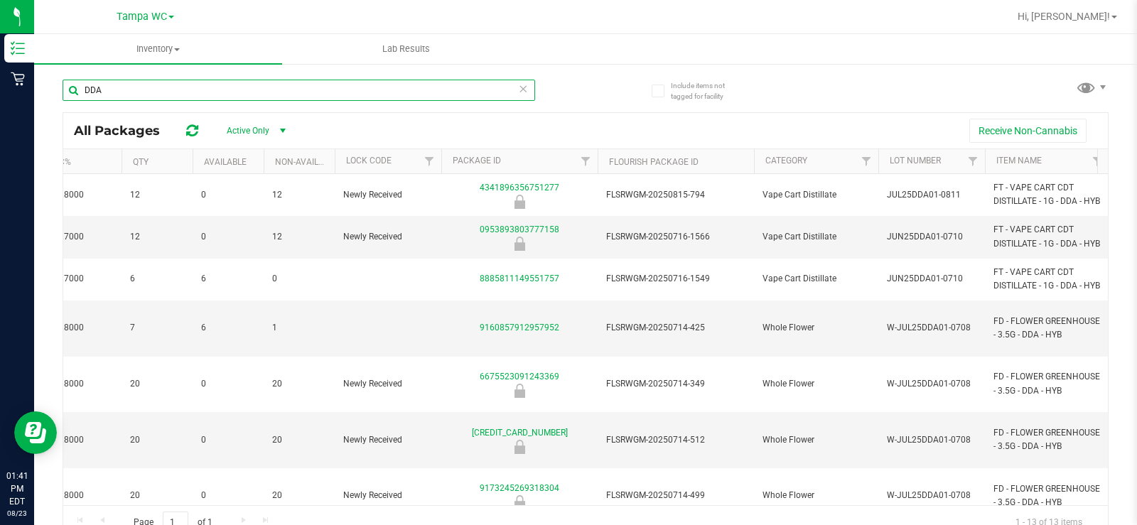
scroll to position [0, 519]
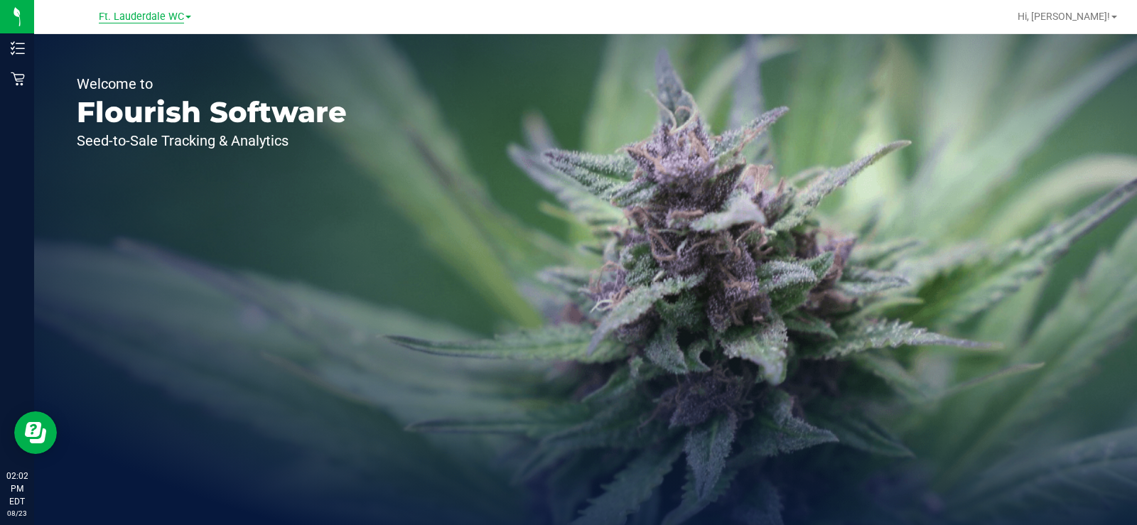
click at [148, 22] on span "Ft. Lauderdale WC" at bounding box center [141, 17] width 85 height 13
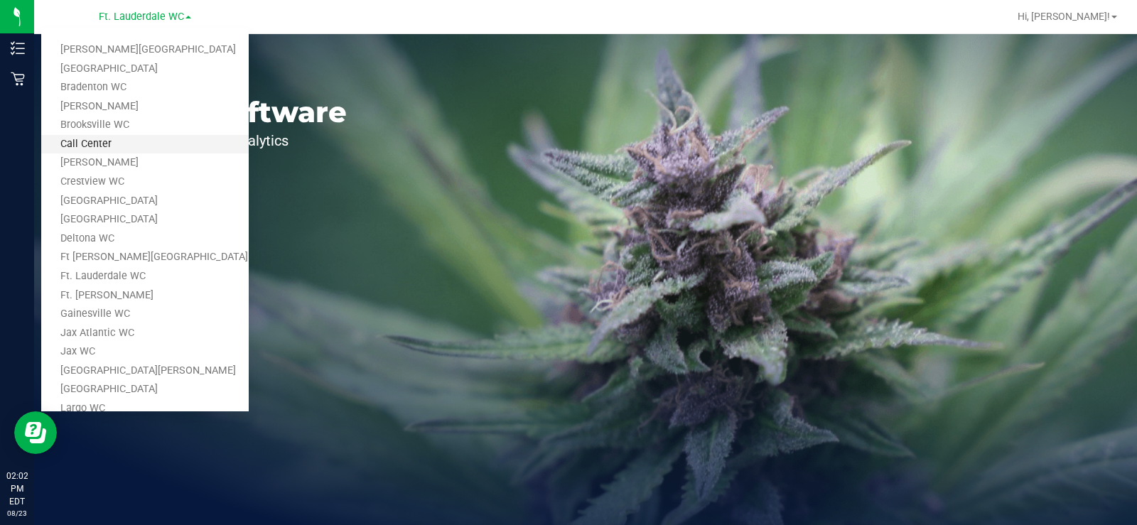
click at [132, 143] on link "Call Center" at bounding box center [144, 144] width 207 height 19
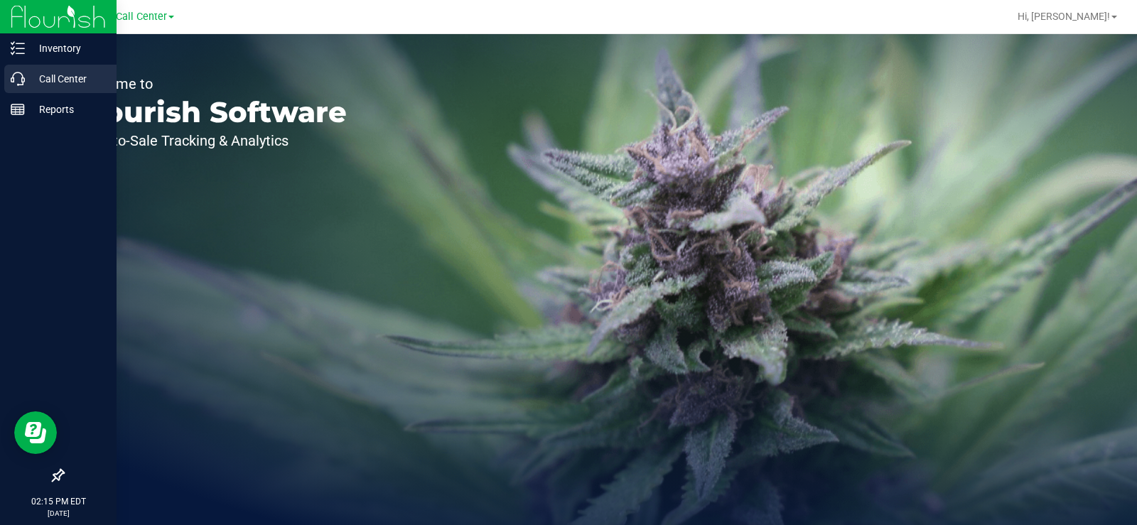
click at [27, 79] on p "Call Center" at bounding box center [67, 78] width 85 height 17
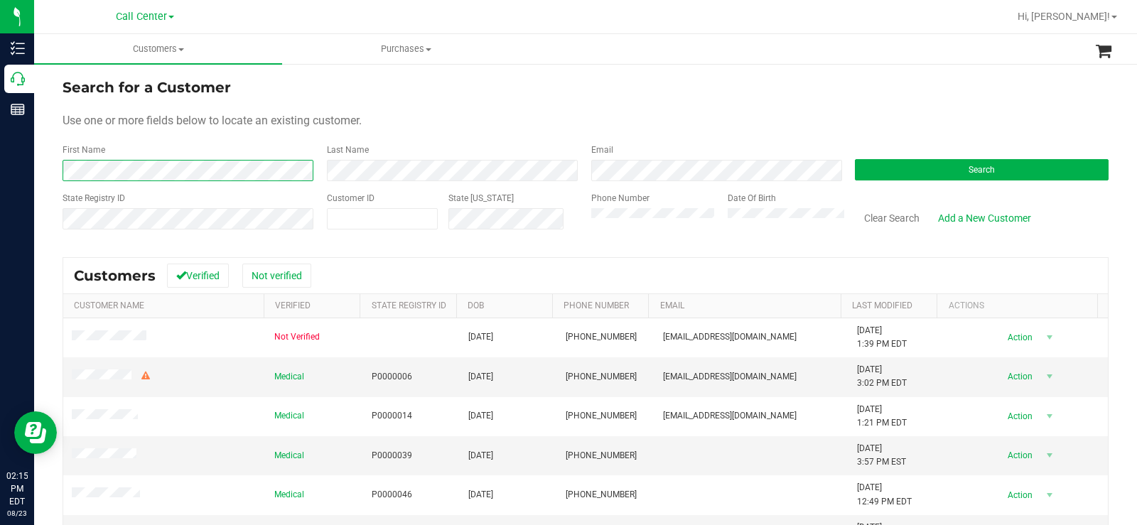
click at [107, 183] on form "Search for a Customer Use one or more fields below to locate an existing custom…" at bounding box center [586, 160] width 1046 height 166
drag, startPoint x: 550, startPoint y: 119, endPoint x: 791, endPoint y: 142, distance: 242.7
click at [567, 120] on div "Use one or more fields below to locate an existing customer." at bounding box center [586, 120] width 1046 height 17
click at [986, 170] on button "Search" at bounding box center [982, 169] width 254 height 21
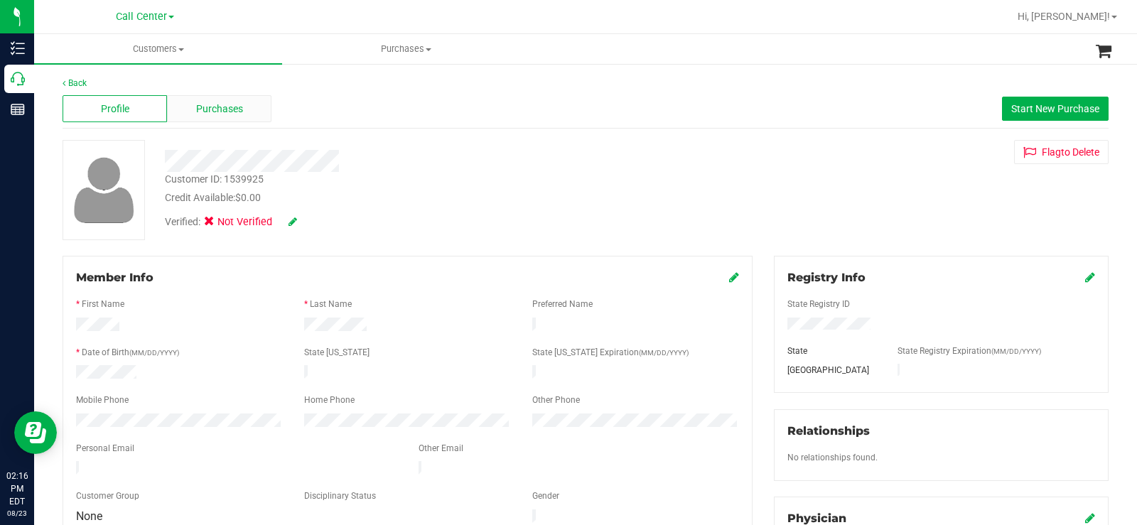
click at [248, 105] on div "Purchases" at bounding box center [219, 108] width 104 height 27
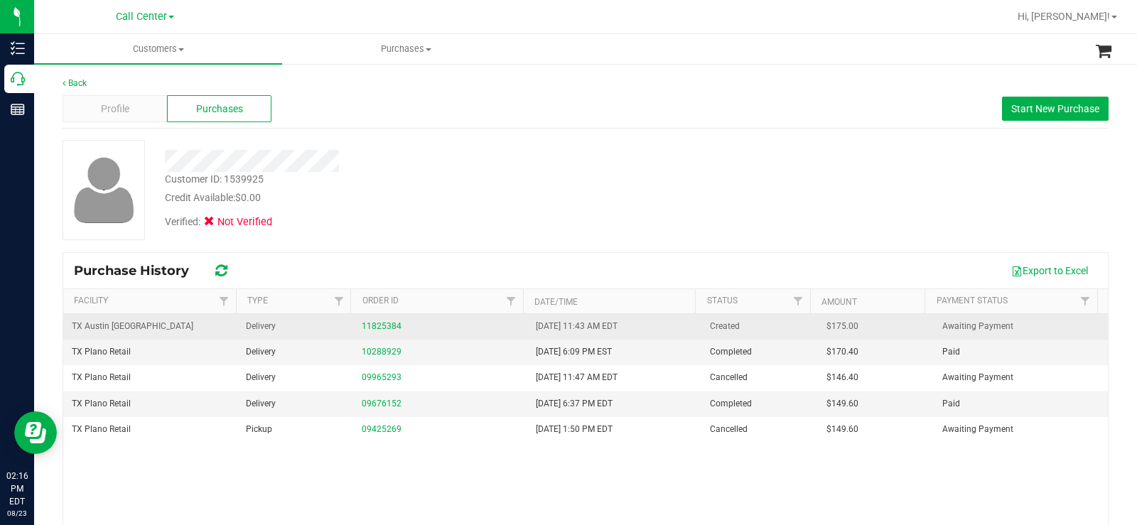
click at [257, 330] on span "Delivery" at bounding box center [261, 326] width 30 height 13
click at [388, 326] on link "11825384" at bounding box center [382, 326] width 40 height 10
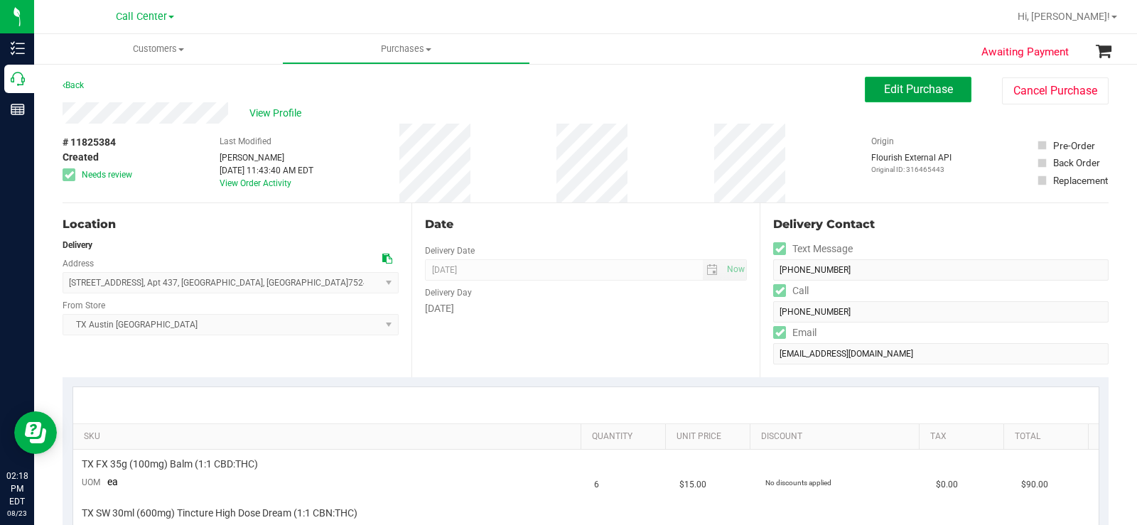
click at [912, 92] on span "Edit Purchase" at bounding box center [918, 88] width 69 height 13
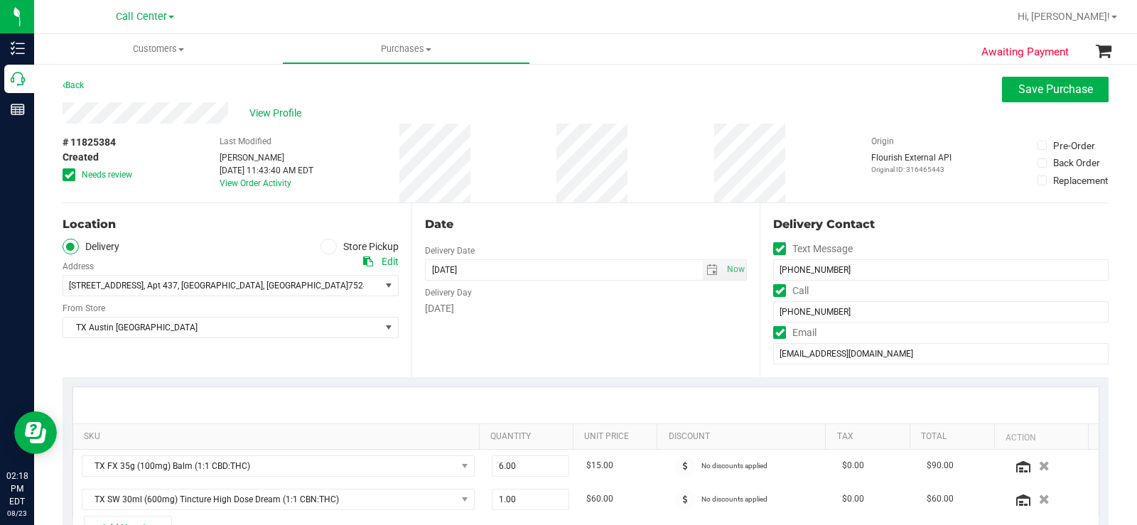
click at [67, 175] on icon at bounding box center [69, 175] width 9 height 0
click at [0, 0] on input "Needs review" at bounding box center [0, 0] width 0 height 0
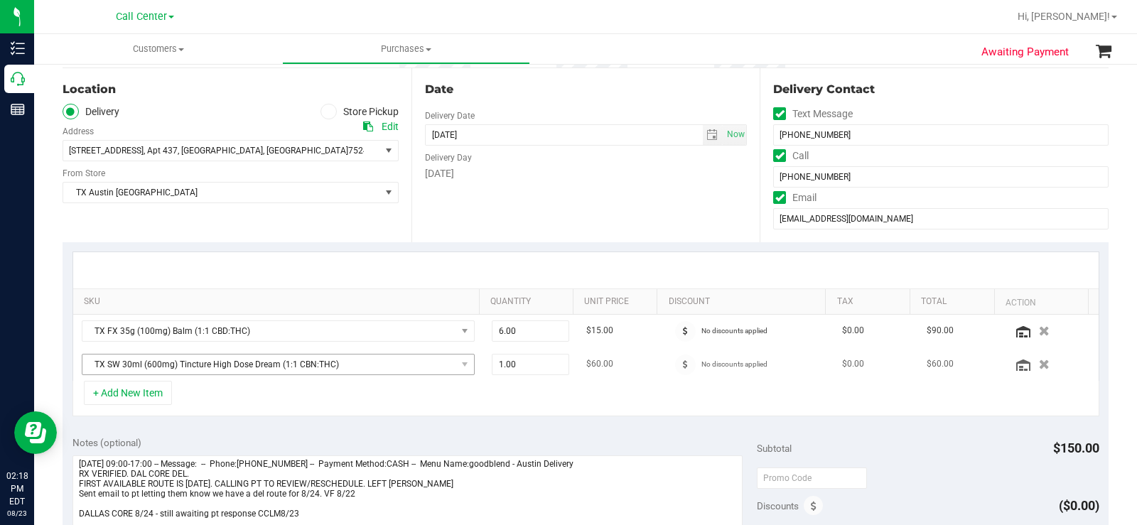
scroll to position [284, 0]
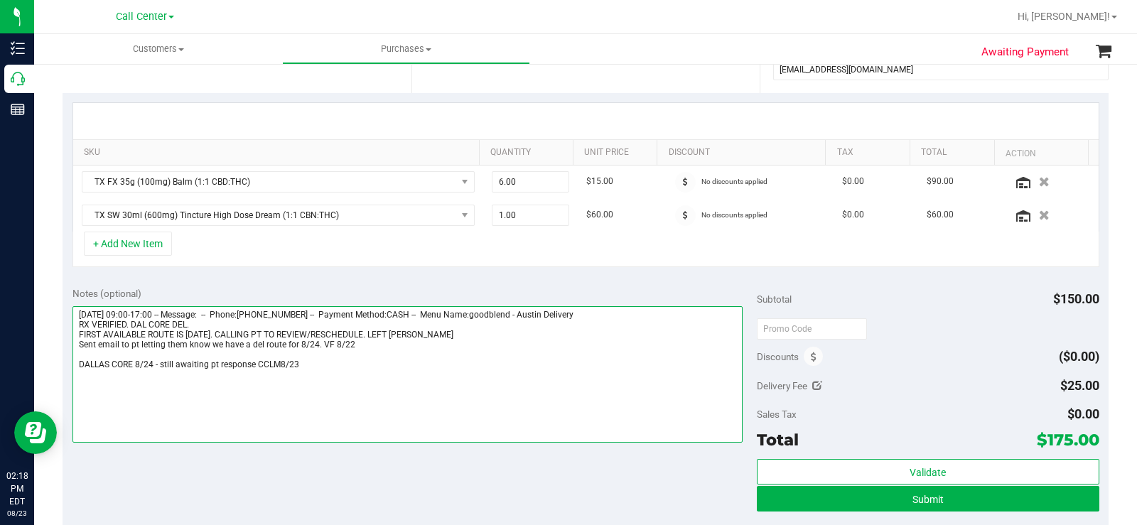
click at [328, 370] on textarea at bounding box center [407, 374] width 670 height 136
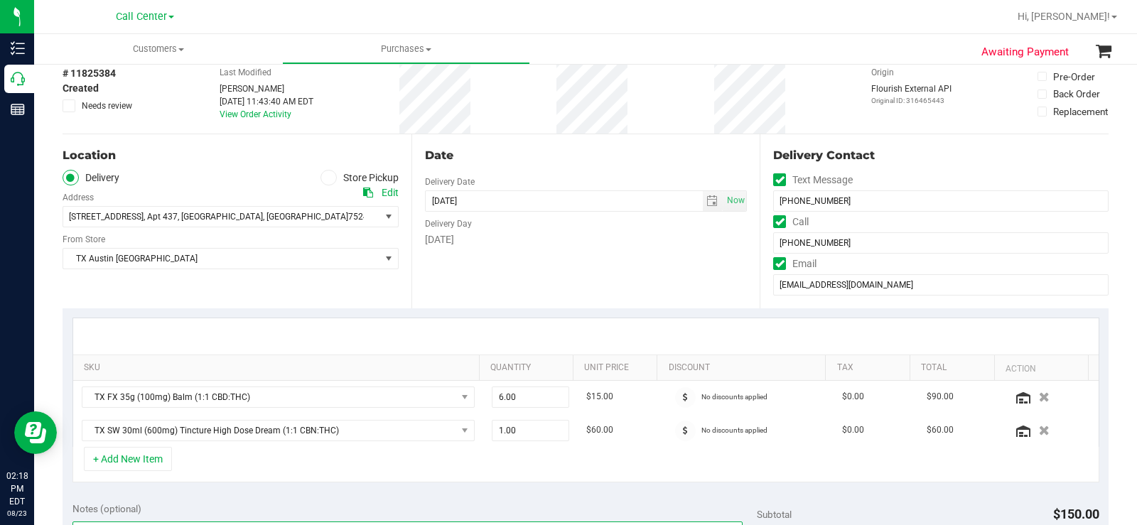
scroll to position [0, 0]
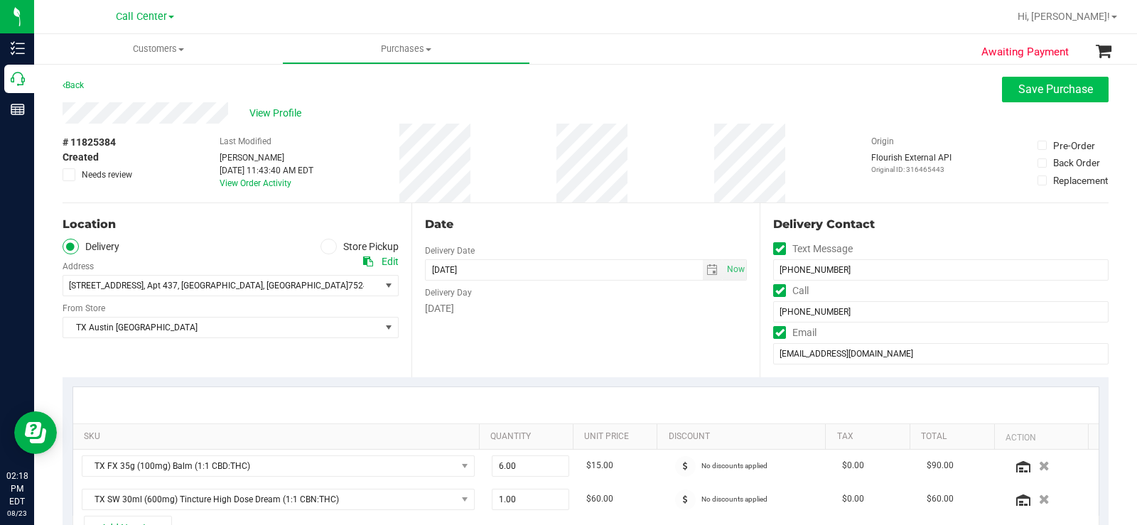
type textarea "Saturday 08/23/2025 09:00-17:00 -- Message: -- Phone:4697231502 -- Payment Meth…"
click at [1054, 93] on span "Save Purchase" at bounding box center [1055, 88] width 75 height 13
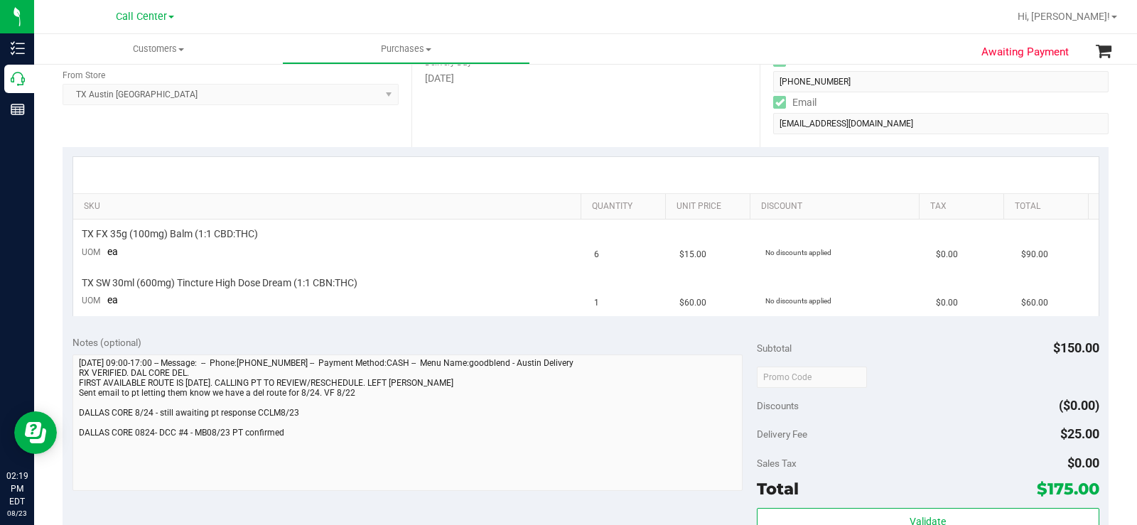
scroll to position [355, 0]
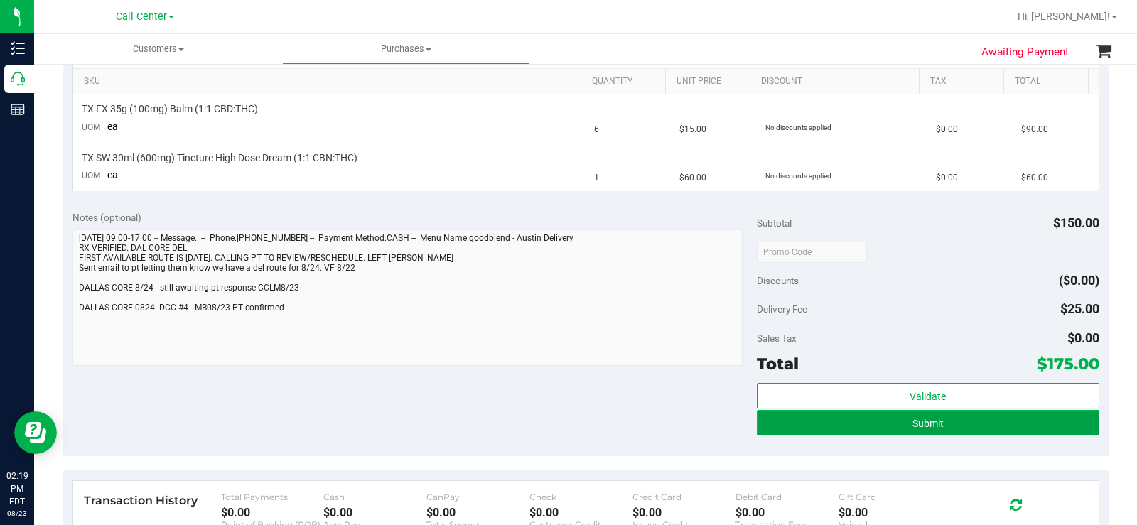
click at [852, 419] on button "Submit" at bounding box center [928, 423] width 342 height 26
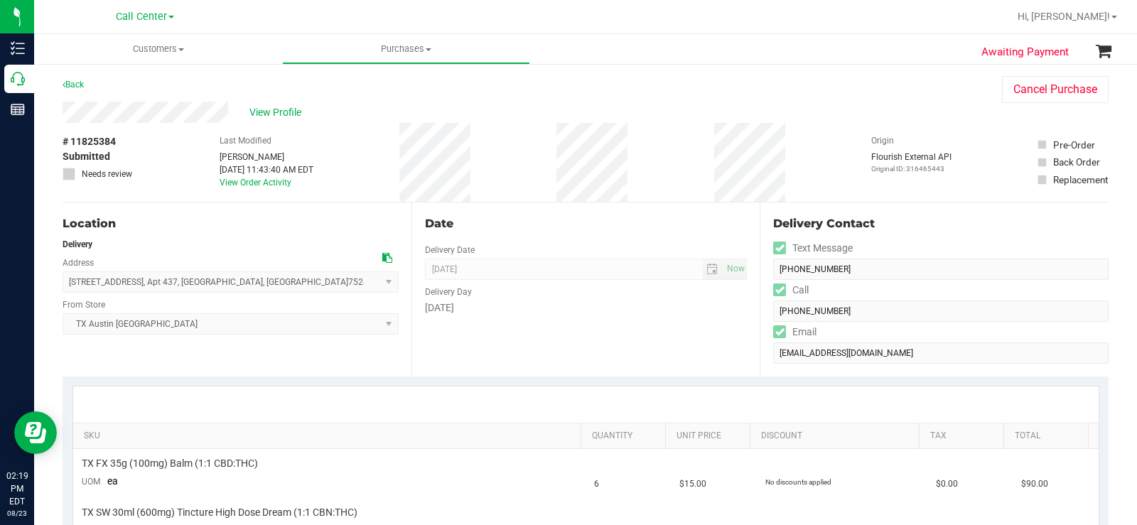
scroll to position [0, 0]
click at [283, 109] on span "View Profile" at bounding box center [277, 113] width 57 height 15
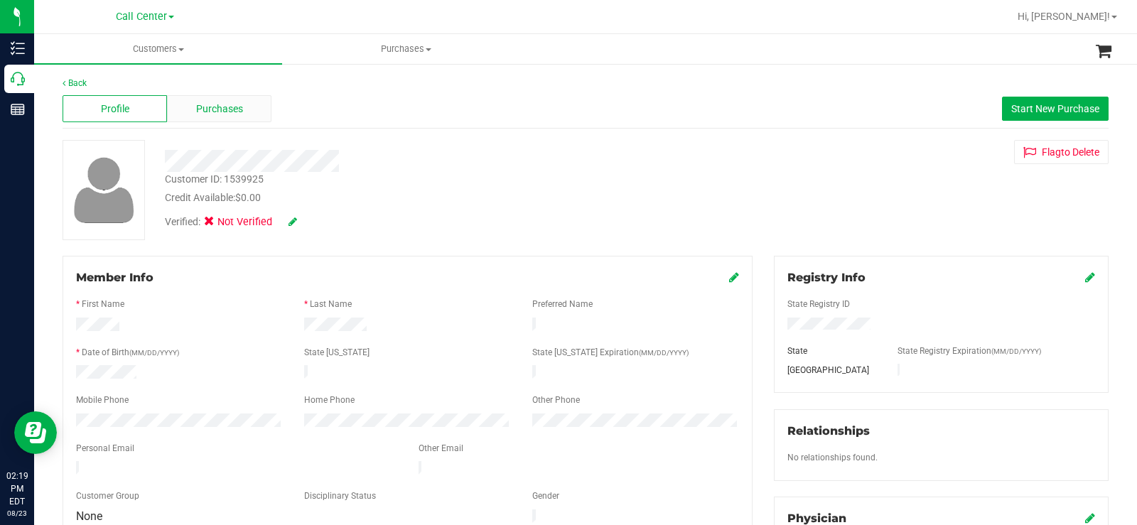
click at [246, 104] on div "Purchases" at bounding box center [219, 108] width 104 height 27
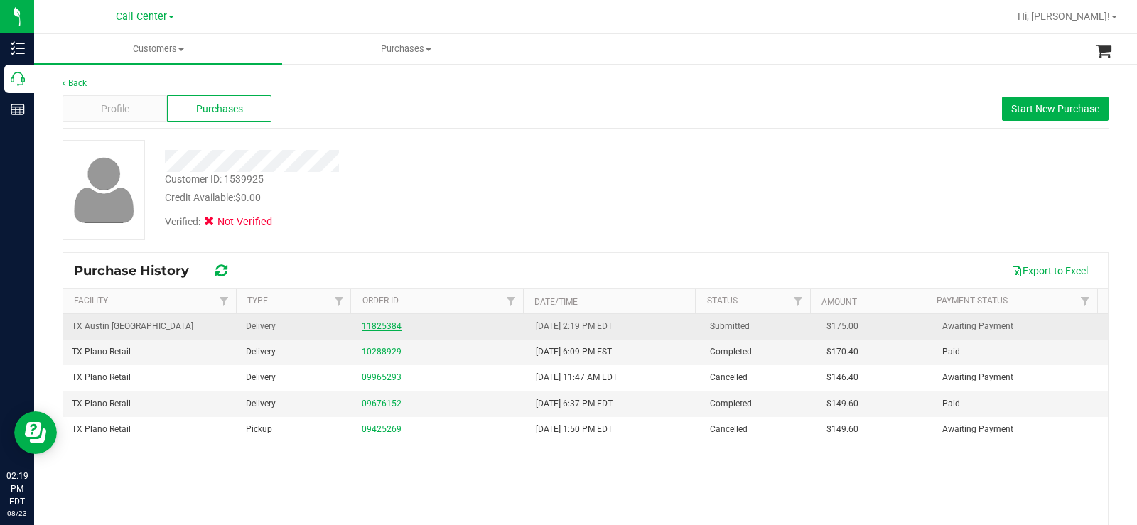
click at [381, 328] on link "11825384" at bounding box center [382, 326] width 40 height 10
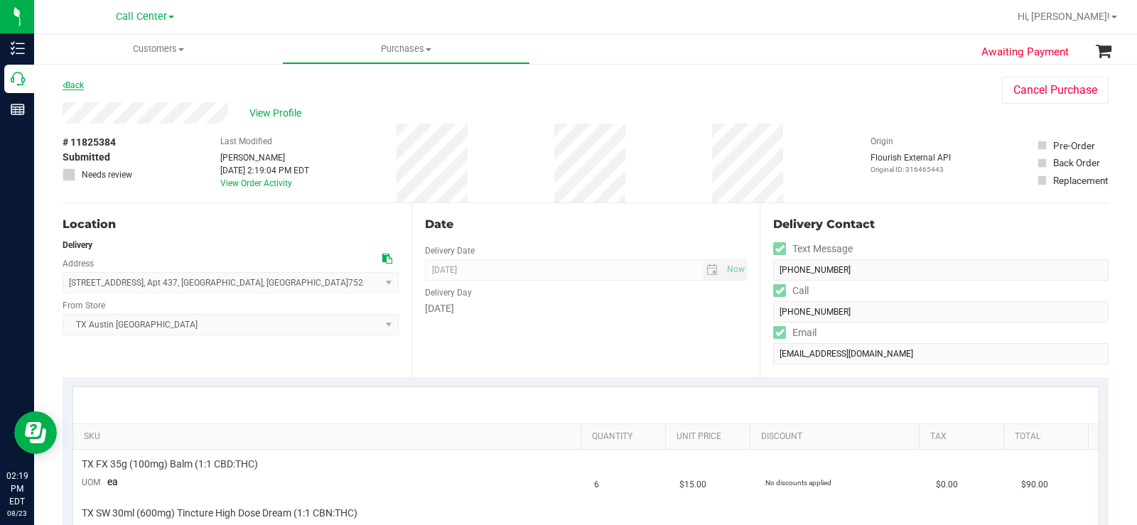
click at [80, 85] on link "Back" at bounding box center [73, 85] width 21 height 10
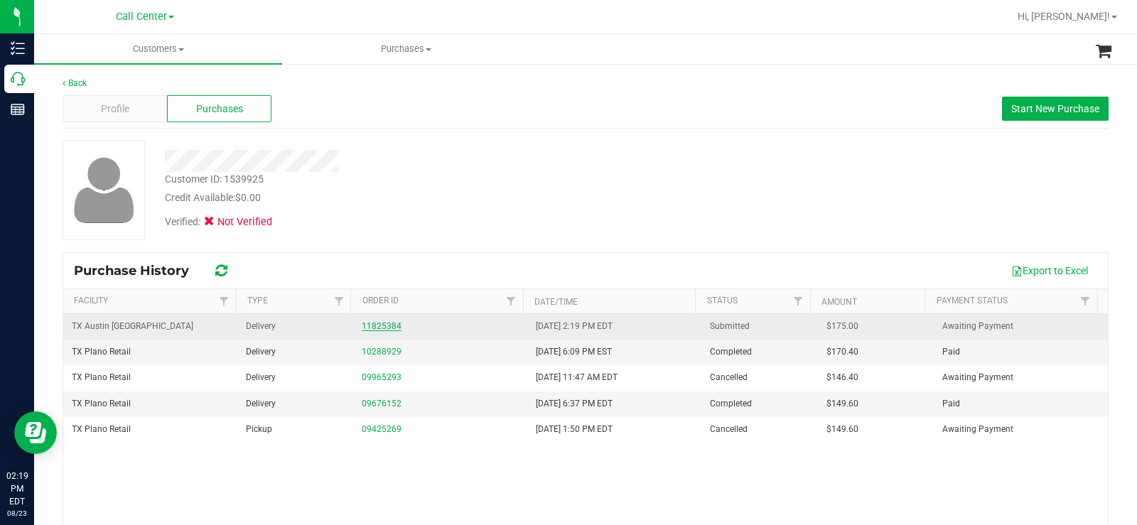
click at [379, 328] on link "11825384" at bounding box center [382, 326] width 40 height 10
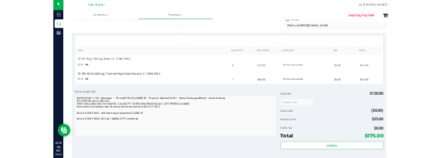
scroll to position [284, 0]
